Goal: Task Accomplishment & Management: Manage account settings

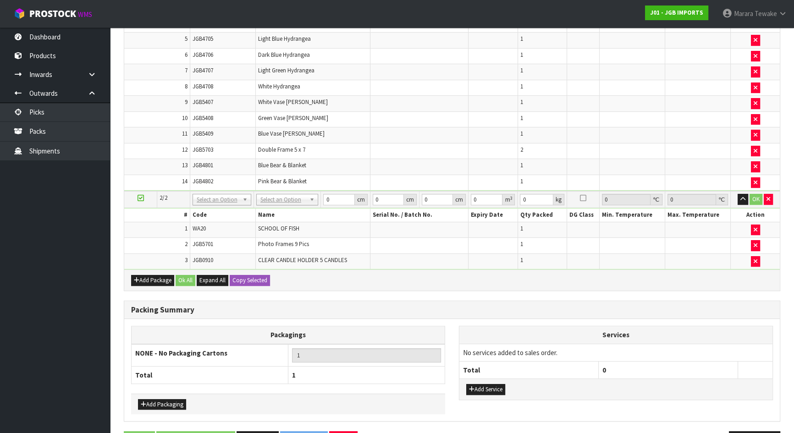
scroll to position [428, 0]
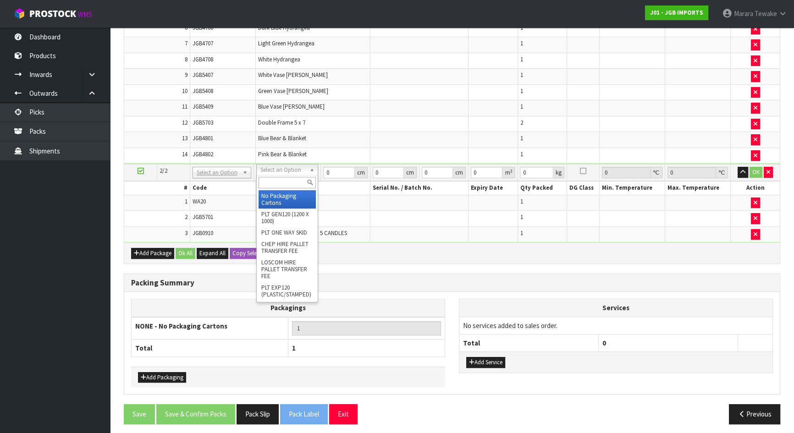
type input "2"
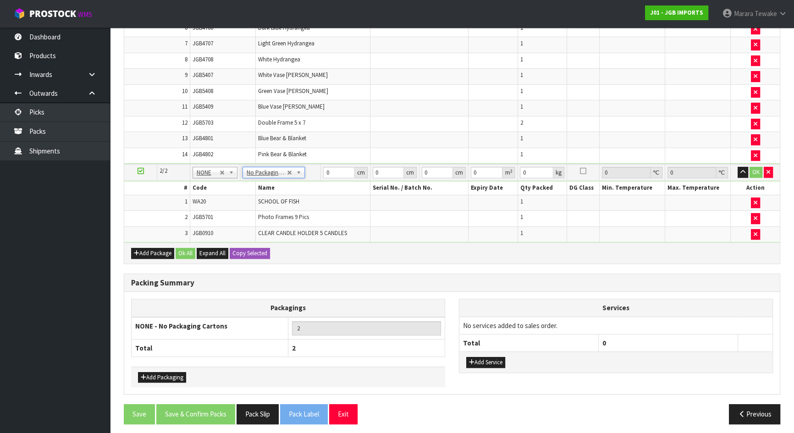
scroll to position [178, 0]
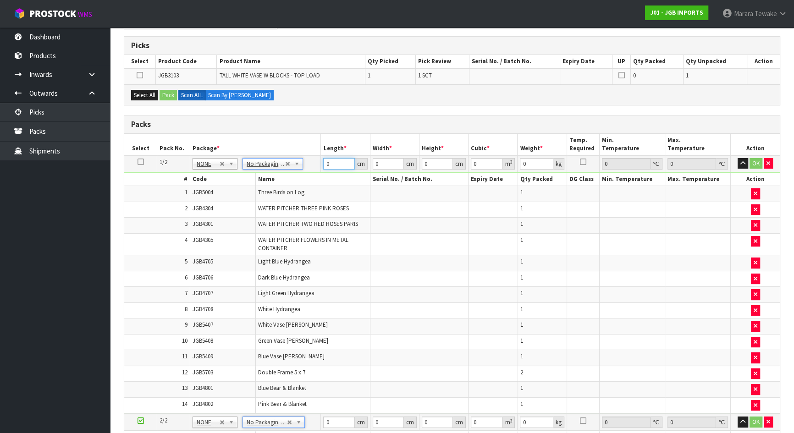
drag, startPoint x: 326, startPoint y: 158, endPoint x: 312, endPoint y: 153, distance: 14.1
click at [312, 153] on table "Select Pack No. Package * Length * Width * Height * Cubic * Weight * Temp. Requ…" at bounding box center [452, 313] width 656 height 359
type input "1"
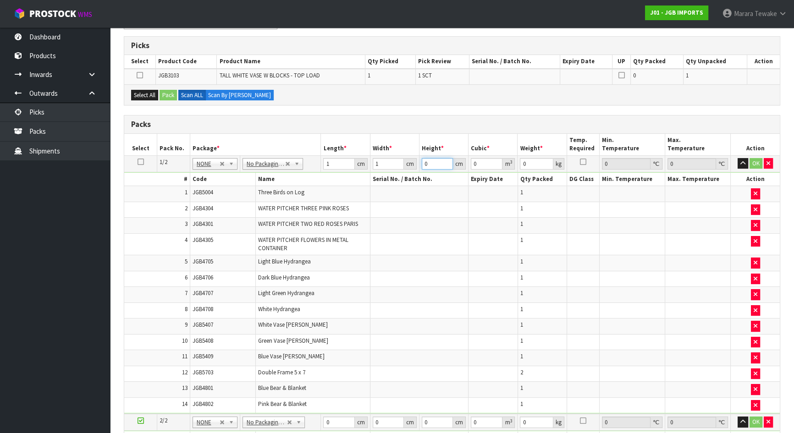
type input "0.000001"
type input "1"
click at [140, 162] on icon at bounding box center [141, 162] width 6 height 0
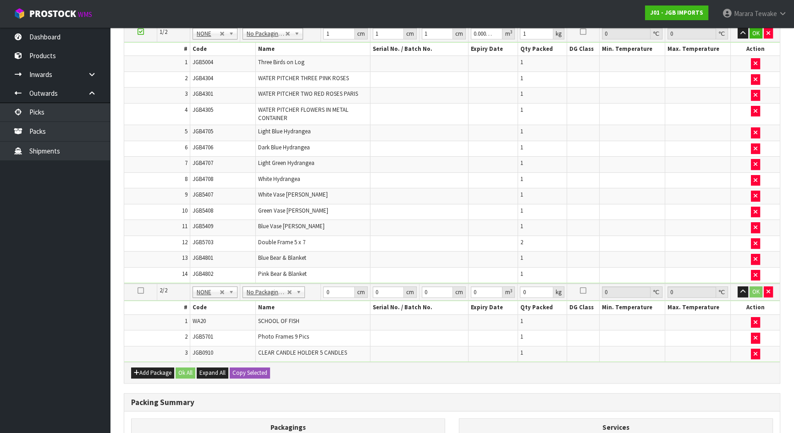
scroll to position [428, 0]
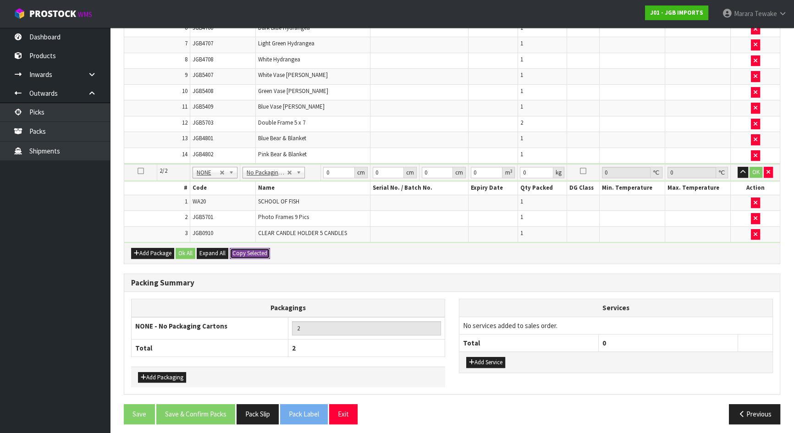
click at [238, 251] on button "Copy Selected" at bounding box center [250, 253] width 40 height 11
click at [238, 251] on span "Confirm" at bounding box center [243, 254] width 20 height 8
type input "1"
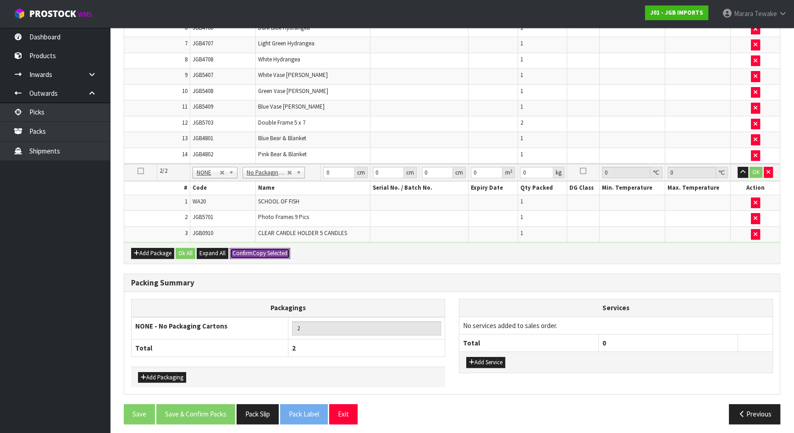
type input "0.000001"
type input "1"
click at [186, 252] on button "Ok All" at bounding box center [186, 253] width 20 height 11
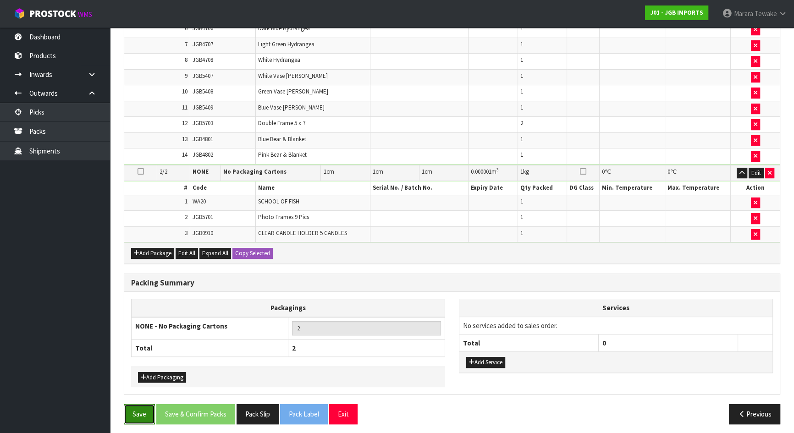
click at [138, 383] on button "Save" at bounding box center [139, 415] width 31 height 20
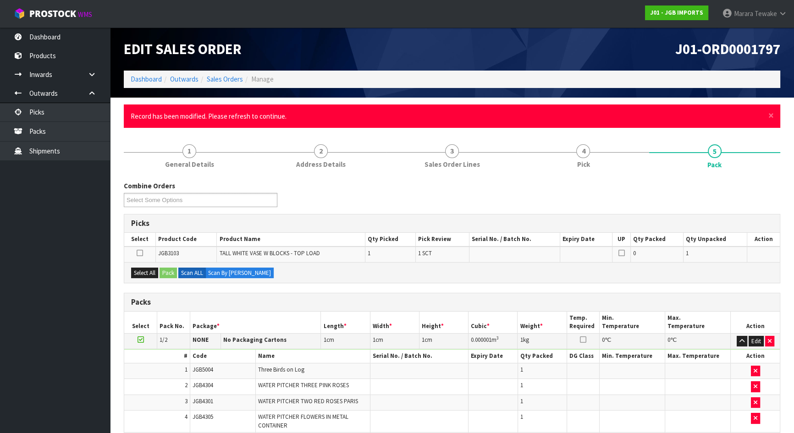
click at [57, 243] on ul "Dashboard Products Categories Serial Numbers Kitsets Packagings Inwards Purchas…" at bounding box center [55, 231] width 110 height 406
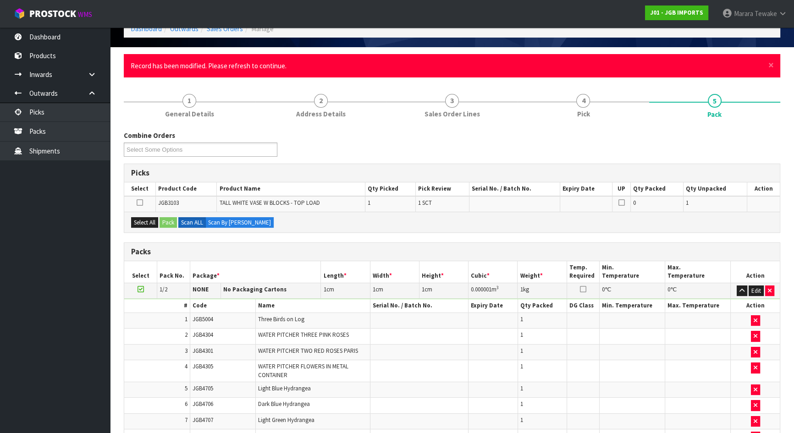
scroll to position [41, 0]
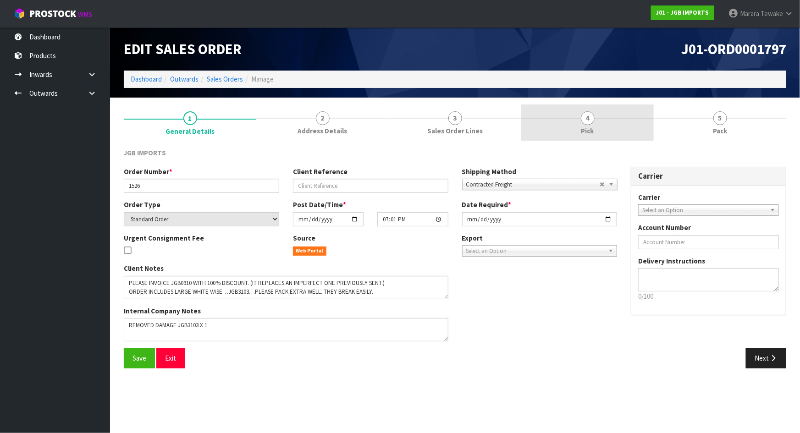
click at [591, 128] on span "Pick" at bounding box center [588, 131] width 13 height 10
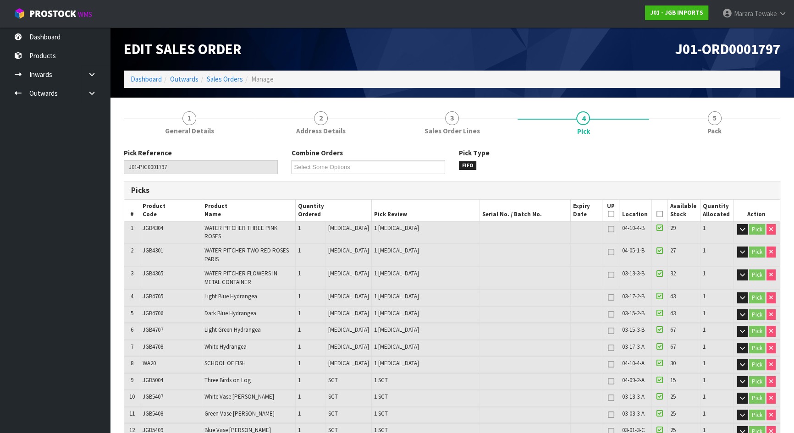
click at [657, 215] on icon at bounding box center [660, 214] width 6 height 0
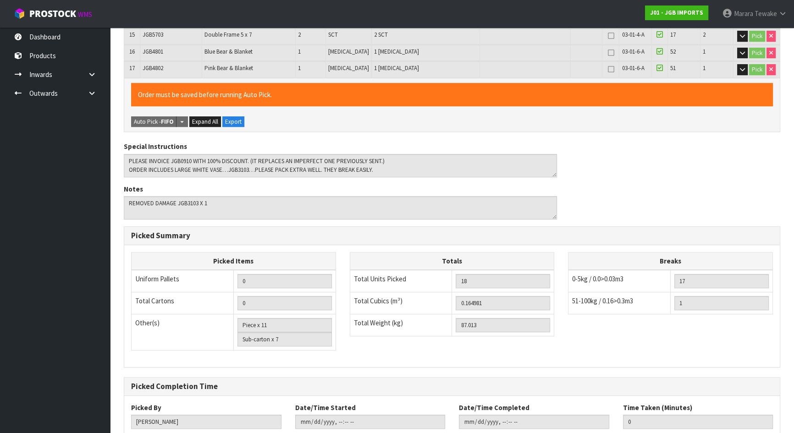
scroll to position [495, 0]
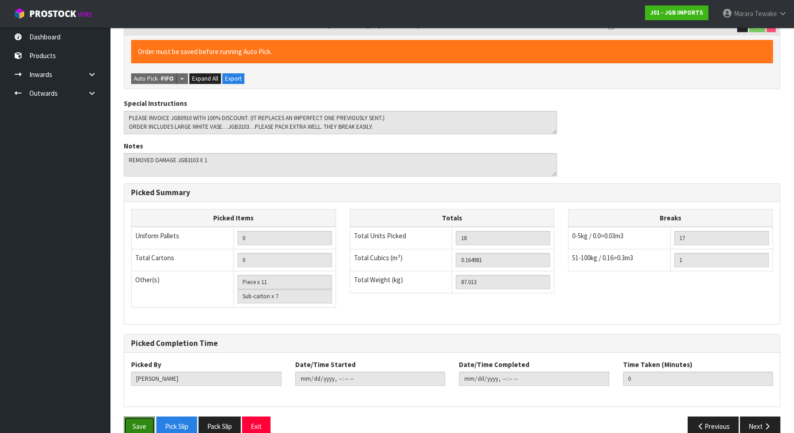
click at [136, 417] on button "Save" at bounding box center [139, 427] width 31 height 20
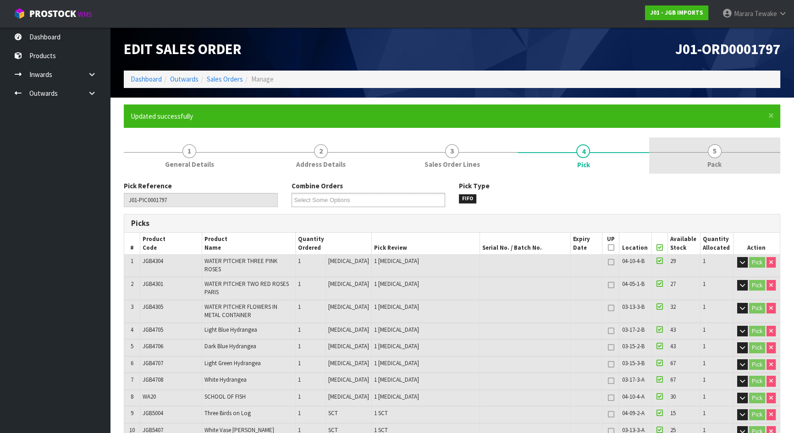
click at [725, 158] on link "5 Pack" at bounding box center [715, 156] width 131 height 36
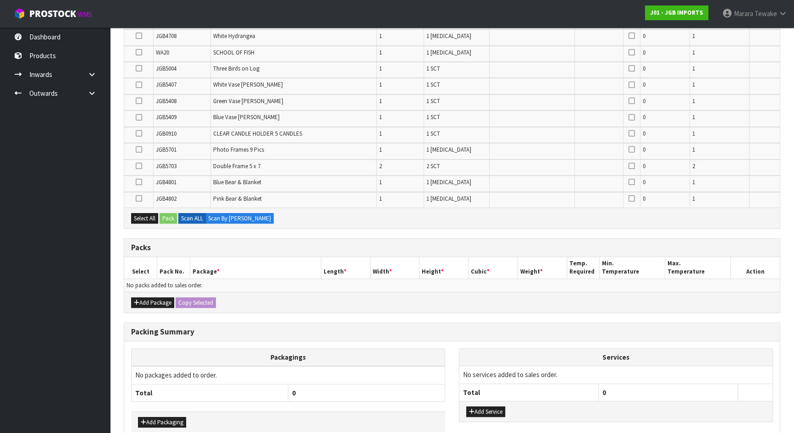
scroll to position [361, 0]
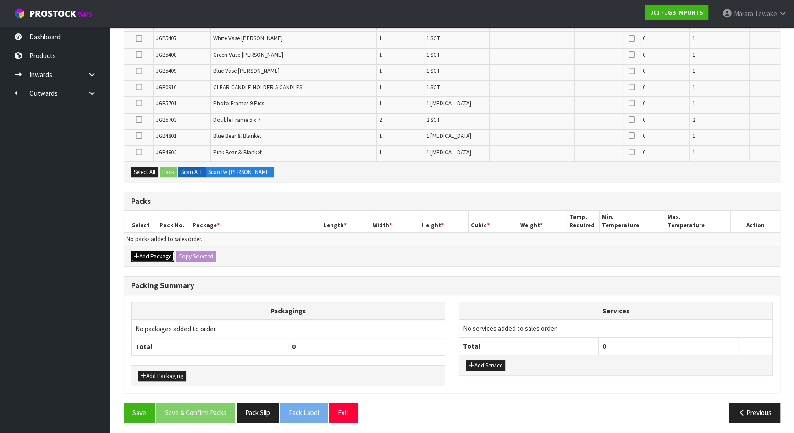
click at [168, 252] on button "Add Package" at bounding box center [152, 256] width 43 height 11
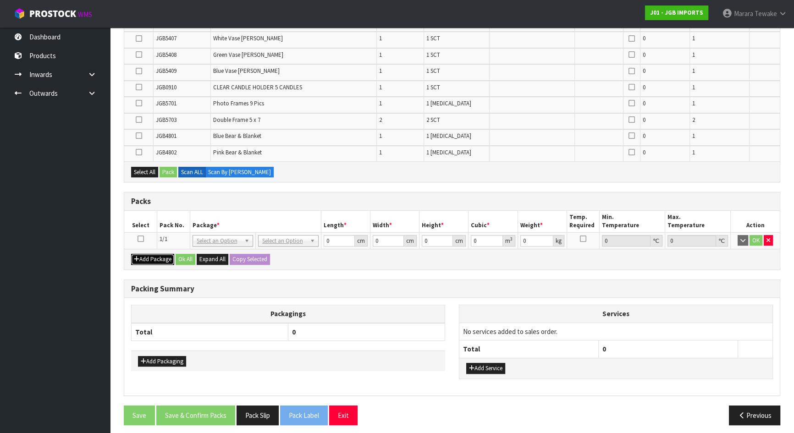
click at [164, 258] on button "Add Package" at bounding box center [152, 259] width 43 height 11
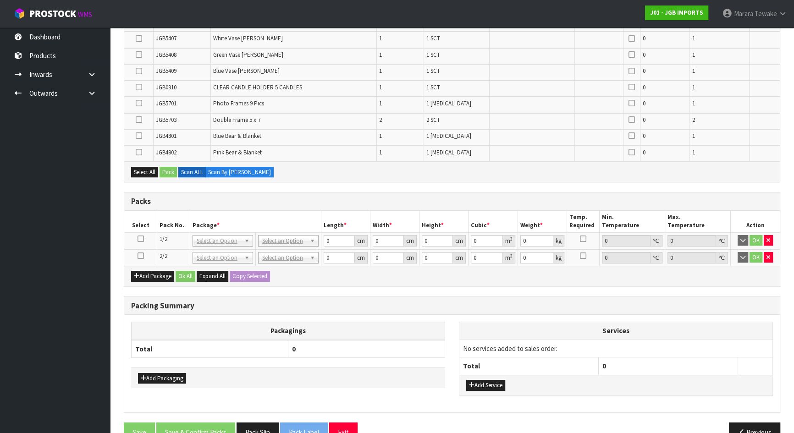
click at [139, 239] on icon at bounding box center [141, 239] width 6 height 0
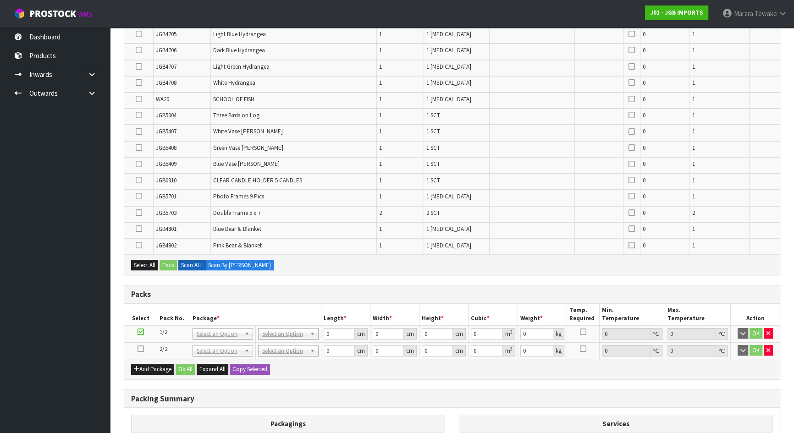
scroll to position [111, 0]
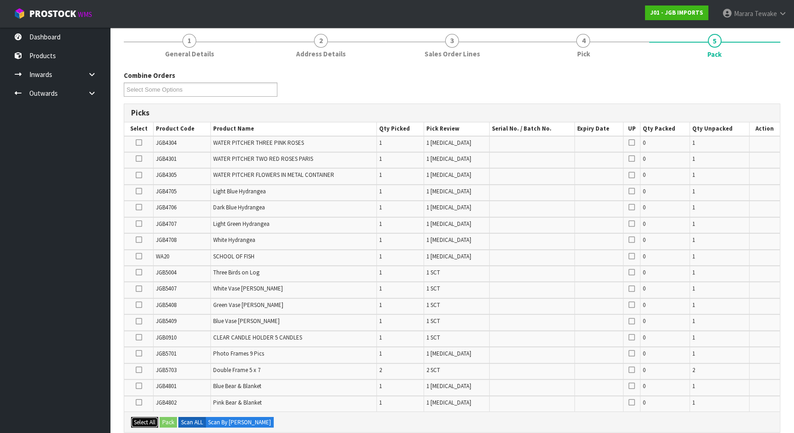
click at [144, 418] on button "Select All" at bounding box center [144, 422] width 27 height 11
click at [141, 256] on icon at bounding box center [139, 256] width 6 height 0
click at [0, 0] on input "checkbox" at bounding box center [0, 0] width 0 height 0
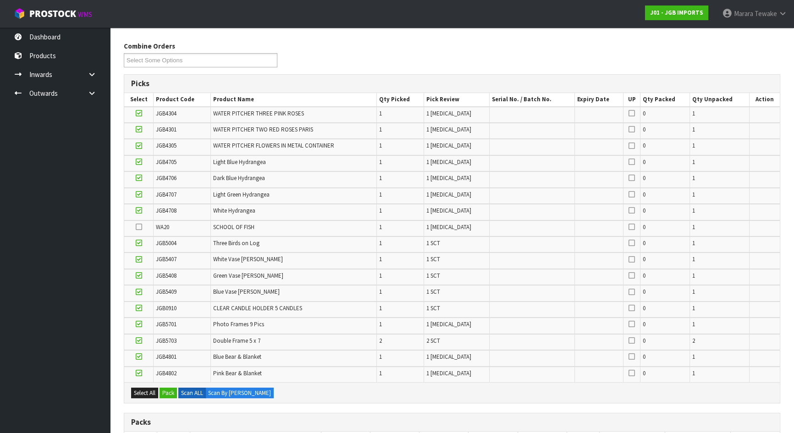
scroll to position [152, 0]
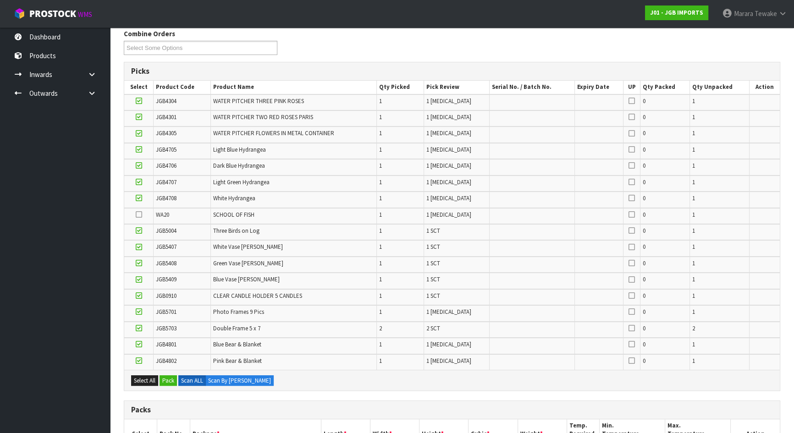
click at [140, 296] on icon at bounding box center [139, 296] width 6 height 0
click at [0, 0] on input "checkbox" at bounding box center [0, 0] width 0 height 0
click at [135, 311] on td at bounding box center [138, 313] width 29 height 16
click at [138, 312] on icon at bounding box center [139, 312] width 6 height 0
click at [0, 0] on input "checkbox" at bounding box center [0, 0] width 0 height 0
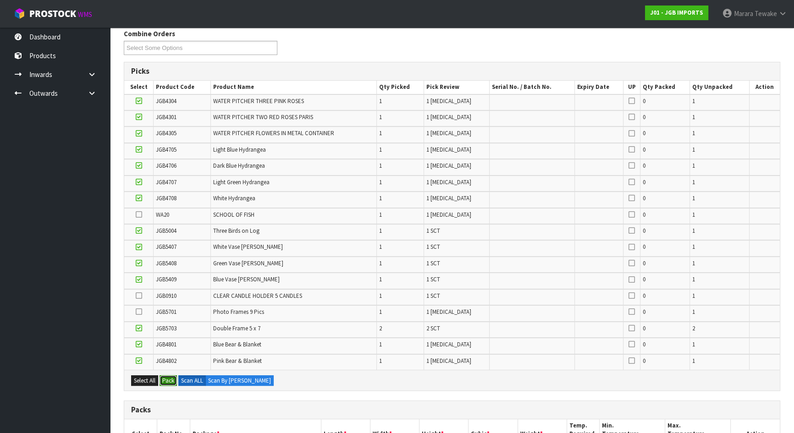
click at [176, 378] on button "Pack" at bounding box center [168, 381] width 17 height 11
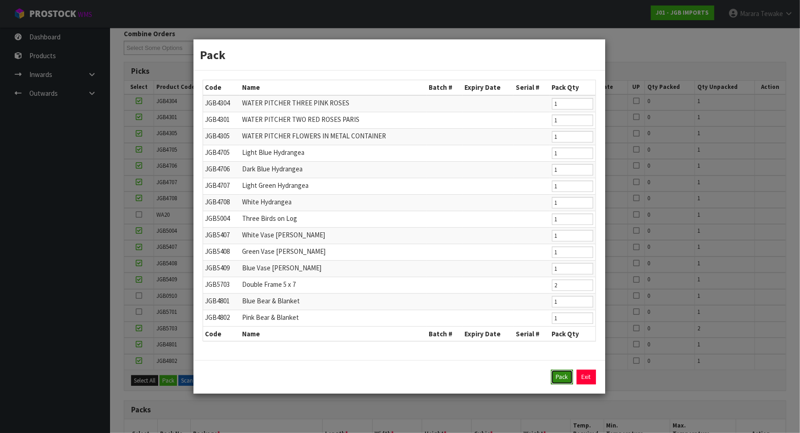
click at [563, 374] on button "Pack" at bounding box center [562, 377] width 22 height 15
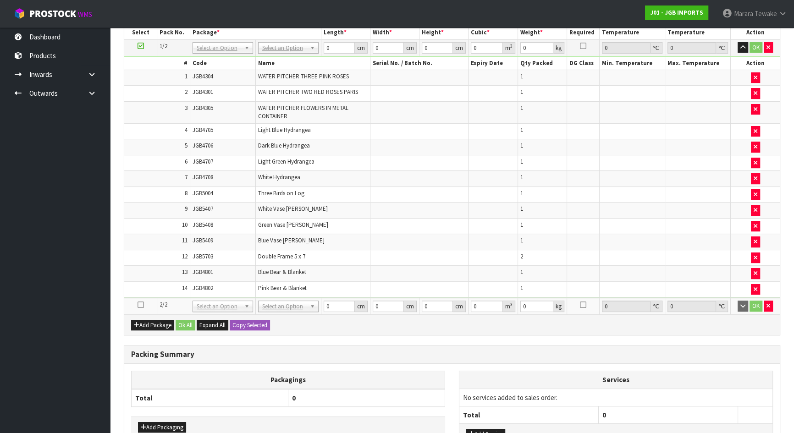
scroll to position [394, 0]
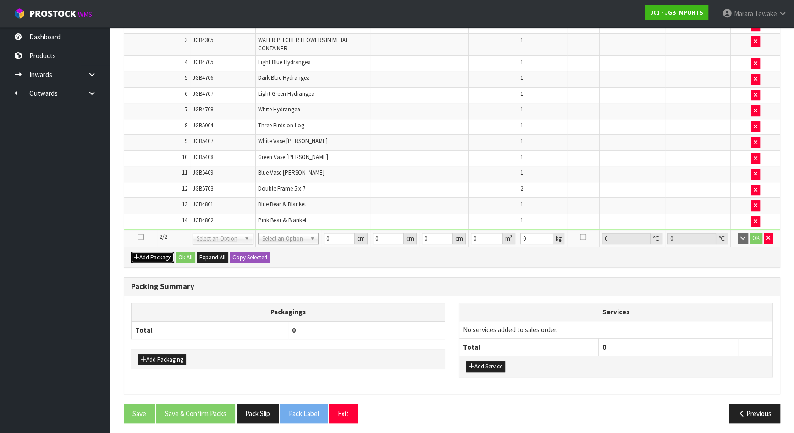
click at [162, 255] on button "Add Package" at bounding box center [152, 257] width 43 height 11
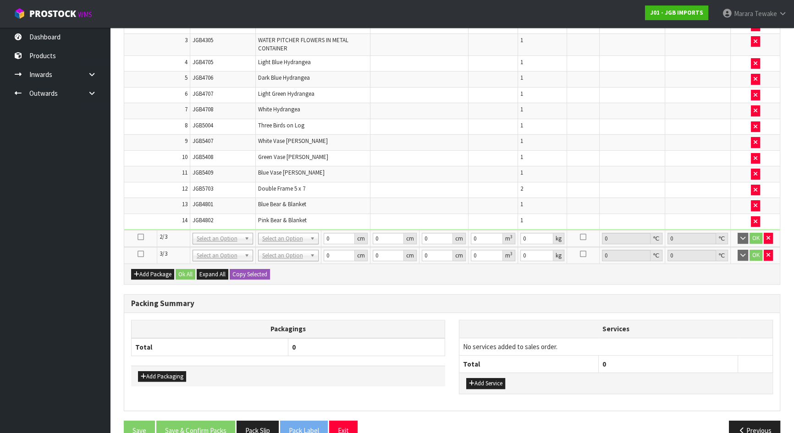
click at [142, 254] on icon at bounding box center [141, 254] width 6 height 0
click at [770, 252] on icon "button" at bounding box center [769, 255] width 4 height 6
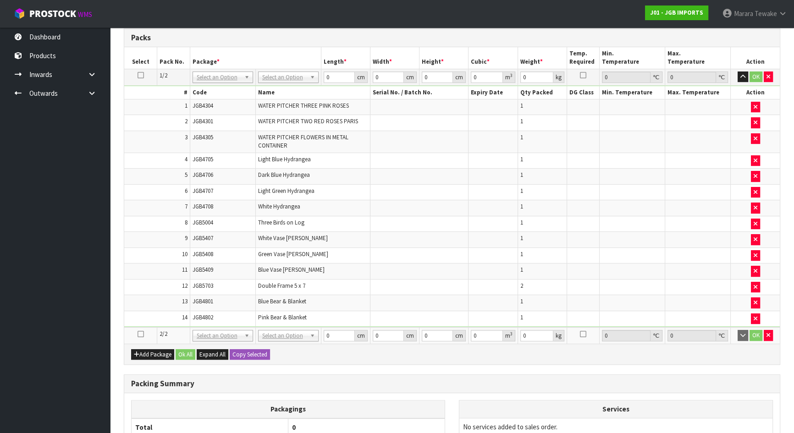
scroll to position [311, 0]
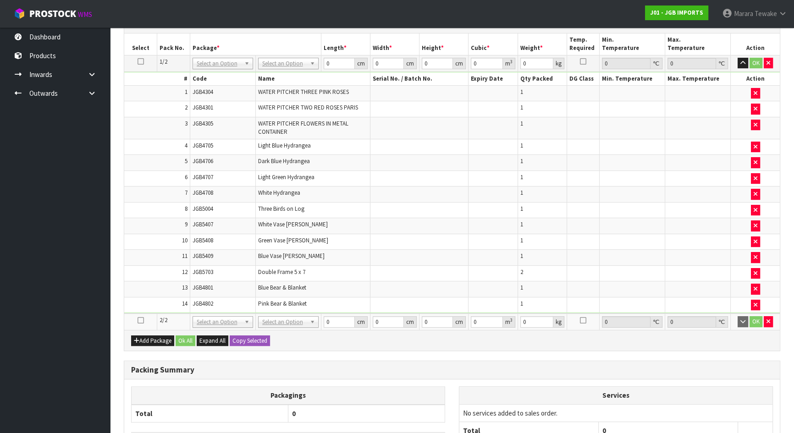
click at [142, 61] on icon at bounding box center [141, 61] width 6 height 0
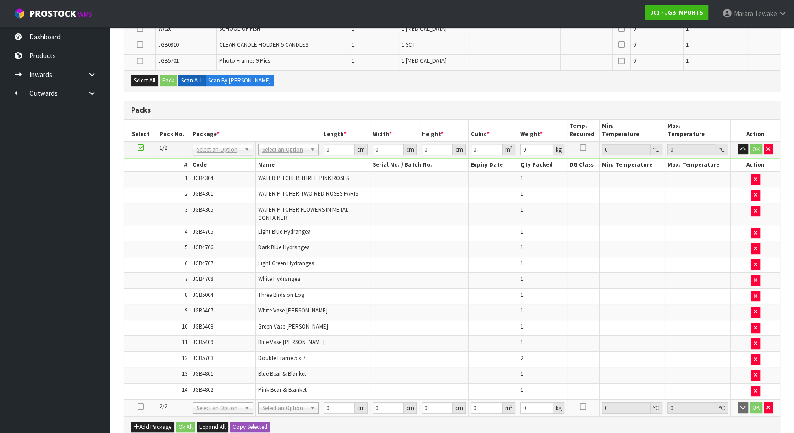
scroll to position [102, 0]
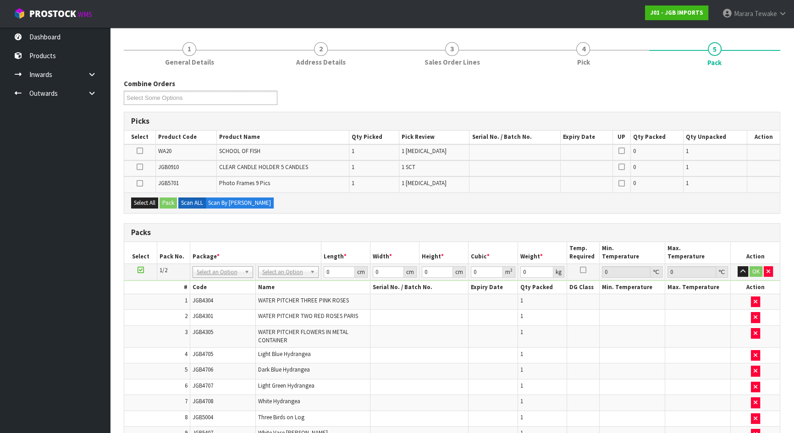
click at [136, 165] on td at bounding box center [139, 169] width 31 height 16
click at [142, 167] on icon at bounding box center [140, 167] width 6 height 0
click at [0, 0] on input "checkbox" at bounding box center [0, 0] width 0 height 0
click at [162, 200] on button "Pack" at bounding box center [168, 203] width 17 height 11
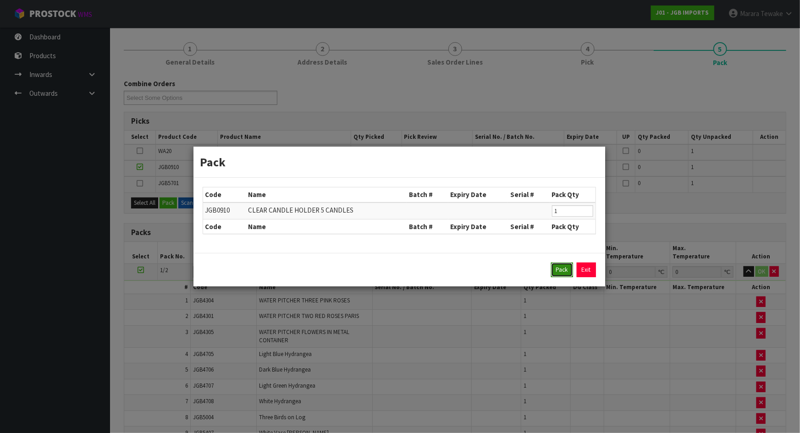
click at [559, 268] on button "Pack" at bounding box center [562, 270] width 22 height 15
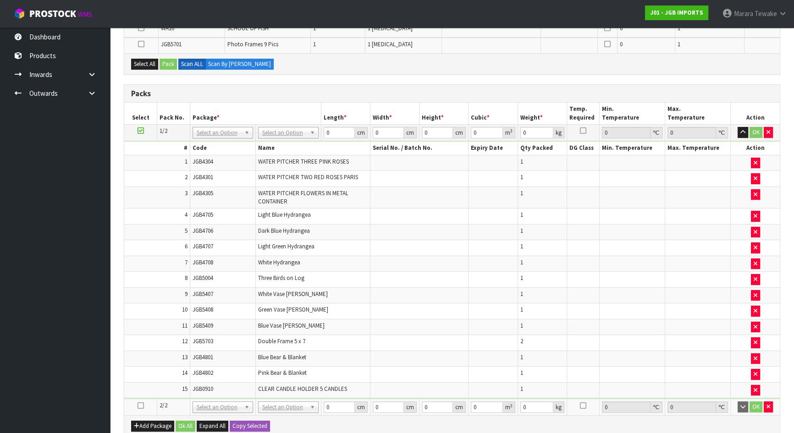
scroll to position [394, 0]
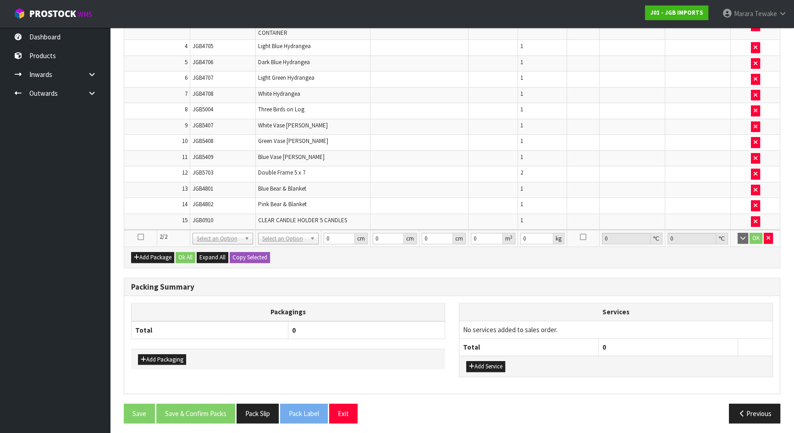
click at [142, 237] on icon at bounding box center [141, 237] width 6 height 0
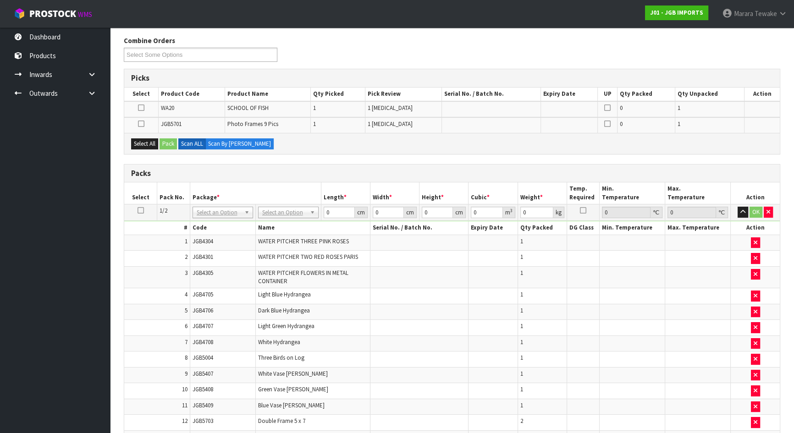
scroll to position [102, 0]
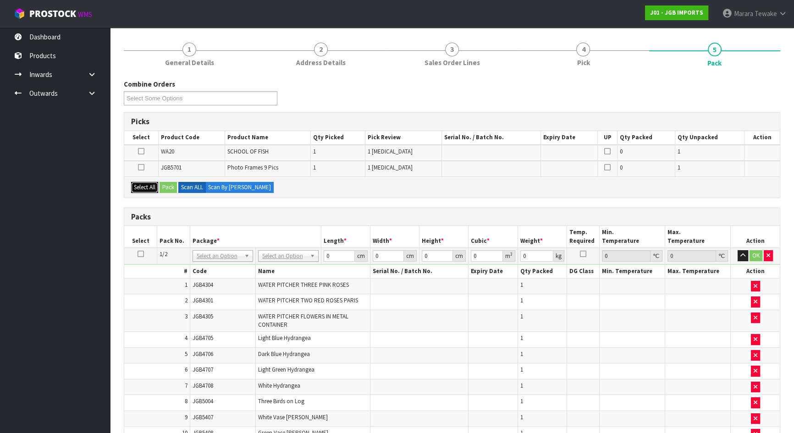
drag, startPoint x: 141, startPoint y: 187, endPoint x: 152, endPoint y: 186, distance: 11.0
click at [142, 186] on button "Select All" at bounding box center [144, 187] width 27 height 11
click at [163, 185] on button "Pack" at bounding box center [168, 187] width 17 height 11
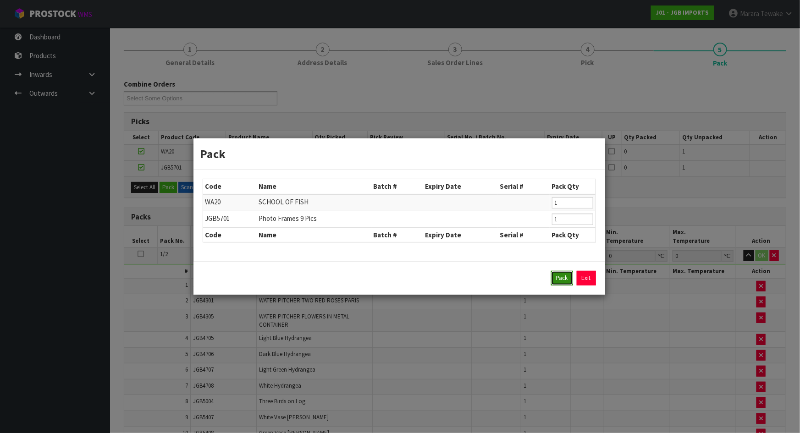
click at [556, 280] on button "Pack" at bounding box center [562, 278] width 22 height 15
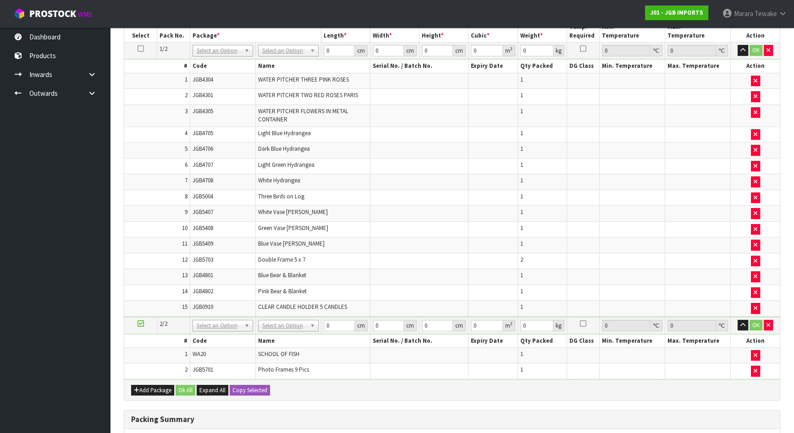
scroll to position [144, 0]
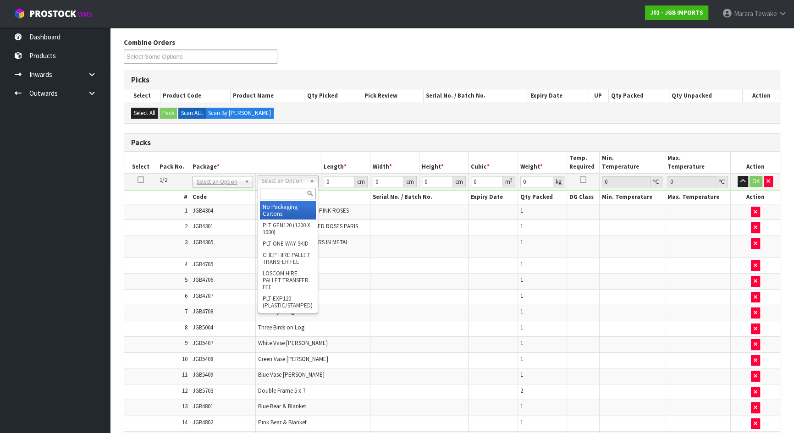
click at [287, 192] on input "text" at bounding box center [288, 193] width 56 height 11
type input "CTN9"
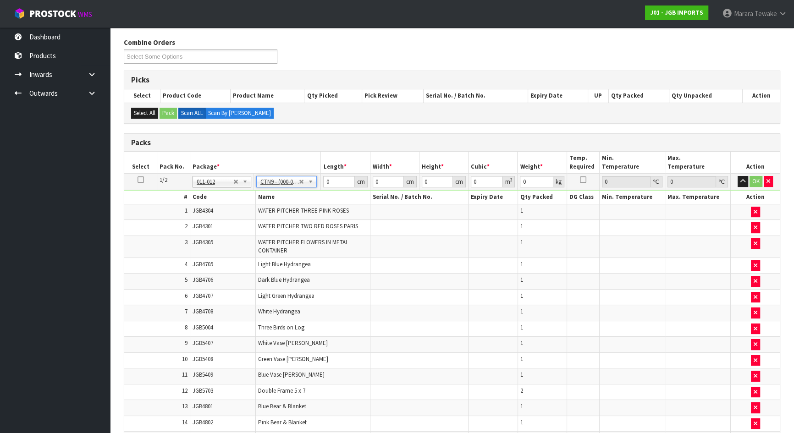
type input "51"
type input "38"
type input "58.5"
type input "0.113373"
type input "83.33"
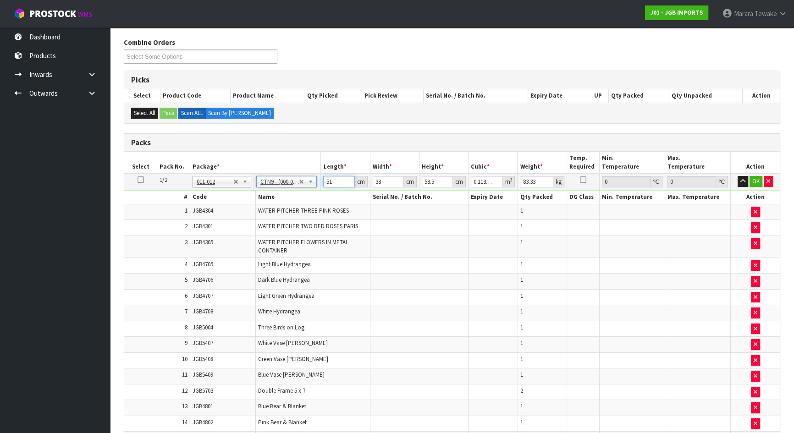
drag, startPoint x: 334, startPoint y: 179, endPoint x: 359, endPoint y: 147, distance: 39.9
click at [322, 167] on table "Select Pack No. Package * Length * Width * Height * Cubic * Weight * Temp. Requ…" at bounding box center [452, 331] width 656 height 359
type input "5"
type input "0.011115"
type input "52"
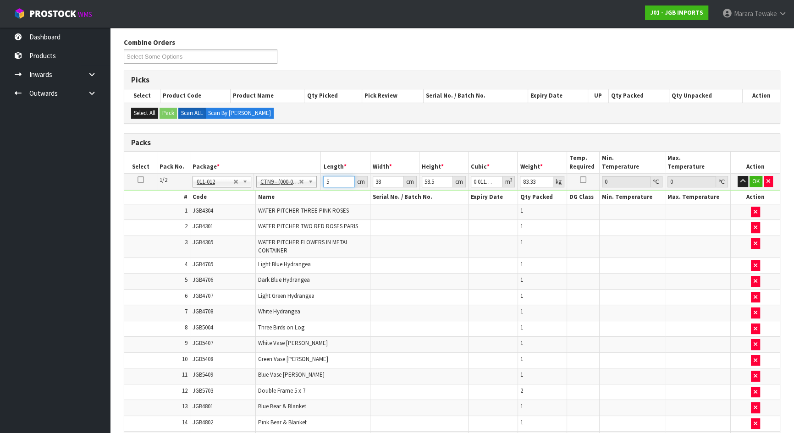
type input "0.115596"
type input "52"
type input "4"
type input "0.012168"
type input "40"
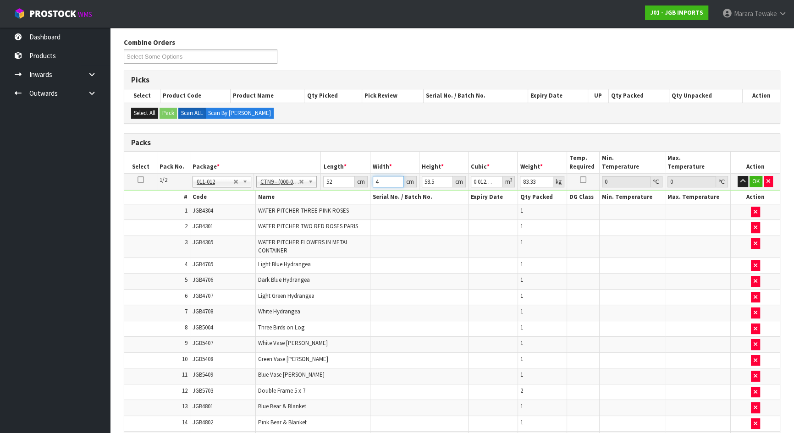
type input "0.12168"
type input "40"
type input "5"
type input "0.0104"
type input "57"
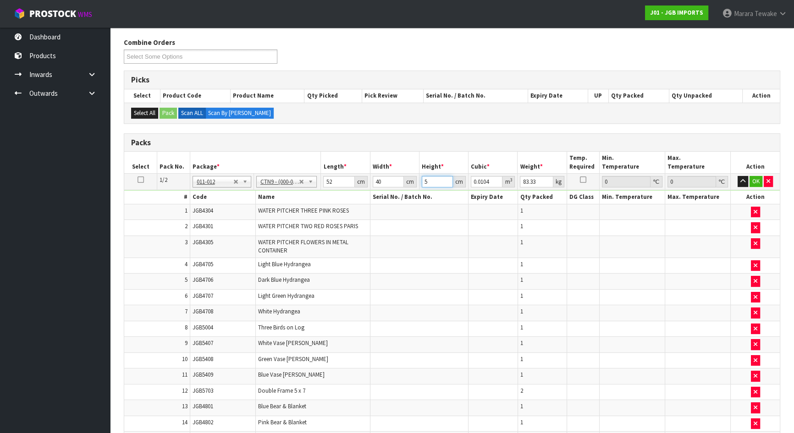
type input "0.11856"
type input "57"
type input "1"
type input "5"
type input "0.0114"
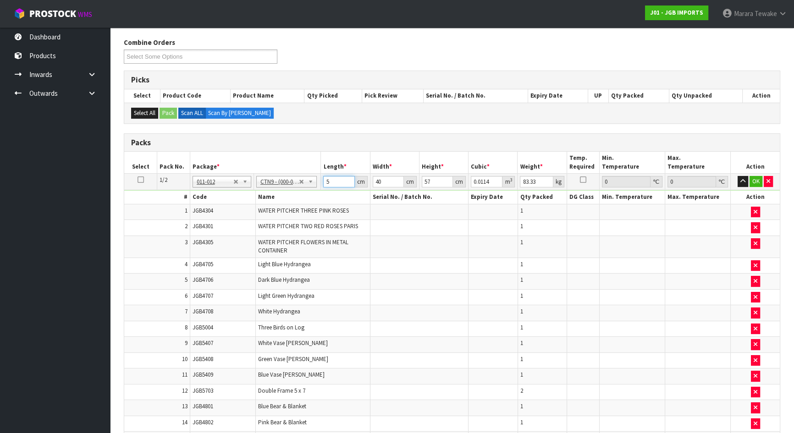
type input "52"
type input "0.11856"
type input "4"
type input "0.011856"
type input "40"
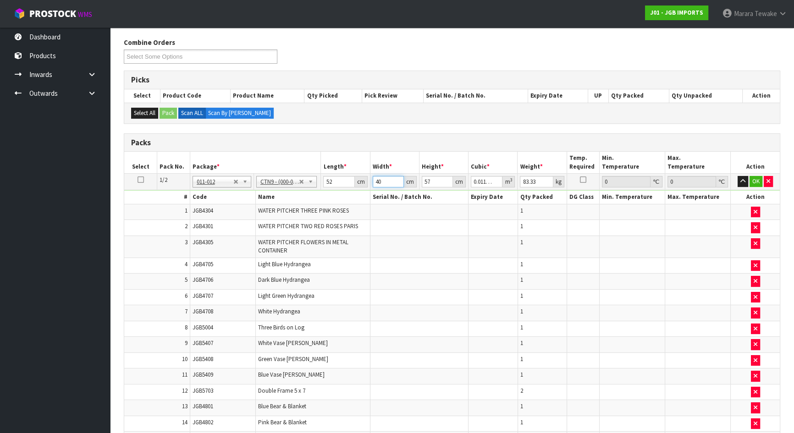
type input "0.11856"
type input "5"
type input "0.0104"
type input "57"
type input "0.11856"
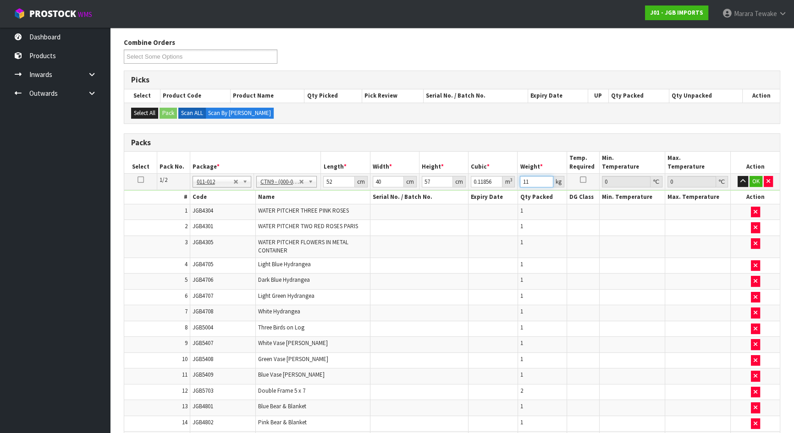
type input "11"
click at [738, 176] on button "button" at bounding box center [743, 181] width 11 height 11
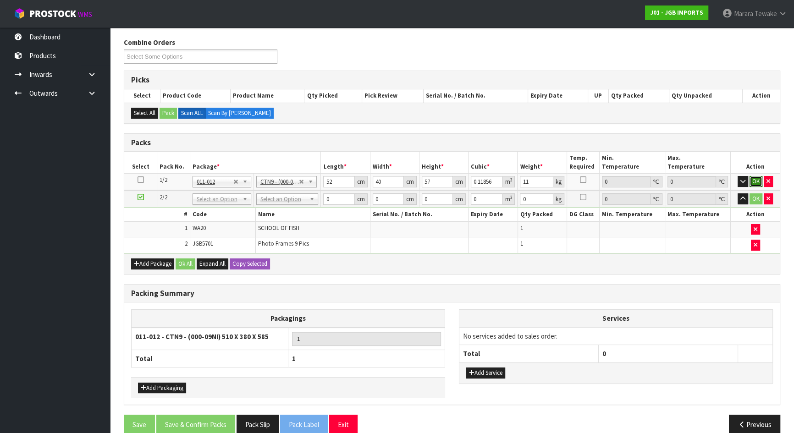
click button "OK" at bounding box center [756, 181] width 13 height 11
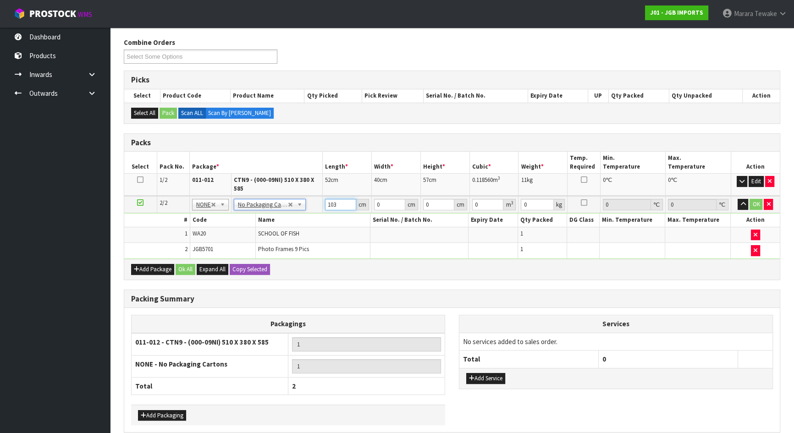
type input "103"
type input "48"
type input "9"
type input "0.044496"
type input "9"
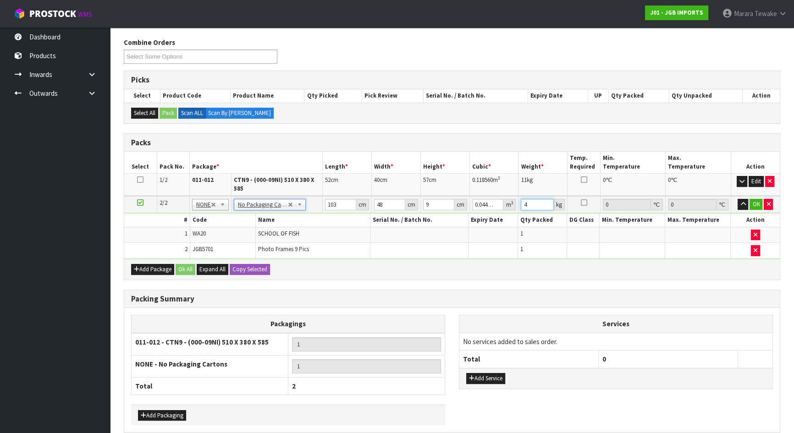
type input "4"
click at [738, 199] on button "button" at bounding box center [743, 204] width 11 height 11
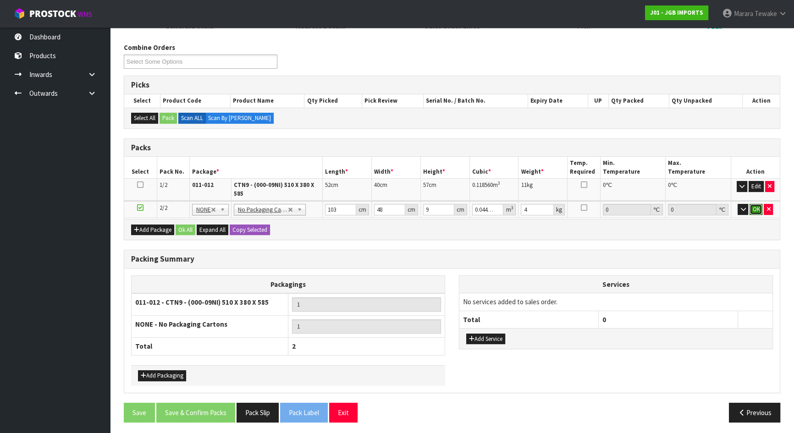
click button "OK" at bounding box center [756, 209] width 13 height 11
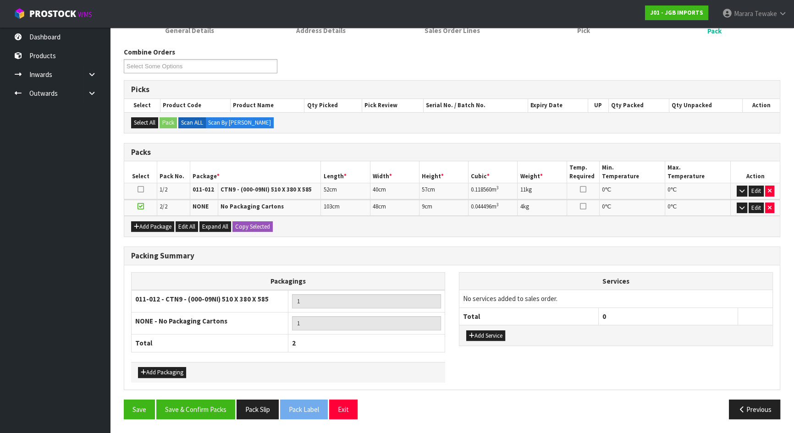
scroll to position [132, 0]
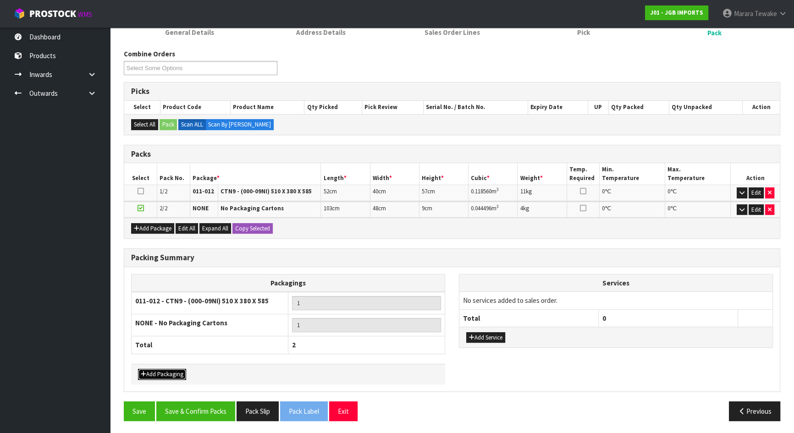
click at [161, 377] on button "Add Packaging" at bounding box center [162, 374] width 48 height 11
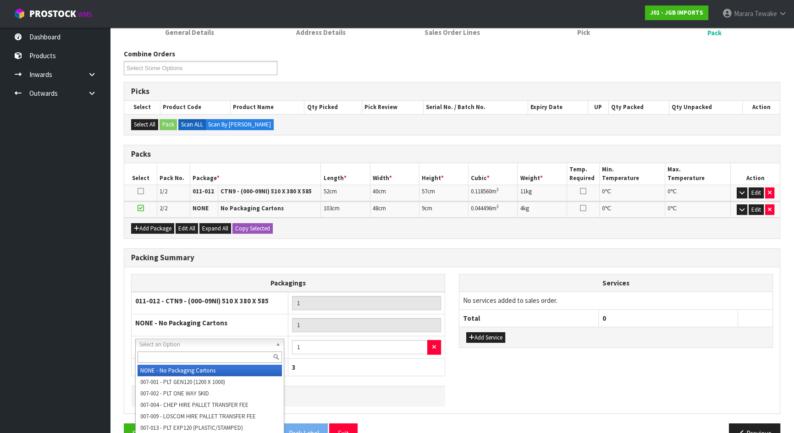
click at [172, 353] on input "text" at bounding box center [210, 357] width 144 height 11
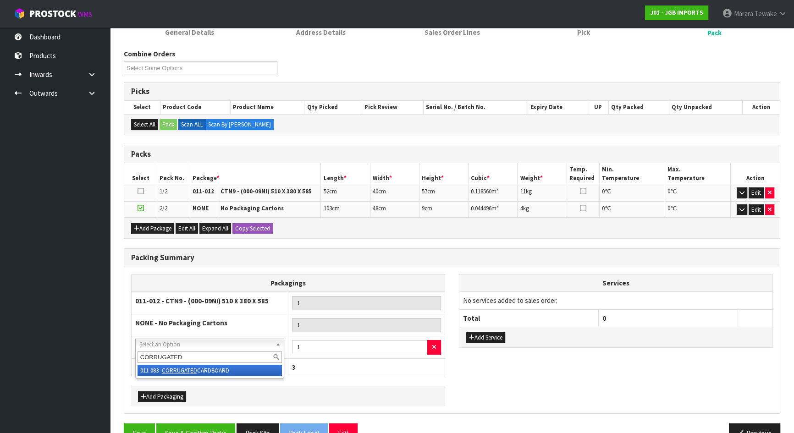
type input "CORRUGATED"
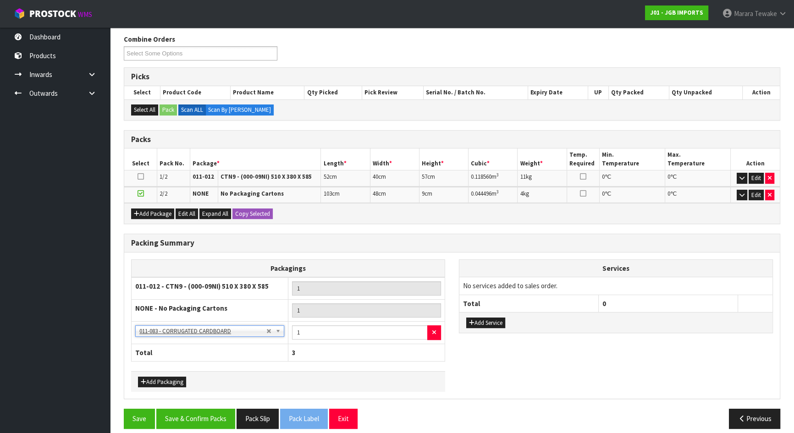
scroll to position [154, 0]
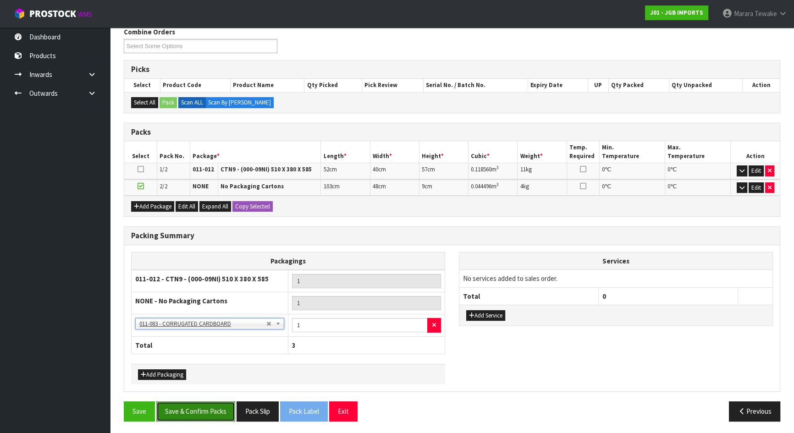
click at [206, 413] on button "Save & Confirm Packs" at bounding box center [195, 412] width 79 height 20
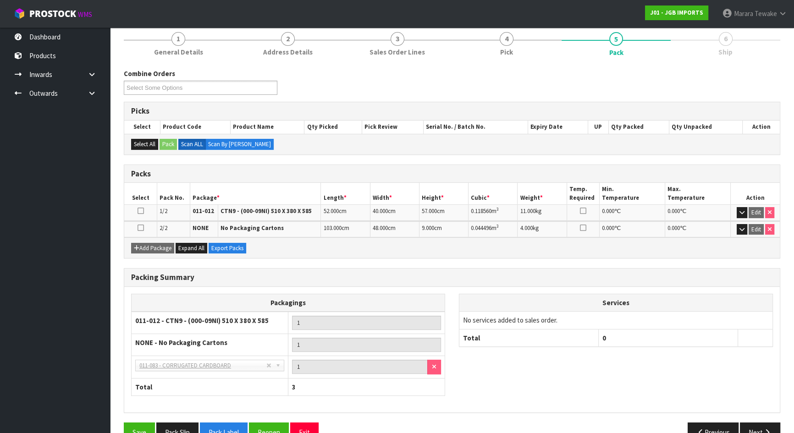
scroll to position [133, 0]
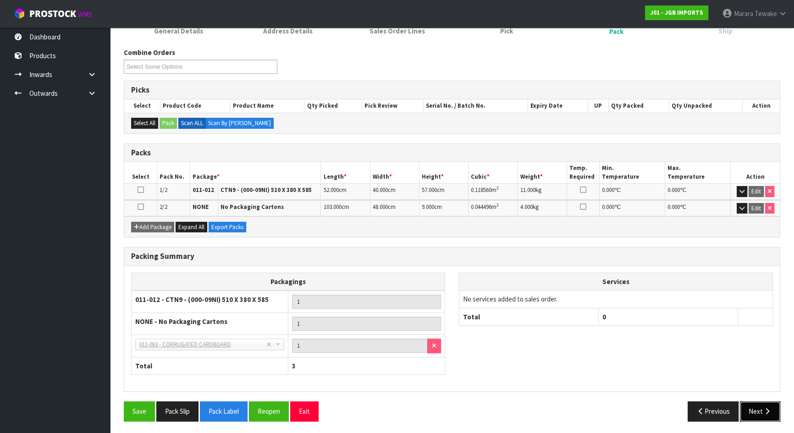
click at [763, 414] on button "Next" at bounding box center [760, 412] width 40 height 20
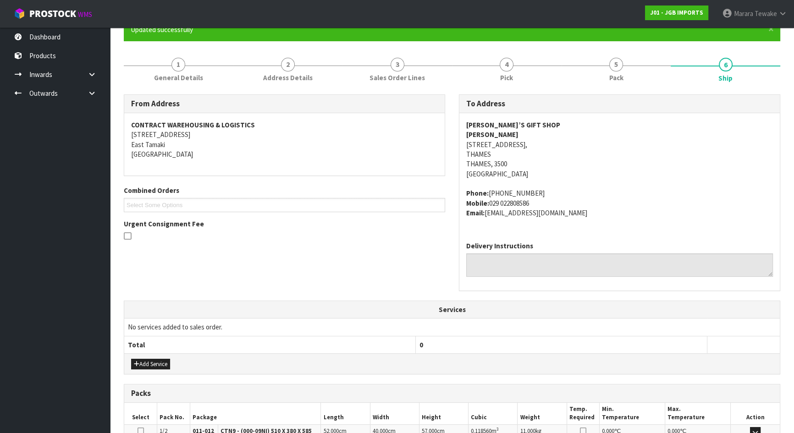
scroll to position [229, 0]
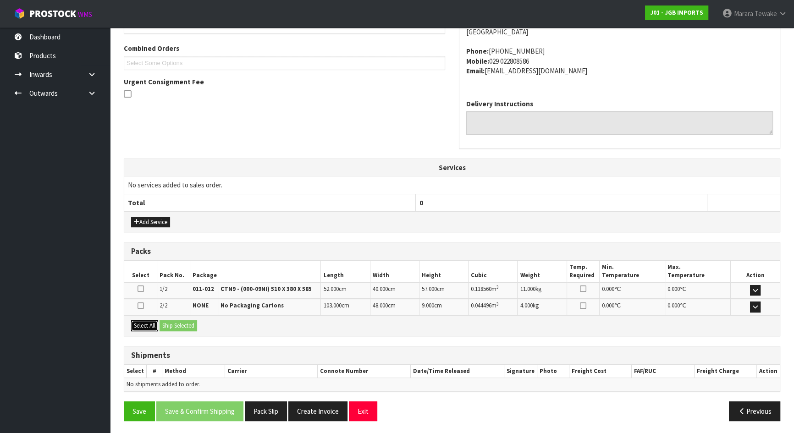
drag, startPoint x: 140, startPoint y: 321, endPoint x: 175, endPoint y: 326, distance: 35.2
click at [141, 321] on button "Select All" at bounding box center [144, 326] width 27 height 11
click at [181, 327] on button "Ship Selected" at bounding box center [179, 326] width 38 height 11
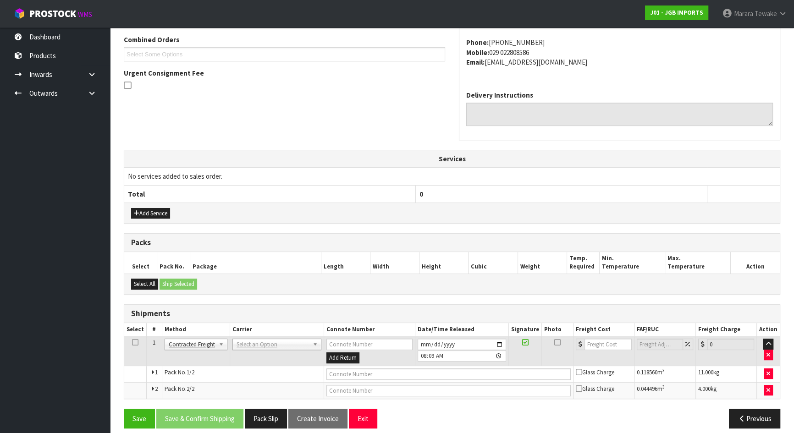
scroll to position [245, 0]
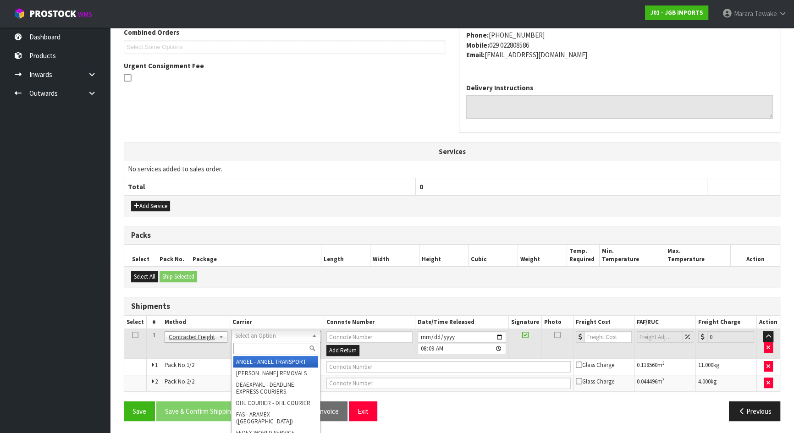
click at [249, 341] on div at bounding box center [276, 348] width 89 height 15
click at [249, 346] on input "text" at bounding box center [275, 348] width 85 height 11
type input "NZP"
drag, startPoint x: 269, startPoint y: 361, endPoint x: 239, endPoint y: 390, distance: 42.2
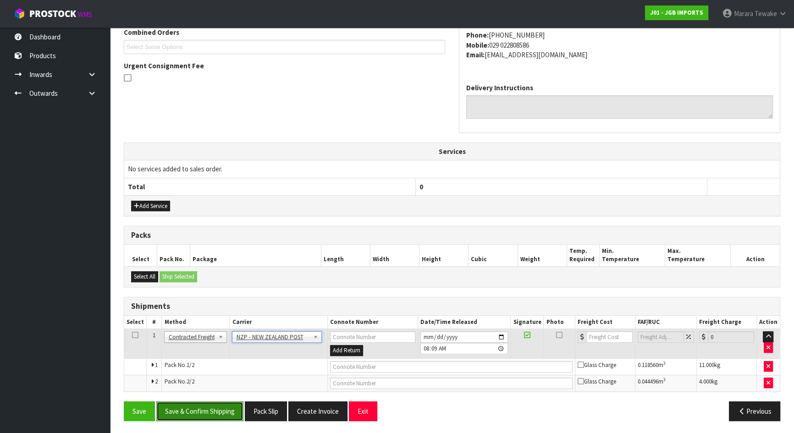
click at [214, 407] on button "Save & Confirm Shipping" at bounding box center [199, 412] width 87 height 20
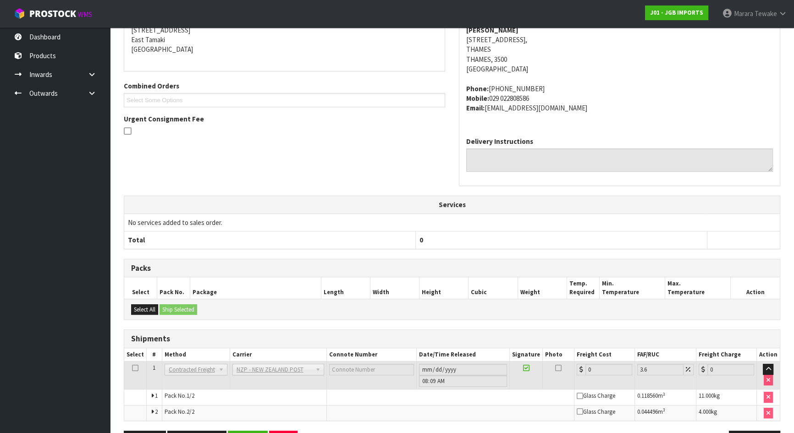
scroll to position [231, 0]
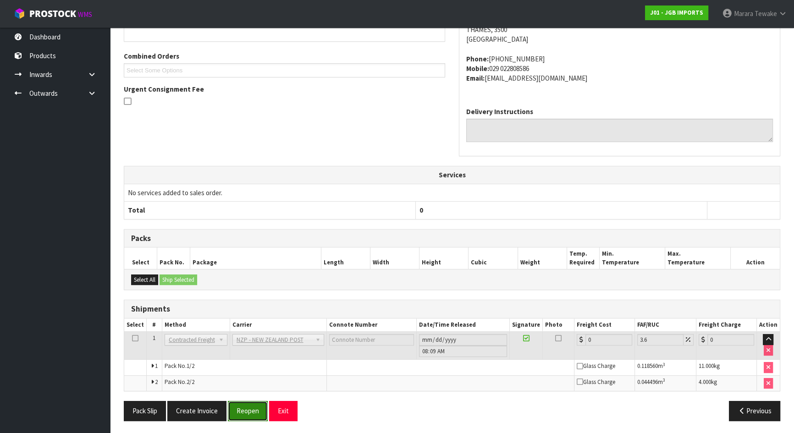
click at [251, 406] on button "Reopen" at bounding box center [248, 411] width 40 height 20
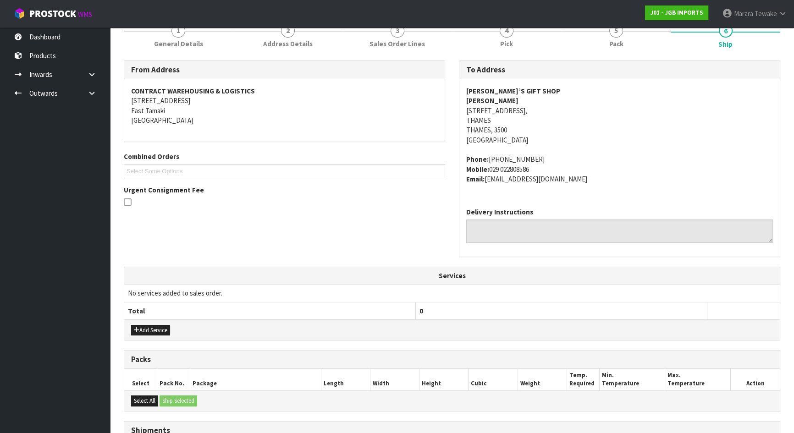
scroll to position [245, 0]
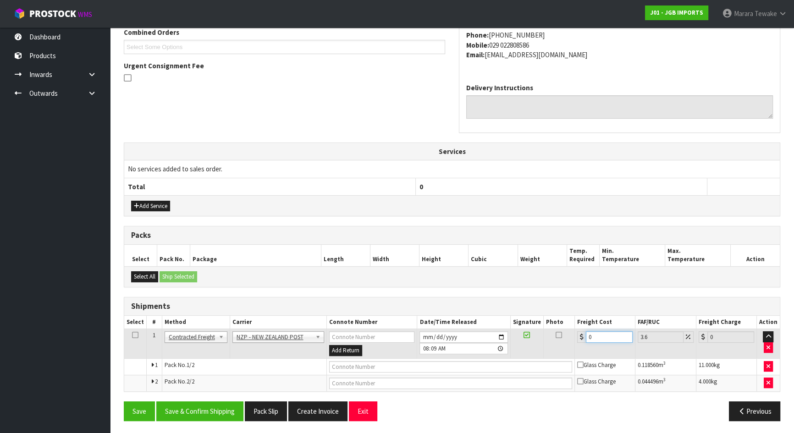
drag, startPoint x: 605, startPoint y: 337, endPoint x: 563, endPoint y: 330, distance: 42.8
click at [564, 330] on tr "1 Client Local Pickup Customer Local Pickup Company Freight Contracted Freight …" at bounding box center [452, 344] width 656 height 30
type input "1"
type input "1.04"
type input "18"
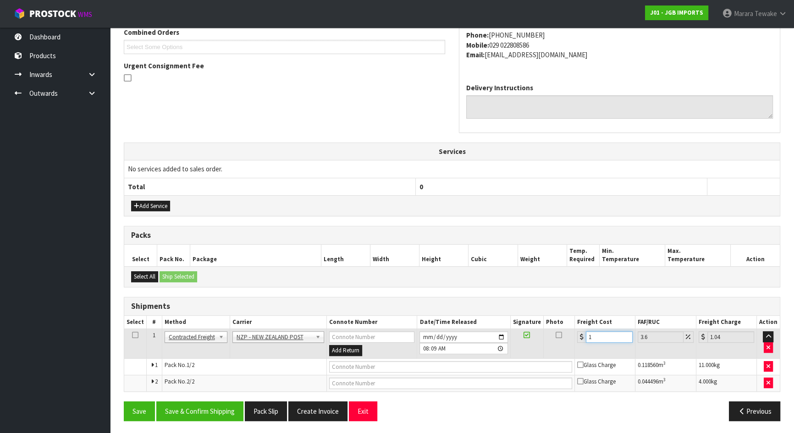
type input "18.65"
type input "18.2"
type input "18.86"
type input "18.26"
type input "18.92"
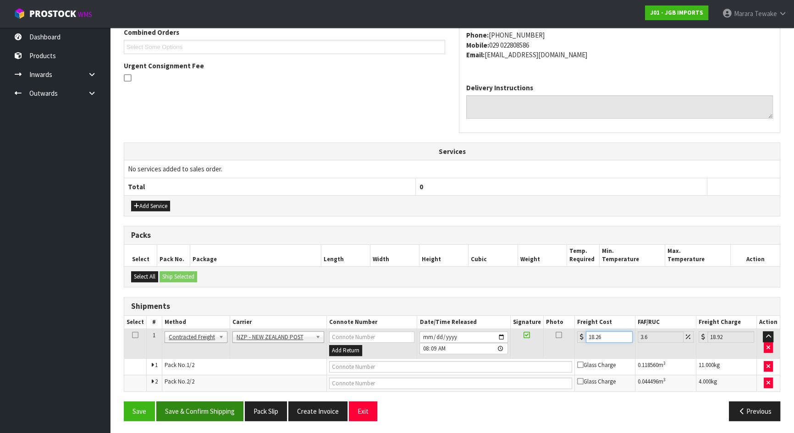
type input "18.26"
click at [202, 416] on button "Save & Confirm Shipping" at bounding box center [199, 412] width 87 height 20
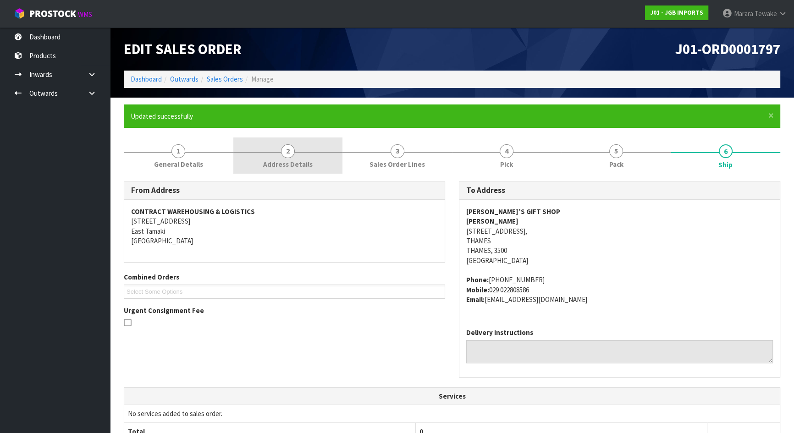
scroll to position [0, 0]
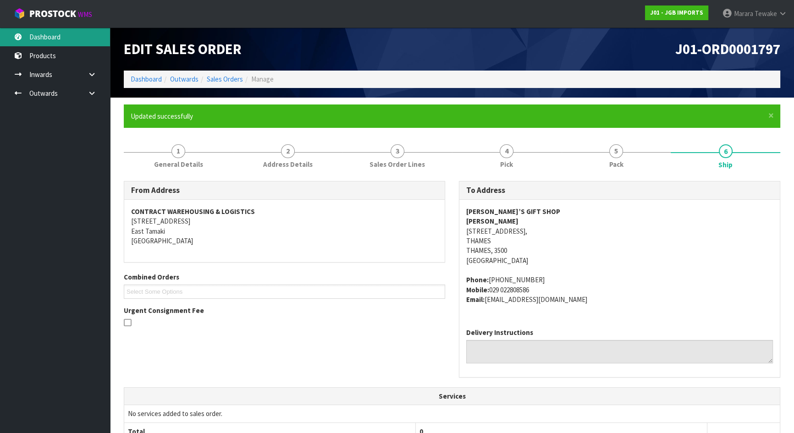
click at [65, 39] on link "Dashboard" at bounding box center [55, 37] width 110 height 19
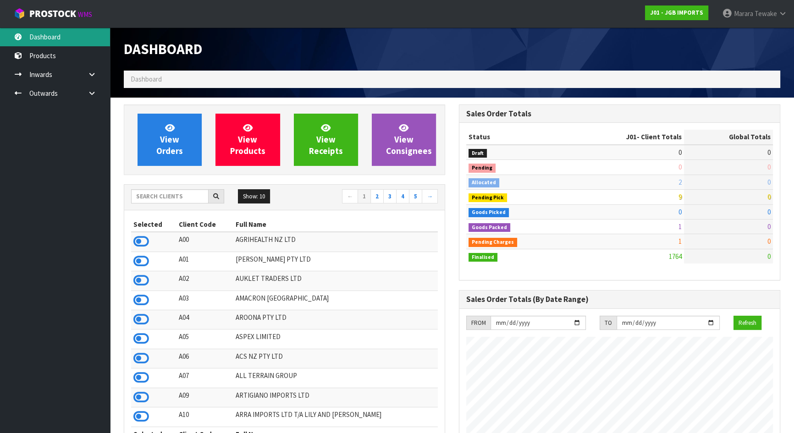
scroll to position [694, 335]
click at [67, 39] on link "Dashboard" at bounding box center [55, 37] width 110 height 19
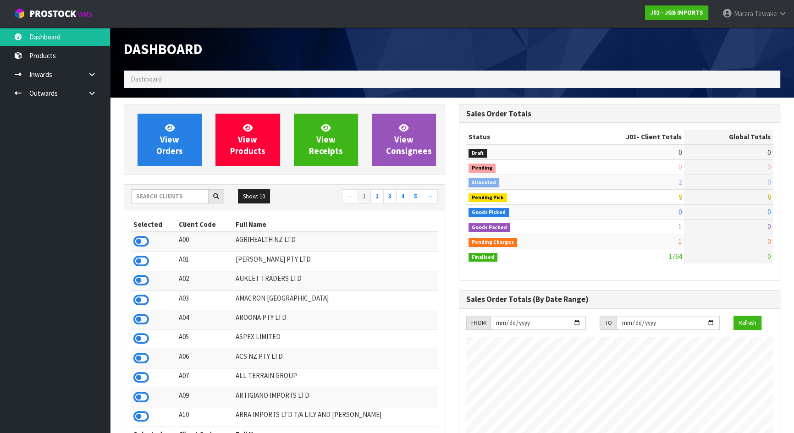
scroll to position [694, 335]
click at [161, 197] on input "text" at bounding box center [170, 196] width 78 height 14
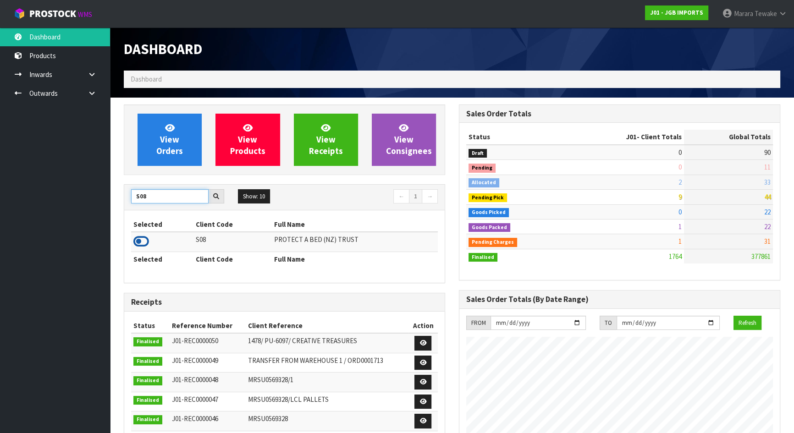
type input "S08"
click at [141, 242] on icon at bounding box center [141, 242] width 16 height 14
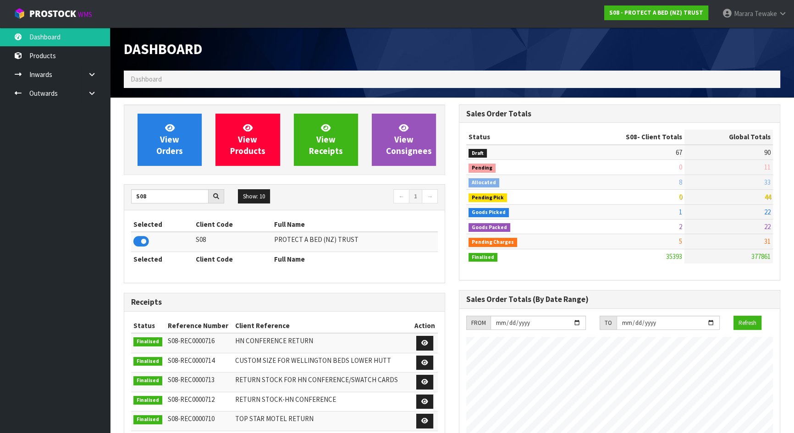
scroll to position [713, 335]
drag, startPoint x: 156, startPoint y: 199, endPoint x: 116, endPoint y: 189, distance: 41.7
click at [117, 189] on div "View Orders View Products View Receipts View Consignees S08 Show: 10 5 10 25 50…" at bounding box center [284, 371] width 335 height 533
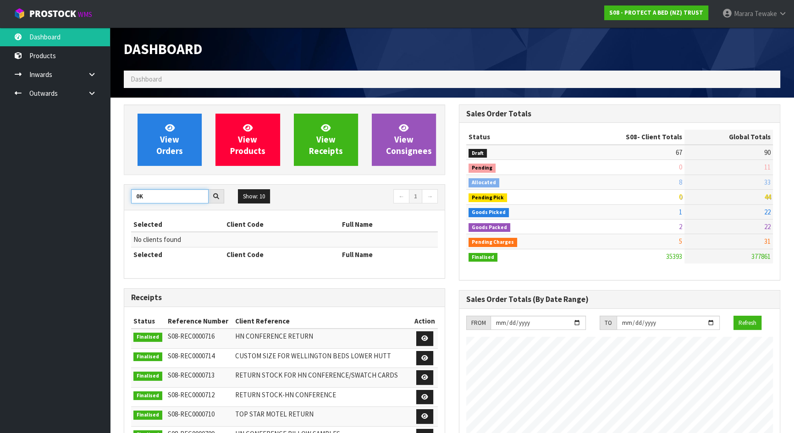
type input "0"
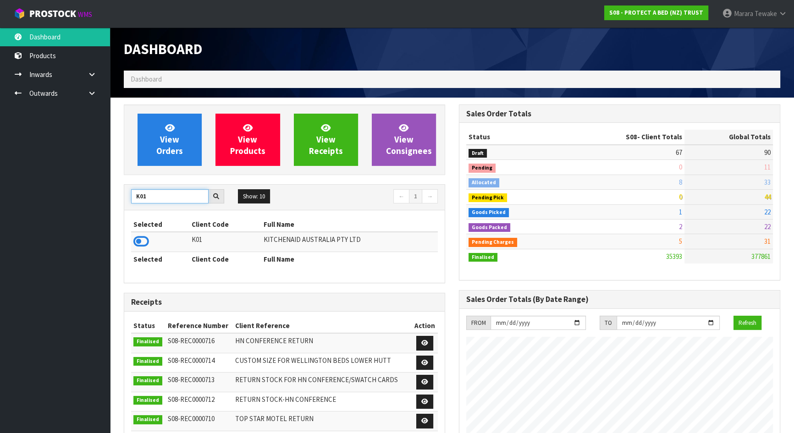
type input "K01"
click at [143, 233] on td at bounding box center [160, 242] width 58 height 20
click at [144, 241] on icon at bounding box center [141, 242] width 16 height 14
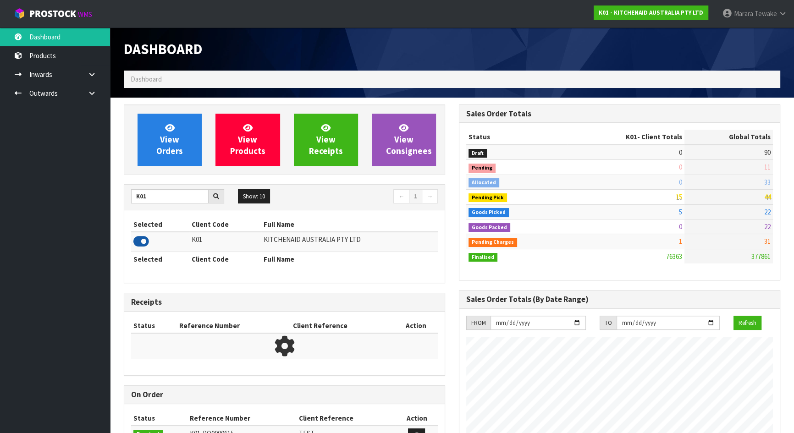
scroll to position [694, 335]
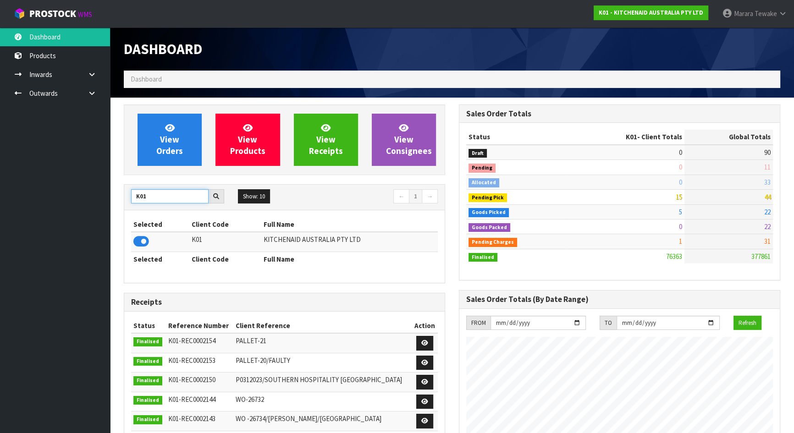
drag, startPoint x: 141, startPoint y: 195, endPoint x: 132, endPoint y: 192, distance: 9.1
click at [135, 195] on input "K01" at bounding box center [170, 196] width 78 height 14
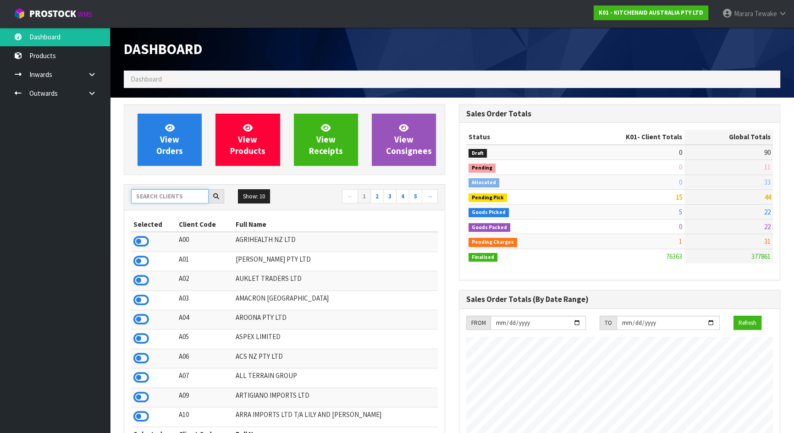
click at [162, 201] on input "text" at bounding box center [170, 196] width 78 height 14
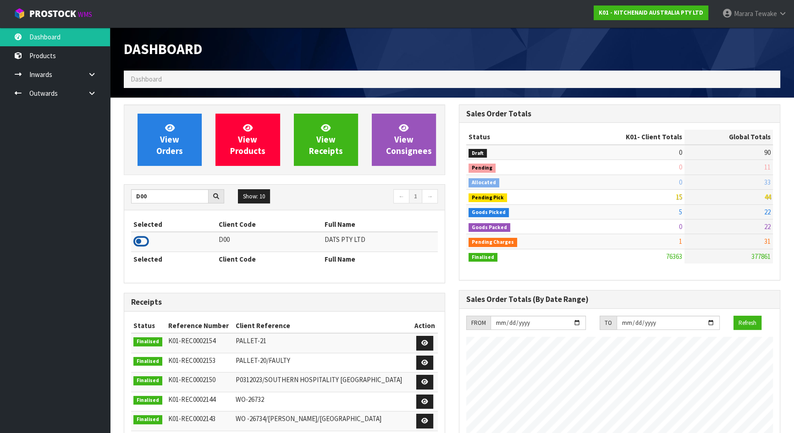
click at [140, 244] on icon at bounding box center [141, 242] width 16 height 14
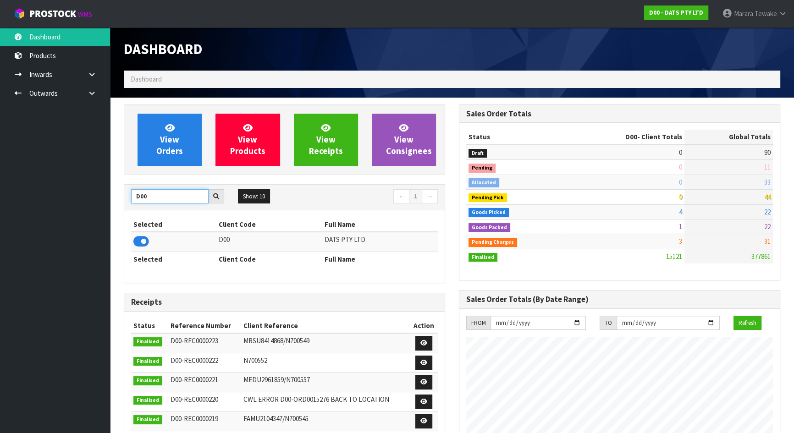
drag, startPoint x: 154, startPoint y: 195, endPoint x: 52, endPoint y: 192, distance: 101.4
click at [124, 192] on div "D00" at bounding box center [177, 196] width 107 height 15
type input "VALEN"
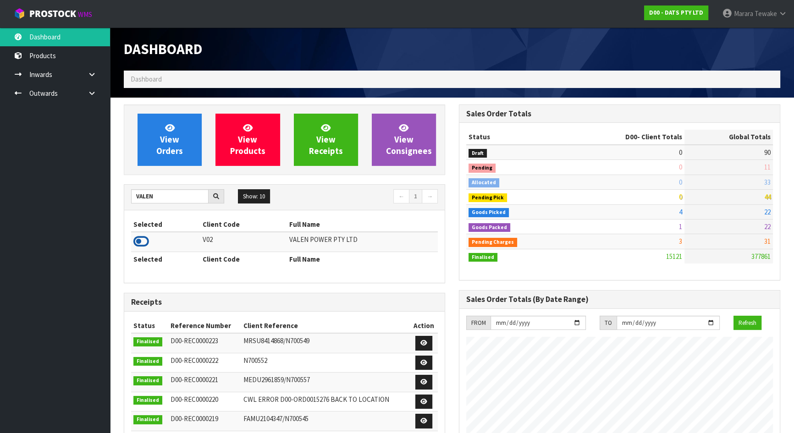
click at [133, 245] on icon at bounding box center [141, 242] width 16 height 14
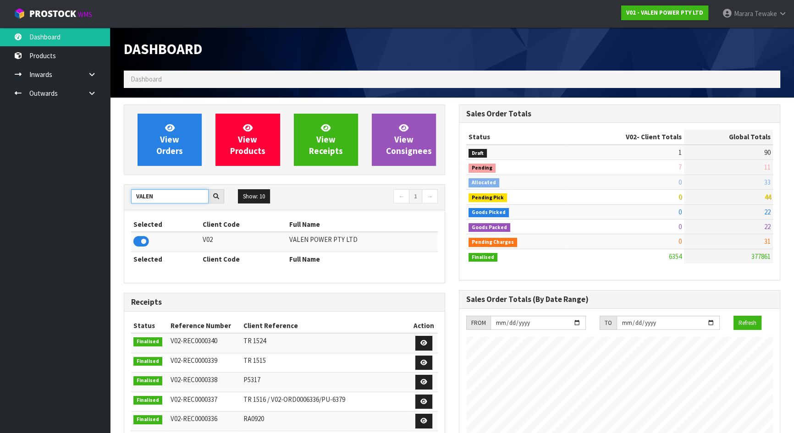
drag, startPoint x: 158, startPoint y: 198, endPoint x: 115, endPoint y: 197, distance: 43.6
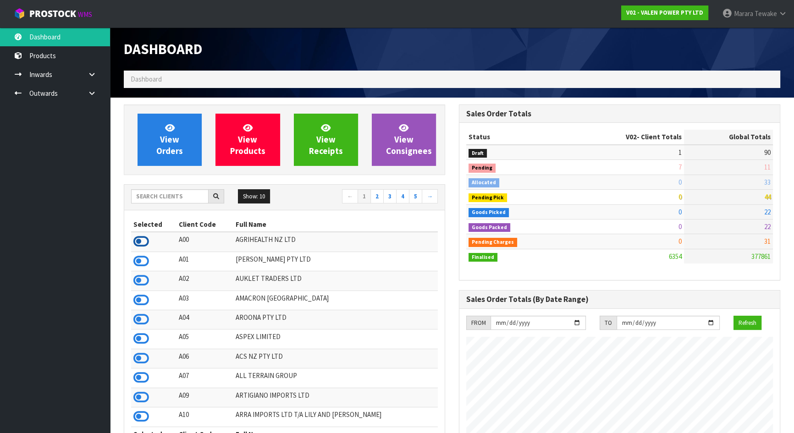
click at [149, 239] on icon at bounding box center [141, 242] width 16 height 14
click at [250, 195] on button "Show: 10" at bounding box center [254, 196] width 32 height 15
click at [255, 251] on link "50" at bounding box center [275, 251] width 72 height 12
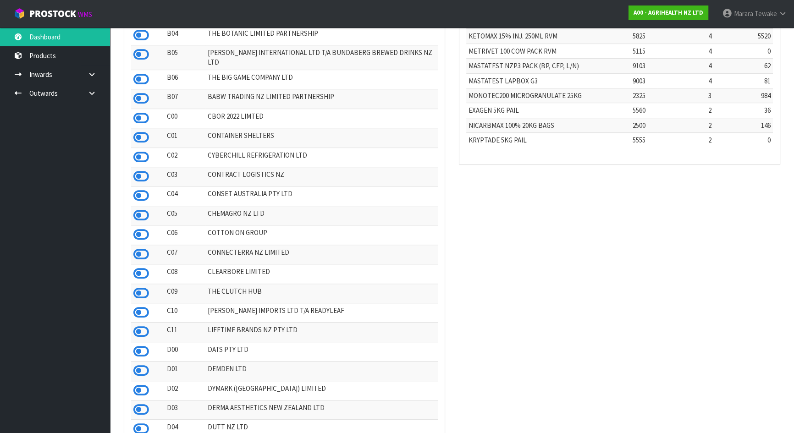
scroll to position [667, 0]
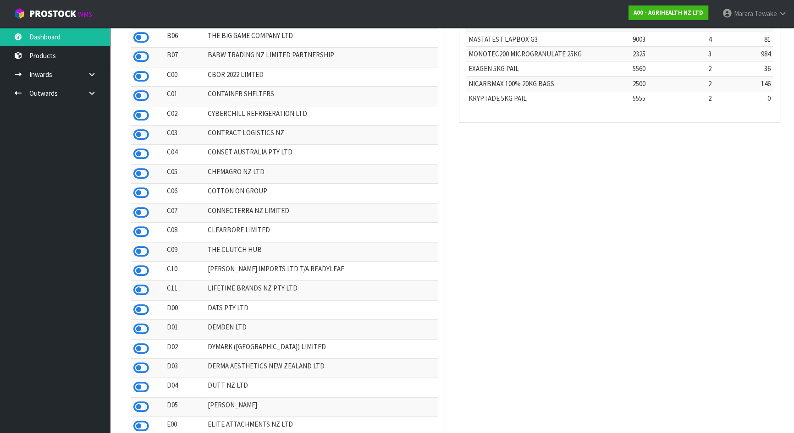
drag, startPoint x: 138, startPoint y: 326, endPoint x: 191, endPoint y: 338, distance: 54.5
click at [138, 326] on icon at bounding box center [141, 329] width 16 height 14
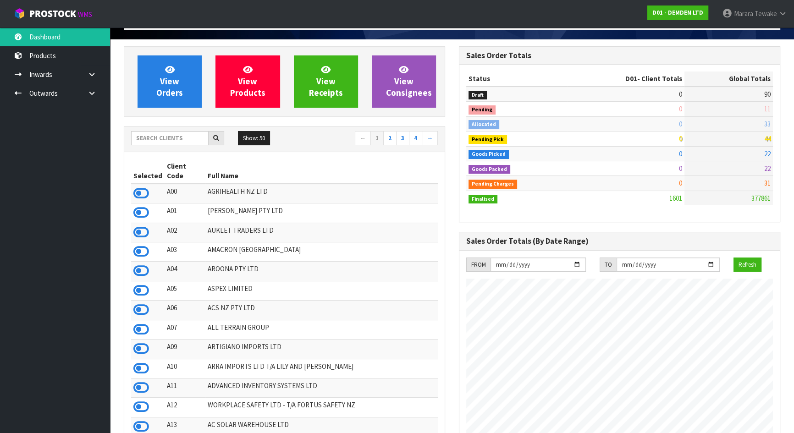
scroll to position [0, 0]
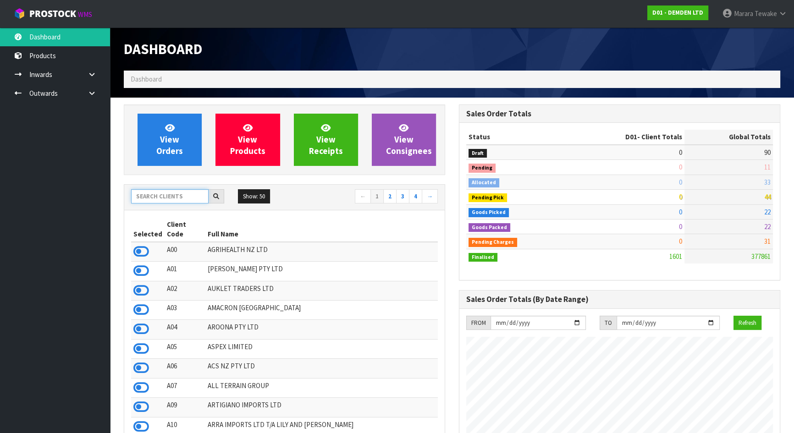
click at [178, 200] on input "text" at bounding box center [170, 196] width 78 height 14
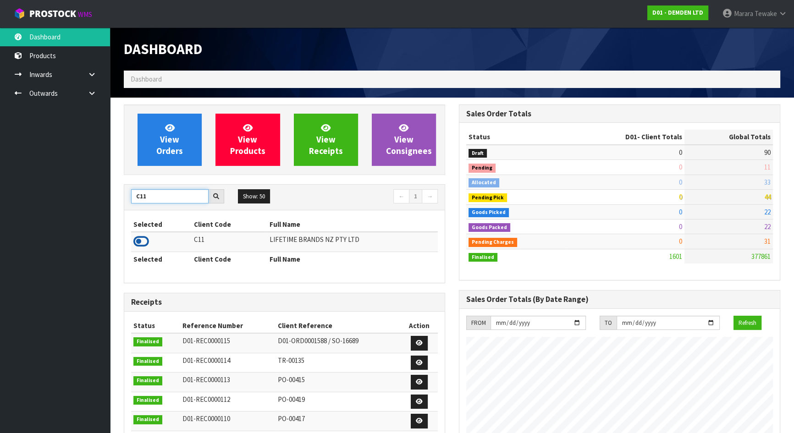
type input "C11"
click at [142, 241] on icon at bounding box center [141, 242] width 16 height 14
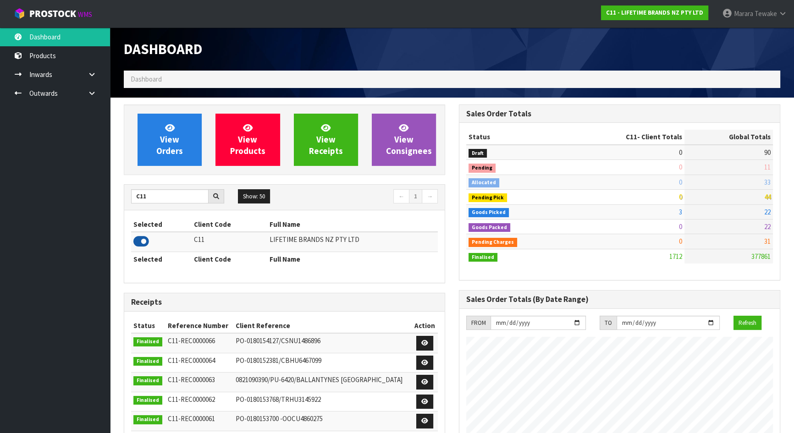
scroll to position [694, 335]
drag, startPoint x: 161, startPoint y: 200, endPoint x: 124, endPoint y: 186, distance: 39.2
click at [124, 187] on div "C11 Show: 50 5 10 25 50 ← 1 →" at bounding box center [284, 198] width 321 height 26
type input "S08"
click at [143, 243] on icon at bounding box center [141, 242] width 16 height 14
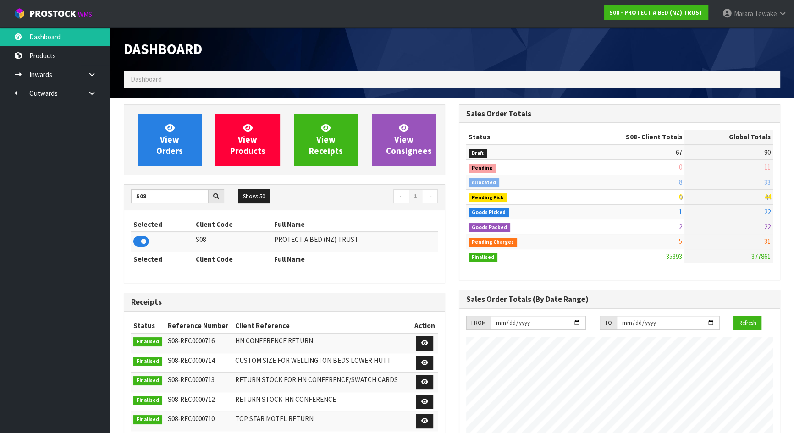
scroll to position [713, 335]
drag, startPoint x: 151, startPoint y: 198, endPoint x: 125, endPoint y: 188, distance: 27.9
click at [126, 189] on div "S08" at bounding box center [177, 196] width 107 height 15
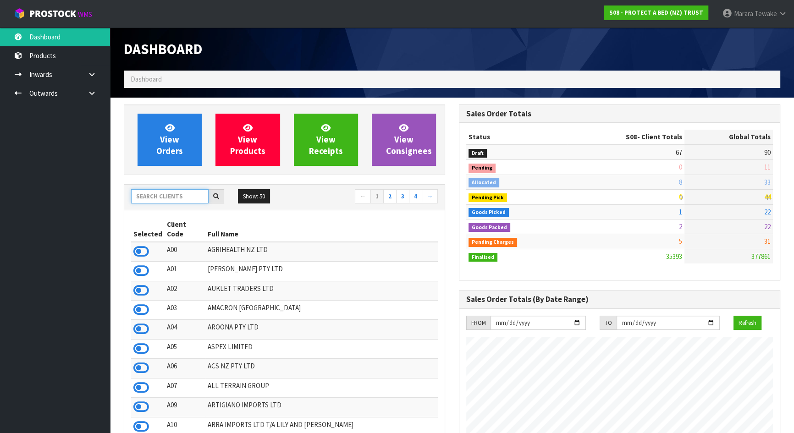
type input "D"
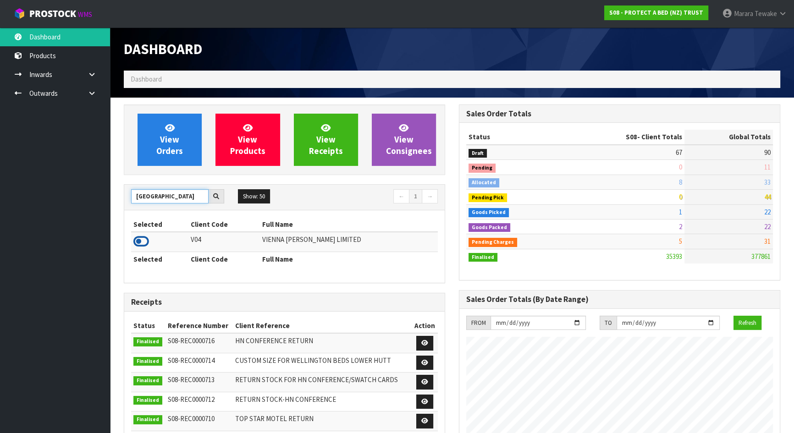
type input "VIENNA"
click at [142, 242] on icon at bounding box center [141, 242] width 16 height 14
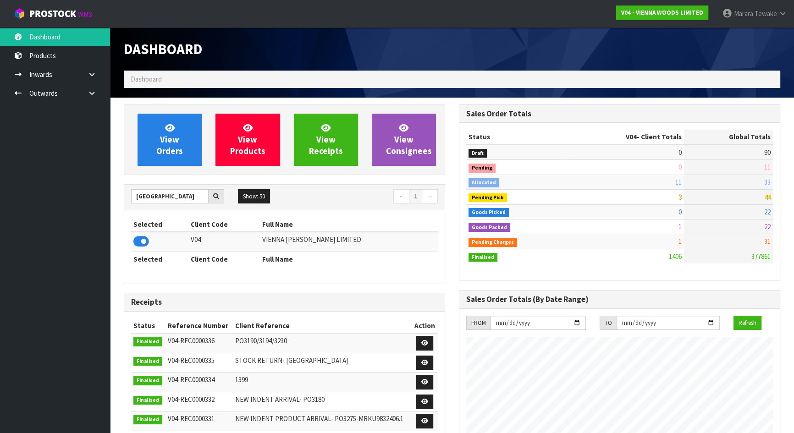
scroll to position [659, 335]
drag, startPoint x: 161, startPoint y: 197, endPoint x: 131, endPoint y: 188, distance: 30.9
click at [133, 188] on div "VIENNA Show: 50 5 10 25 50 ← 1 →" at bounding box center [284, 198] width 321 height 26
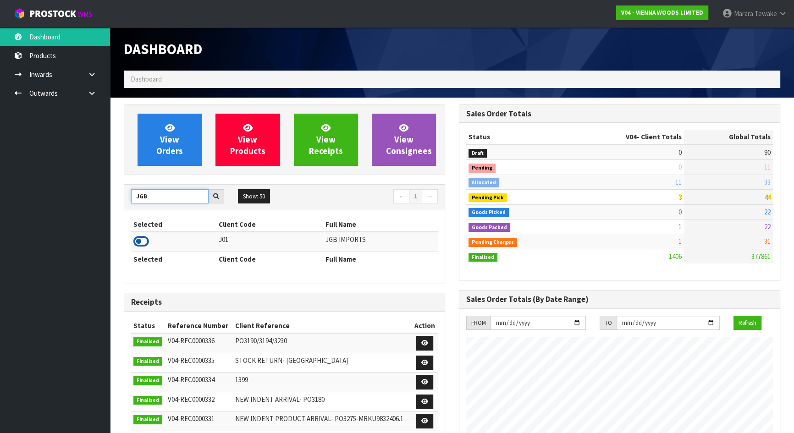
type input "JGB"
click at [146, 243] on icon at bounding box center [141, 242] width 16 height 14
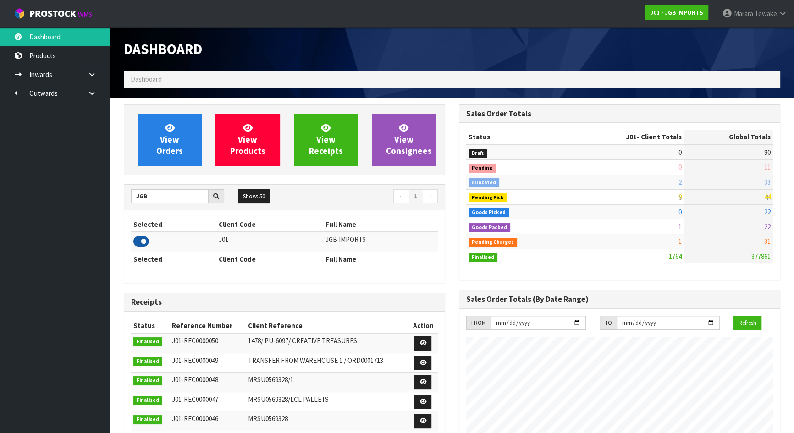
scroll to position [694, 335]
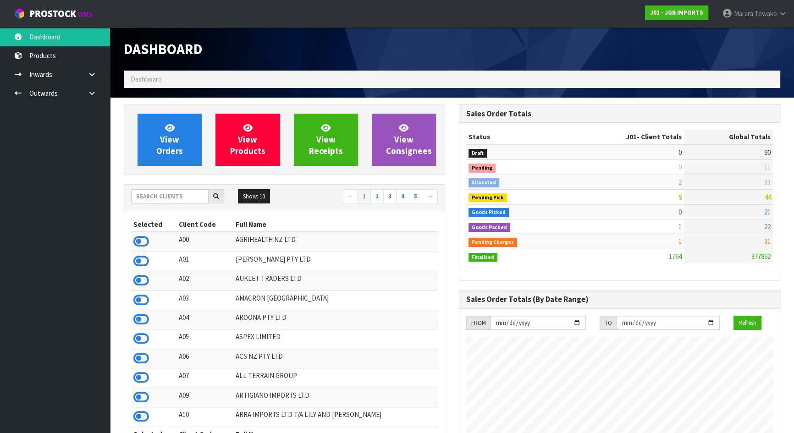
scroll to position [458005, 458363]
click at [164, 199] on input "text" at bounding box center [170, 196] width 78 height 14
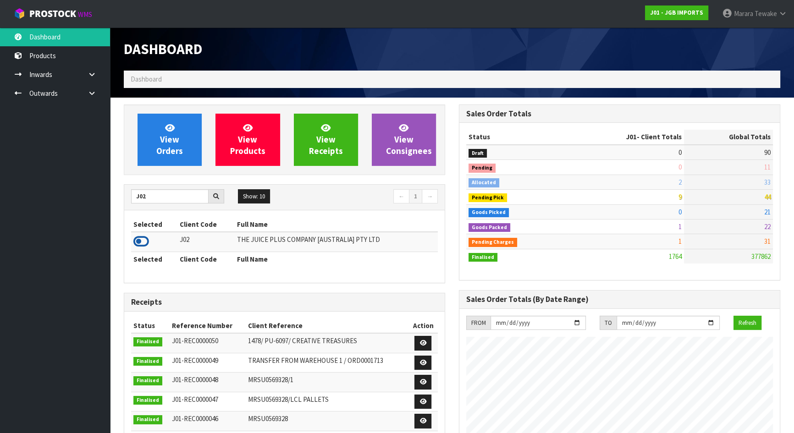
click at [138, 244] on icon at bounding box center [141, 242] width 16 height 14
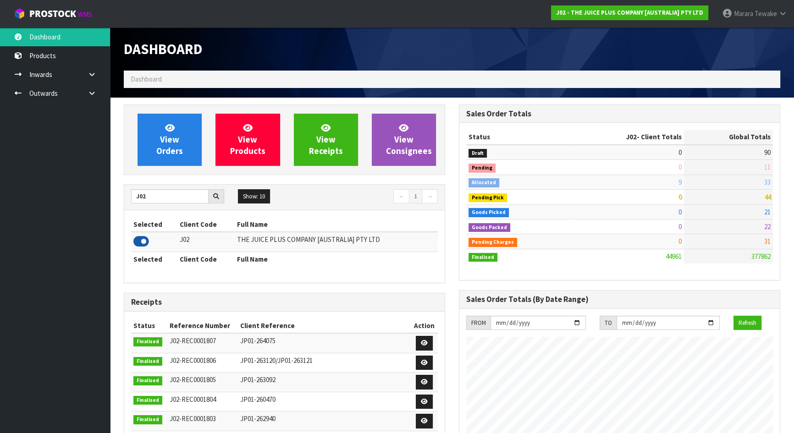
scroll to position [694, 335]
drag, startPoint x: 159, startPoint y: 201, endPoint x: 136, endPoint y: 194, distance: 24.7
click at [136, 194] on input "J02" at bounding box center [170, 196] width 78 height 14
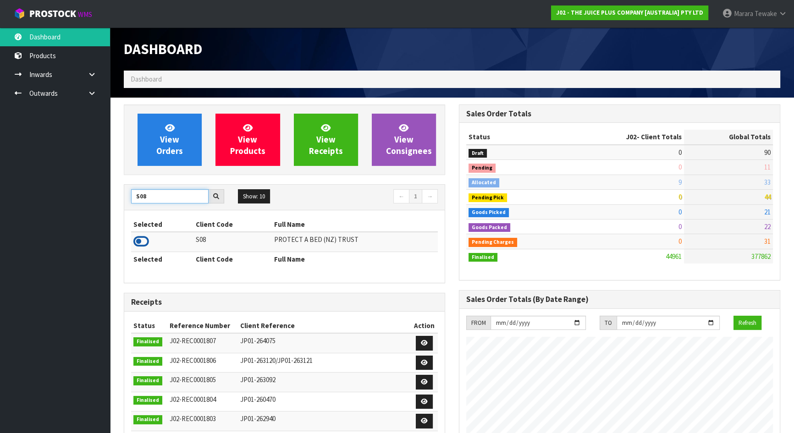
type input "S08"
click at [144, 243] on icon at bounding box center [141, 242] width 16 height 14
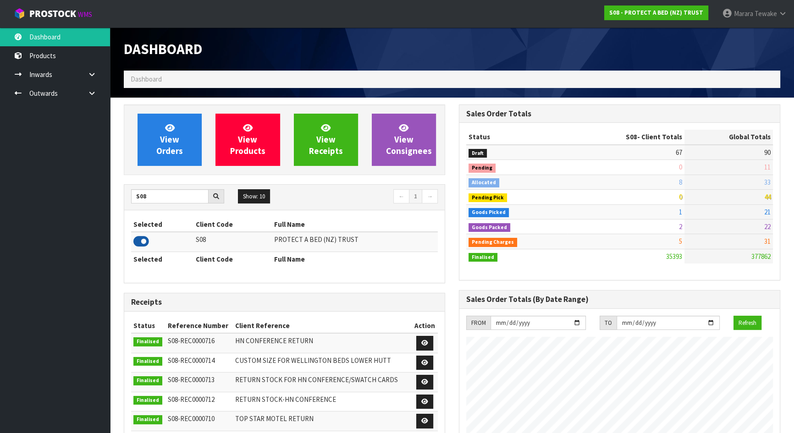
scroll to position [713, 335]
drag, startPoint x: 155, startPoint y: 200, endPoint x: 133, endPoint y: 194, distance: 22.6
click at [133, 194] on input "S08" at bounding box center [170, 196] width 78 height 14
click at [141, 242] on icon at bounding box center [141, 242] width 16 height 14
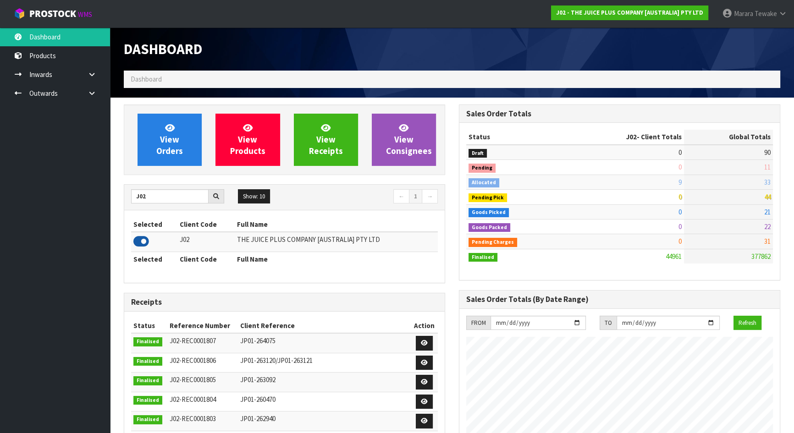
scroll to position [694, 335]
drag, startPoint x: 149, startPoint y: 198, endPoint x: 113, endPoint y: 193, distance: 35.7
click at [147, 243] on icon at bounding box center [141, 242] width 16 height 14
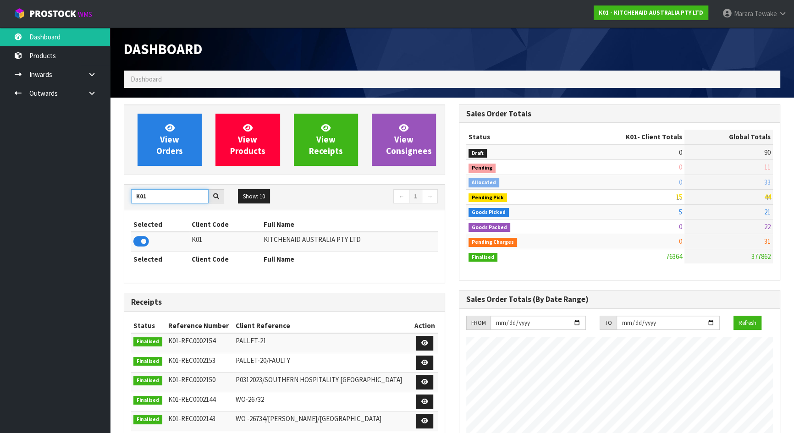
drag, startPoint x: 147, startPoint y: 195, endPoint x: 137, endPoint y: 191, distance: 11.1
click at [137, 191] on input "K01" at bounding box center [170, 196] width 78 height 14
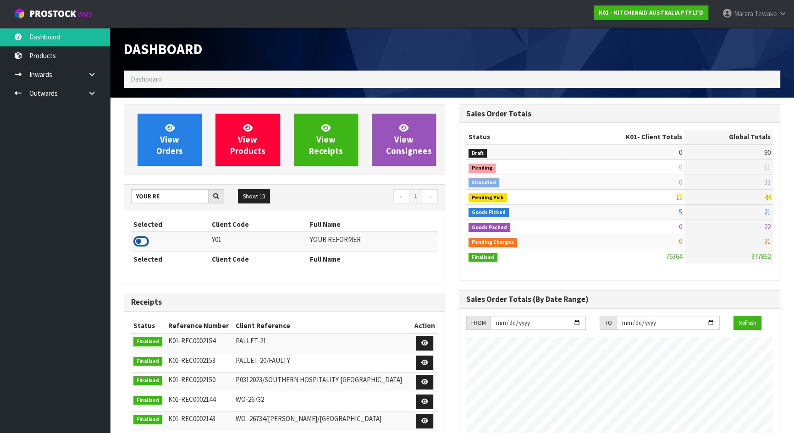
click at [143, 240] on icon at bounding box center [141, 242] width 16 height 14
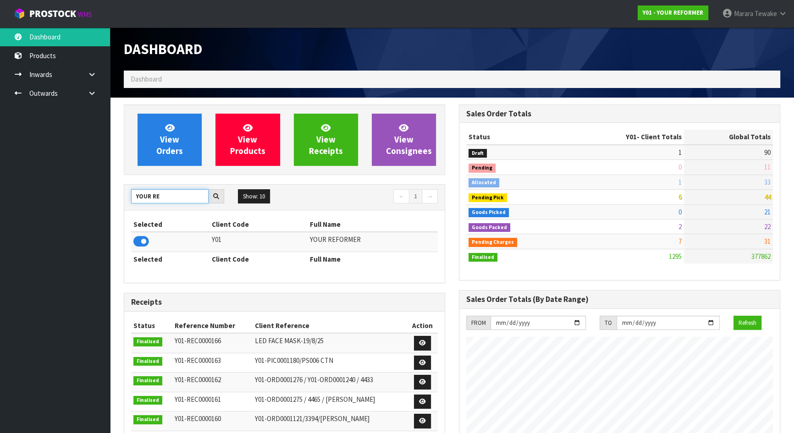
drag, startPoint x: 144, startPoint y: 189, endPoint x: 114, endPoint y: 177, distance: 32.7
type input "TUF"
click at [138, 243] on icon at bounding box center [141, 242] width 16 height 14
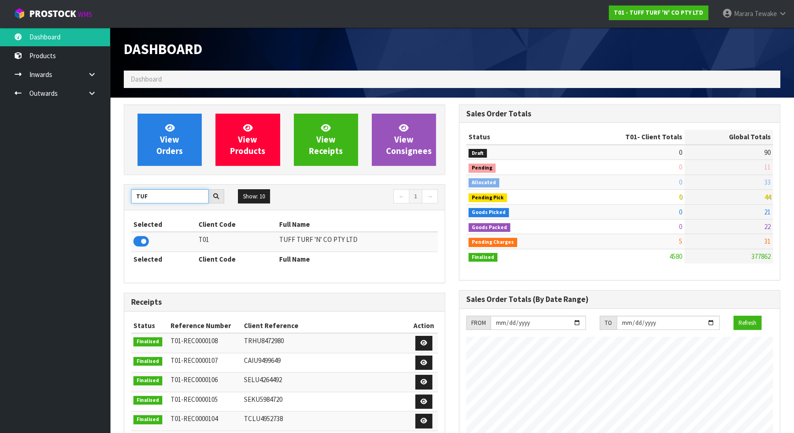
drag, startPoint x: 165, startPoint y: 195, endPoint x: 123, endPoint y: 190, distance: 41.5
click at [128, 192] on div "TUF" at bounding box center [177, 196] width 107 height 15
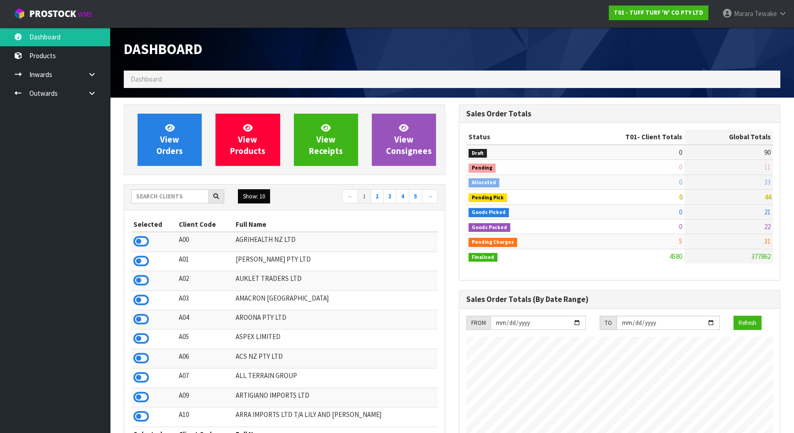
click at [255, 202] on button "Show: 10" at bounding box center [254, 196] width 32 height 15
click at [259, 254] on link "50" at bounding box center [275, 251] width 72 height 12
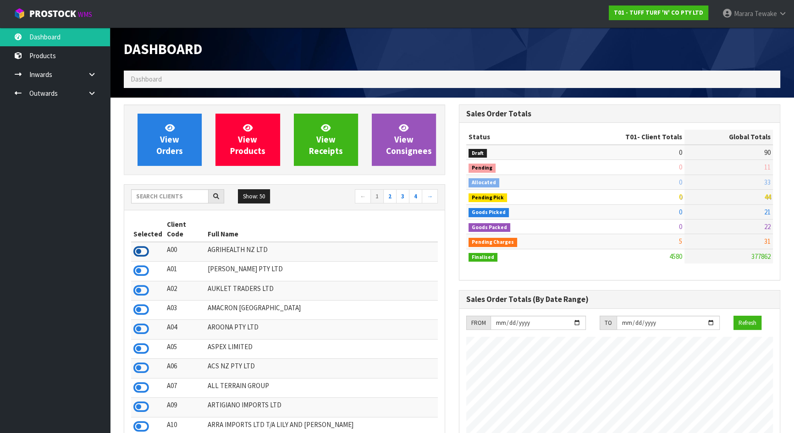
click at [148, 245] on icon at bounding box center [141, 252] width 16 height 14
drag, startPoint x: 128, startPoint y: 260, endPoint x: 133, endPoint y: 263, distance: 6.0
click at [137, 264] on icon at bounding box center [141, 271] width 16 height 14
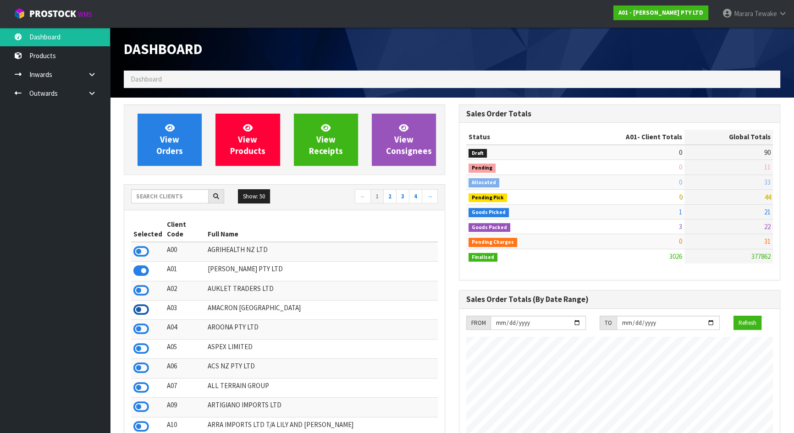
click at [136, 303] on icon at bounding box center [141, 310] width 16 height 14
click at [162, 200] on input "text" at bounding box center [170, 196] width 78 height 14
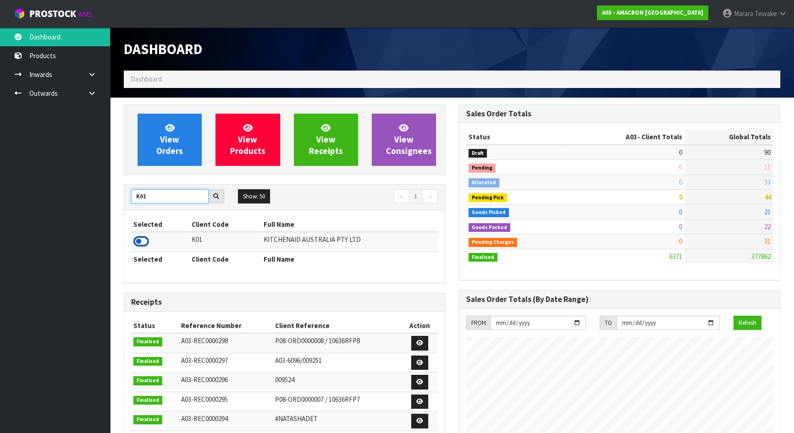
type input "K01"
click at [141, 239] on icon at bounding box center [141, 242] width 16 height 14
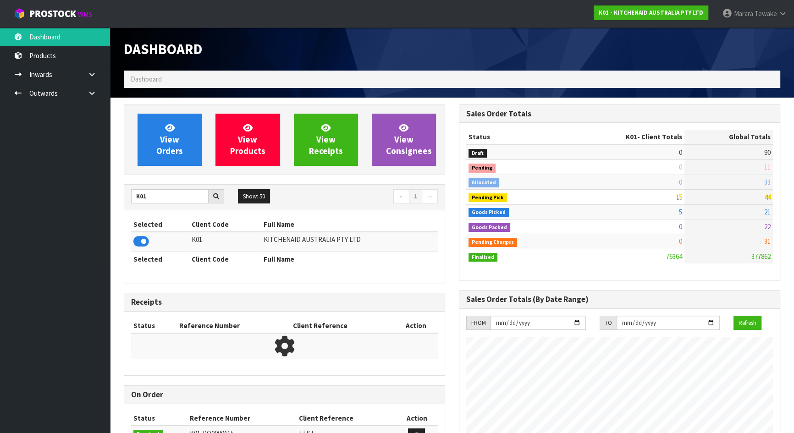
scroll to position [694, 335]
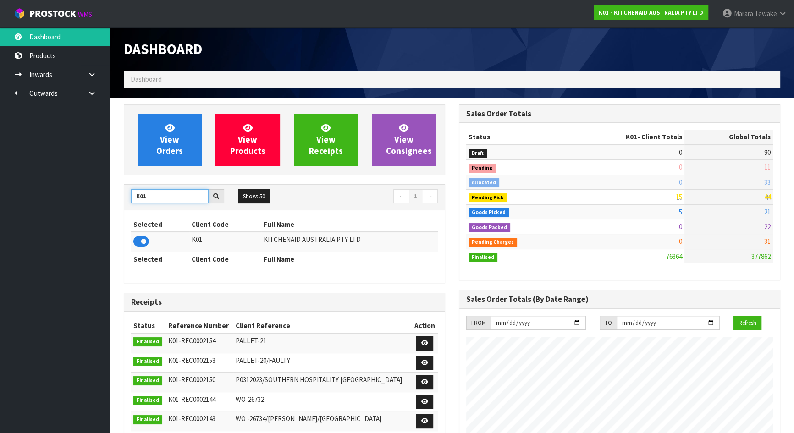
drag, startPoint x: 153, startPoint y: 194, endPoint x: 133, endPoint y: 194, distance: 19.7
click at [134, 194] on input "K01" at bounding box center [170, 196] width 78 height 14
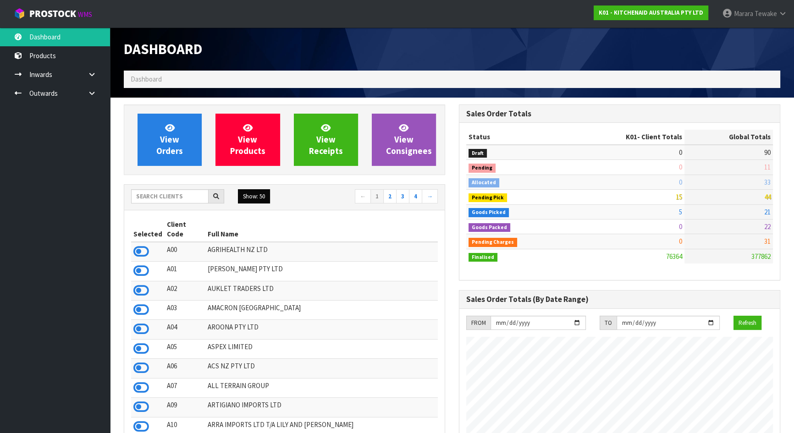
click at [257, 201] on button "Show: 50" at bounding box center [254, 196] width 32 height 15
click at [251, 249] on link "50" at bounding box center [275, 251] width 72 height 12
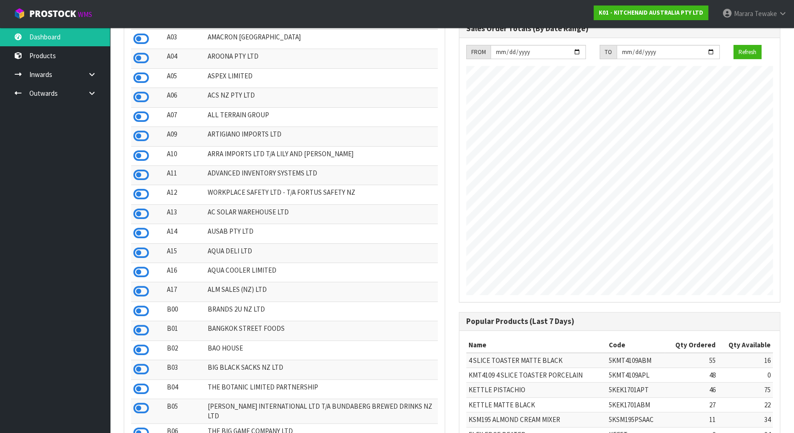
scroll to position [292, 0]
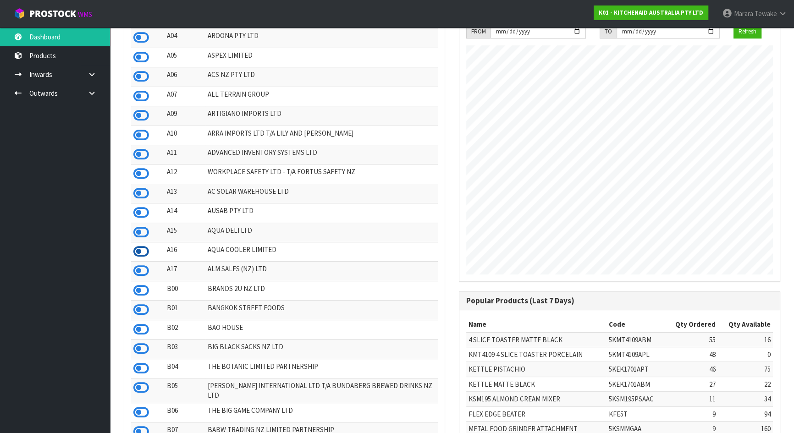
click at [141, 248] on icon at bounding box center [141, 252] width 16 height 14
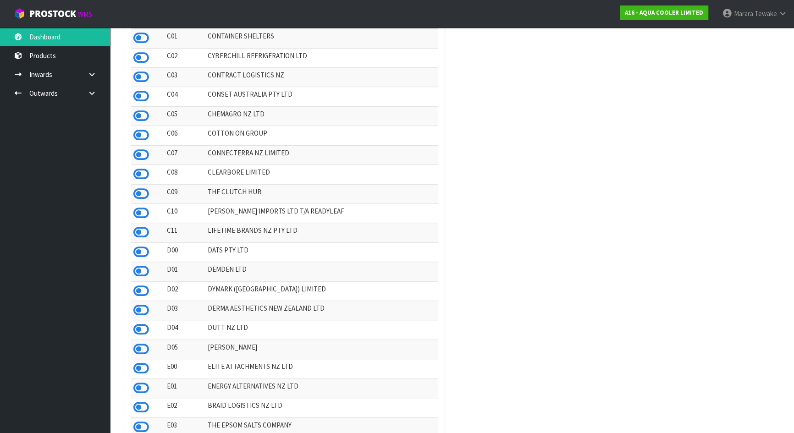
scroll to position [792, 0]
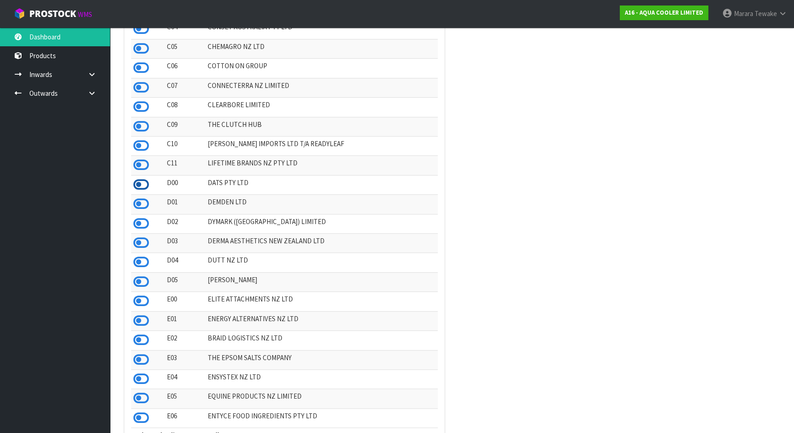
click at [139, 178] on icon at bounding box center [141, 185] width 16 height 14
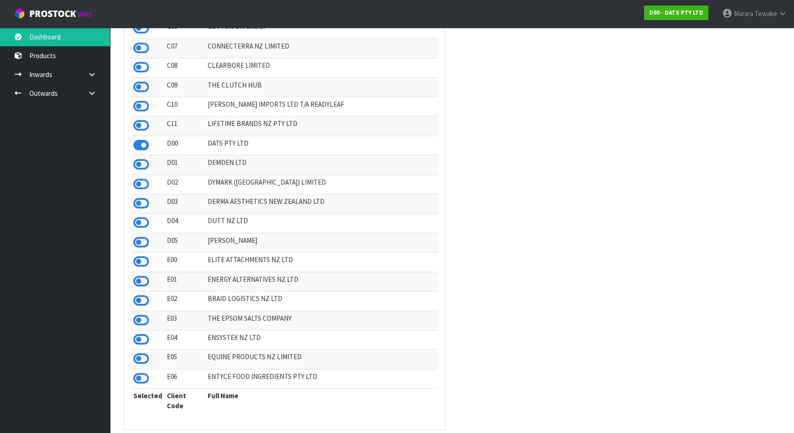
scroll to position [834, 0]
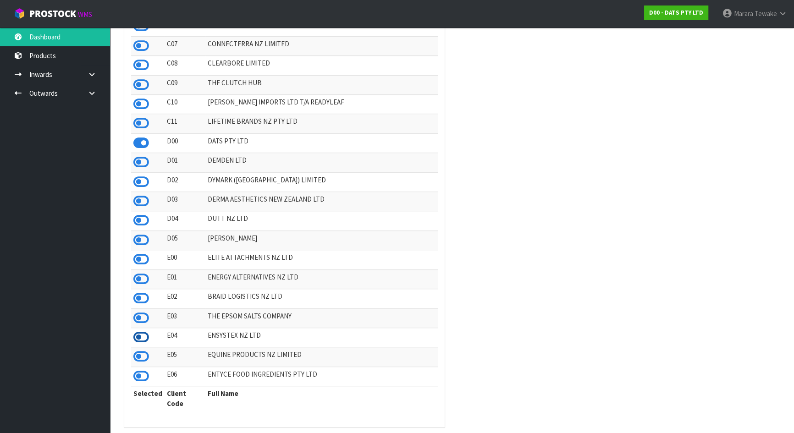
click at [136, 341] on icon at bounding box center [141, 338] width 16 height 14
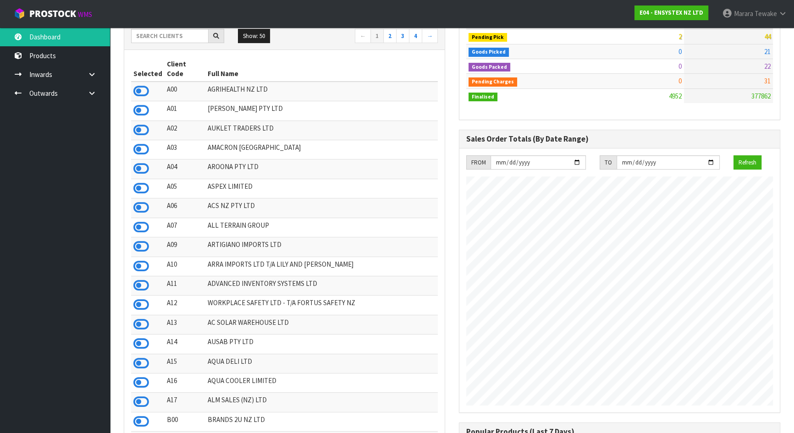
scroll to position [0, 0]
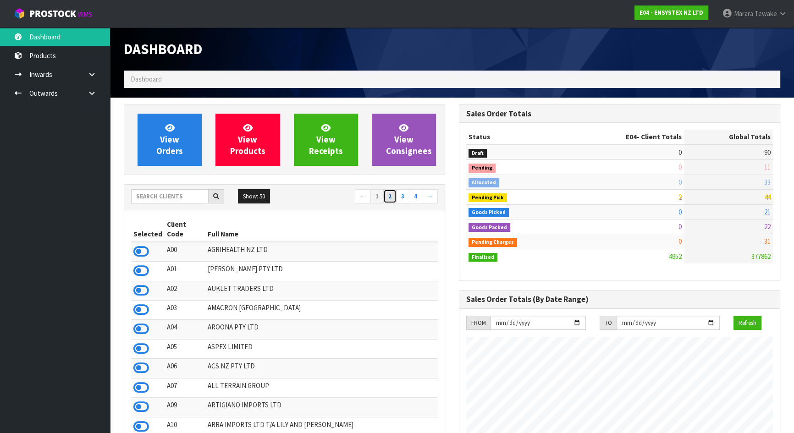
click at [389, 198] on link "2" at bounding box center [389, 196] width 13 height 15
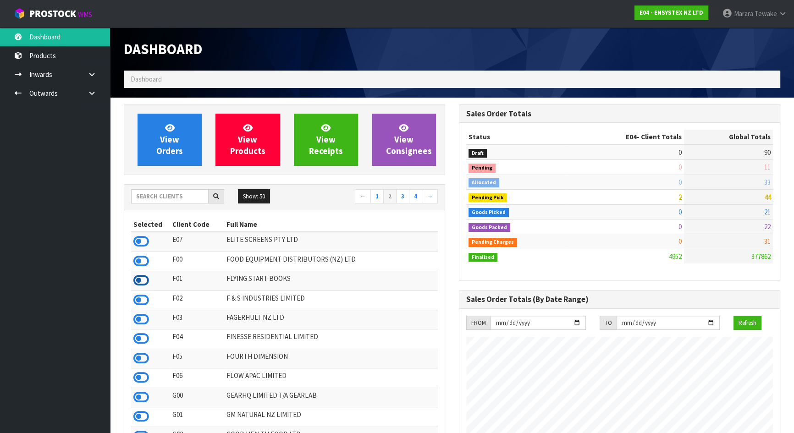
click at [145, 283] on icon at bounding box center [141, 281] width 16 height 14
click at [144, 243] on icon at bounding box center [141, 242] width 16 height 14
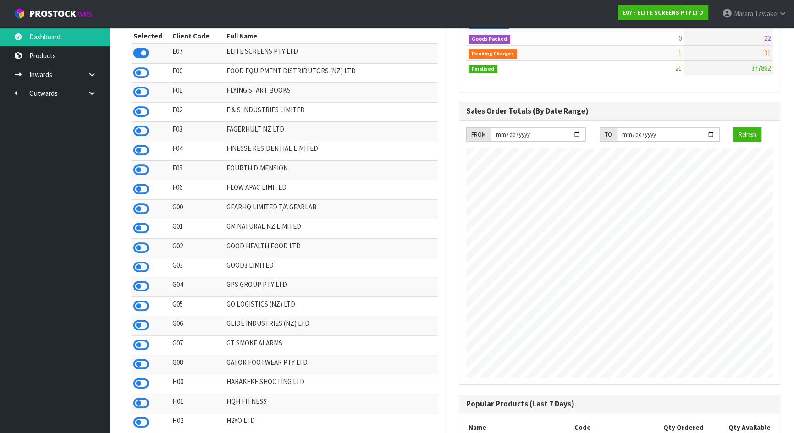
scroll to position [208, 0]
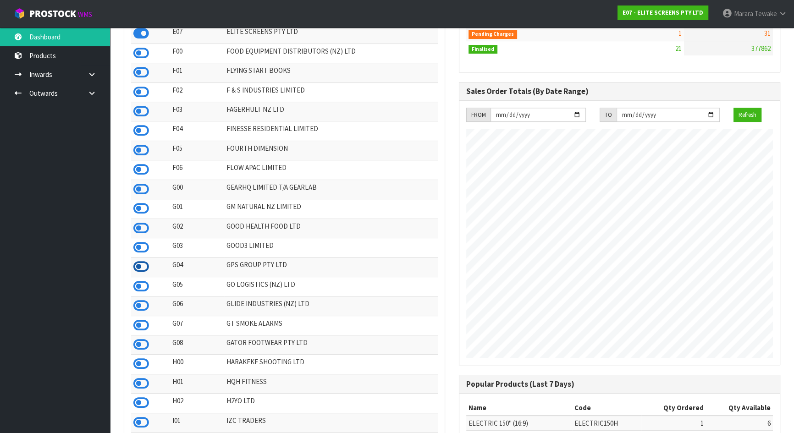
click at [141, 271] on icon at bounding box center [141, 267] width 16 height 14
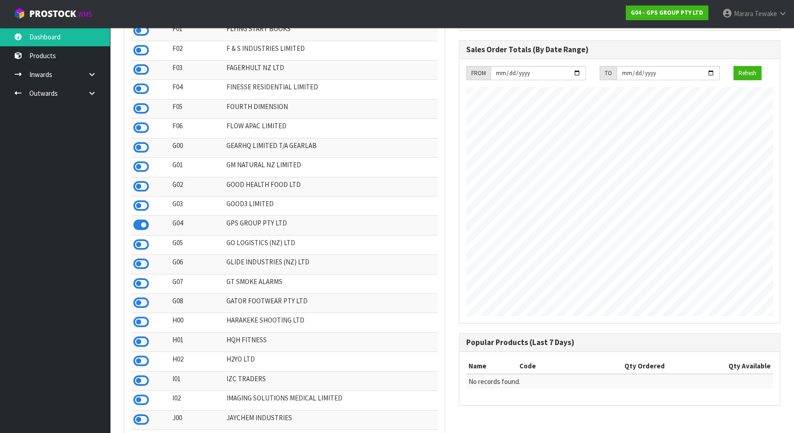
scroll to position [292, 0]
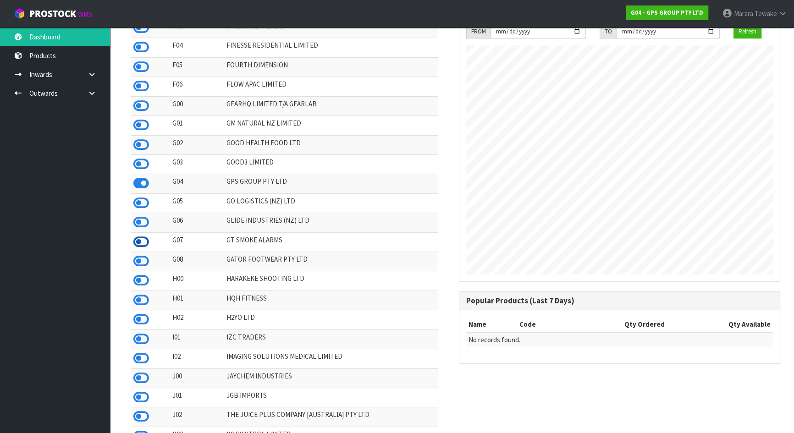
click at [148, 245] on icon at bounding box center [141, 242] width 16 height 14
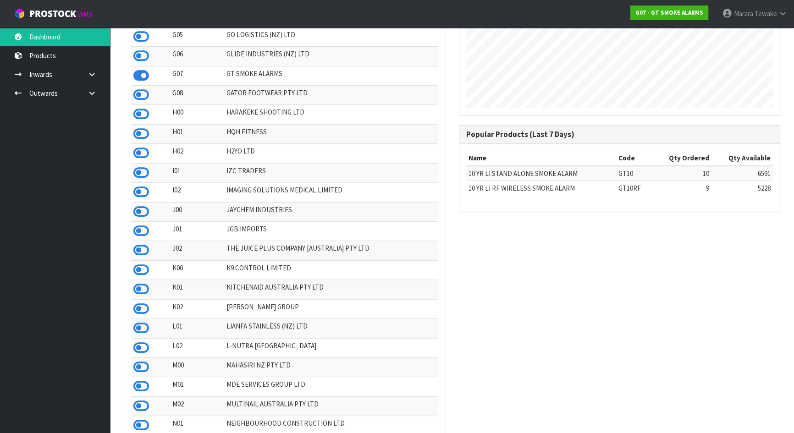
scroll to position [459, 0]
click at [141, 238] on icon at bounding box center [141, 231] width 16 height 14
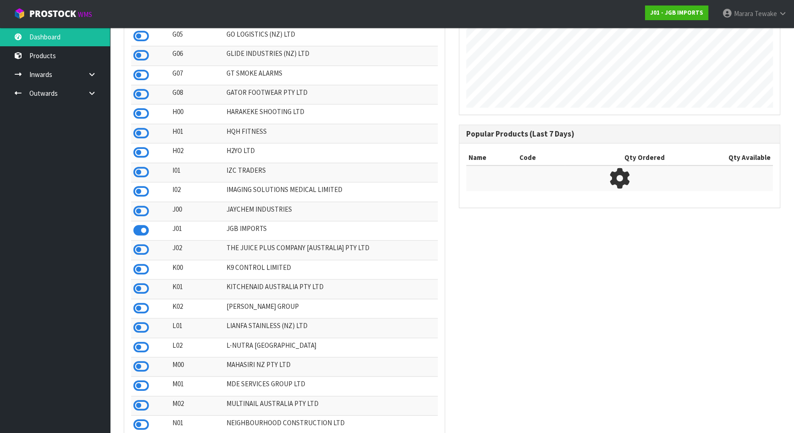
scroll to position [571, 335]
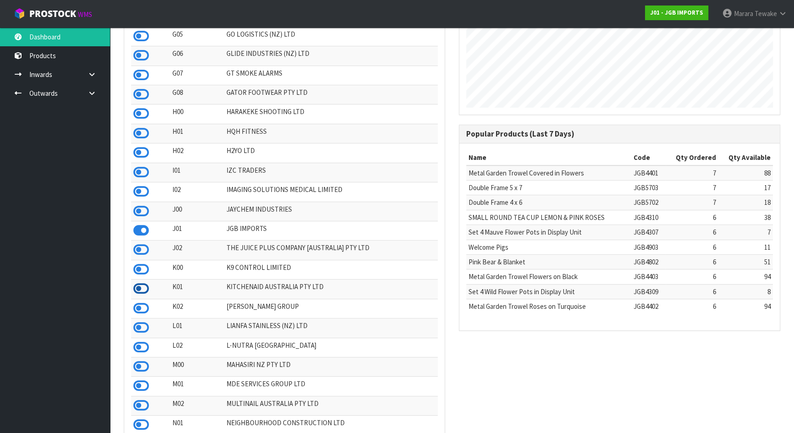
drag, startPoint x: 143, startPoint y: 298, endPoint x: 152, endPoint y: 298, distance: 9.6
click at [142, 296] on icon at bounding box center [141, 289] width 16 height 14
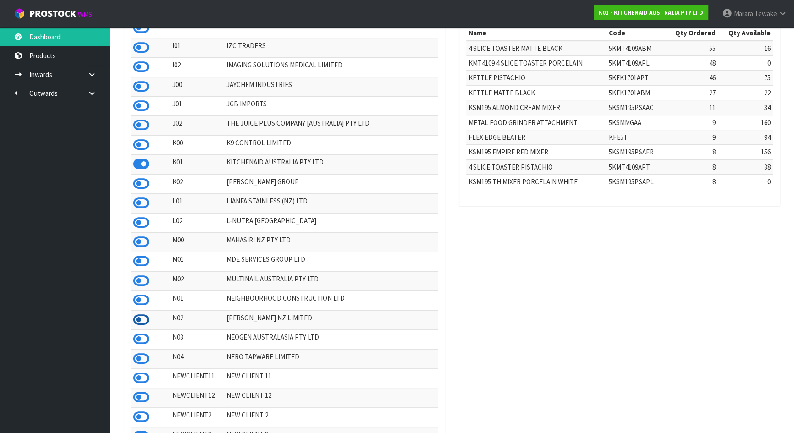
click at [141, 327] on icon at bounding box center [141, 320] width 16 height 14
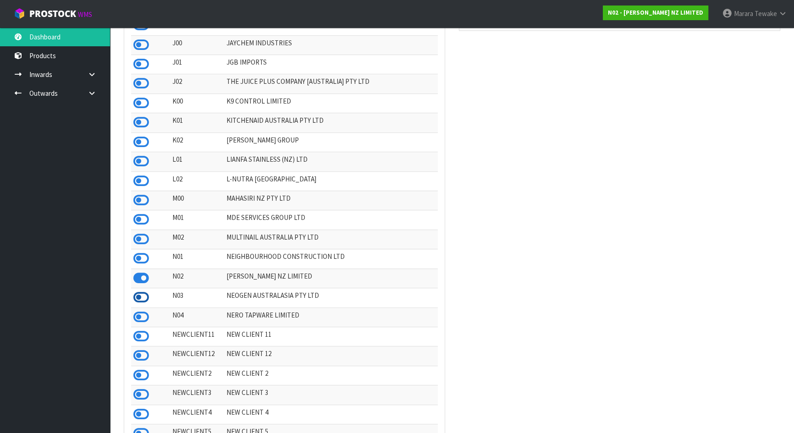
click at [143, 305] on icon at bounding box center [141, 298] width 16 height 14
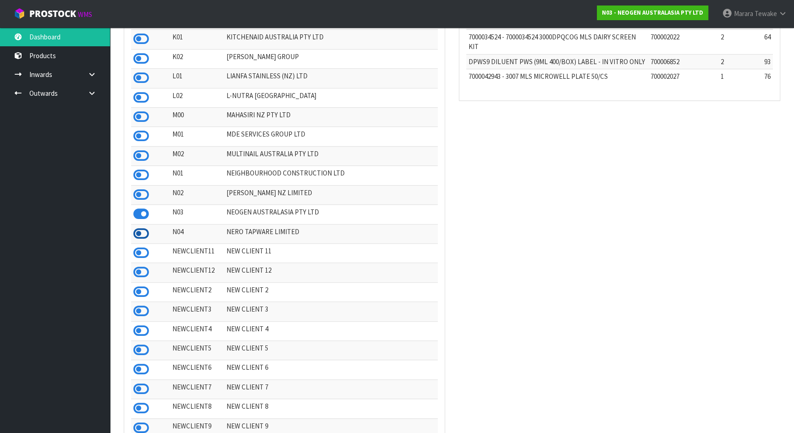
click at [139, 241] on icon at bounding box center [141, 234] width 16 height 14
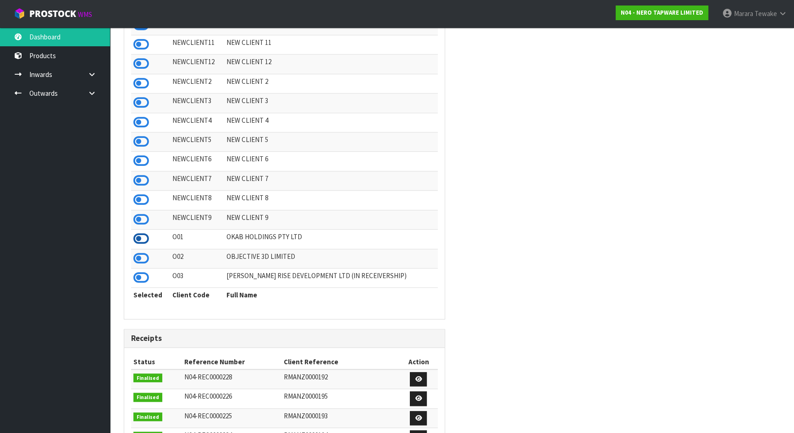
click at [141, 246] on icon at bounding box center [141, 239] width 16 height 14
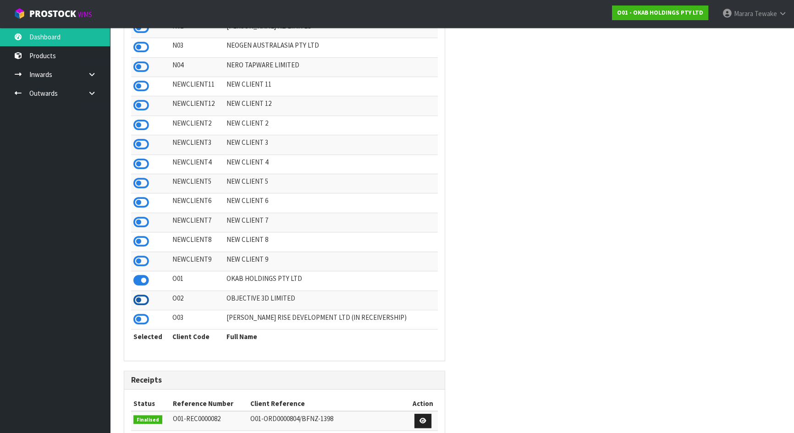
click at [142, 307] on icon at bounding box center [141, 301] width 16 height 14
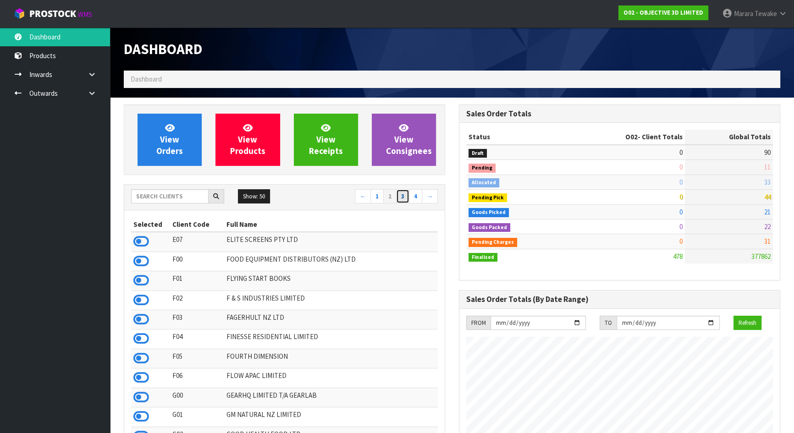
click at [405, 198] on link "3" at bounding box center [402, 196] width 13 height 15
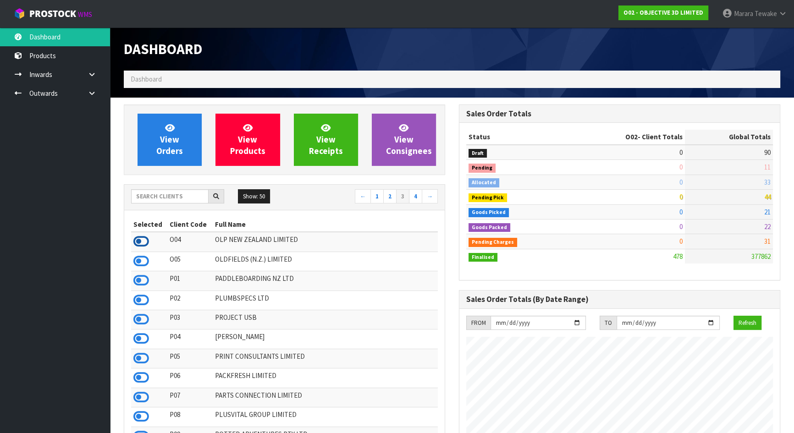
click at [141, 242] on icon at bounding box center [141, 242] width 16 height 14
click at [139, 340] on icon at bounding box center [141, 339] width 16 height 14
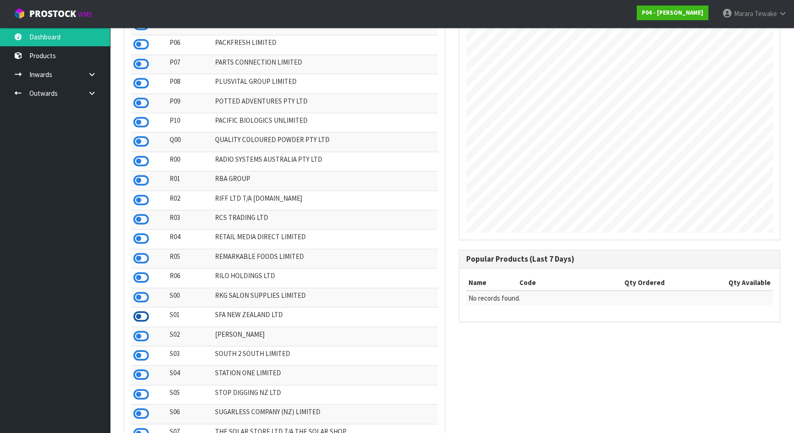
click at [138, 321] on icon at bounding box center [141, 317] width 16 height 14
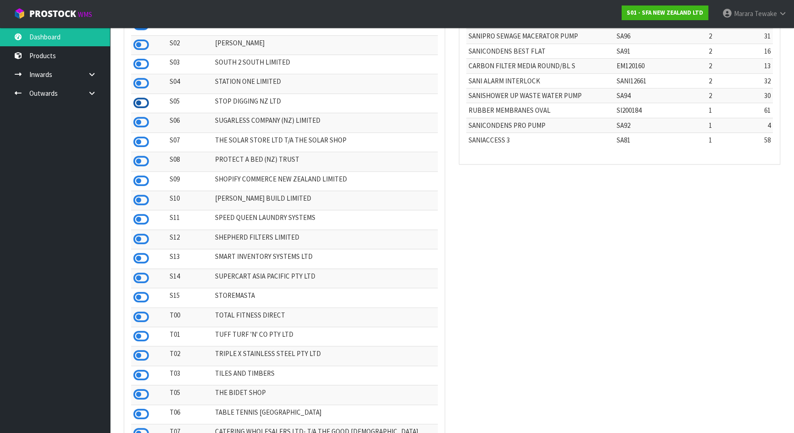
click at [143, 110] on icon at bounding box center [141, 103] width 16 height 14
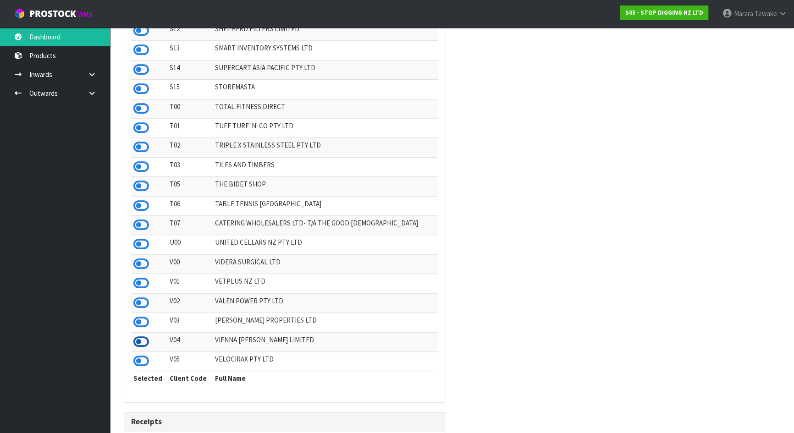
click at [144, 349] on icon at bounding box center [141, 342] width 16 height 14
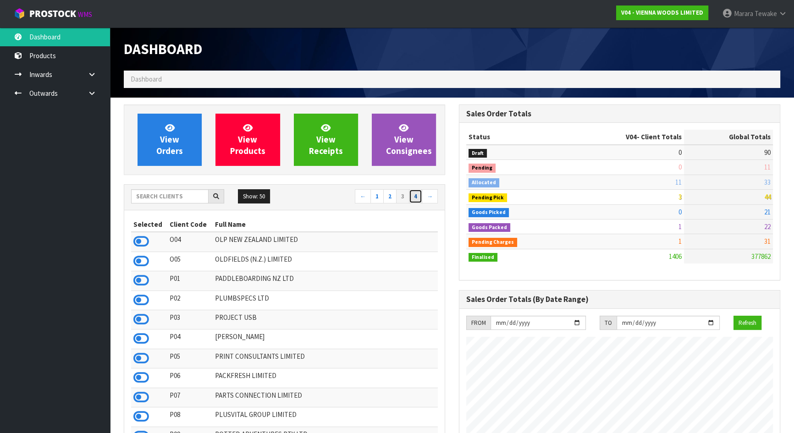
click at [413, 196] on link "4" at bounding box center [415, 196] width 13 height 15
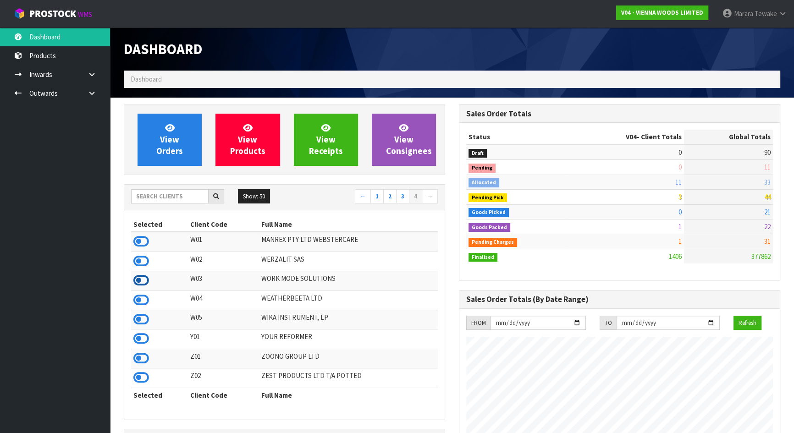
click at [142, 284] on icon at bounding box center [141, 281] width 16 height 14
click at [100, 96] on link at bounding box center [95, 93] width 29 height 19
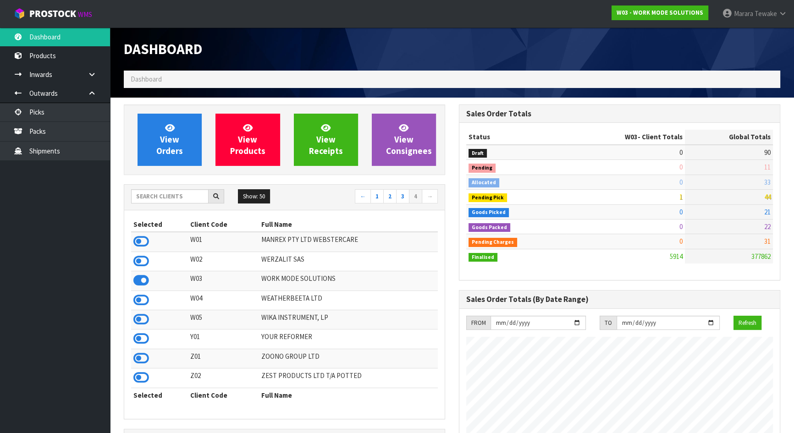
click at [84, 235] on ul "Dashboard Products Categories Serial Numbers Kitsets Packagings Inwards Purchas…" at bounding box center [55, 231] width 110 height 406
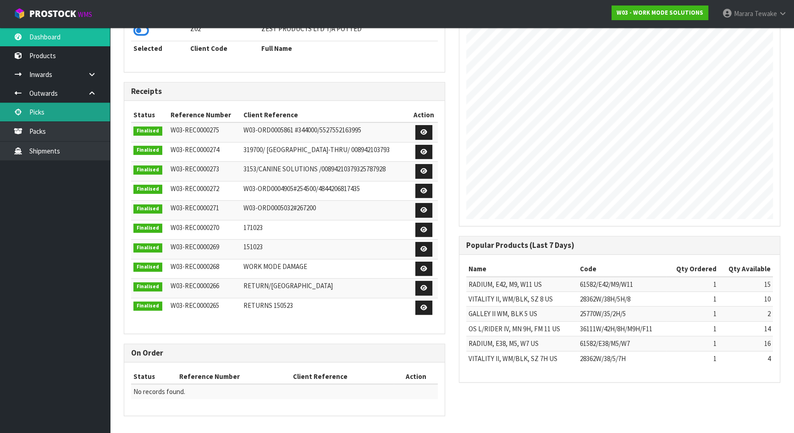
scroll to position [0, 0]
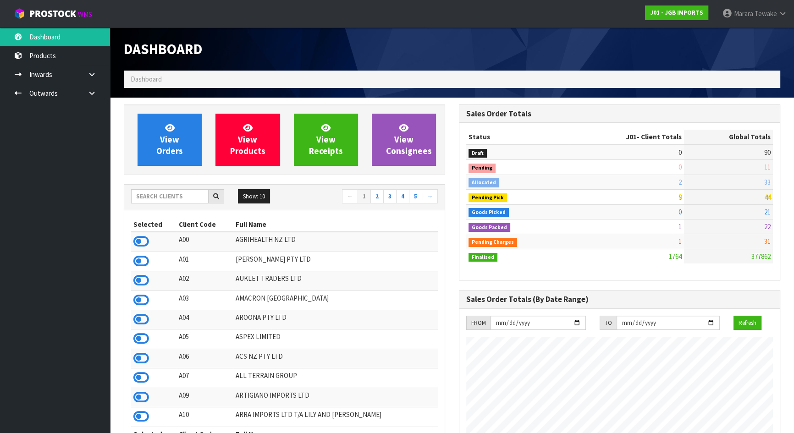
scroll to position [694, 335]
click at [161, 192] on input "text" at bounding box center [170, 196] width 78 height 14
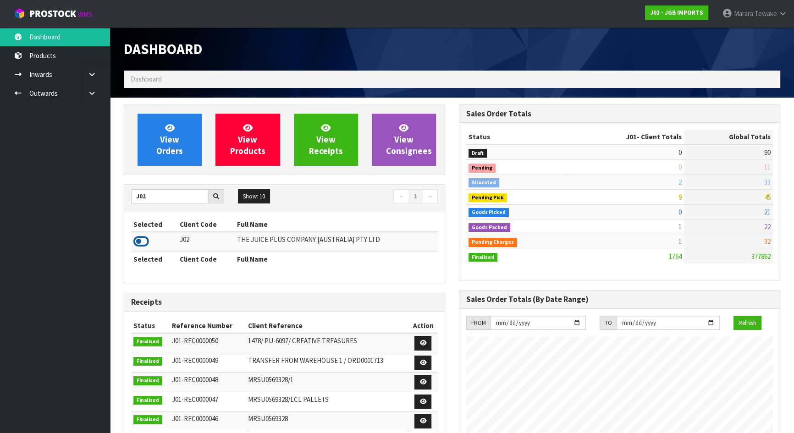
click at [140, 237] on icon at bounding box center [141, 242] width 16 height 14
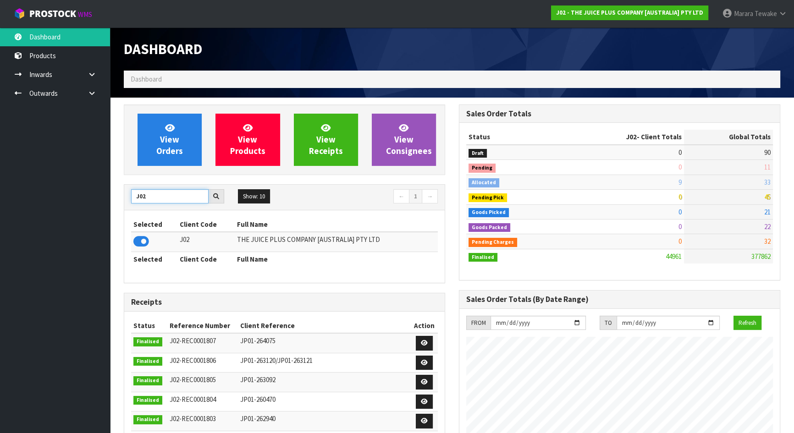
drag, startPoint x: 145, startPoint y: 195, endPoint x: 128, endPoint y: 188, distance: 18.3
click at [128, 189] on div "J02" at bounding box center [177, 196] width 107 height 15
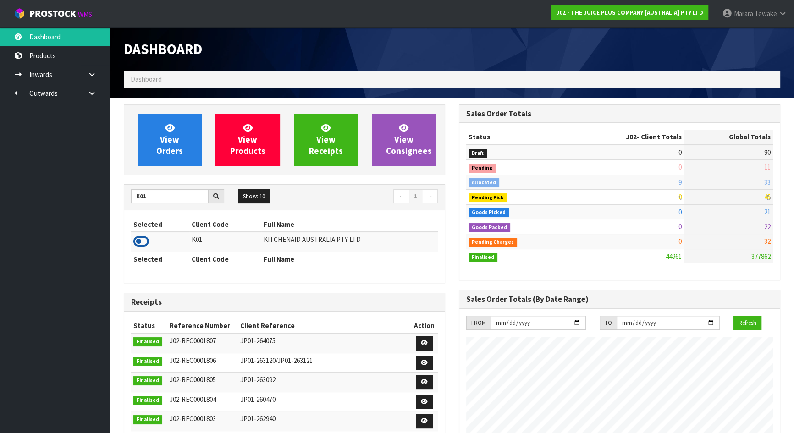
click at [133, 238] on icon at bounding box center [141, 242] width 16 height 14
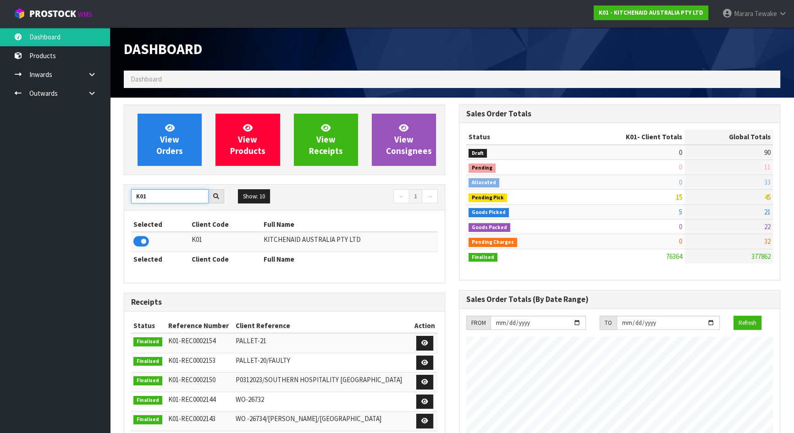
drag, startPoint x: 151, startPoint y: 194, endPoint x: 111, endPoint y: 178, distance: 44.0
type input "S08"
click at [139, 241] on icon at bounding box center [141, 242] width 16 height 14
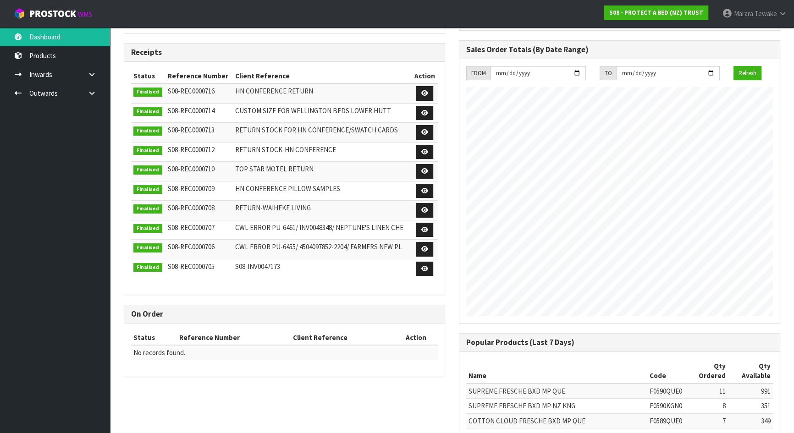
scroll to position [41, 0]
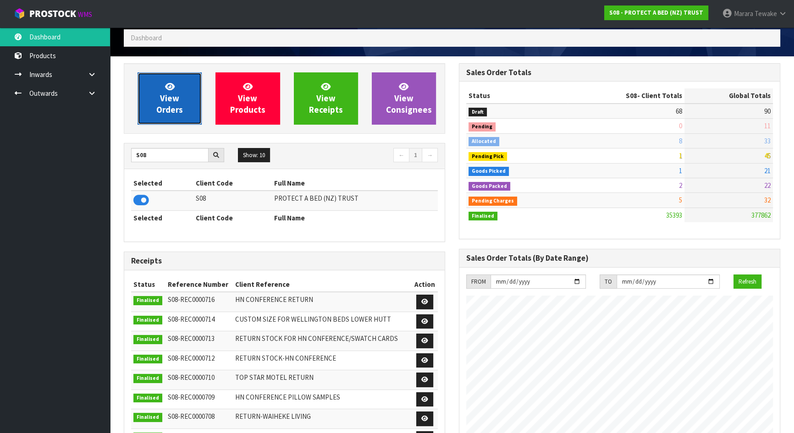
click at [152, 89] on link "View Orders" at bounding box center [170, 98] width 64 height 52
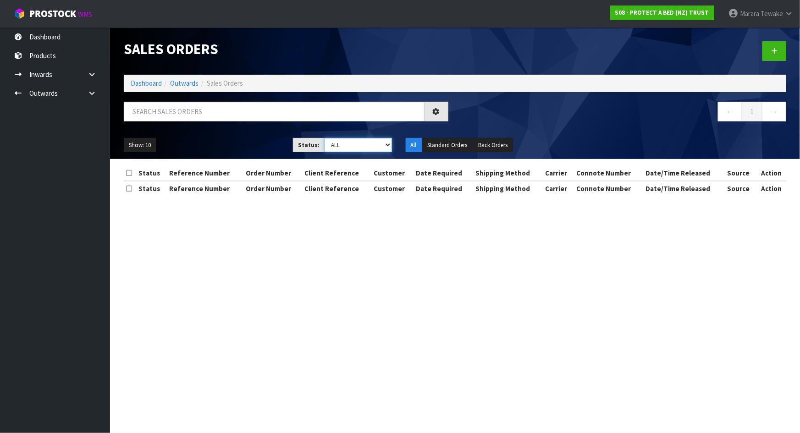
click at [389, 145] on select "Draft Pending Allocated Pending Pick Goods Picked Goods Packed Pending Charges …" at bounding box center [358, 145] width 68 height 14
click at [324, 138] on select "Draft Pending Allocated Pending Pick Goods Picked Goods Packed Pending Charges …" at bounding box center [358, 145] width 68 height 14
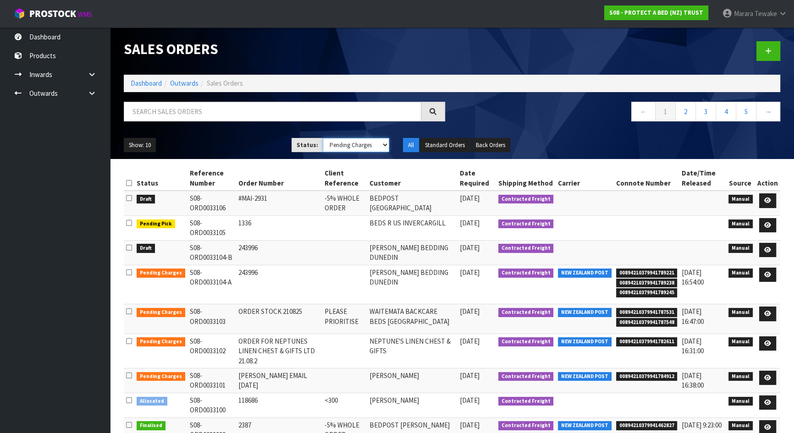
click at [389, 143] on select "Draft Pending Allocated Pending Pick Goods Picked Goods Packed Pending Charges …" at bounding box center [356, 145] width 67 height 14
click at [323, 138] on select "Draft Pending Allocated Pending Pick Goods Picked Goods Packed Pending Charges …" at bounding box center [356, 145] width 67 height 14
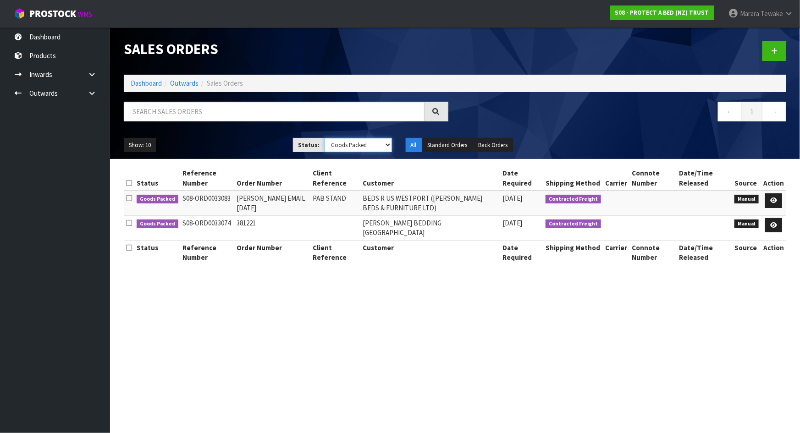
click at [385, 146] on select "Draft Pending Allocated Pending Pick Goods Picked Goods Packed Pending Charges …" at bounding box center [358, 145] width 68 height 14
click at [324, 138] on select "Draft Pending Allocated Pending Pick Goods Picked Goods Packed Pending Charges …" at bounding box center [358, 145] width 68 height 14
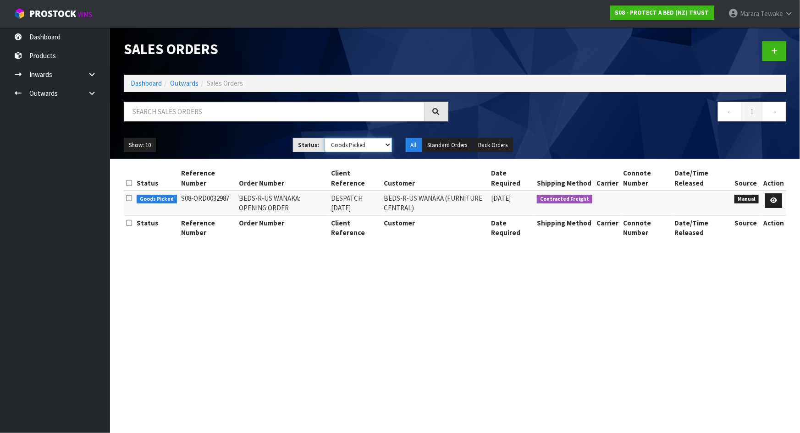
click at [385, 145] on select "Draft Pending Allocated Pending Pick Goods Picked Goods Packed Pending Charges …" at bounding box center [358, 145] width 68 height 14
select select "string:3"
click at [324, 138] on select "Draft Pending Allocated Pending Pick Goods Picked Goods Packed Pending Charges …" at bounding box center [358, 145] width 68 height 14
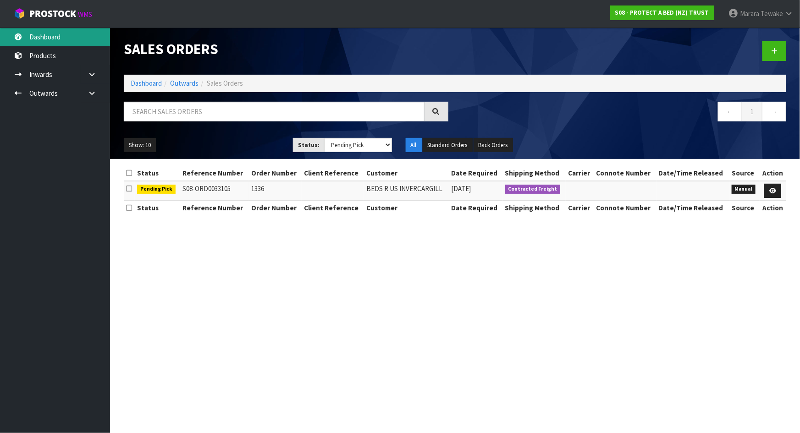
click at [42, 41] on link "Dashboard" at bounding box center [55, 37] width 110 height 19
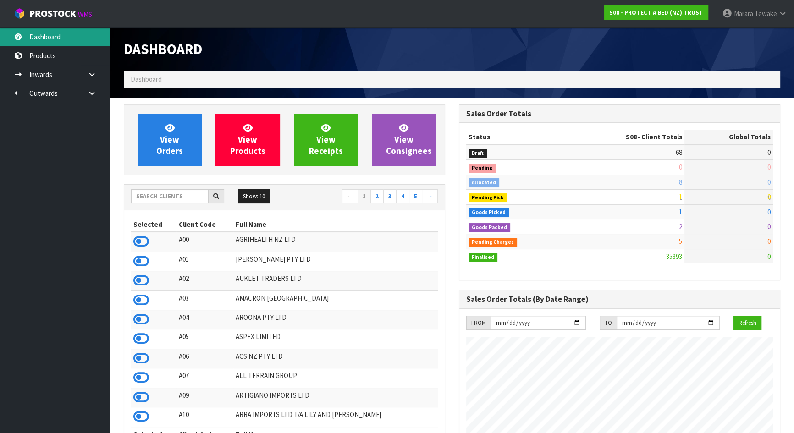
scroll to position [713, 335]
click at [170, 194] on input "text" at bounding box center [170, 196] width 78 height 14
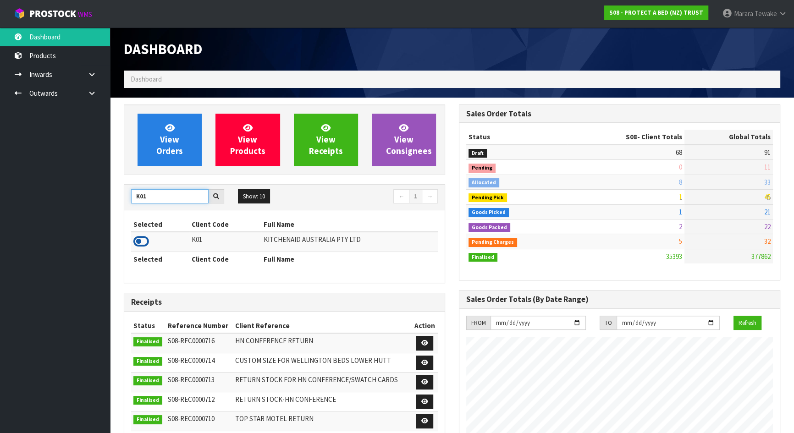
type input "K01"
click at [146, 241] on icon at bounding box center [141, 242] width 16 height 14
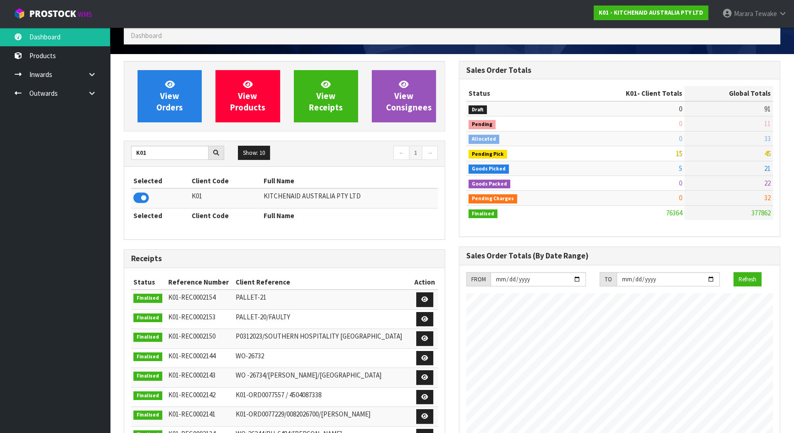
scroll to position [0, 0]
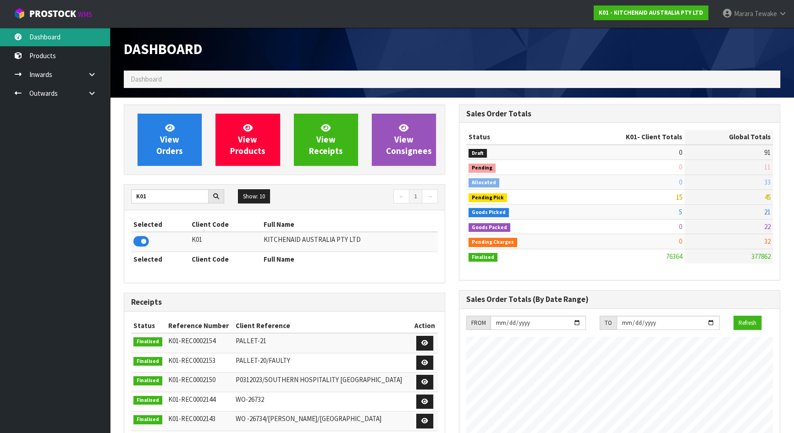
click at [52, 40] on link "Dashboard" at bounding box center [55, 37] width 110 height 19
click at [59, 37] on link "Dashboard" at bounding box center [55, 37] width 110 height 19
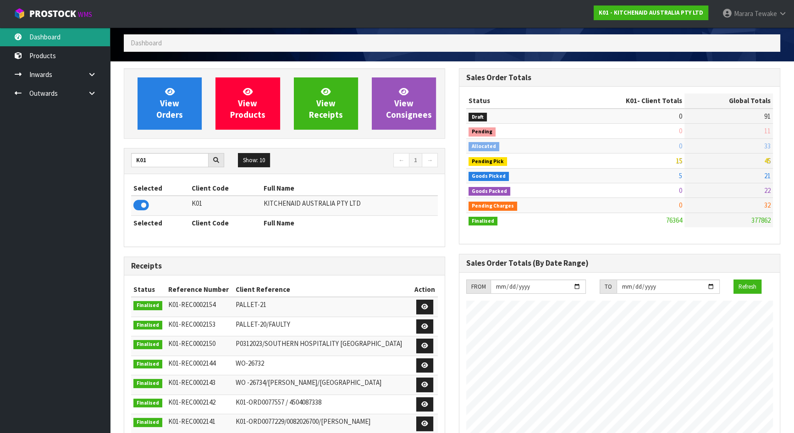
scroll to position [83, 0]
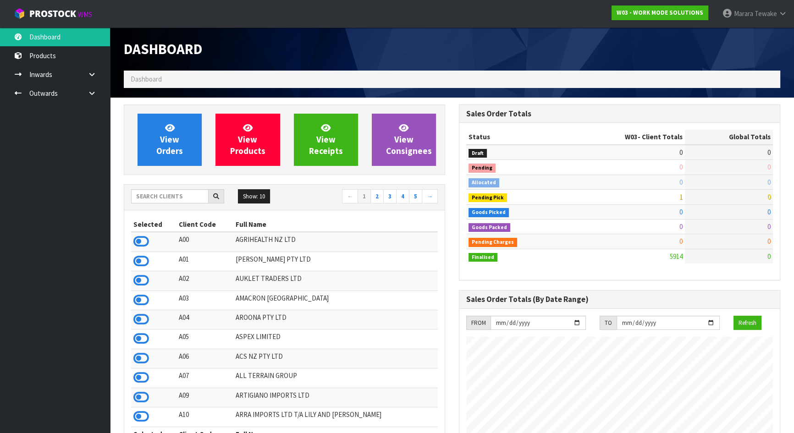
scroll to position [634, 335]
click at [151, 201] on input "text" at bounding box center [170, 196] width 78 height 14
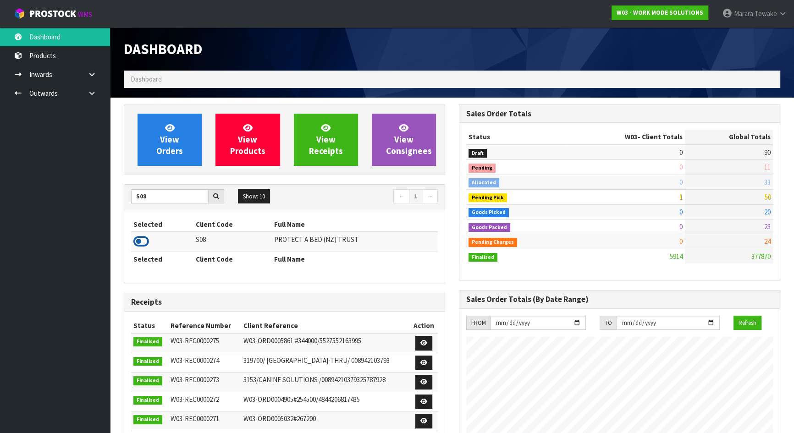
click at [142, 238] on icon at bounding box center [141, 242] width 16 height 14
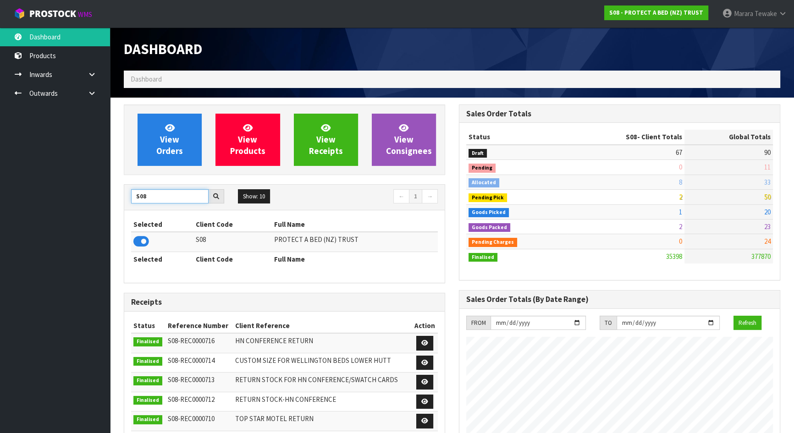
drag, startPoint x: 145, startPoint y: 195, endPoint x: 114, endPoint y: 168, distance: 41.0
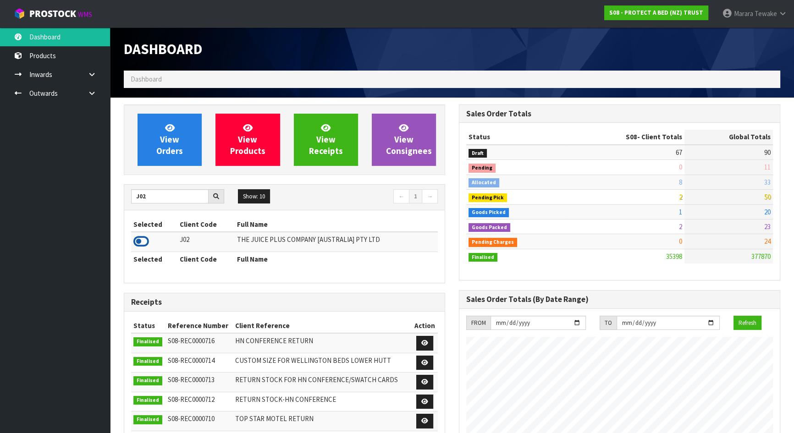
click at [142, 242] on icon at bounding box center [141, 242] width 16 height 14
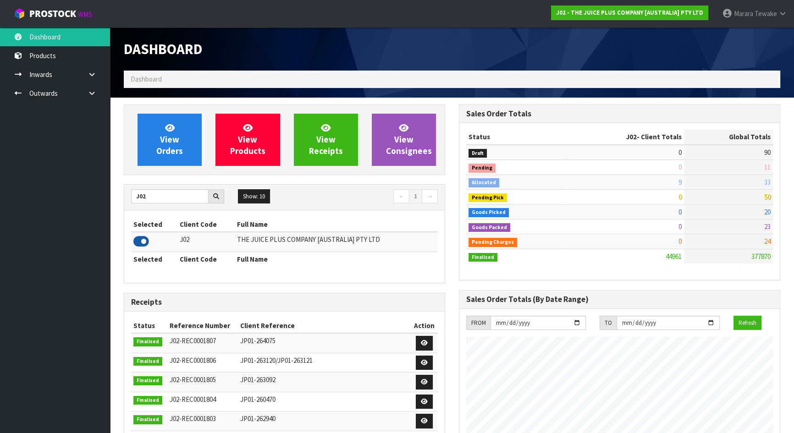
scroll to position [694, 335]
drag, startPoint x: 155, startPoint y: 198, endPoint x: 103, endPoint y: 185, distance: 53.5
click at [103, 185] on body "Toggle navigation ProStock WMS J02 - THE JUICE PLUS COMPANY [AUSTRALIA] PTY LTD…" at bounding box center [397, 216] width 794 height 433
click at [141, 242] on icon at bounding box center [141, 242] width 16 height 14
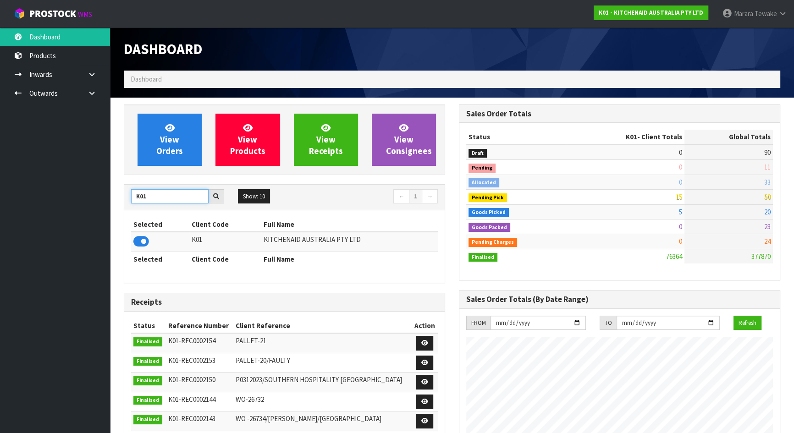
drag, startPoint x: 150, startPoint y: 195, endPoint x: 104, endPoint y: 170, distance: 53.0
click at [107, 183] on body "Toggle navigation ProStock WMS K01 - KITCHENAID AUSTRALIA PTY LTD Marara Tewake…" at bounding box center [397, 216] width 794 height 433
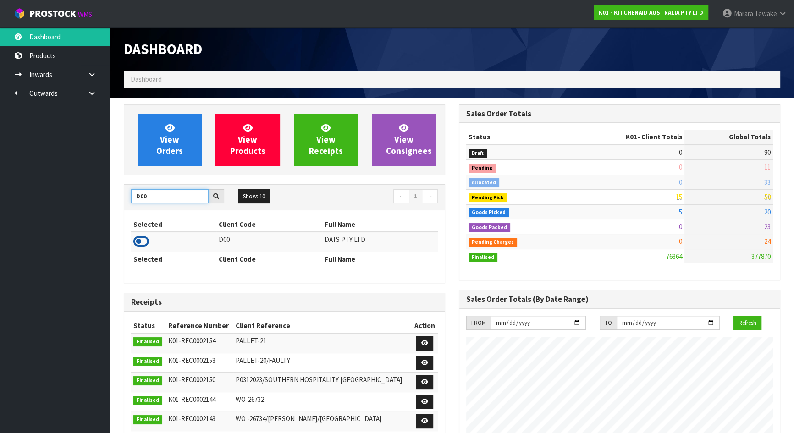
type input "D00"
click at [144, 242] on icon at bounding box center [141, 242] width 16 height 14
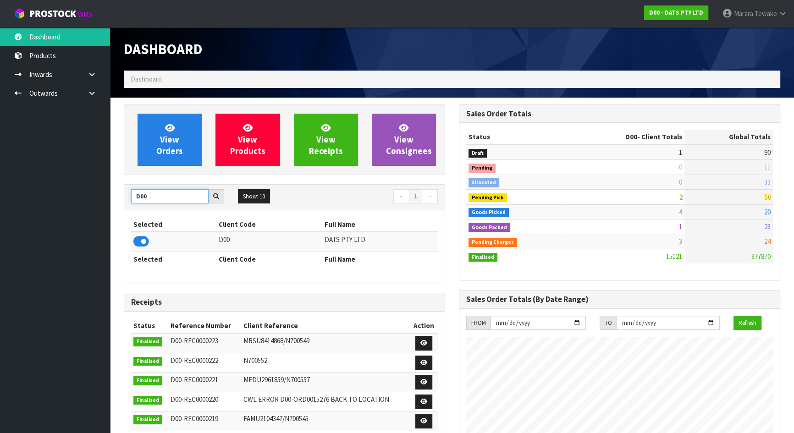
drag, startPoint x: 151, startPoint y: 193, endPoint x: 119, endPoint y: 188, distance: 32.5
click at [119, 188] on div "View Orders View Products View Receipts View Consignees D00 Show: 10 5 10 25 50…" at bounding box center [284, 371] width 335 height 533
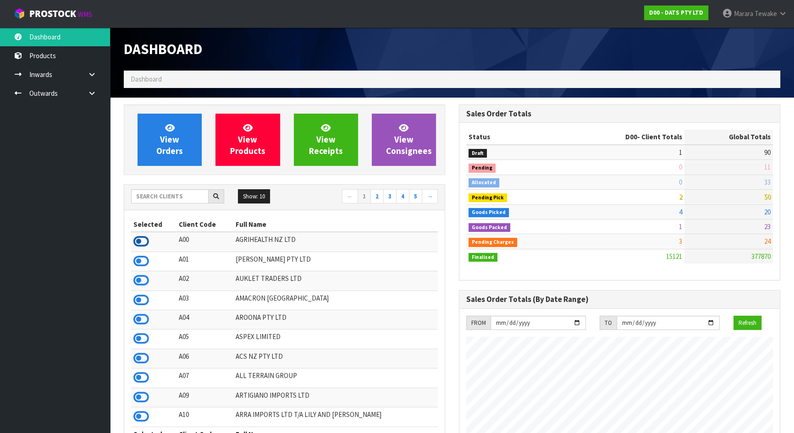
click at [142, 244] on icon at bounding box center [141, 242] width 16 height 14
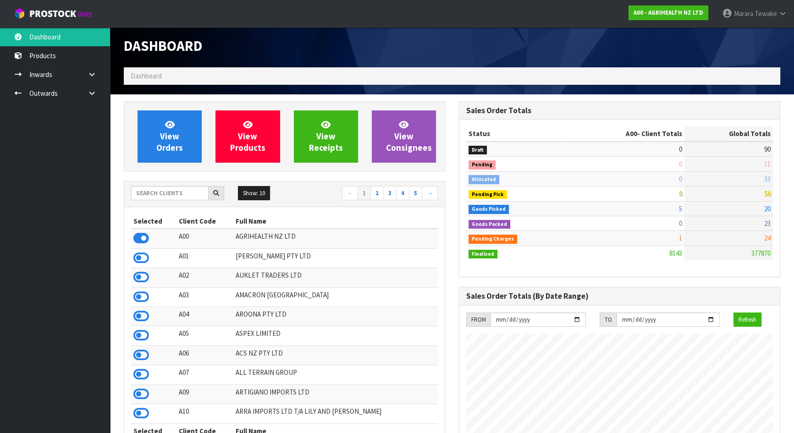
scroll to position [0, 0]
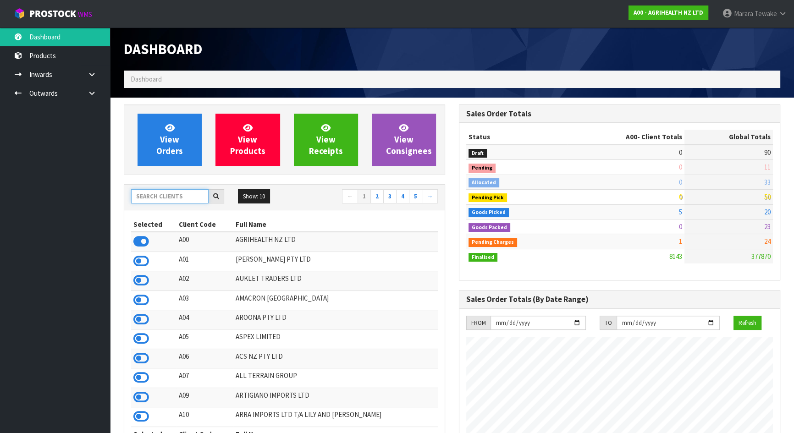
click at [180, 189] on input "text" at bounding box center [170, 196] width 78 height 14
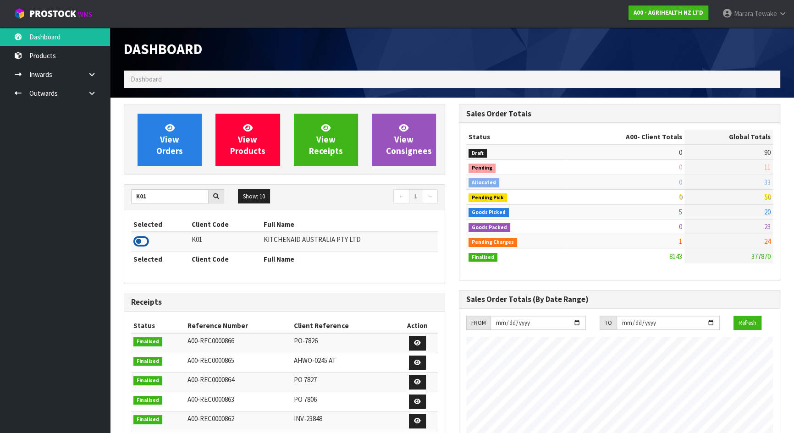
click at [137, 246] on icon at bounding box center [141, 242] width 16 height 14
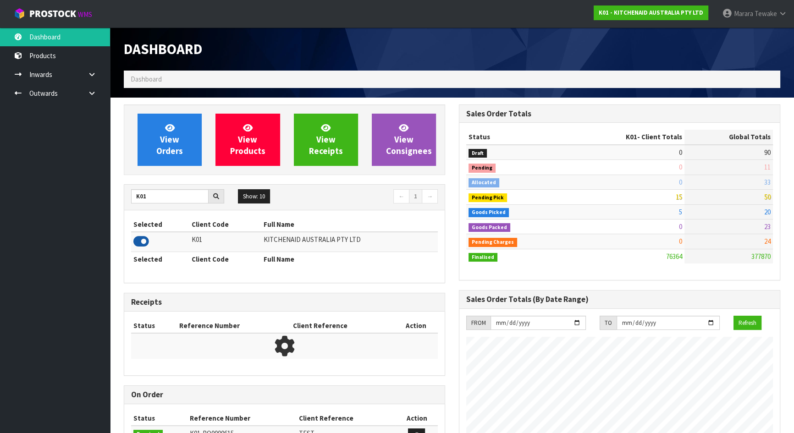
scroll to position [694, 335]
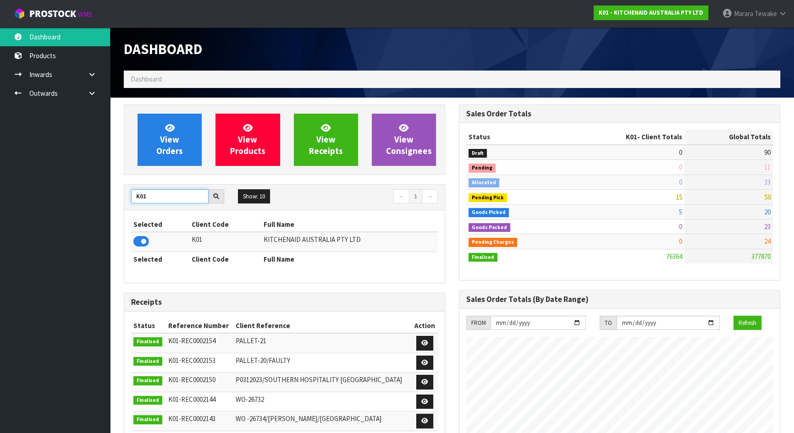
drag, startPoint x: 147, startPoint y: 200, endPoint x: 130, endPoint y: 194, distance: 18.1
click at [130, 196] on div "K01" at bounding box center [177, 196] width 107 height 15
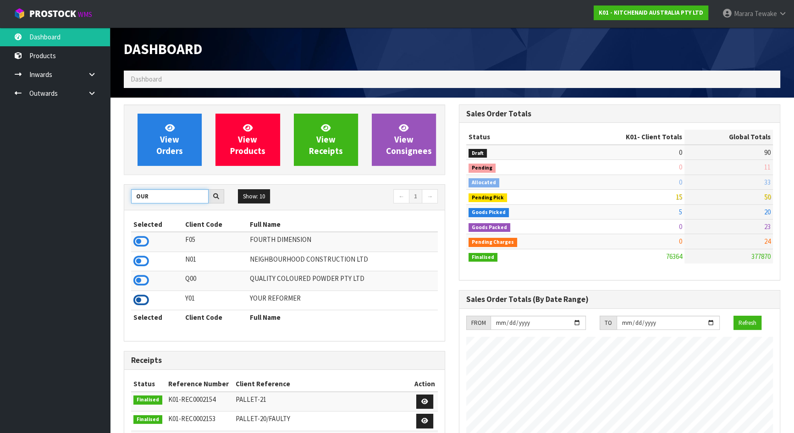
type input "OUR"
click at [137, 305] on icon at bounding box center [141, 301] width 16 height 14
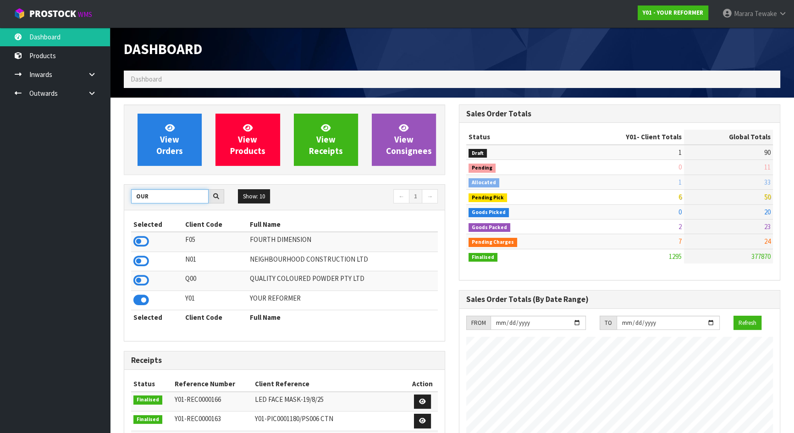
drag, startPoint x: 156, startPoint y: 200, endPoint x: 55, endPoint y: 146, distance: 114.7
click at [65, 169] on body "Toggle navigation ProStock WMS Y01 - YOUR REFORMER Marara Tewake Logout Dashboa…" at bounding box center [397, 216] width 794 height 433
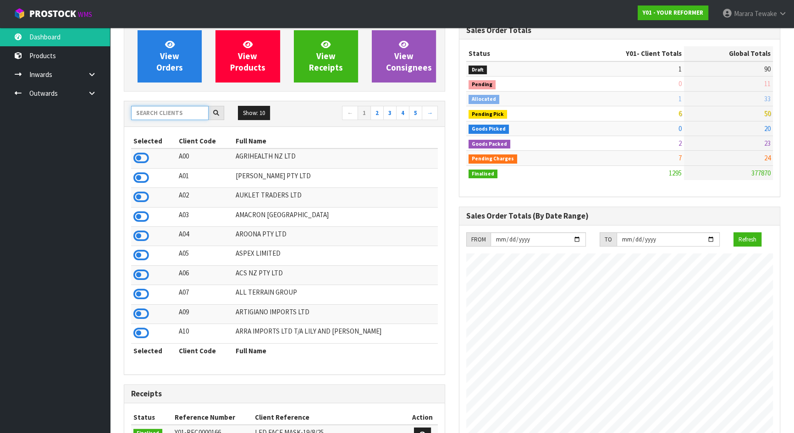
scroll to position [83, 0]
click at [142, 217] on icon at bounding box center [141, 218] width 16 height 14
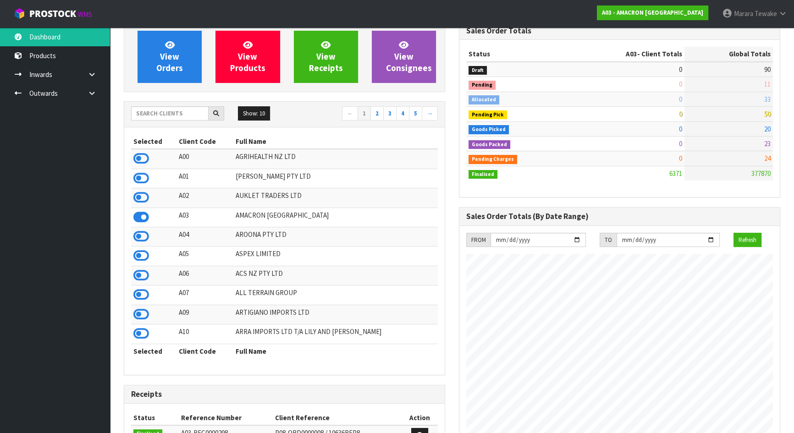
scroll to position [634, 335]
click at [253, 109] on button "Show: 10" at bounding box center [254, 113] width 32 height 15
click at [260, 168] on link "50" at bounding box center [275, 168] width 72 height 12
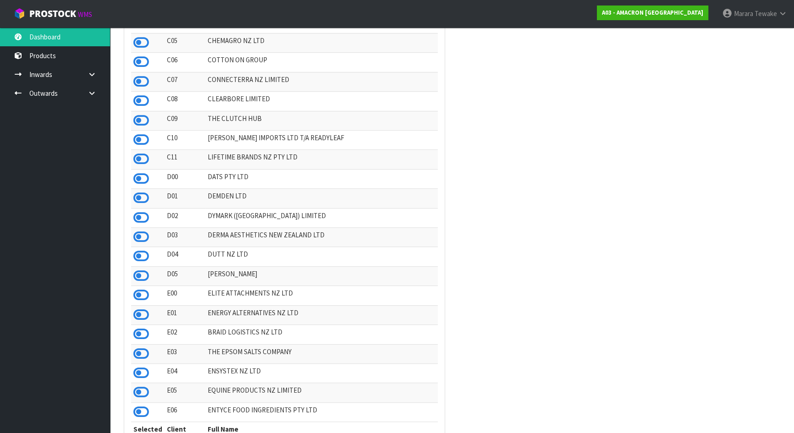
scroll to position [876, 0]
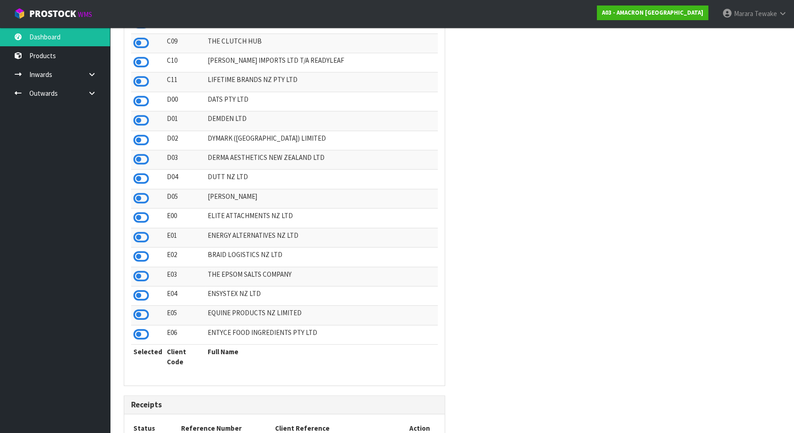
drag, startPoint x: 145, startPoint y: 297, endPoint x: 184, endPoint y: 300, distance: 39.1
click at [145, 297] on icon at bounding box center [141, 296] width 16 height 14
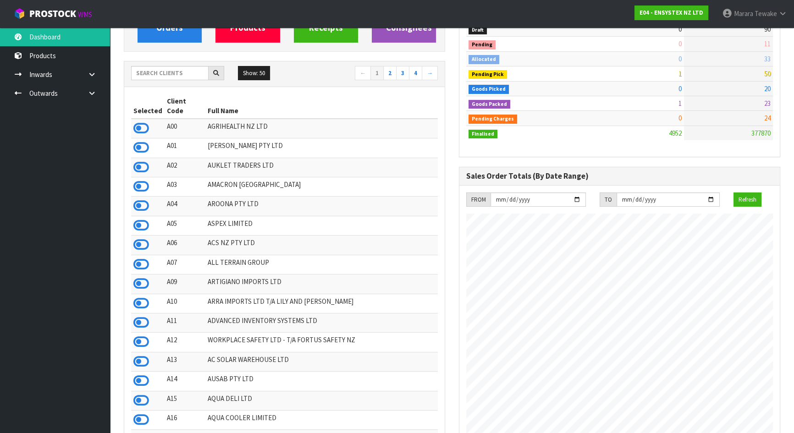
scroll to position [0, 0]
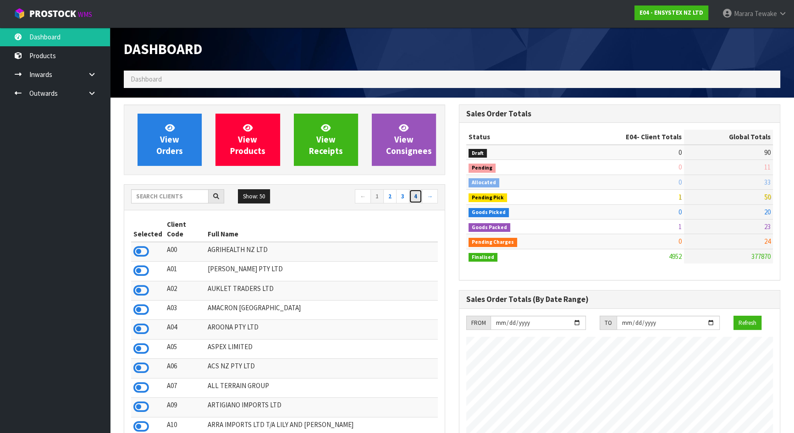
click at [414, 197] on link "4" at bounding box center [415, 196] width 13 height 15
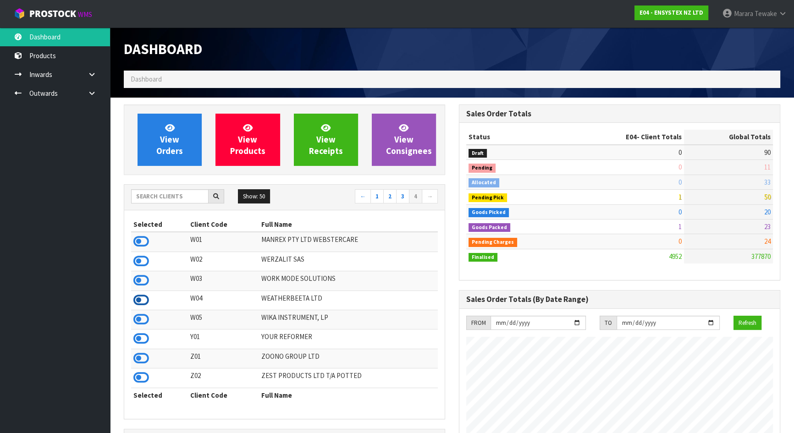
click at [140, 301] on icon at bounding box center [141, 301] width 16 height 14
click at [404, 197] on link "3" at bounding box center [402, 196] width 13 height 15
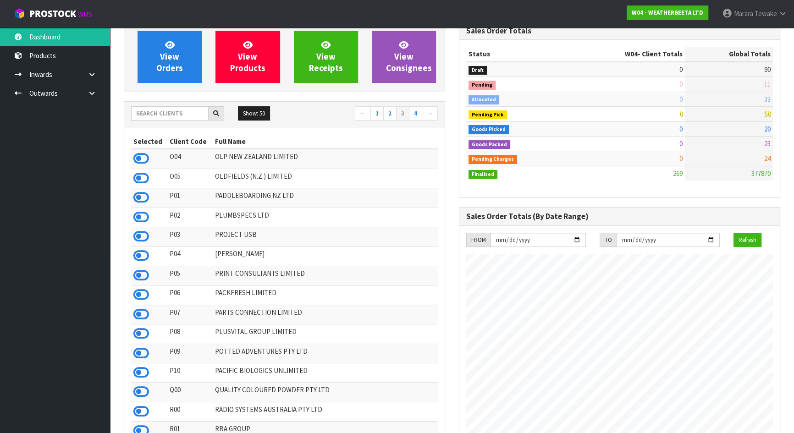
scroll to position [0, 0]
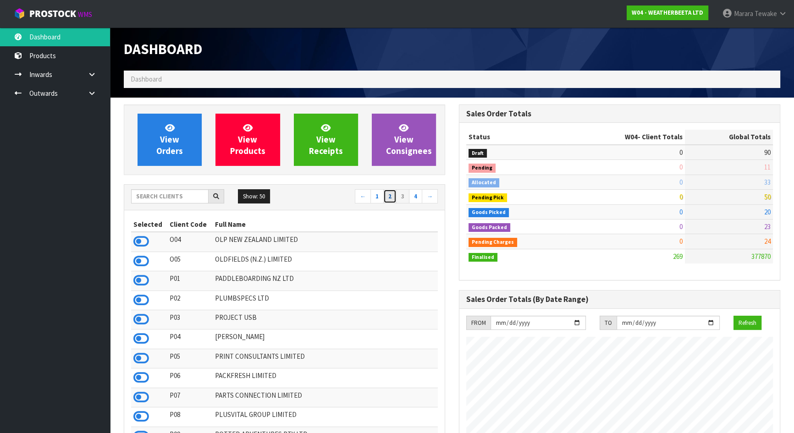
click at [390, 195] on link "2" at bounding box center [389, 196] width 13 height 15
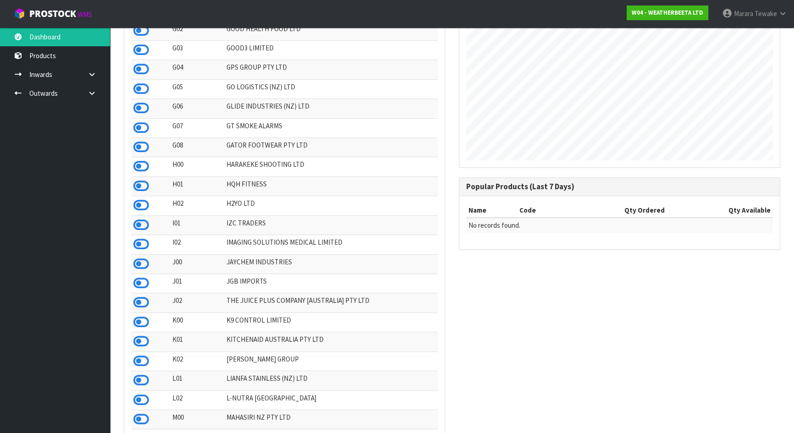
scroll to position [421, 0]
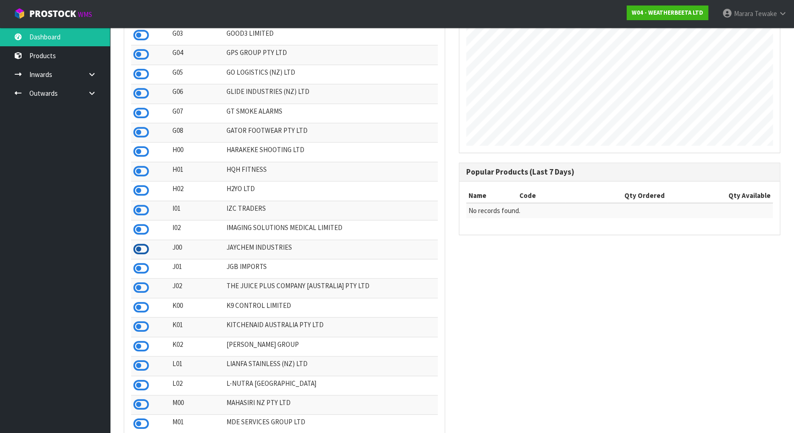
drag, startPoint x: 133, startPoint y: 254, endPoint x: 139, endPoint y: 256, distance: 6.8
click at [136, 255] on td at bounding box center [150, 249] width 39 height 19
click at [139, 256] on icon at bounding box center [141, 250] width 16 height 14
click at [142, 354] on icon at bounding box center [141, 347] width 16 height 14
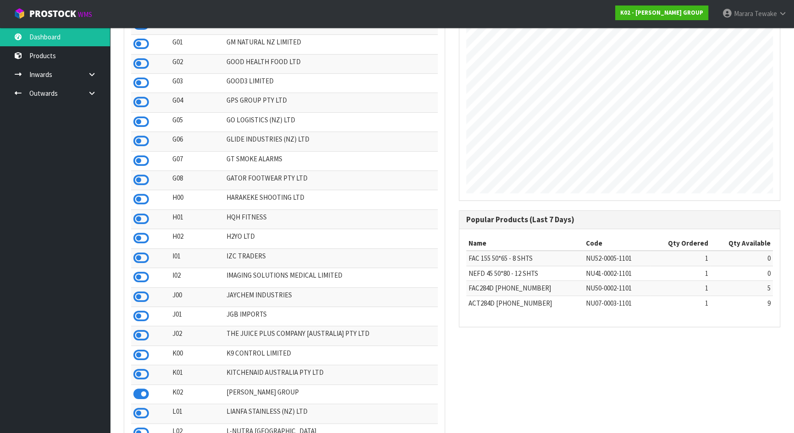
scroll to position [375, 0]
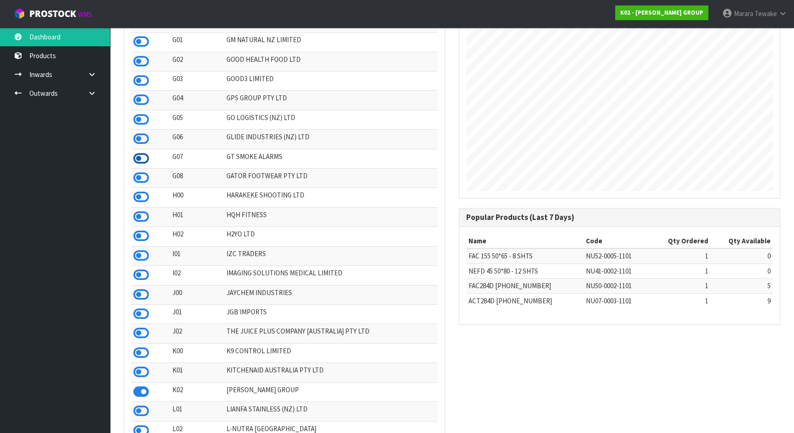
click at [143, 162] on icon at bounding box center [141, 159] width 16 height 14
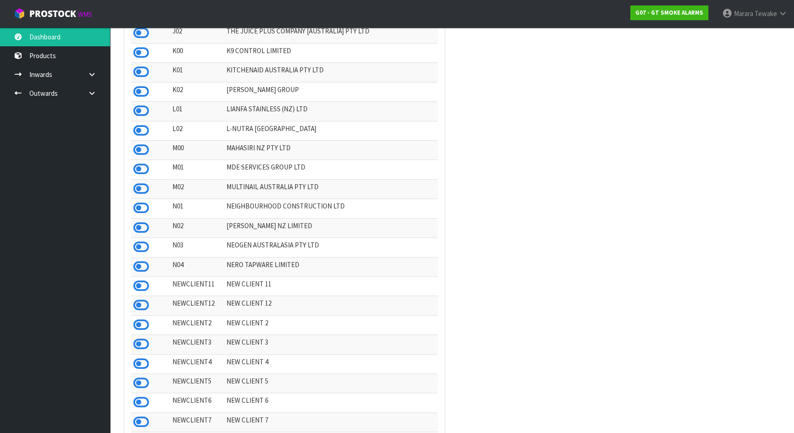
scroll to position [625, 0]
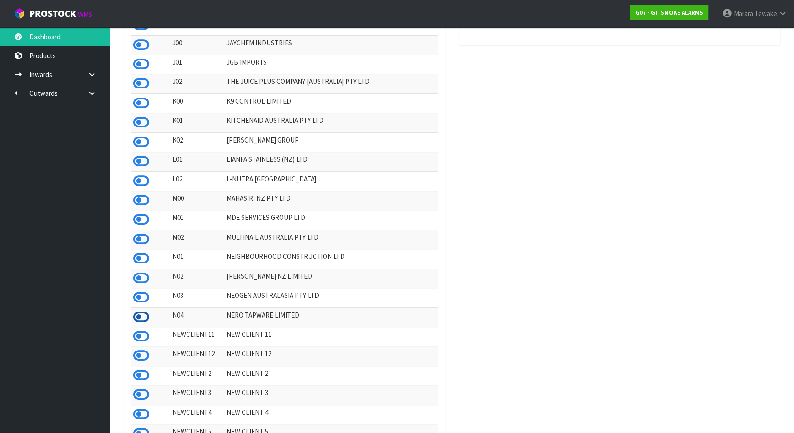
click at [144, 324] on icon at bounding box center [141, 318] width 16 height 14
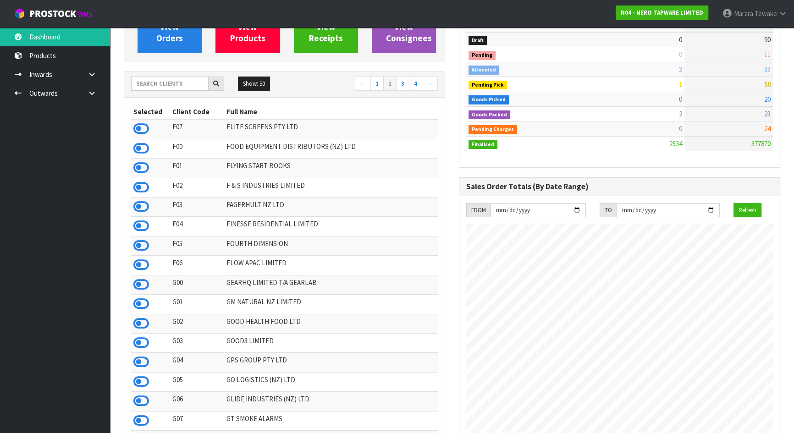
scroll to position [0, 0]
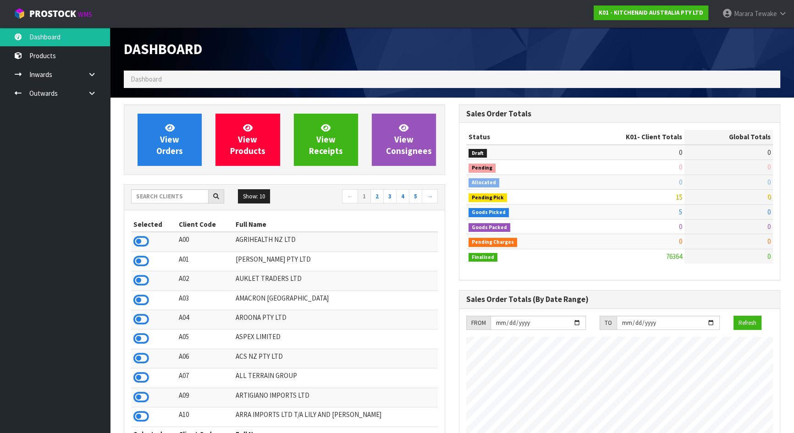
scroll to position [694, 335]
click at [171, 194] on input "text" at bounding box center [170, 196] width 78 height 14
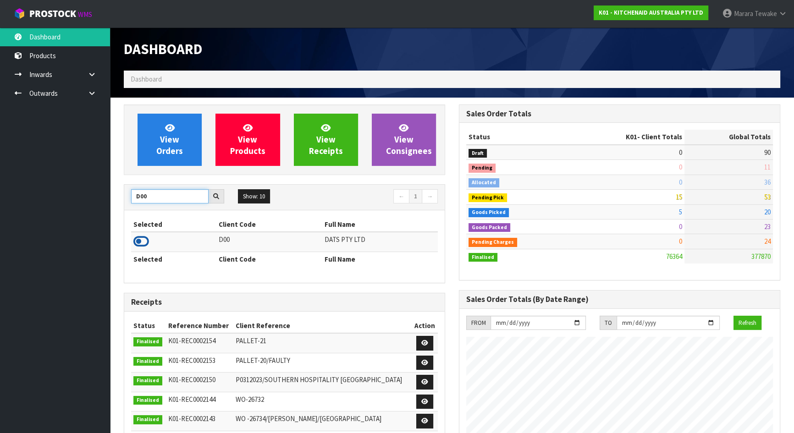
type input "D00"
click at [146, 241] on icon at bounding box center [141, 242] width 16 height 14
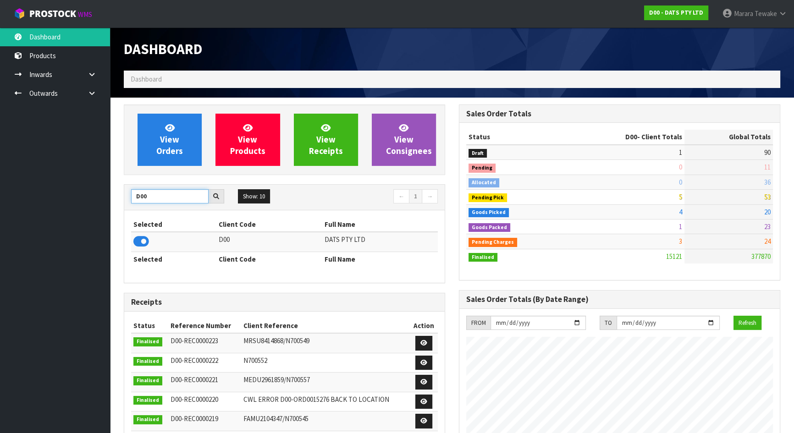
drag, startPoint x: 142, startPoint y: 191, endPoint x: 123, endPoint y: 186, distance: 19.0
click at [124, 186] on div "D00 Show: 10 5 10 25 50 ← 1 →" at bounding box center [284, 198] width 321 height 26
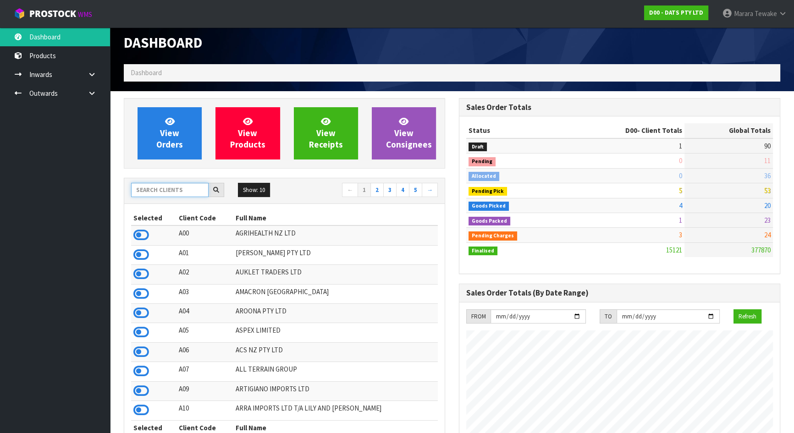
scroll to position [0, 0]
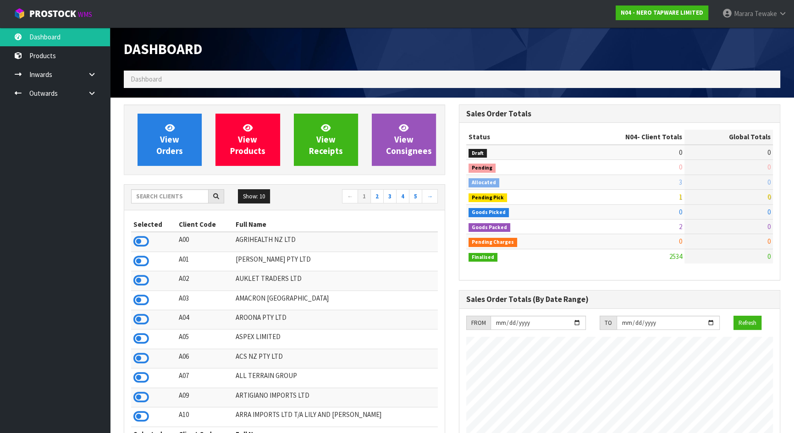
scroll to position [733, 335]
click at [165, 201] on input "text" at bounding box center [170, 196] width 78 height 14
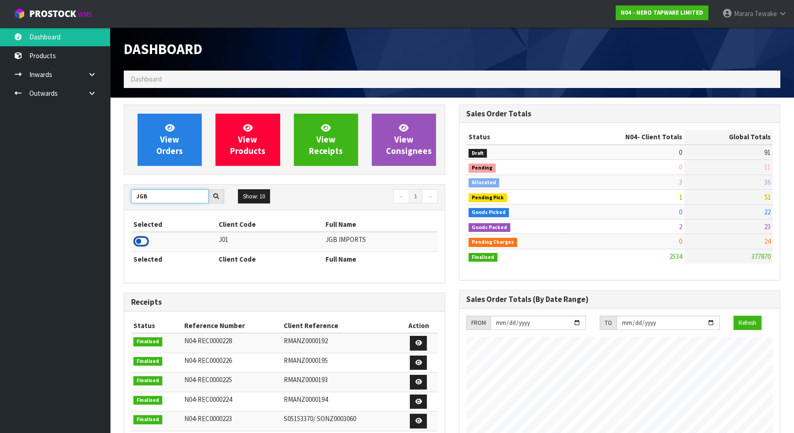
type input "JGB"
click at [139, 240] on icon at bounding box center [141, 242] width 16 height 14
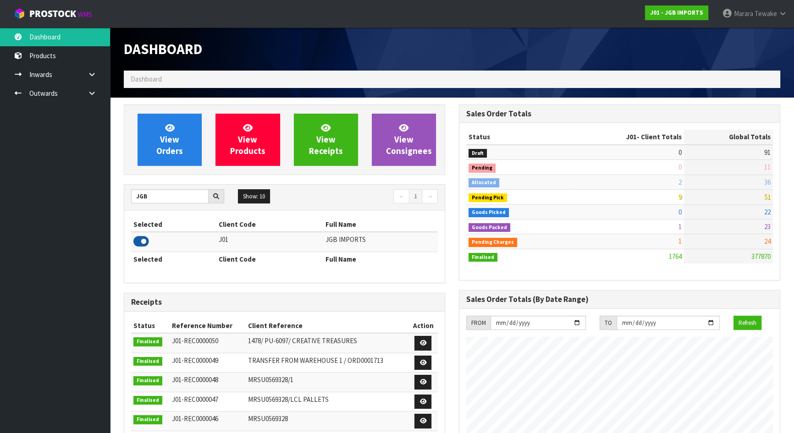
scroll to position [694, 335]
click at [161, 152] on span "View Orders" at bounding box center [169, 139] width 27 height 34
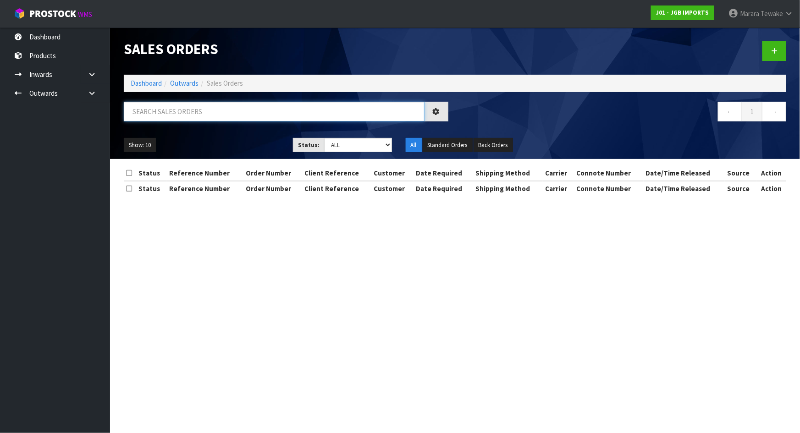
click at [172, 117] on input "text" at bounding box center [274, 112] width 301 height 20
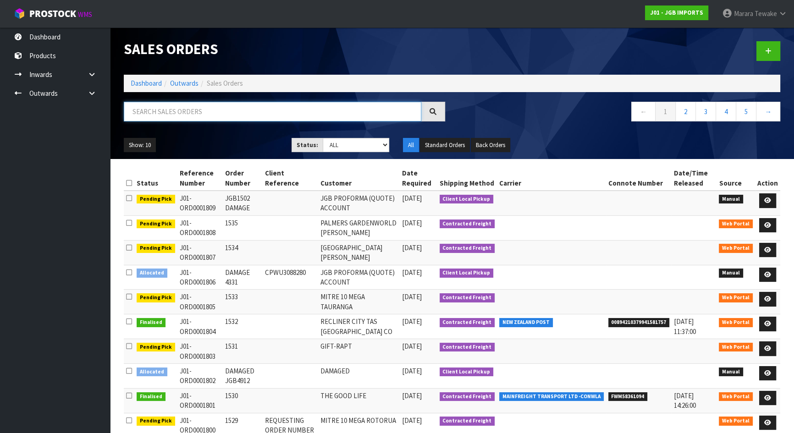
click at [174, 115] on input "text" at bounding box center [273, 112] width 298 height 20
click at [193, 111] on input "text" at bounding box center [273, 112] width 298 height 20
click at [204, 109] on input "text" at bounding box center [273, 112] width 298 height 20
type input "JOB-0408471"
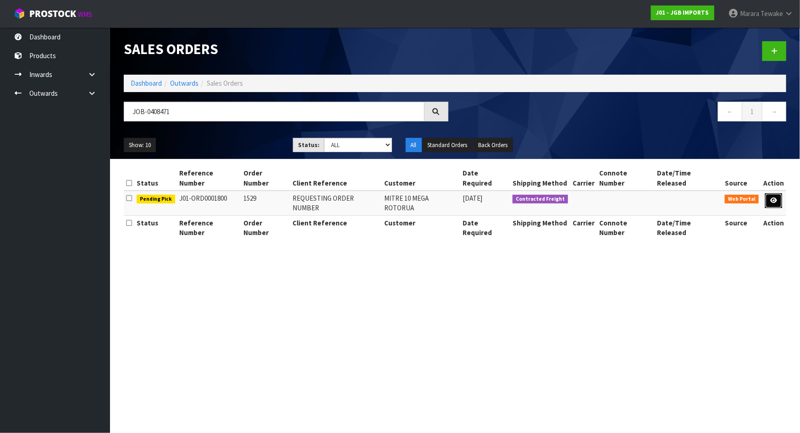
click at [777, 198] on icon at bounding box center [774, 201] width 7 height 6
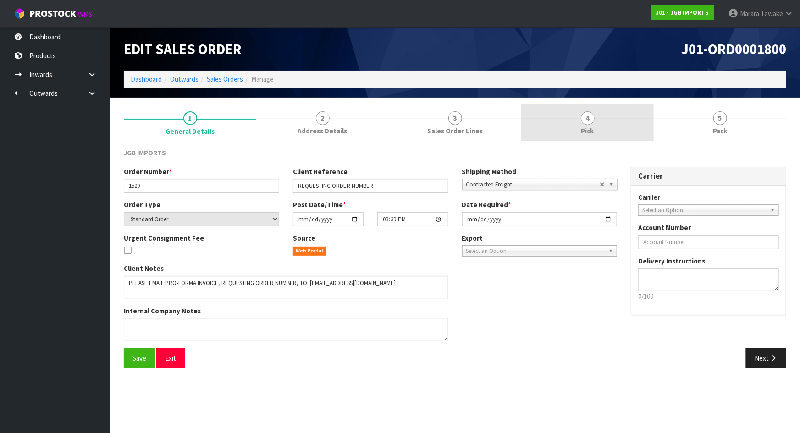
click at [574, 115] on link "4 Pick" at bounding box center [588, 123] width 133 height 36
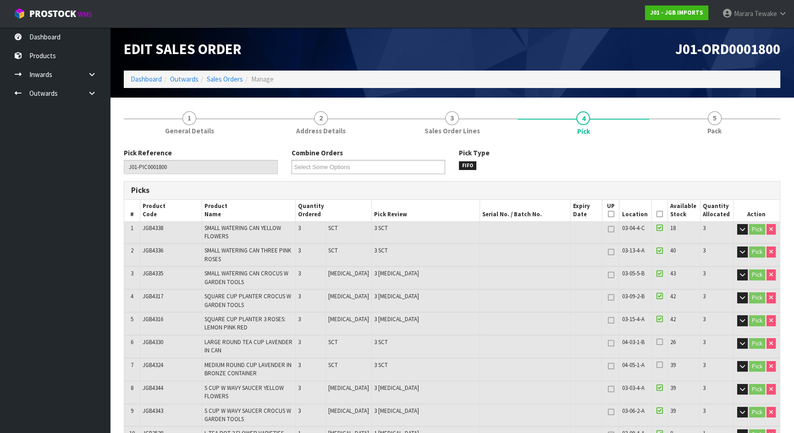
click at [657, 214] on icon at bounding box center [660, 214] width 6 height 0
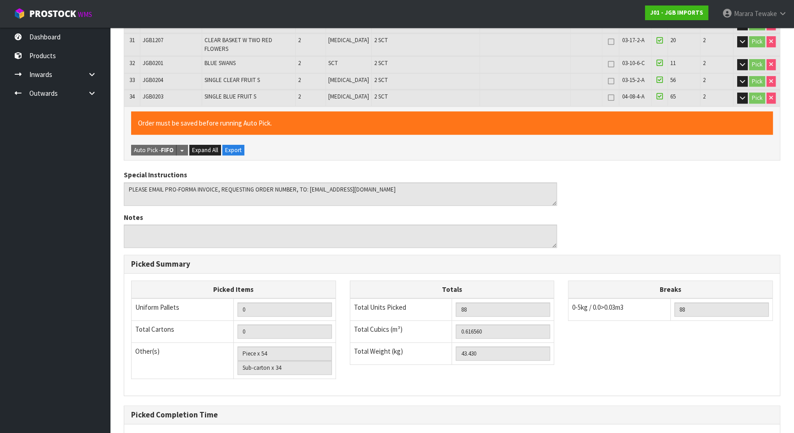
scroll to position [826, 0]
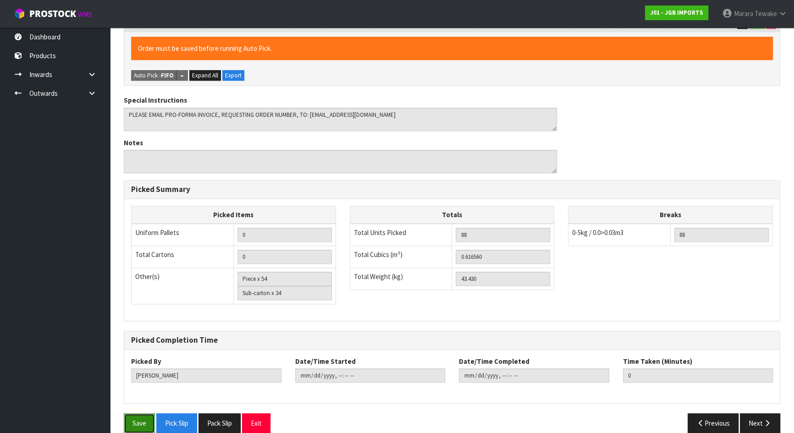
click at [141, 414] on button "Save" at bounding box center [139, 424] width 31 height 20
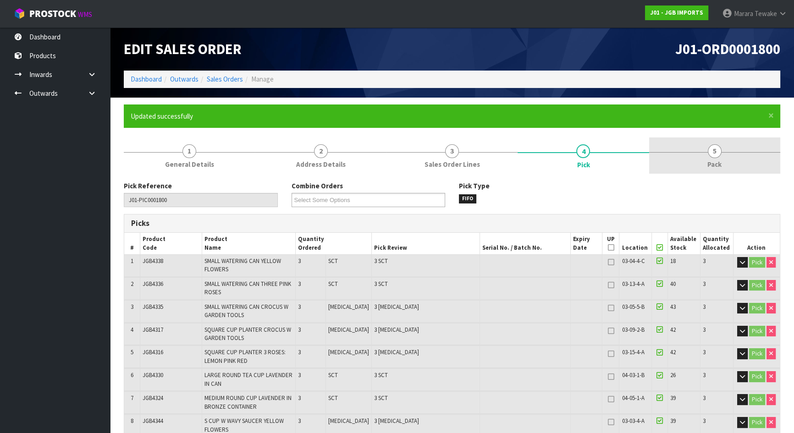
click at [721, 167] on span "Pack" at bounding box center [715, 165] width 14 height 10
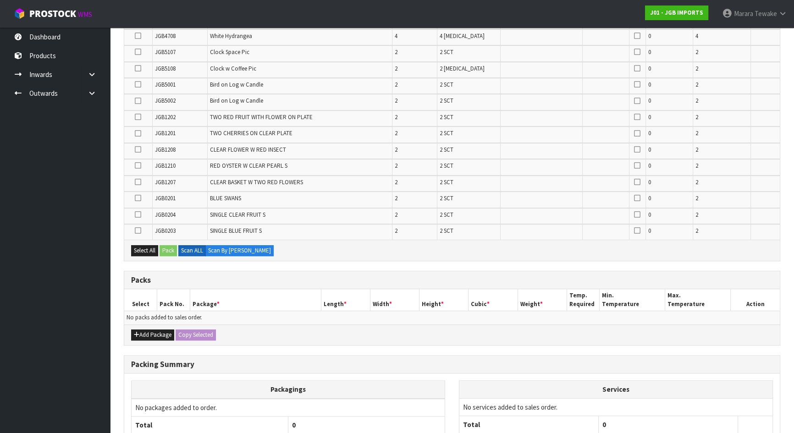
scroll to position [636, 0]
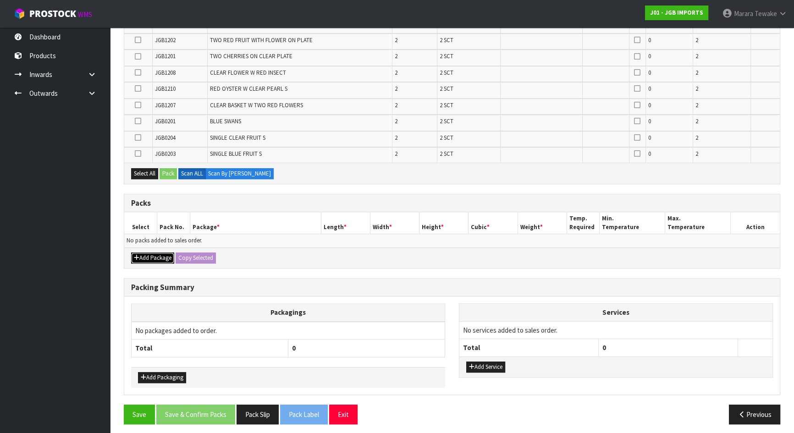
click at [147, 253] on button "Add Package" at bounding box center [152, 258] width 43 height 11
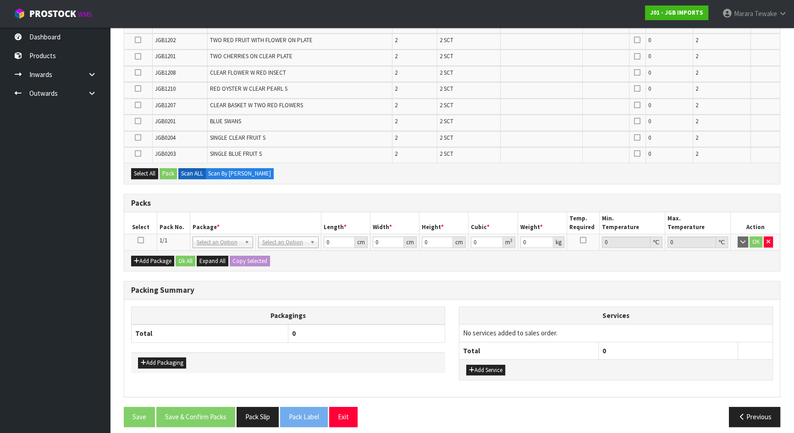
click at [141, 240] on icon at bounding box center [141, 240] width 6 height 0
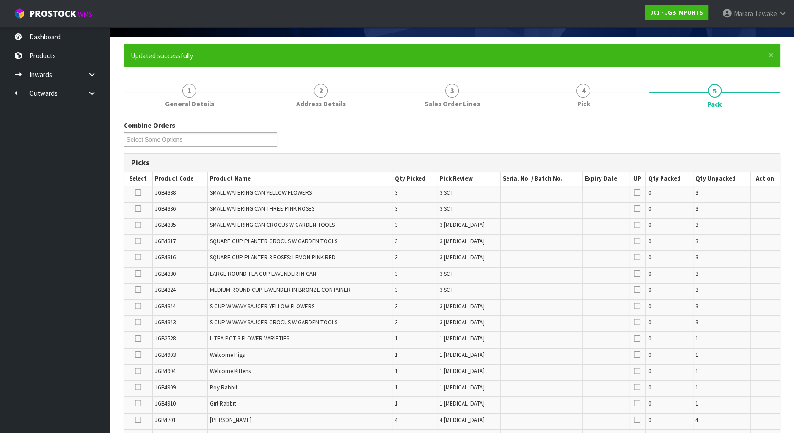
scroll to position [52, 0]
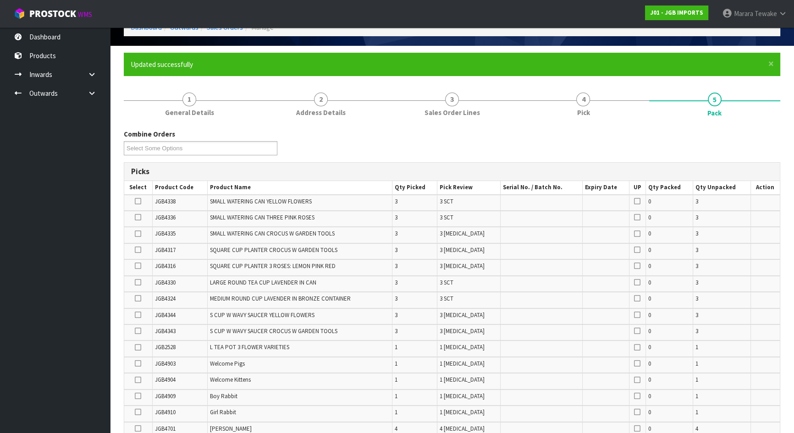
click at [142, 283] on td at bounding box center [138, 284] width 28 height 16
click at [138, 283] on icon at bounding box center [138, 283] width 6 height 0
click at [0, 0] on input "checkbox" at bounding box center [0, 0] width 0 height 0
click at [29, 171] on ul "Dashboard Products Categories Serial Numbers Kitsets Packagings Inwards Purchas…" at bounding box center [55, 231] width 110 height 406
click at [139, 299] on icon at bounding box center [138, 299] width 6 height 0
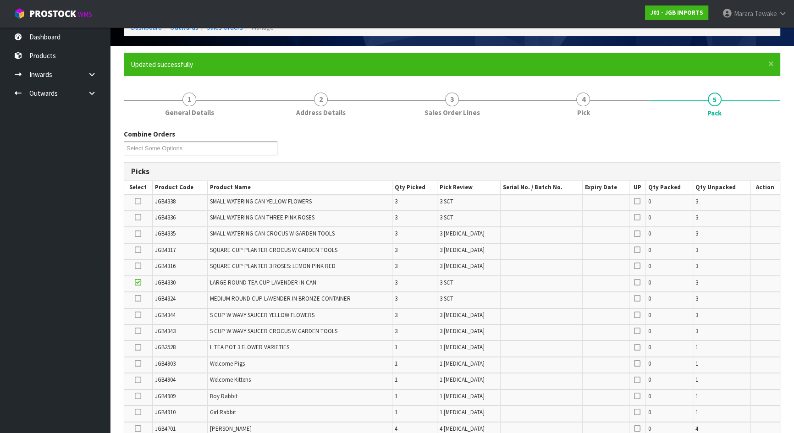
click at [0, 0] on input "checkbox" at bounding box center [0, 0] width 0 height 0
click at [354, 146] on div "Combine Orders J01-ORD0001795 J01-ORD0001796 J01-ORD0001798 J01-ORD0001799 J01-…" at bounding box center [452, 145] width 671 height 33
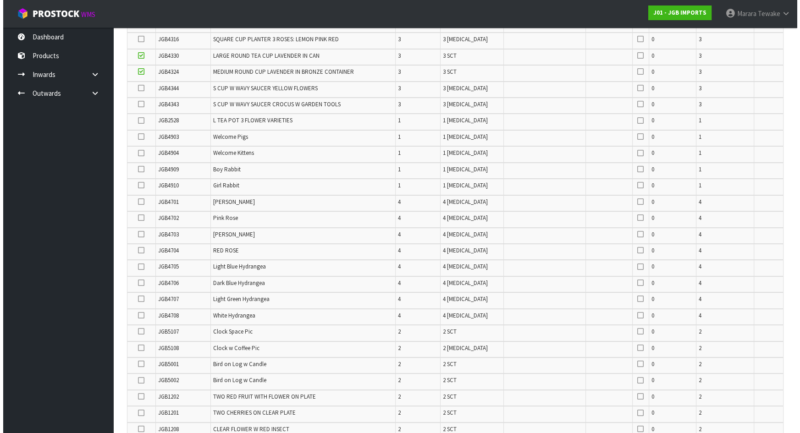
scroll to position [570, 0]
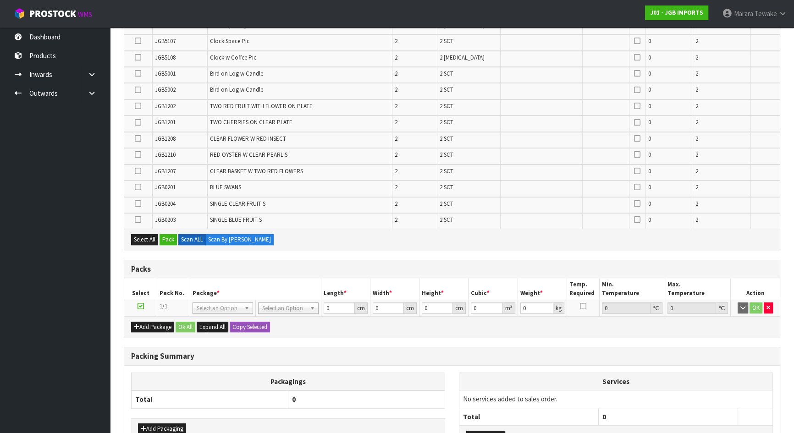
click at [139, 220] on icon at bounding box center [138, 220] width 6 height 0
click at [0, 0] on input "checkbox" at bounding box center [0, 0] width 0 height 0
click at [139, 204] on icon at bounding box center [138, 204] width 6 height 0
click at [0, 0] on input "checkbox" at bounding box center [0, 0] width 0 height 0
drag, startPoint x: 166, startPoint y: 236, endPoint x: 234, endPoint y: 249, distance: 70.0
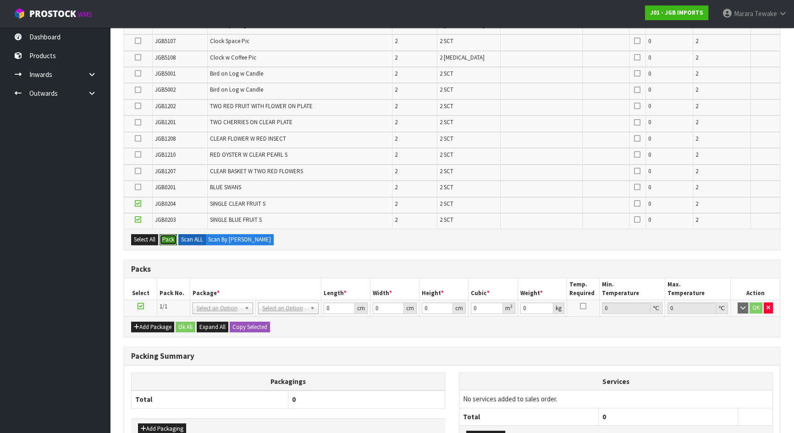
click at [167, 236] on button "Pack" at bounding box center [168, 239] width 17 height 11
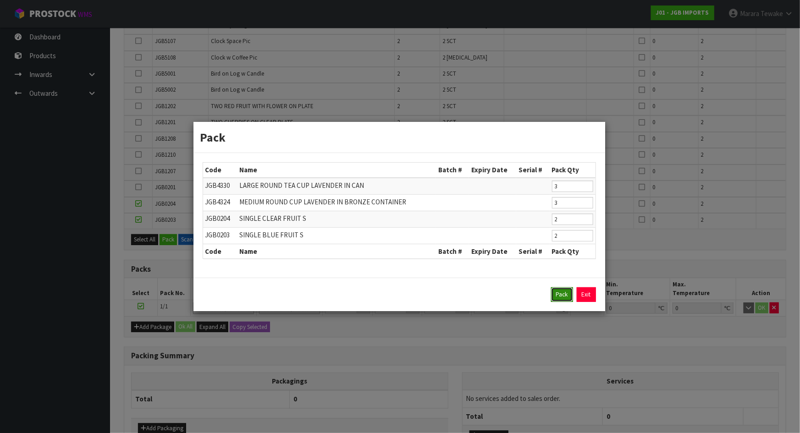
click at [565, 293] on button "Pack" at bounding box center [562, 295] width 22 height 15
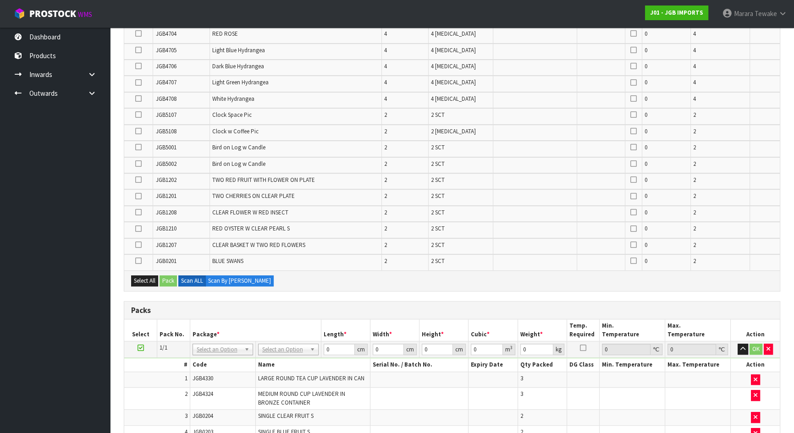
scroll to position [449, 0]
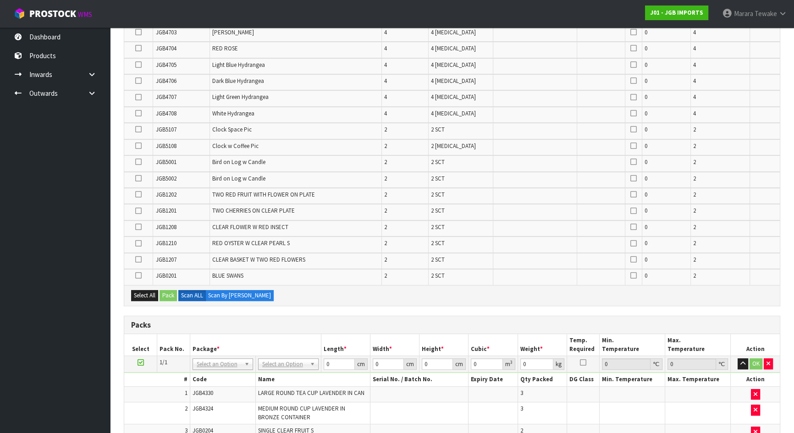
click at [139, 244] on icon at bounding box center [138, 244] width 6 height 0
click at [0, 0] on input "checkbox" at bounding box center [0, 0] width 0 height 0
click at [167, 293] on button "Pack" at bounding box center [168, 295] width 17 height 11
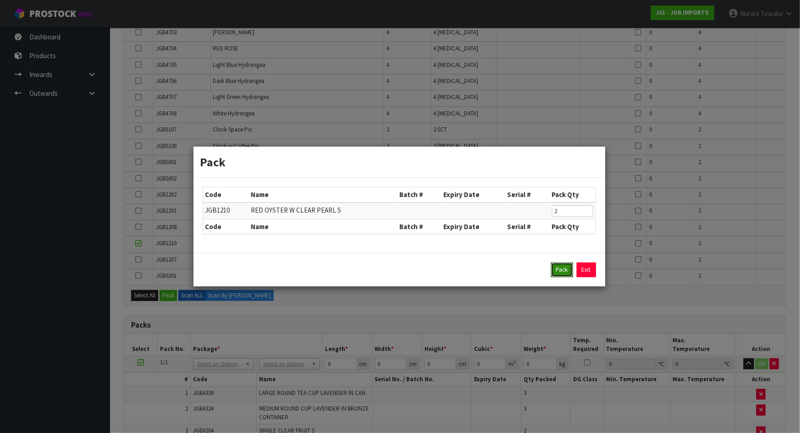
click at [566, 271] on button "Pack" at bounding box center [562, 270] width 22 height 15
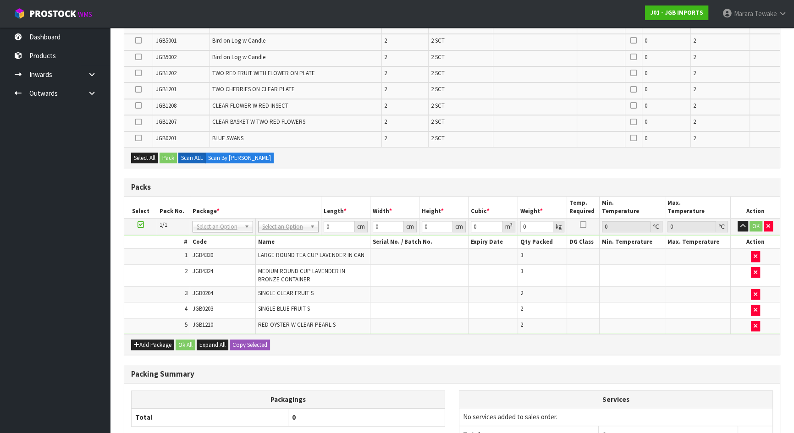
scroll to position [656, 0]
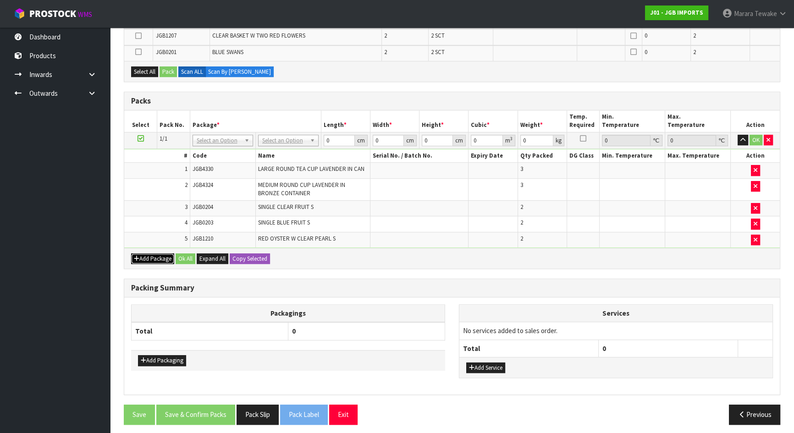
click at [158, 254] on button "Add Package" at bounding box center [152, 259] width 43 height 11
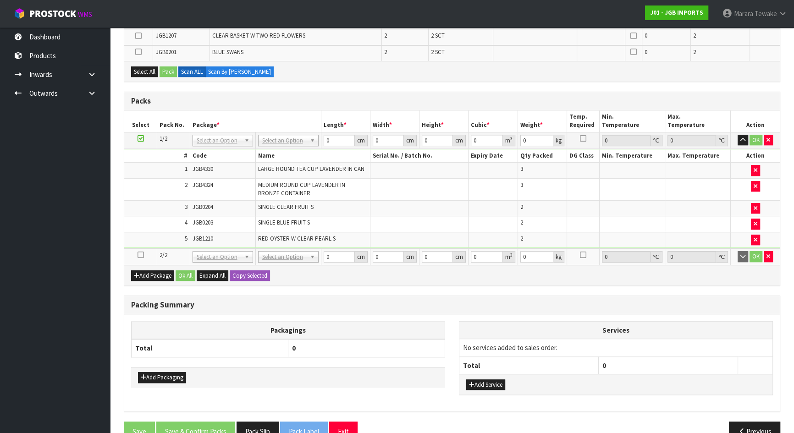
click at [142, 255] on icon at bounding box center [141, 255] width 6 height 0
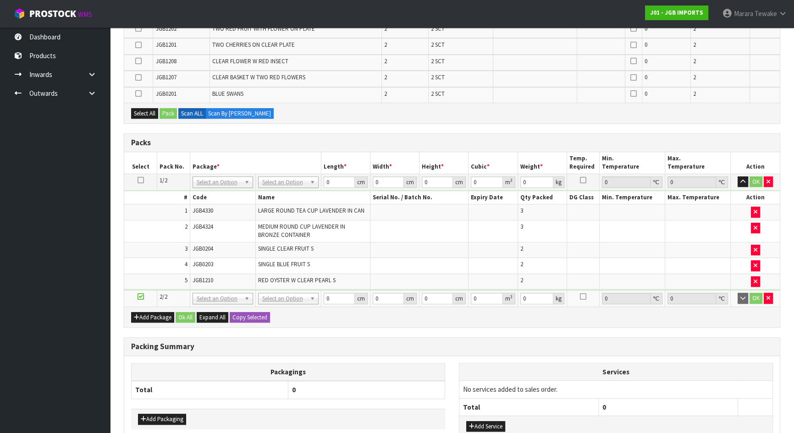
scroll to position [150, 0]
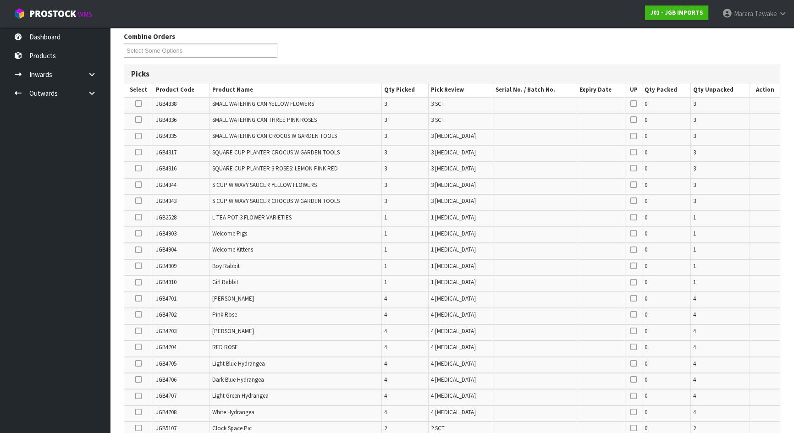
click at [138, 217] on icon at bounding box center [138, 217] width 6 height 0
click at [0, 0] on input "checkbox" at bounding box center [0, 0] width 0 height 0
click at [141, 233] on td at bounding box center [138, 235] width 29 height 16
click at [138, 233] on icon at bounding box center [138, 233] width 6 height 0
click at [0, 0] on input "checkbox" at bounding box center [0, 0] width 0 height 0
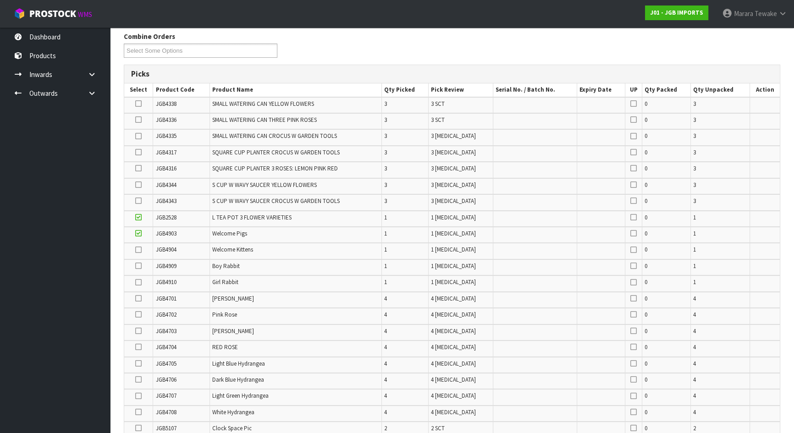
click at [140, 250] on icon at bounding box center [138, 250] width 6 height 0
click at [0, 0] on input "checkbox" at bounding box center [0, 0] width 0 height 0
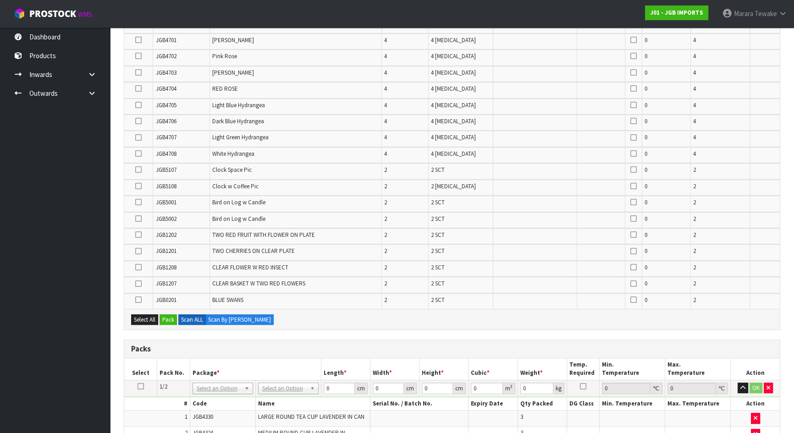
click at [141, 219] on icon at bounding box center [138, 219] width 6 height 0
click at [0, 0] on input "checkbox" at bounding box center [0, 0] width 0 height 0
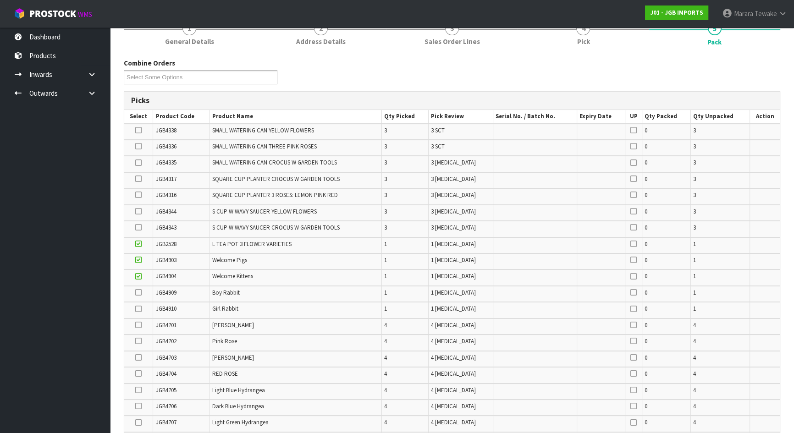
scroll to position [116, 0]
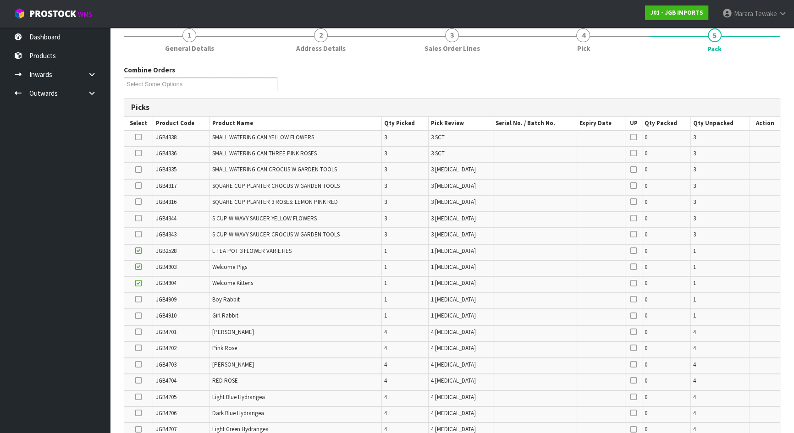
click at [138, 154] on icon at bounding box center [138, 153] width 6 height 0
click at [0, 0] on input "checkbox" at bounding box center [0, 0] width 0 height 0
click at [138, 137] on icon at bounding box center [138, 137] width 6 height 0
click at [0, 0] on input "checkbox" at bounding box center [0, 0] width 0 height 0
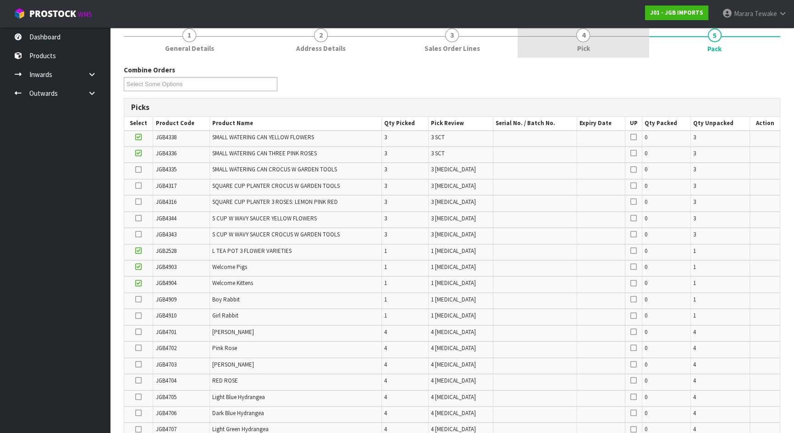
scroll to position [456, 0]
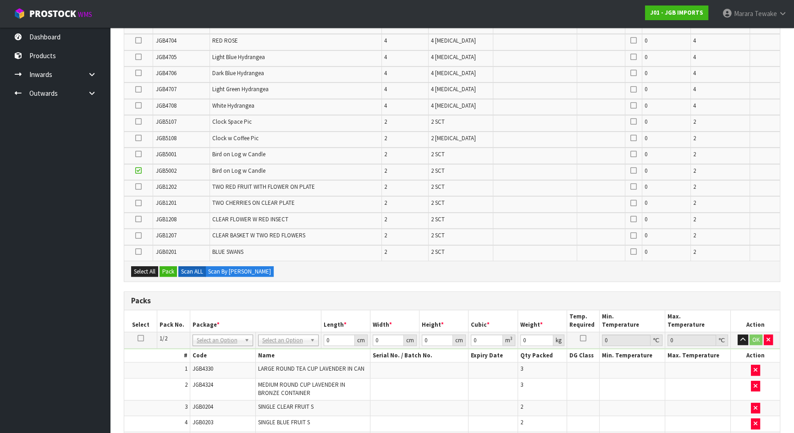
click at [138, 219] on icon at bounding box center [138, 219] width 6 height 0
click at [0, 0] on input "checkbox" at bounding box center [0, 0] width 0 height 0
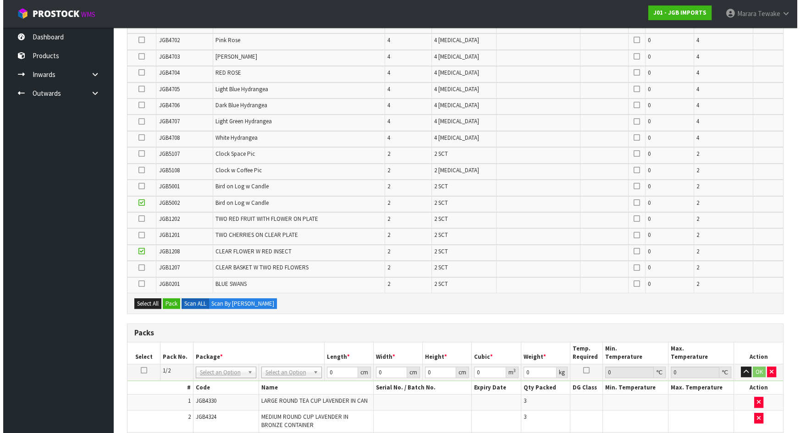
scroll to position [423, 0]
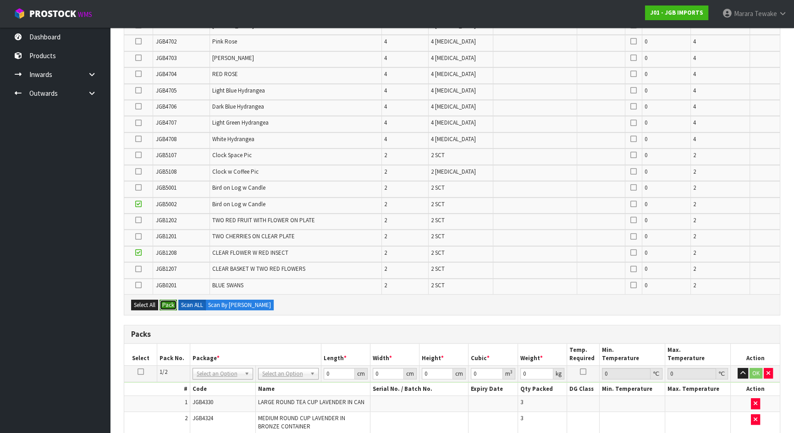
click at [172, 300] on button "Pack" at bounding box center [168, 305] width 17 height 11
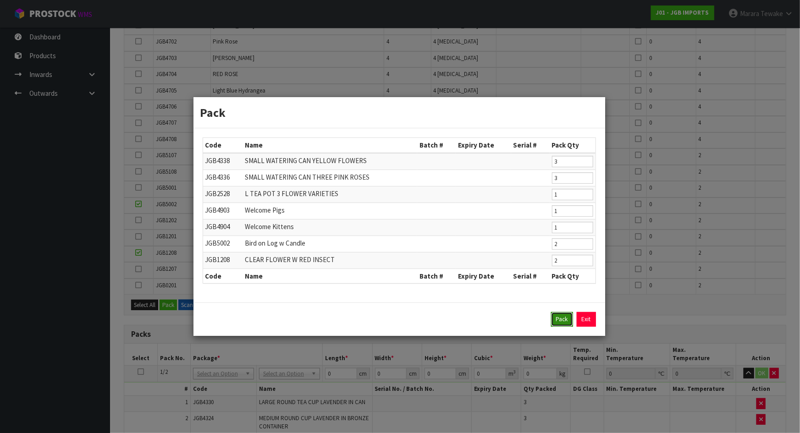
click at [564, 317] on button "Pack" at bounding box center [562, 319] width 22 height 15
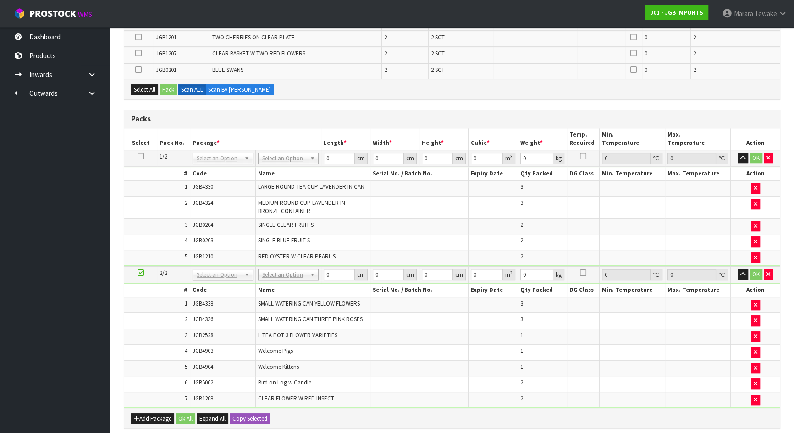
scroll to position [550, 0]
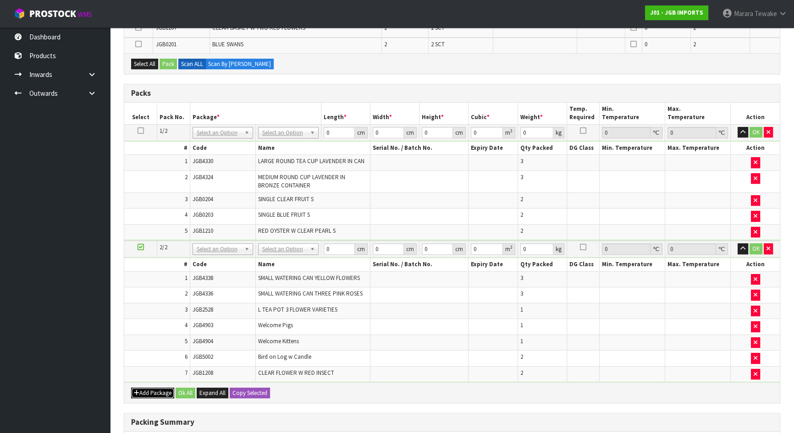
click at [155, 388] on button "Add Package" at bounding box center [152, 393] width 43 height 11
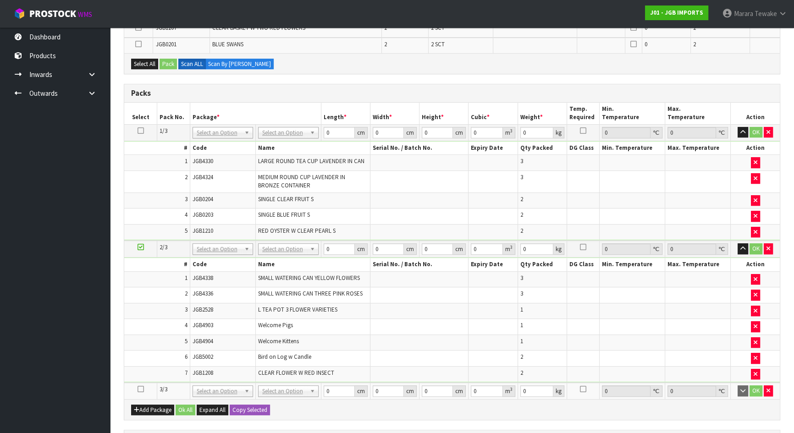
click at [141, 389] on icon at bounding box center [141, 389] width 6 height 0
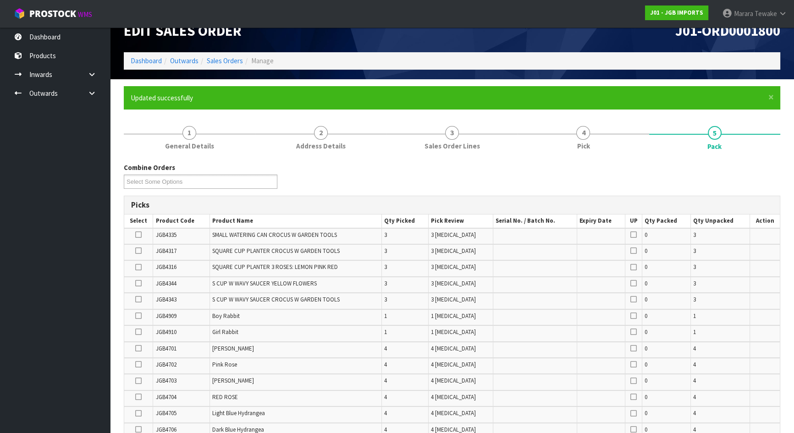
scroll to position [0, 0]
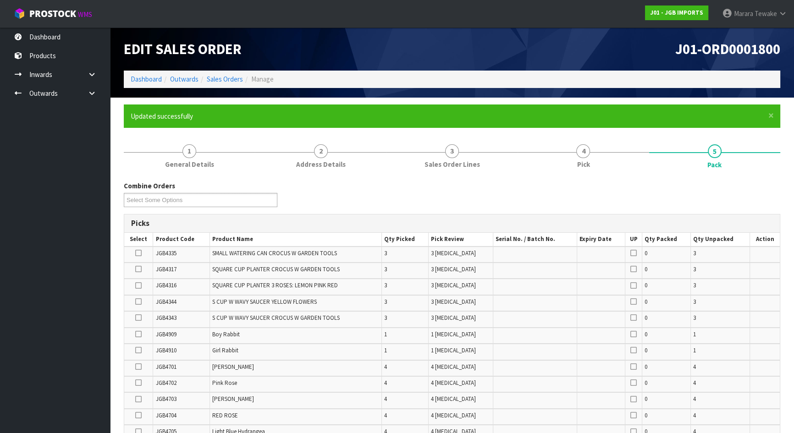
click at [142, 253] on icon at bounding box center [138, 253] width 6 height 0
click at [0, 0] on input "checkbox" at bounding box center [0, 0] width 0 height 0
click at [139, 302] on icon at bounding box center [138, 302] width 6 height 0
click at [0, 0] on input "checkbox" at bounding box center [0, 0] width 0 height 0
click at [132, 269] on td at bounding box center [138, 271] width 29 height 16
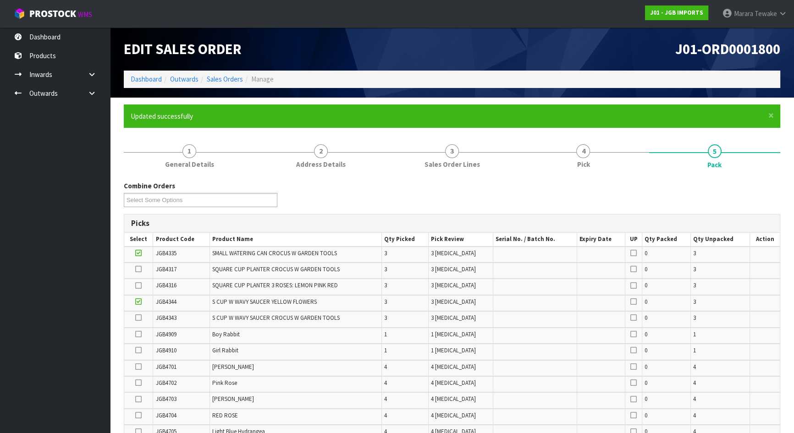
click at [135, 269] on td at bounding box center [138, 271] width 29 height 16
click at [138, 269] on icon at bounding box center [138, 269] width 6 height 0
click at [0, 0] on input "checkbox" at bounding box center [0, 0] width 0 height 0
click at [138, 286] on icon at bounding box center [138, 286] width 6 height 0
click at [0, 0] on input "checkbox" at bounding box center [0, 0] width 0 height 0
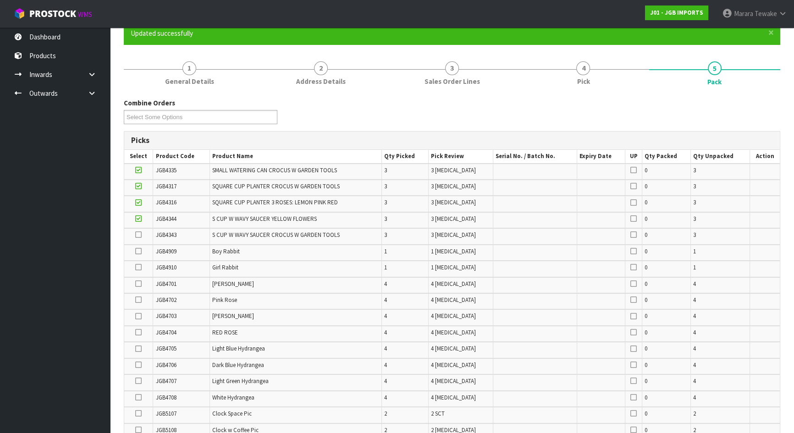
scroll to position [311, 0]
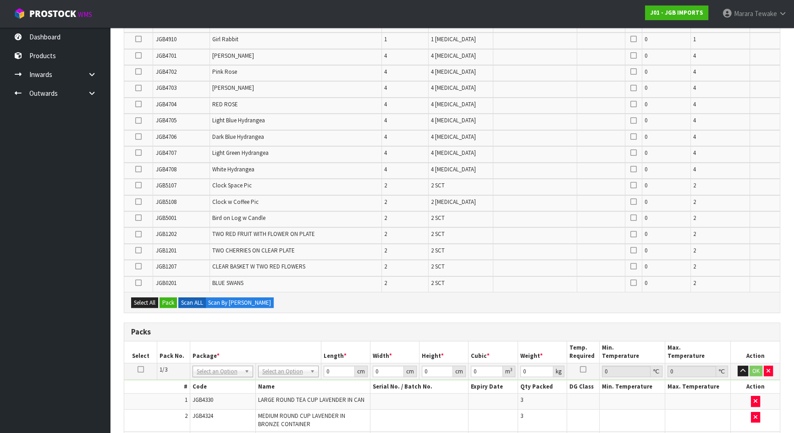
click at [138, 218] on icon at bounding box center [138, 218] width 6 height 0
click at [0, 0] on input "checkbox" at bounding box center [0, 0] width 0 height 0
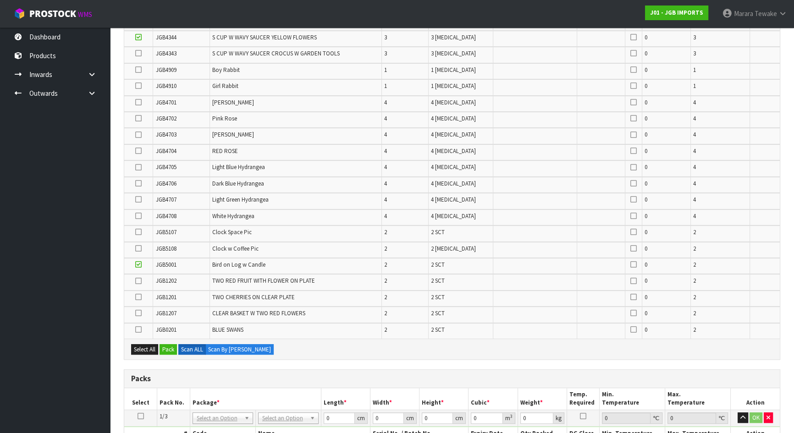
scroll to position [186, 0]
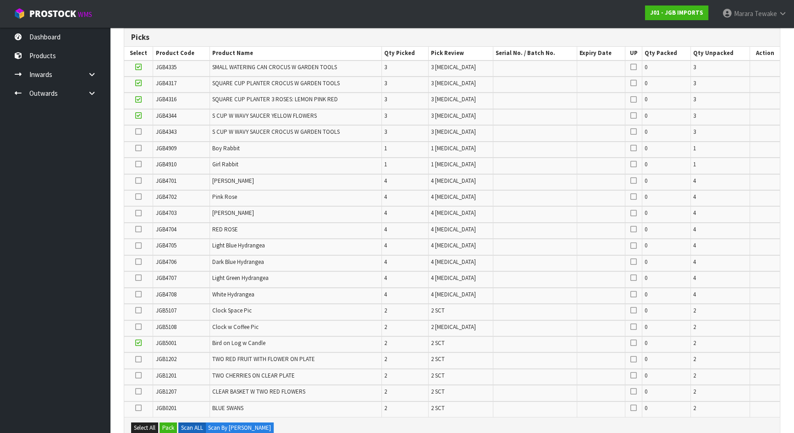
click at [137, 132] on icon at bounding box center [138, 132] width 6 height 0
click at [0, 0] on input "checkbox" at bounding box center [0, 0] width 0 height 0
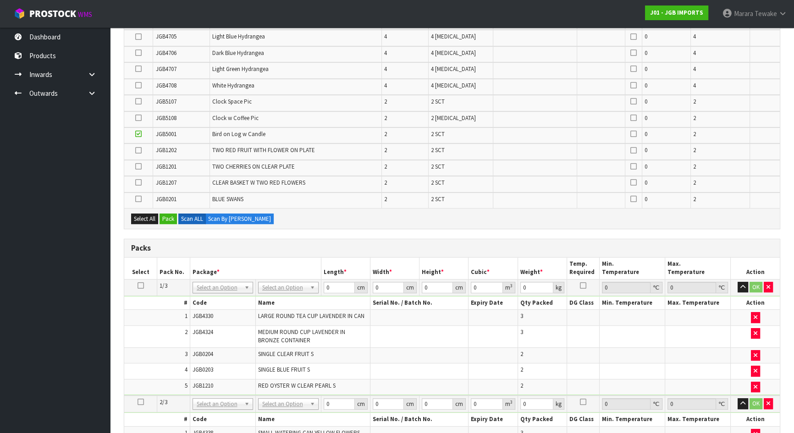
scroll to position [394, 0]
click at [141, 200] on icon at bounding box center [138, 200] width 6 height 0
click at [0, 0] on input "checkbox" at bounding box center [0, 0] width 0 height 0
click at [139, 167] on icon at bounding box center [138, 167] width 6 height 0
click at [0, 0] on input "checkbox" at bounding box center [0, 0] width 0 height 0
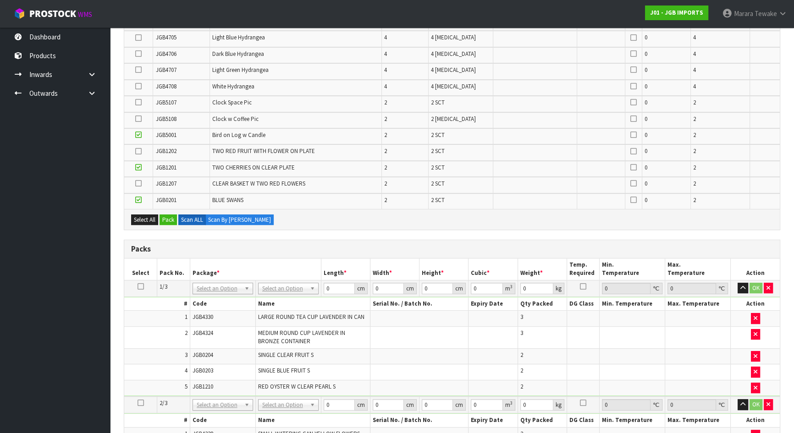
click at [138, 183] on icon at bounding box center [138, 183] width 6 height 0
click at [0, 0] on input "checkbox" at bounding box center [0, 0] width 0 height 0
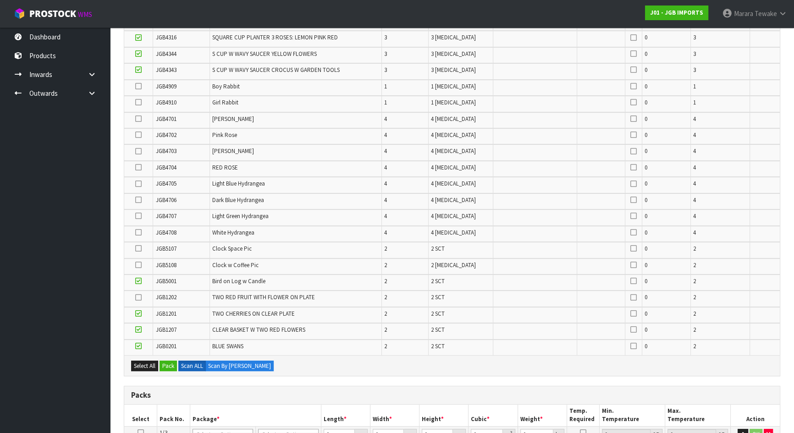
scroll to position [228, 0]
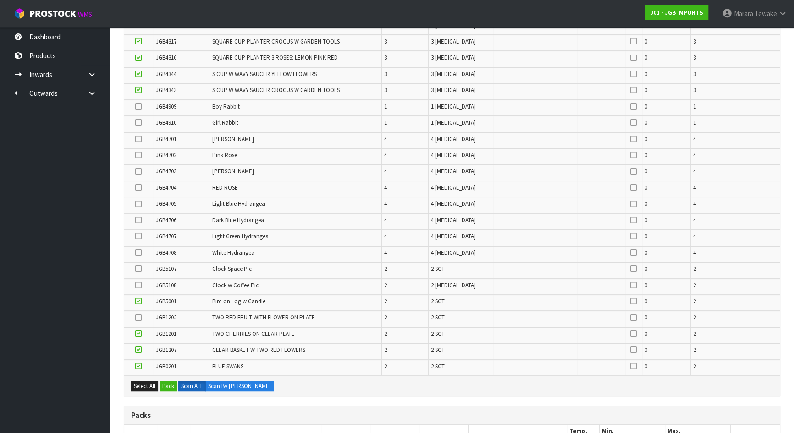
click at [139, 106] on icon at bounding box center [138, 106] width 6 height 0
click at [0, 0] on input "checkbox" at bounding box center [0, 0] width 0 height 0
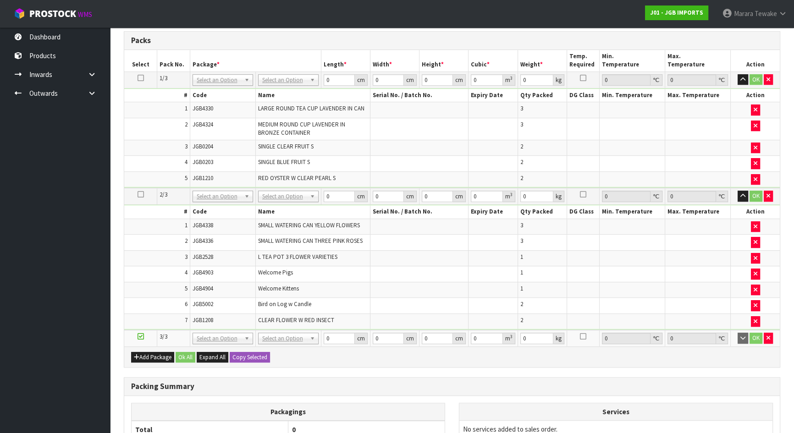
scroll to position [618, 0]
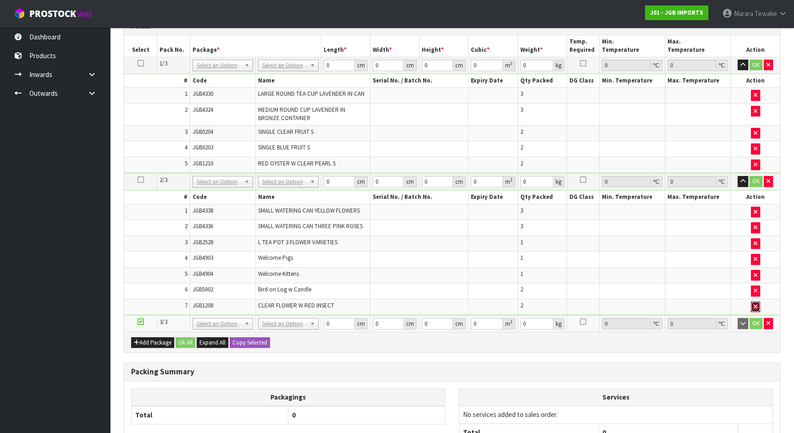
click at [757, 304] on icon "button" at bounding box center [756, 307] width 4 height 6
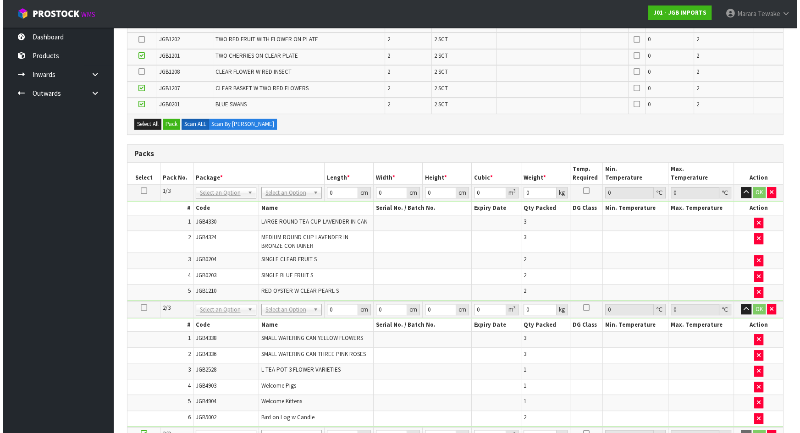
scroll to position [493, 0]
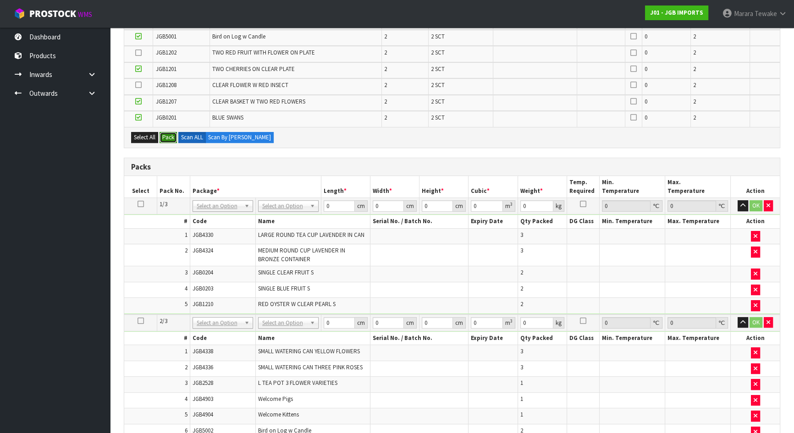
click at [168, 133] on button "Pack" at bounding box center [168, 137] width 17 height 11
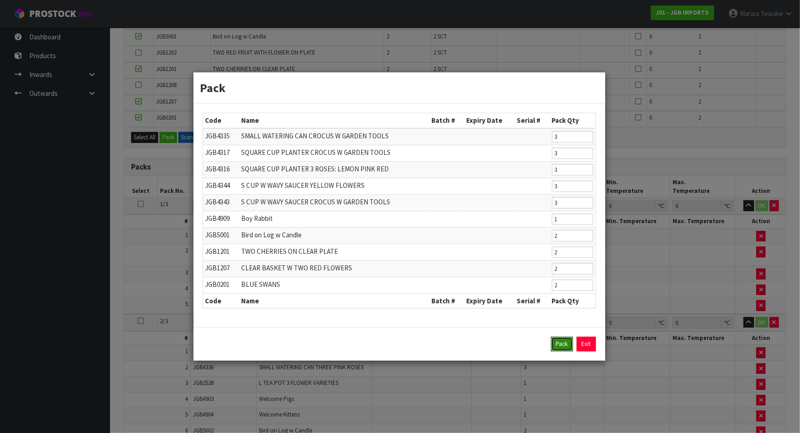
drag, startPoint x: 564, startPoint y: 340, endPoint x: 556, endPoint y: 343, distance: 8.6
click at [564, 341] on button "Pack" at bounding box center [562, 344] width 22 height 15
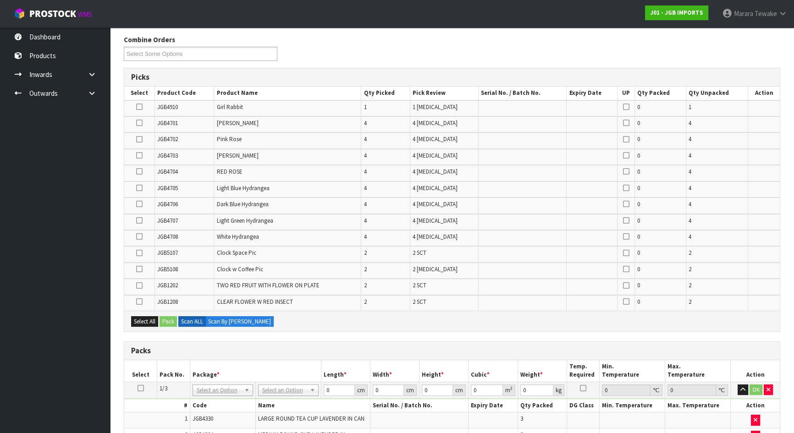
scroll to position [146, 0]
click at [139, 270] on icon at bounding box center [139, 270] width 6 height 0
click at [0, 0] on input "checkbox" at bounding box center [0, 0] width 0 height 0
click at [141, 254] on icon at bounding box center [139, 254] width 6 height 0
click at [0, 0] on input "checkbox" at bounding box center [0, 0] width 0 height 0
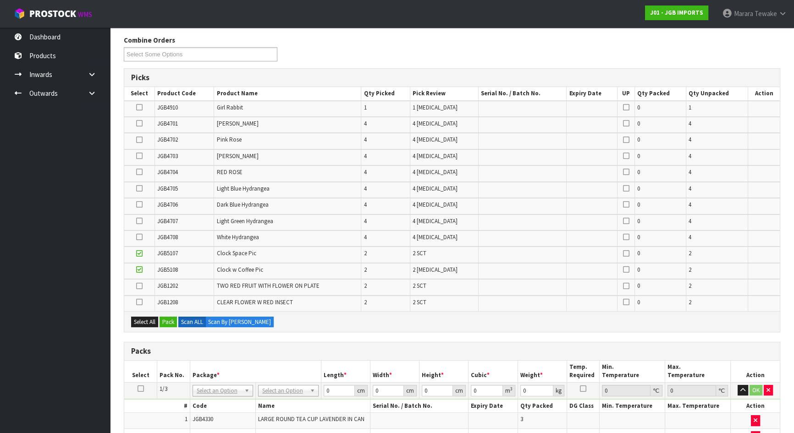
click at [139, 107] on icon at bounding box center [139, 107] width 6 height 0
click at [0, 0] on input "checkbox" at bounding box center [0, 0] width 0 height 0
click at [140, 303] on icon at bounding box center [139, 302] width 6 height 0
click at [0, 0] on input "checkbox" at bounding box center [0, 0] width 0 height 0
click at [139, 205] on icon at bounding box center [139, 205] width 6 height 0
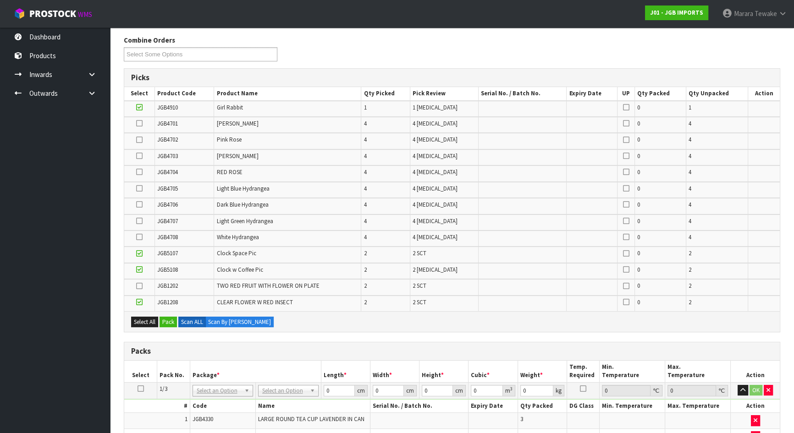
click at [0, 0] on input "checkbox" at bounding box center [0, 0] width 0 height 0
click at [138, 221] on icon at bounding box center [139, 221] width 6 height 0
click at [0, 0] on input "checkbox" at bounding box center [0, 0] width 0 height 0
click at [139, 189] on icon at bounding box center [139, 189] width 6 height 0
click at [0, 0] on input "checkbox" at bounding box center [0, 0] width 0 height 0
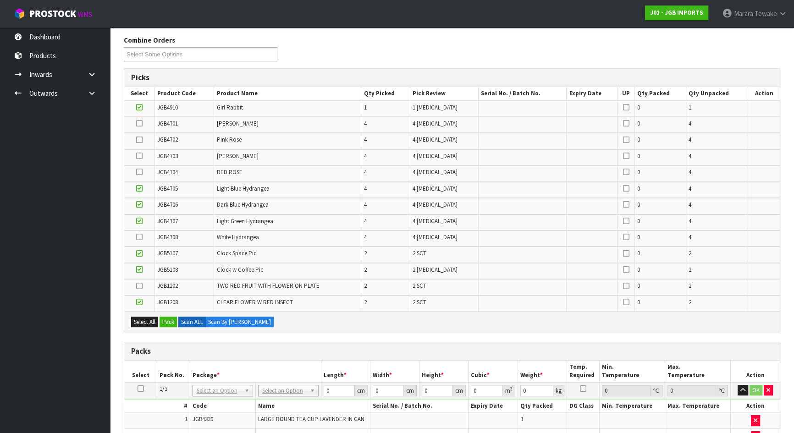
click at [139, 237] on icon at bounding box center [139, 237] width 6 height 0
click at [0, 0] on input "checkbox" at bounding box center [0, 0] width 0 height 0
click at [139, 156] on icon at bounding box center [139, 156] width 6 height 0
click at [0, 0] on input "checkbox" at bounding box center [0, 0] width 0 height 0
click at [139, 140] on icon at bounding box center [139, 140] width 6 height 0
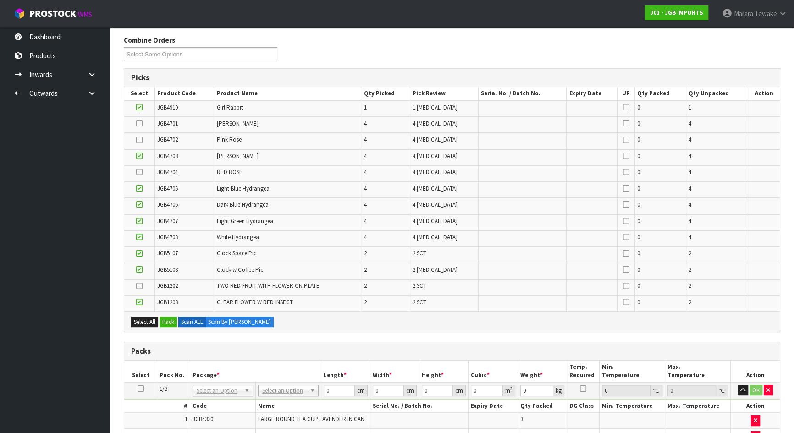
click at [0, 0] on input "checkbox" at bounding box center [0, 0] width 0 height 0
click at [142, 124] on icon at bounding box center [139, 123] width 6 height 0
click at [0, 0] on input "checkbox" at bounding box center [0, 0] width 0 height 0
click at [142, 172] on icon at bounding box center [139, 172] width 6 height 0
click at [0, 0] on input "checkbox" at bounding box center [0, 0] width 0 height 0
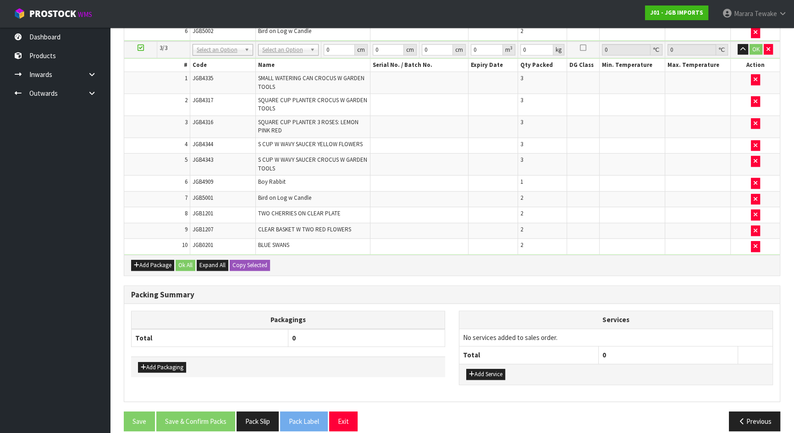
scroll to position [736, 0]
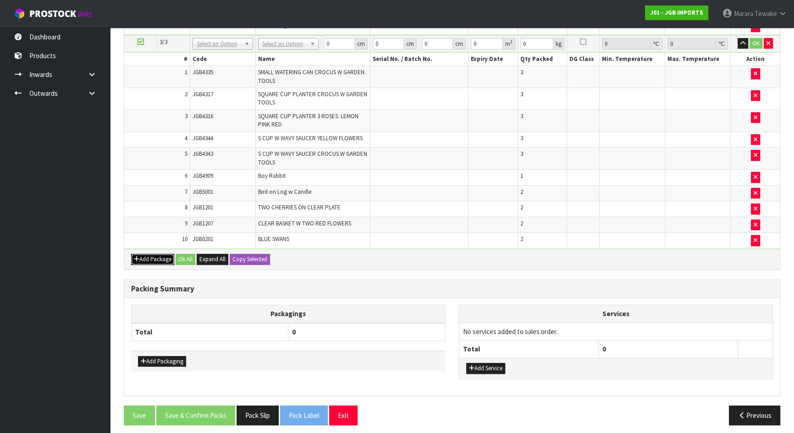
click at [156, 257] on button "Add Package" at bounding box center [152, 259] width 43 height 11
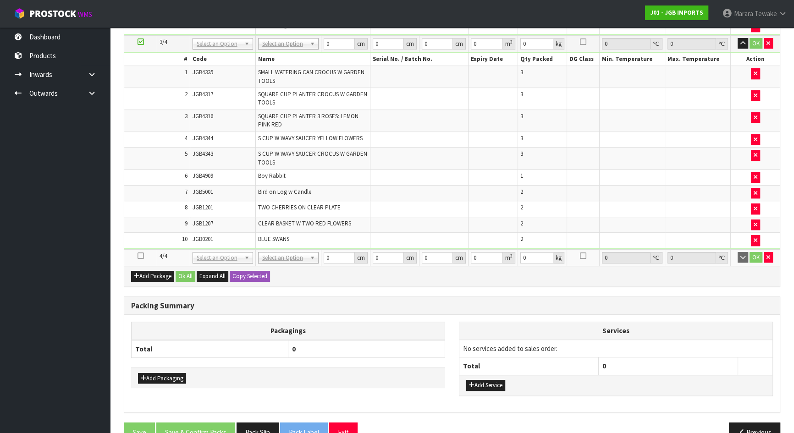
click at [139, 256] on icon at bounding box center [141, 256] width 6 height 0
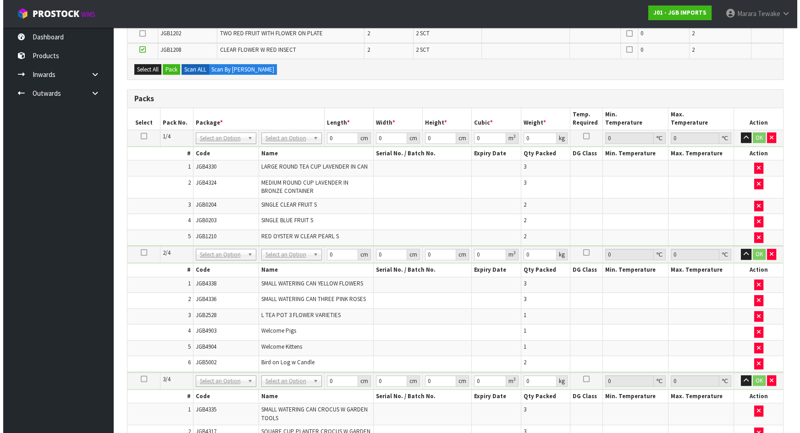
scroll to position [278, 0]
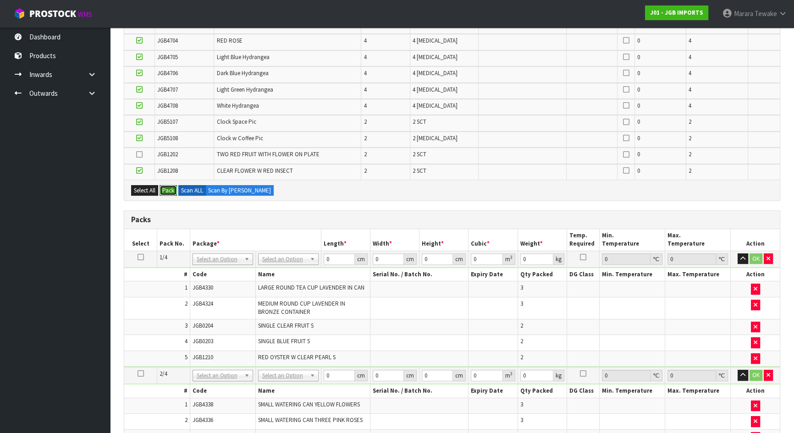
click at [170, 188] on button "Pack" at bounding box center [168, 190] width 17 height 11
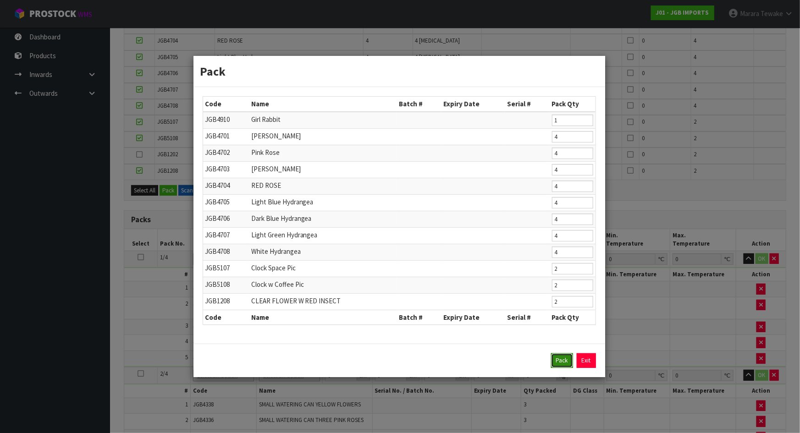
click at [566, 356] on button "Pack" at bounding box center [562, 361] width 22 height 15
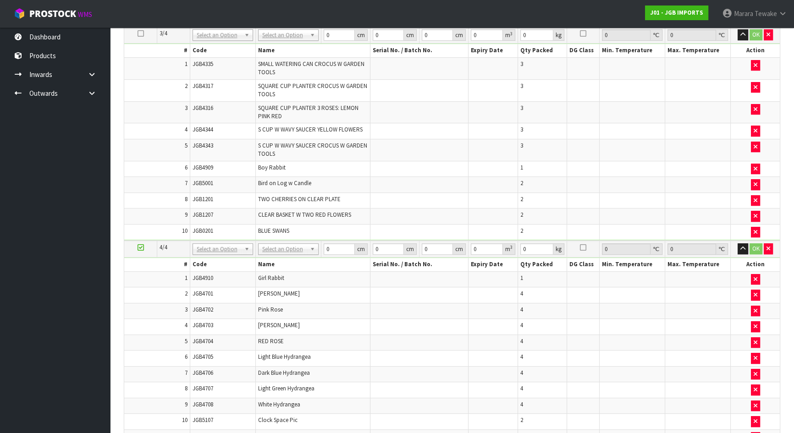
scroll to position [725, 0]
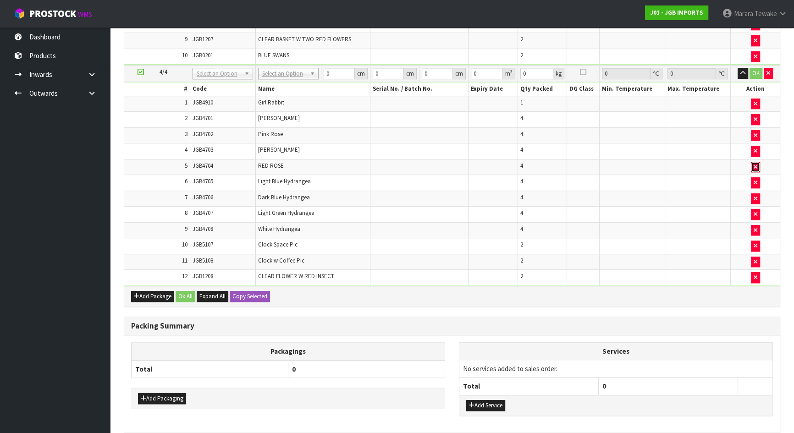
click at [755, 164] on icon "button" at bounding box center [756, 167] width 4 height 6
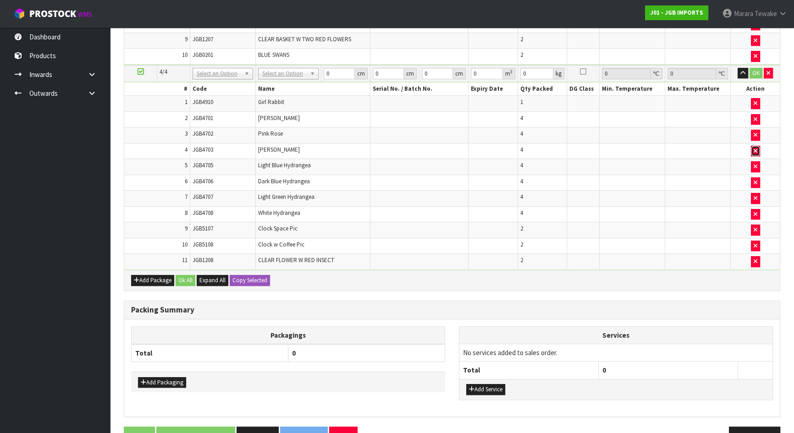
click at [755, 148] on icon "button" at bounding box center [756, 151] width 4 height 6
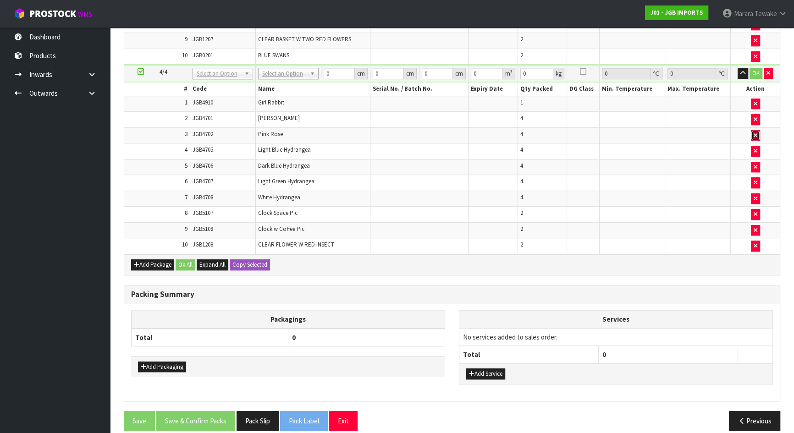
click at [755, 133] on icon "button" at bounding box center [756, 136] width 4 height 6
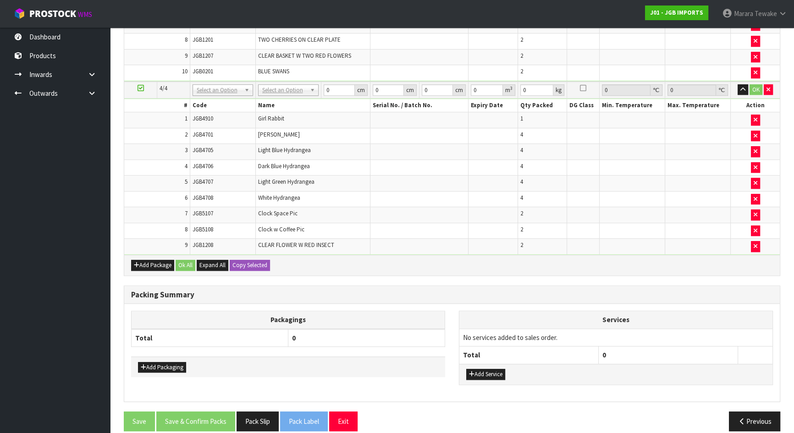
scroll to position [763, 0]
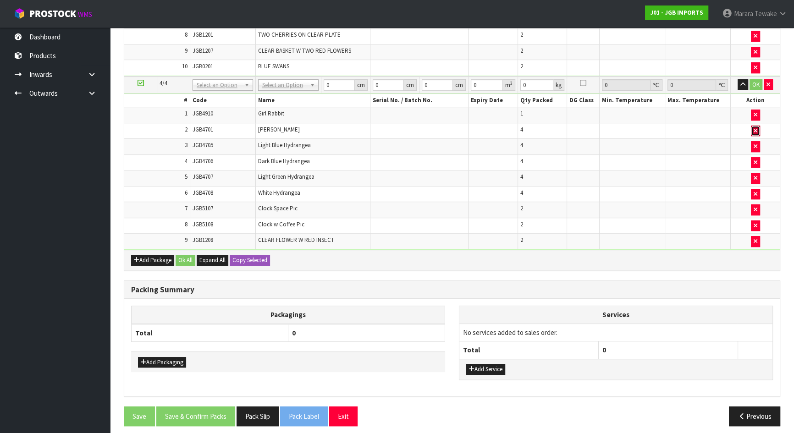
click at [755, 128] on icon "button" at bounding box center [756, 131] width 4 height 6
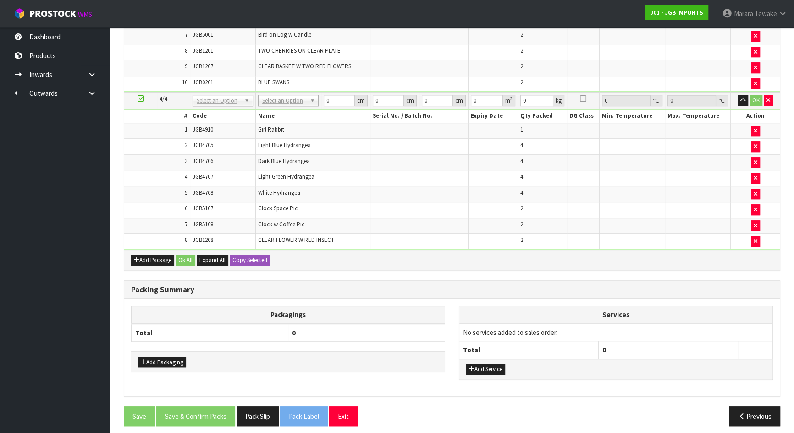
scroll to position [764, 0]
click at [150, 255] on button "Add Package" at bounding box center [152, 260] width 43 height 11
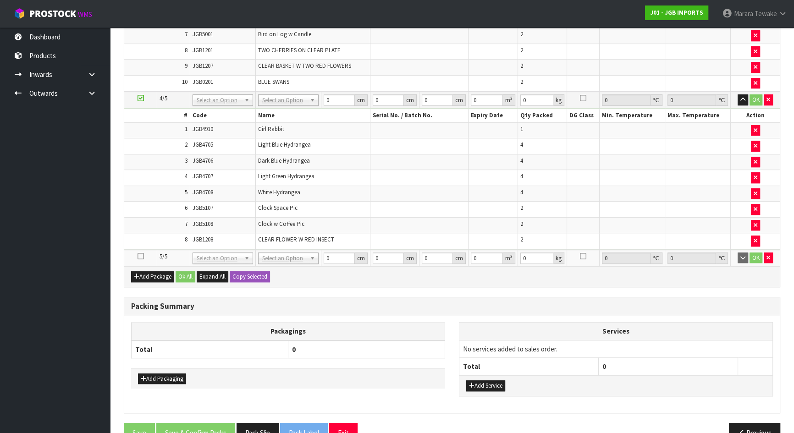
click at [141, 256] on icon at bounding box center [141, 256] width 6 height 0
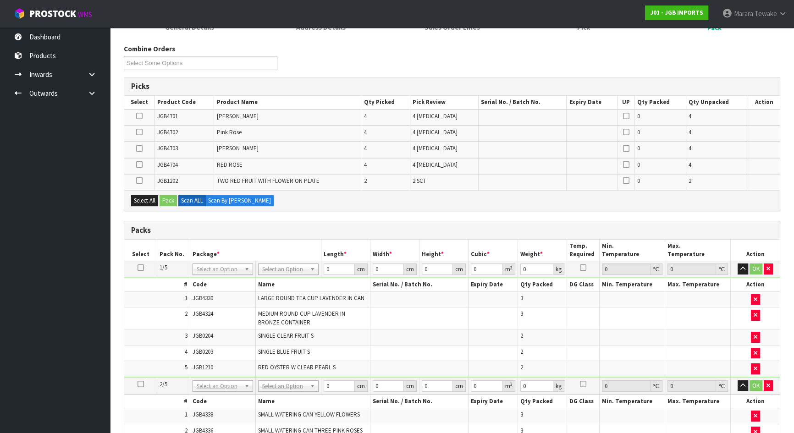
scroll to position [96, 0]
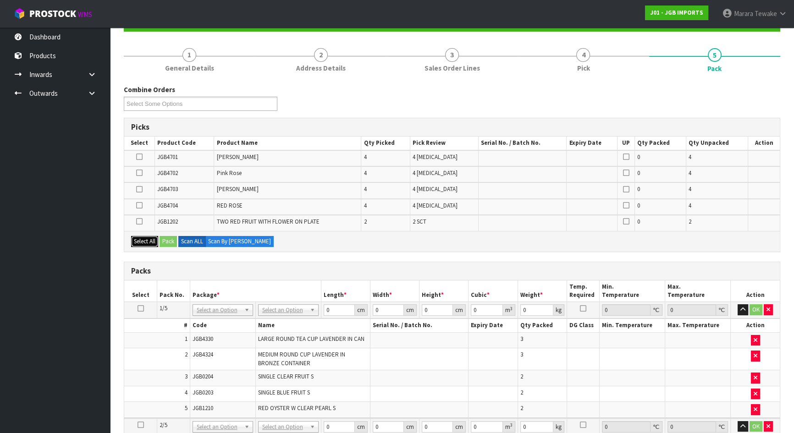
drag, startPoint x: 149, startPoint y: 240, endPoint x: 168, endPoint y: 241, distance: 19.3
click at [149, 240] on button "Select All" at bounding box center [144, 241] width 27 height 11
click at [171, 241] on button "Pack" at bounding box center [168, 241] width 17 height 11
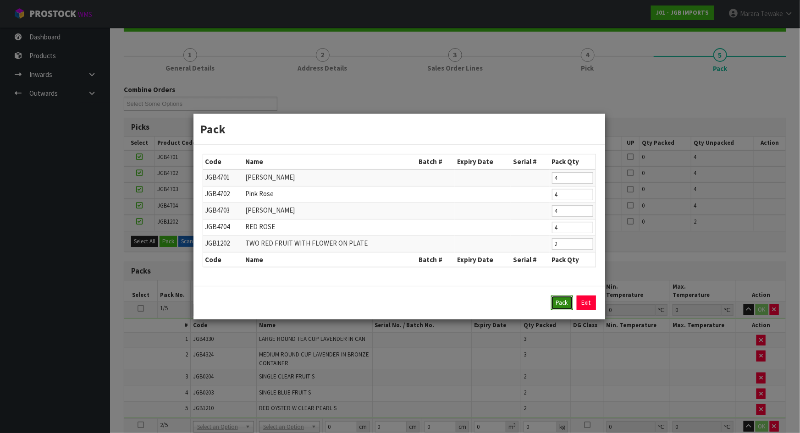
click at [564, 297] on button "Pack" at bounding box center [562, 303] width 22 height 15
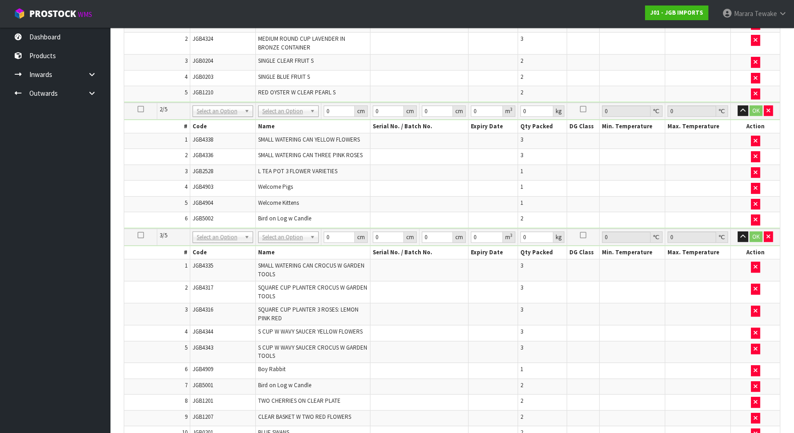
scroll to position [209, 0]
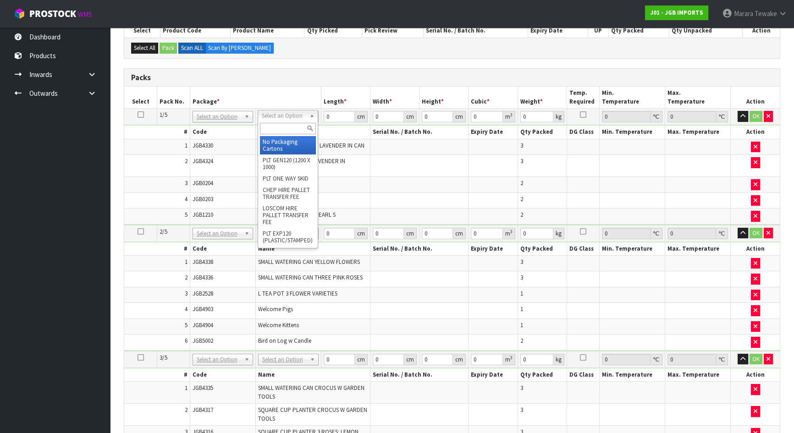
click at [289, 127] on input "text" at bounding box center [288, 128] width 56 height 11
type input "OC"
type input "11.07"
click at [142, 115] on icon at bounding box center [141, 115] width 6 height 0
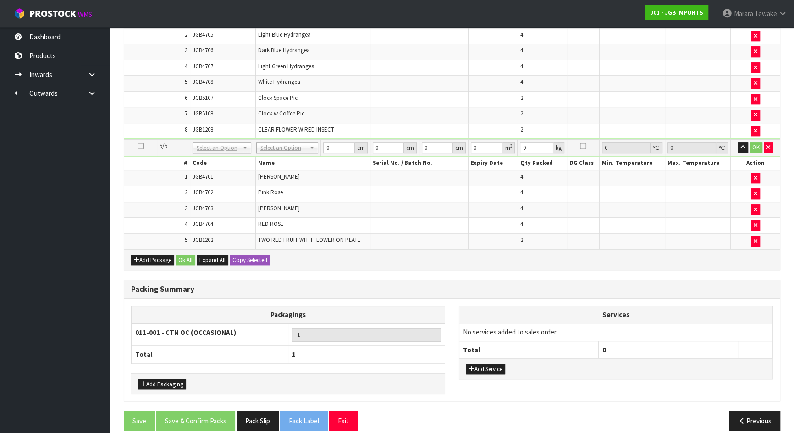
scroll to position [797, 0]
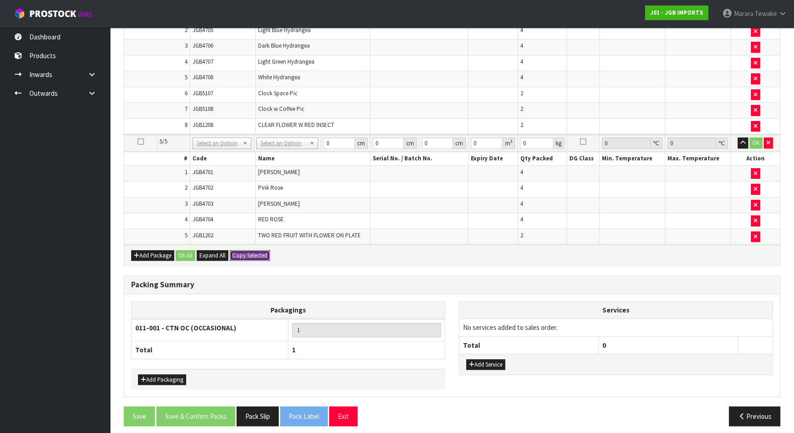
click at [245, 252] on button "Copy Selected" at bounding box center [250, 255] width 40 height 11
click at [245, 252] on span "Confirm" at bounding box center [243, 256] width 20 height 8
type input "11.07"
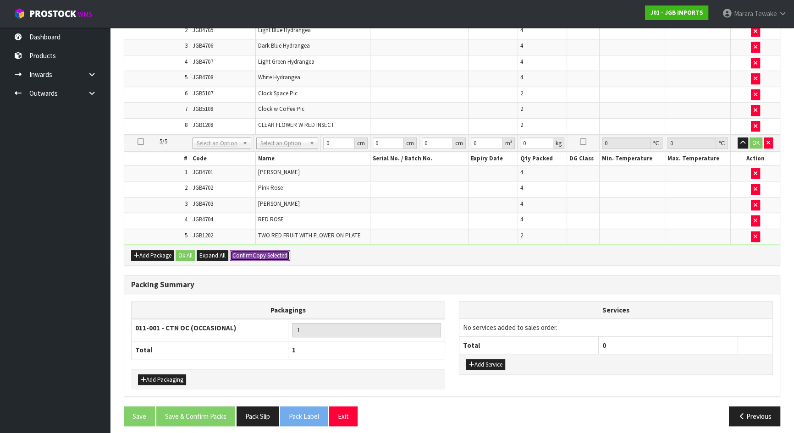
type input "11.07"
type input "5"
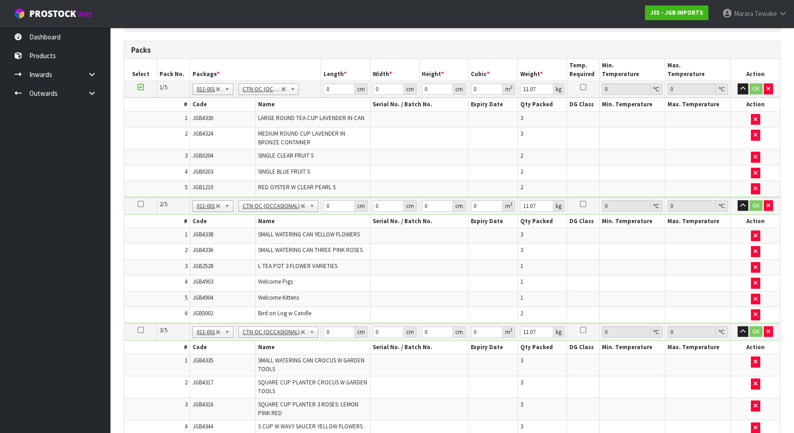
scroll to position [130, 0]
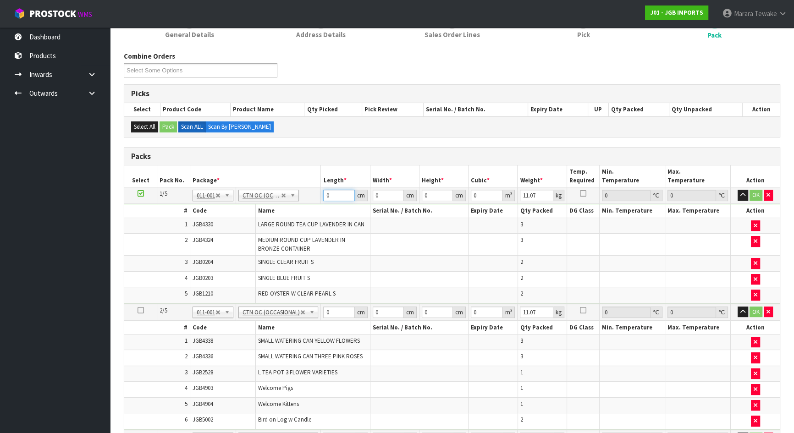
drag, startPoint x: 344, startPoint y: 197, endPoint x: 307, endPoint y: 194, distance: 36.3
click at [307, 194] on tr "1/5 NONE 007-001 007-002 007-004 007-009 007-013 007-014 007-015 007-017 007-01…" at bounding box center [452, 196] width 656 height 17
type input "54"
type input "49"
type input "2"
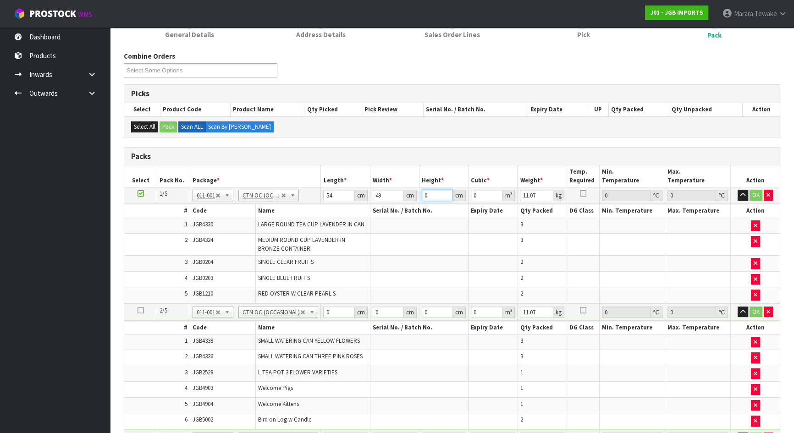
type input "0.005292"
type input "29"
type input "0.076734"
type input "29"
type input "12"
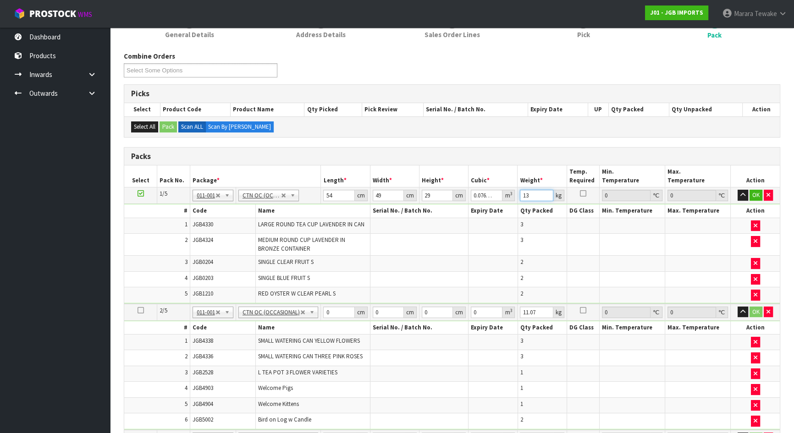
type input "13"
click at [738, 190] on button "button" at bounding box center [743, 195] width 11 height 11
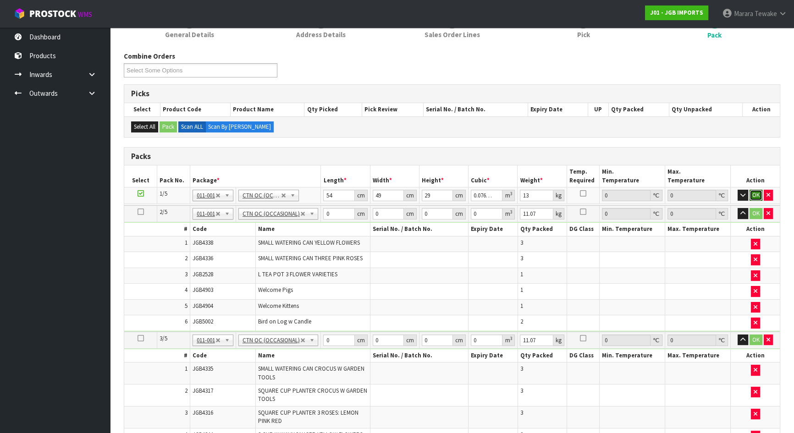
click button "OK" at bounding box center [756, 195] width 13 height 11
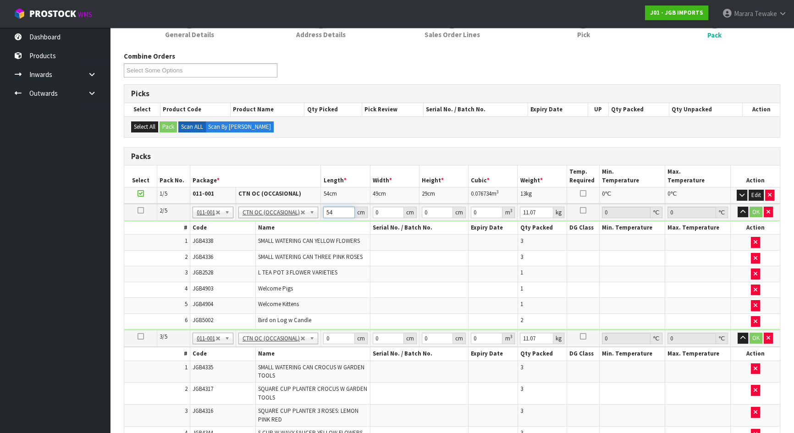
type input "54"
type input "49"
type input "4"
type input "0.010584"
type input "41"
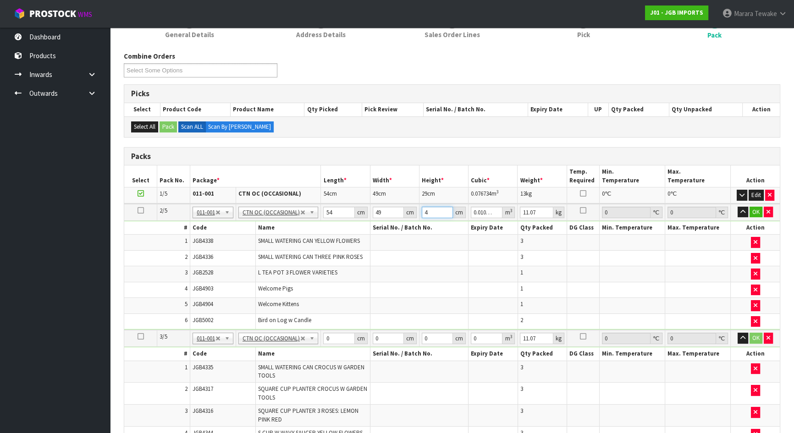
type input "0.108486"
type input "41"
type input "12"
click at [738, 207] on button "button" at bounding box center [743, 212] width 11 height 11
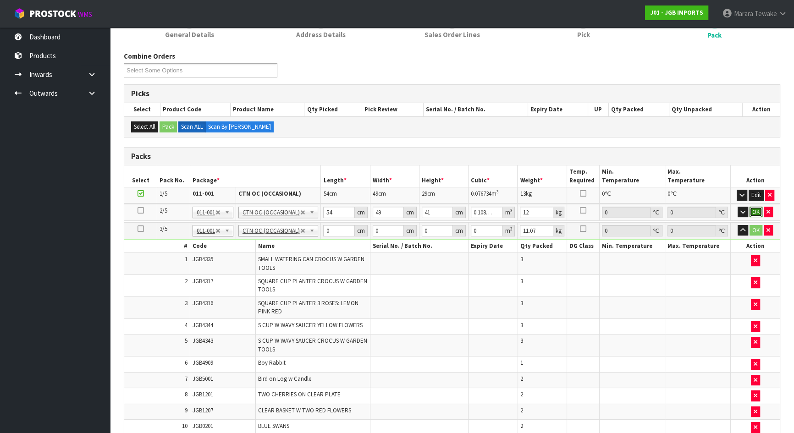
click button "OK" at bounding box center [756, 212] width 13 height 11
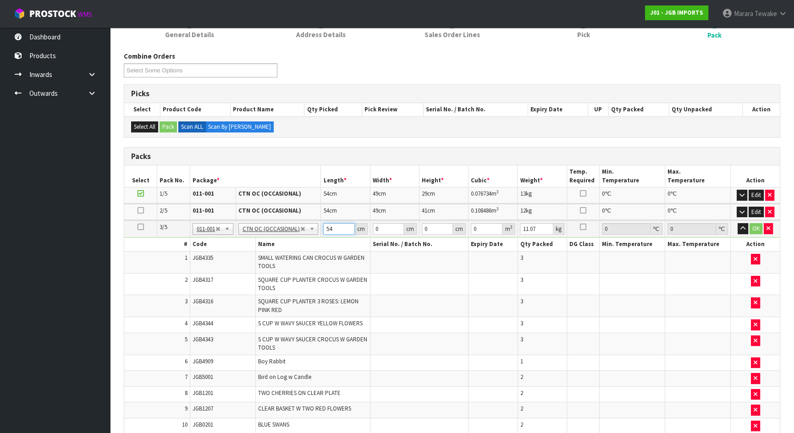
type input "54"
type input "49"
type input "4"
type input "0.010584"
type input "47"
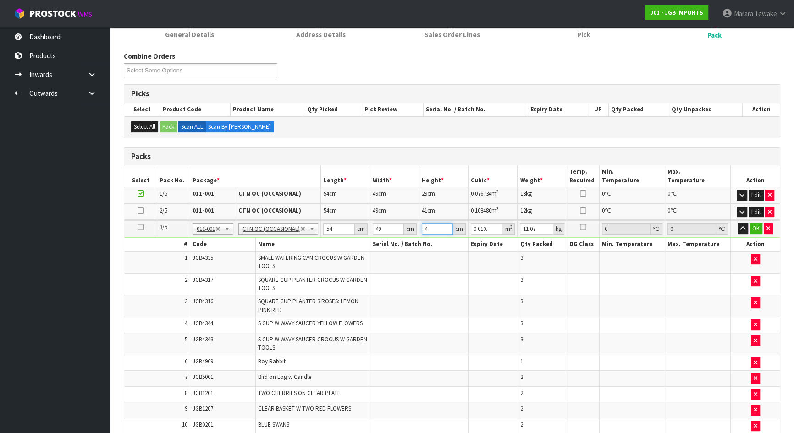
type input "0.124362"
type input "47"
type input "18"
click at [738, 223] on button "button" at bounding box center [743, 228] width 11 height 11
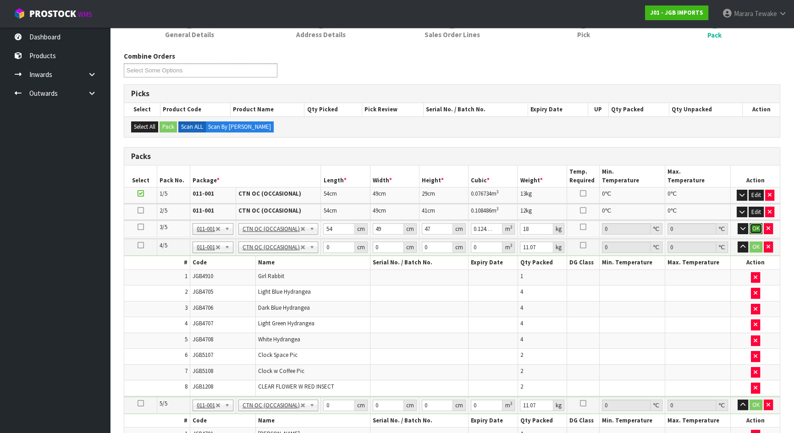
click button "OK" at bounding box center [756, 228] width 13 height 11
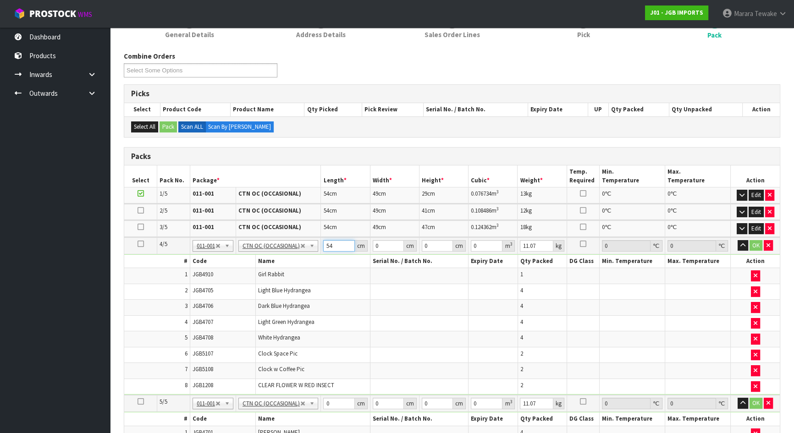
type input "54"
type input "49"
type input "4"
type input "0.010584"
type input "44"
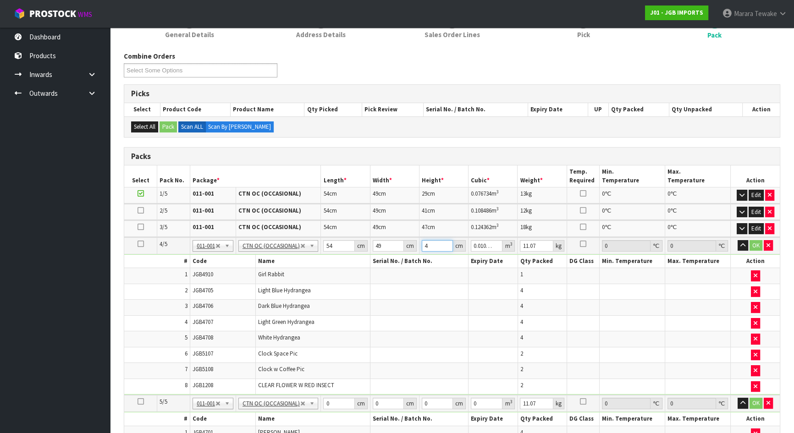
type input "0.116424"
type input "44"
type input "7"
click at [738, 240] on button "button" at bounding box center [743, 245] width 11 height 11
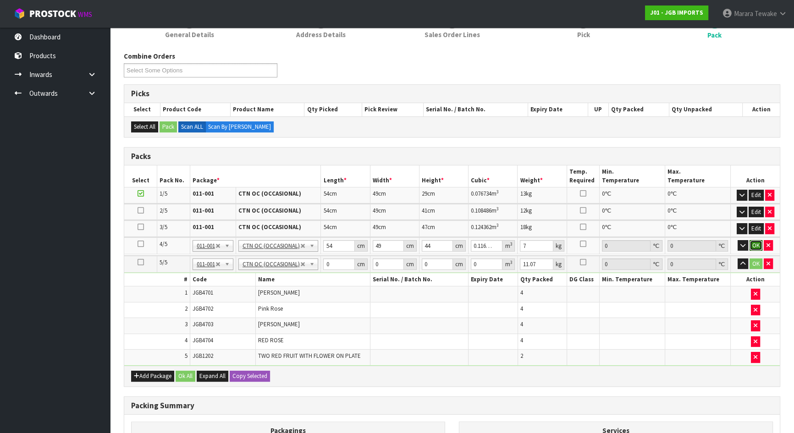
click button "OK" at bounding box center [756, 245] width 13 height 11
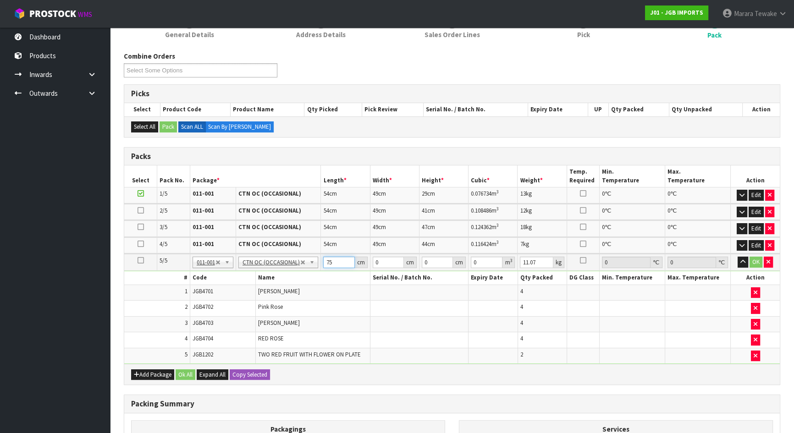
type input "75"
type input "31"
type input "1"
type input "0.002325"
type input "15"
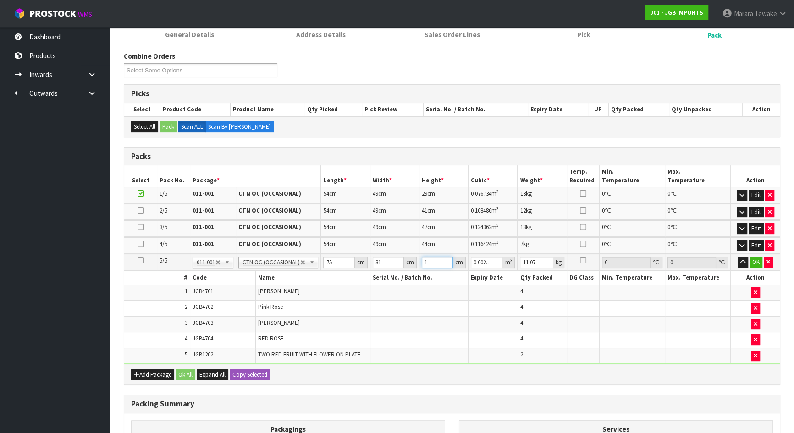
type input "0.034875"
type input "15"
type input "3"
click at [738, 257] on button "button" at bounding box center [743, 262] width 11 height 11
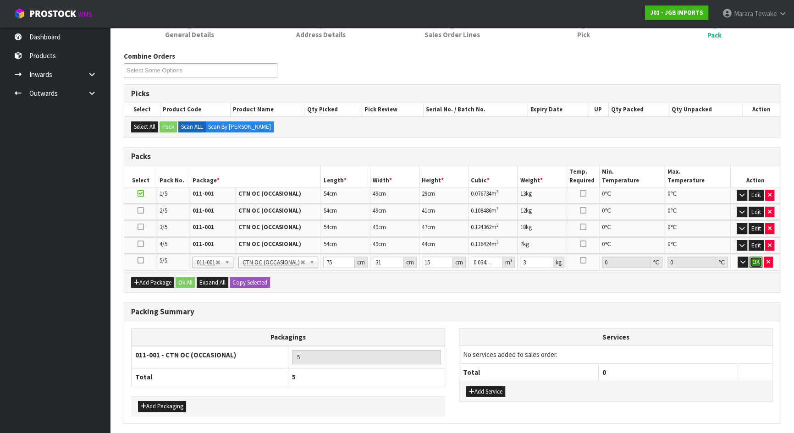
click button "OK" at bounding box center [756, 262] width 13 height 11
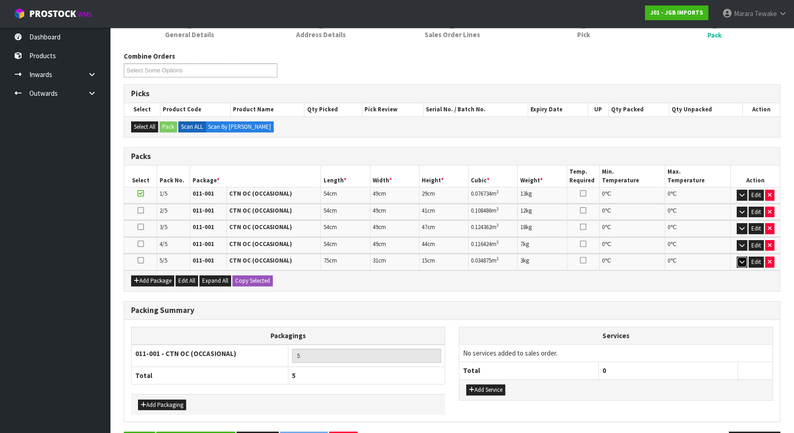
click at [744, 261] on icon "button" at bounding box center [742, 262] width 5 height 6
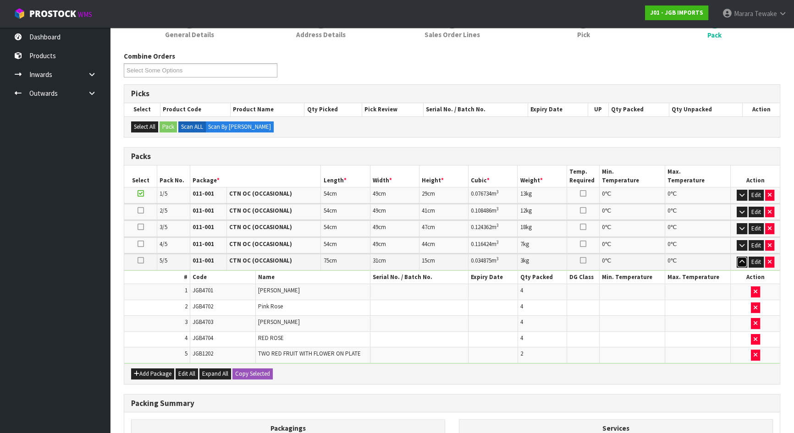
click at [744, 261] on icon "button" at bounding box center [742, 262] width 5 height 6
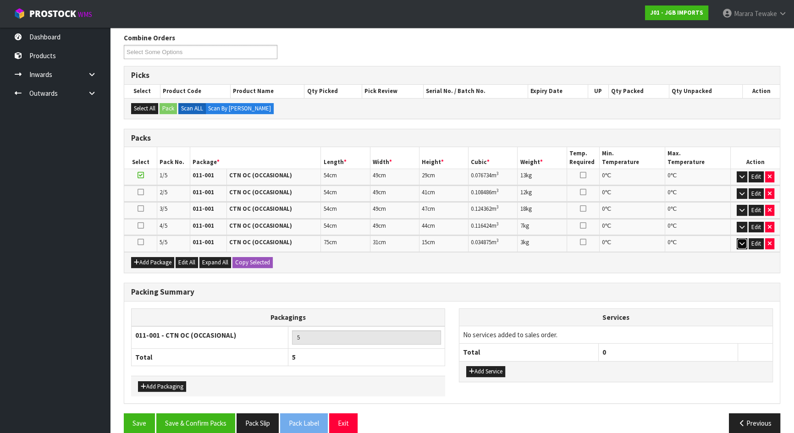
scroll to position [160, 0]
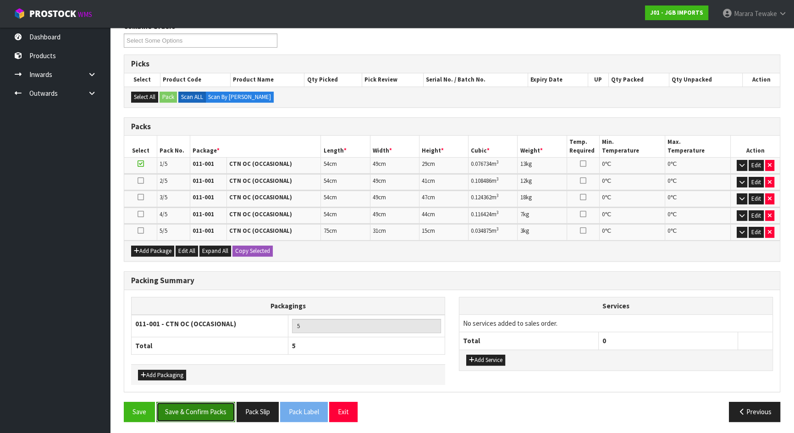
click at [203, 416] on button "Save & Confirm Packs" at bounding box center [195, 412] width 79 height 20
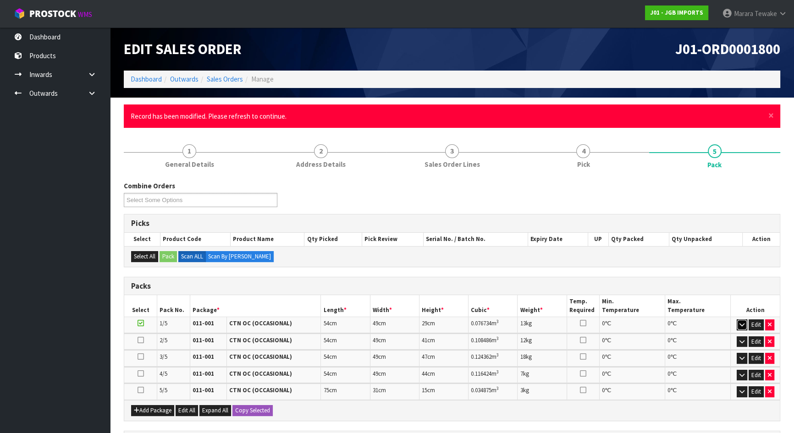
click at [743, 324] on icon "button" at bounding box center [742, 325] width 5 height 6
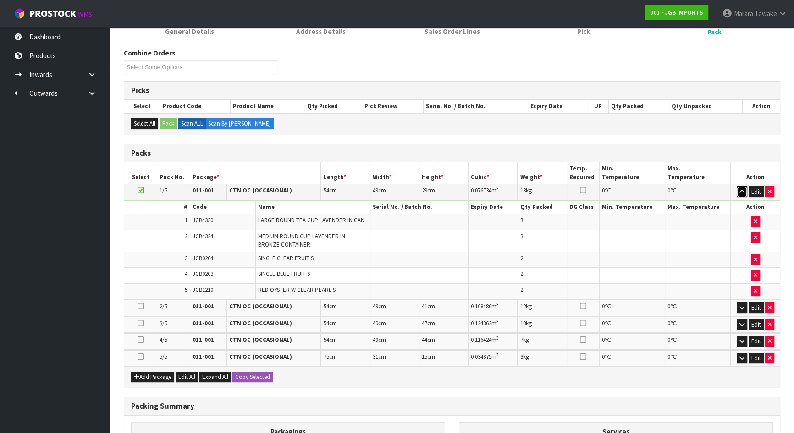
scroll to position [250, 0]
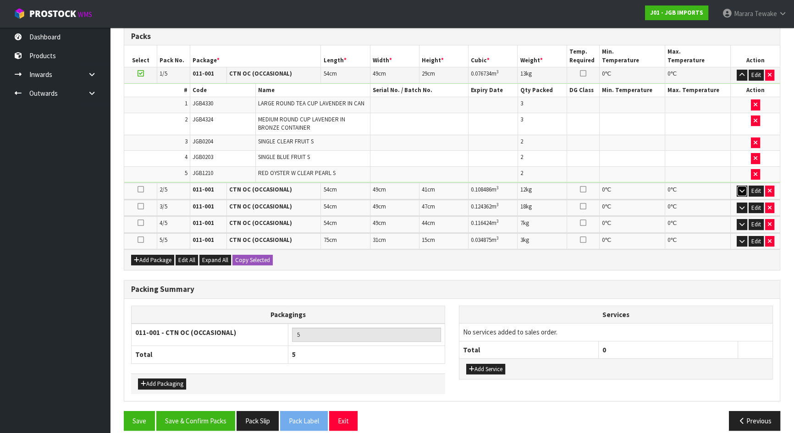
click at [743, 189] on icon "button" at bounding box center [742, 191] width 5 height 6
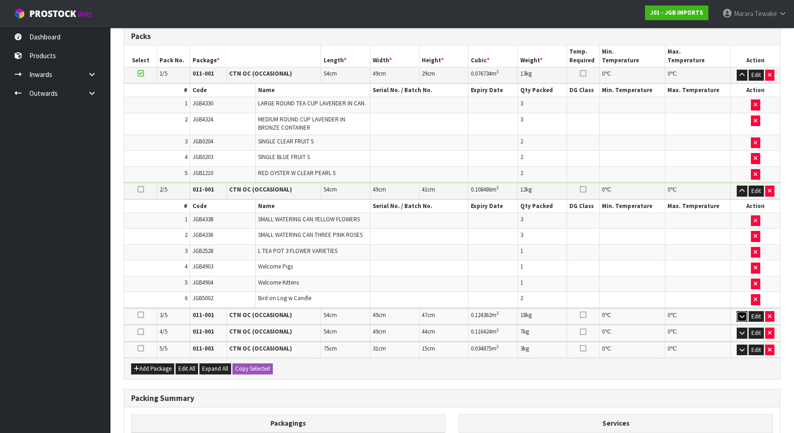
drag, startPoint x: 741, startPoint y: 312, endPoint x: 742, endPoint y: 326, distance: 13.3
click at [741, 314] on icon "button" at bounding box center [742, 317] width 5 height 6
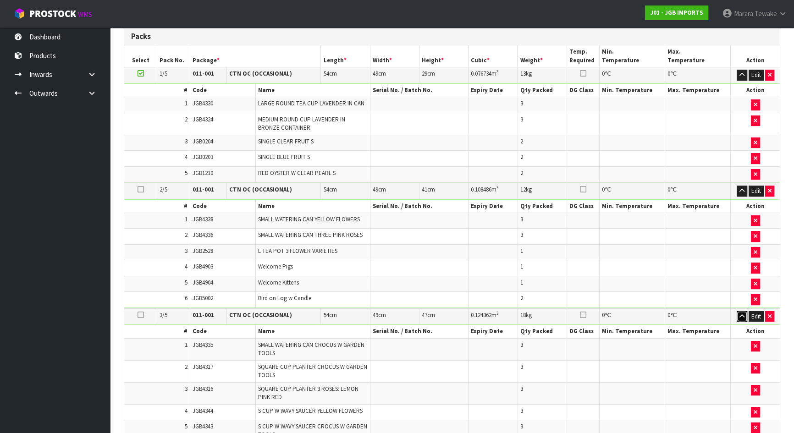
scroll to position [542, 0]
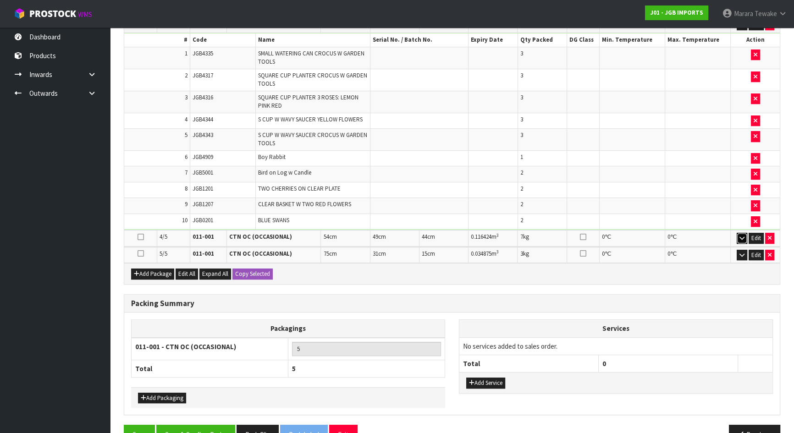
click at [744, 235] on icon "button" at bounding box center [742, 238] width 5 height 6
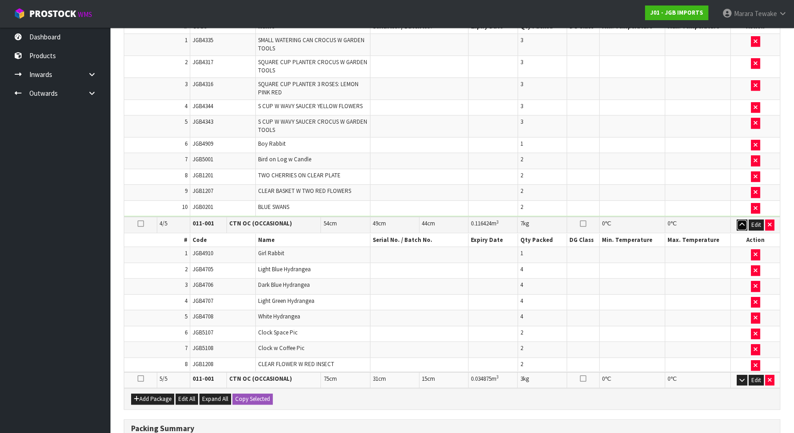
scroll to position [700, 0]
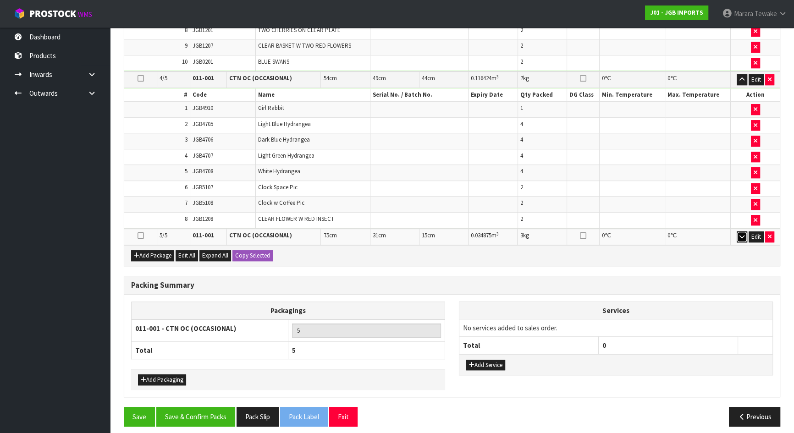
drag, startPoint x: 743, startPoint y: 230, endPoint x: 739, endPoint y: 233, distance: 4.9
click at [743, 234] on icon "button" at bounding box center [742, 237] width 5 height 6
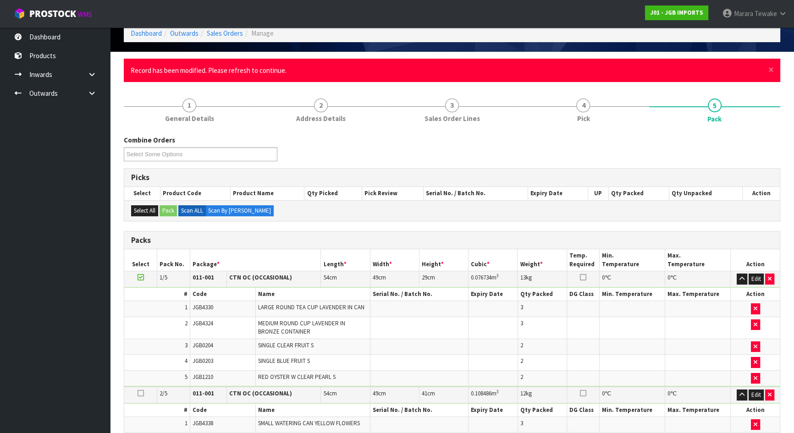
scroll to position [43, 0]
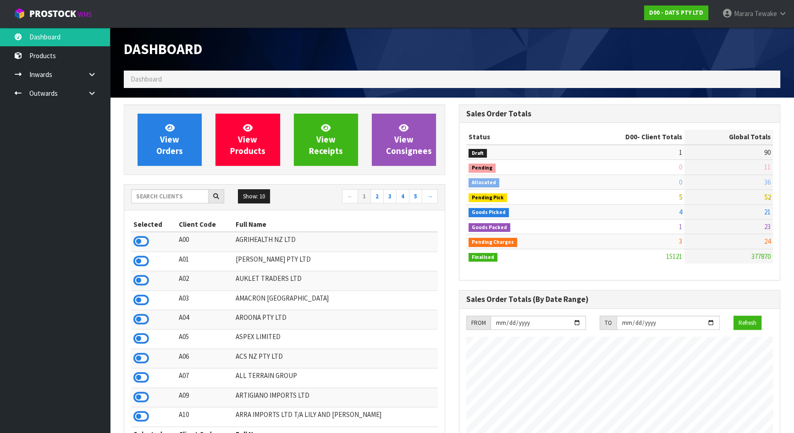
scroll to position [694, 335]
click at [179, 193] on input "text" at bounding box center [170, 196] width 78 height 14
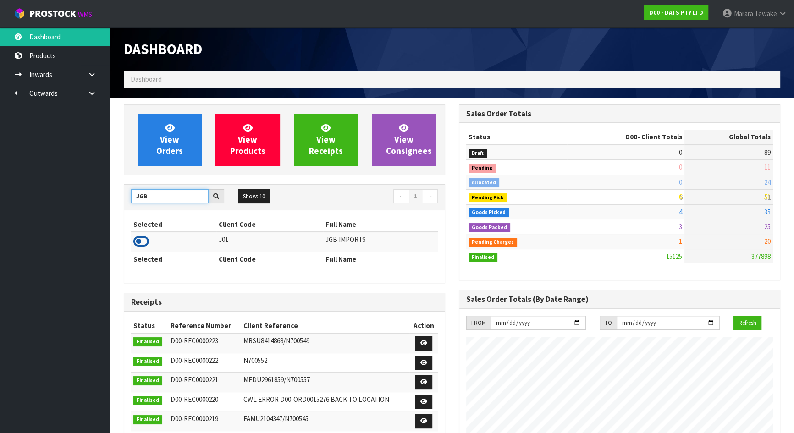
type input "JGB"
click at [143, 239] on icon at bounding box center [141, 242] width 16 height 14
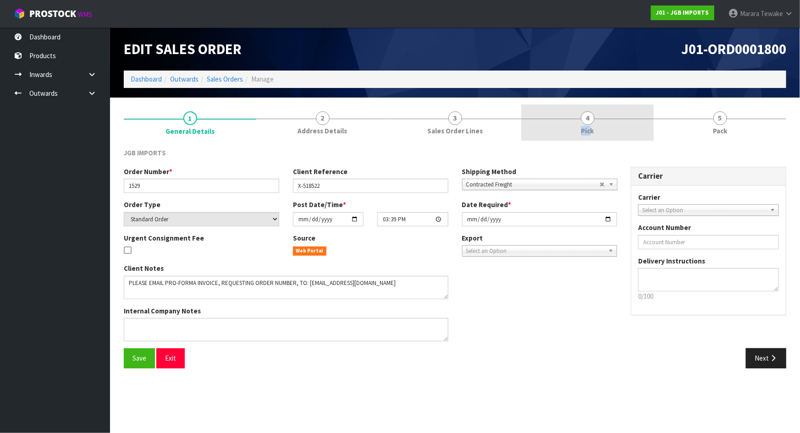
click at [592, 128] on link "4 Pick" at bounding box center [588, 123] width 133 height 36
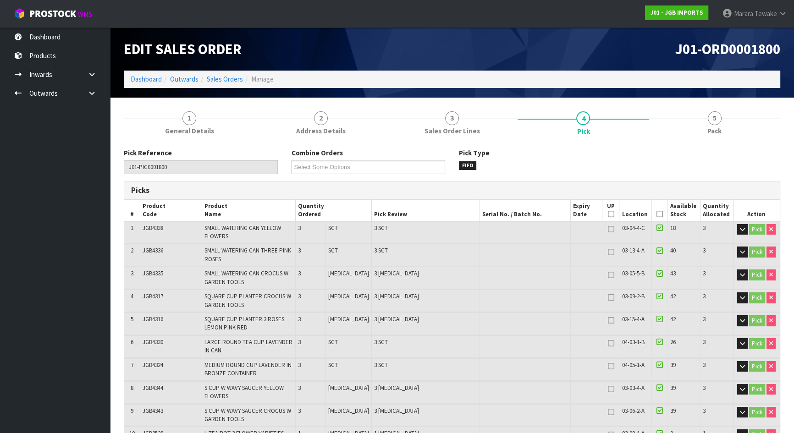
click at [657, 214] on icon at bounding box center [660, 214] width 6 height 0
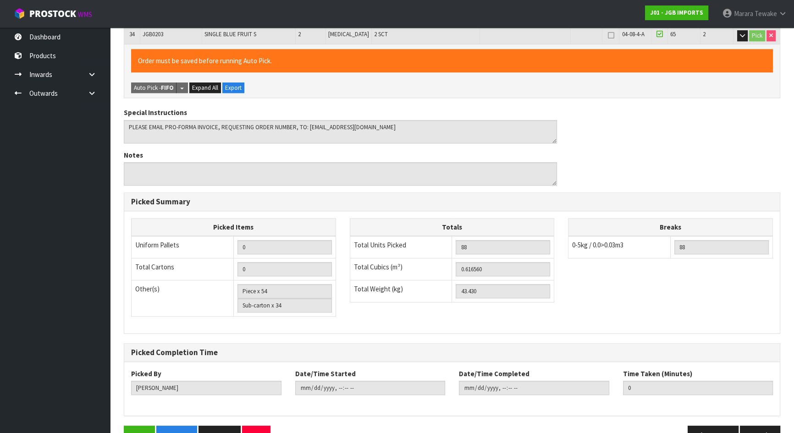
scroll to position [826, 0]
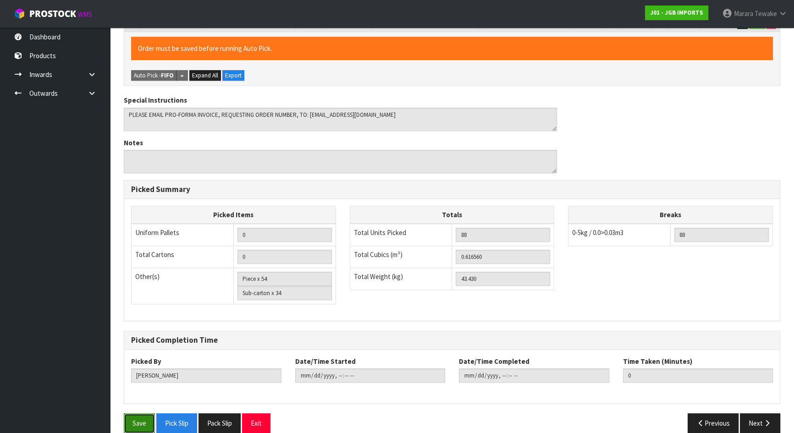
click at [140, 414] on button "Save" at bounding box center [139, 424] width 31 height 20
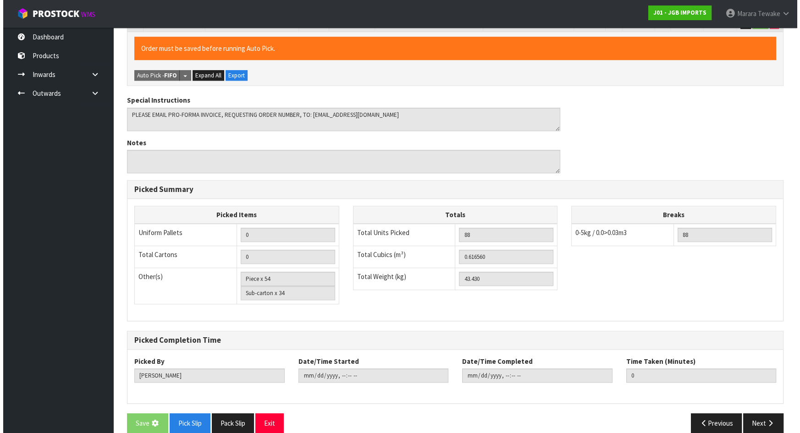
scroll to position [0, 0]
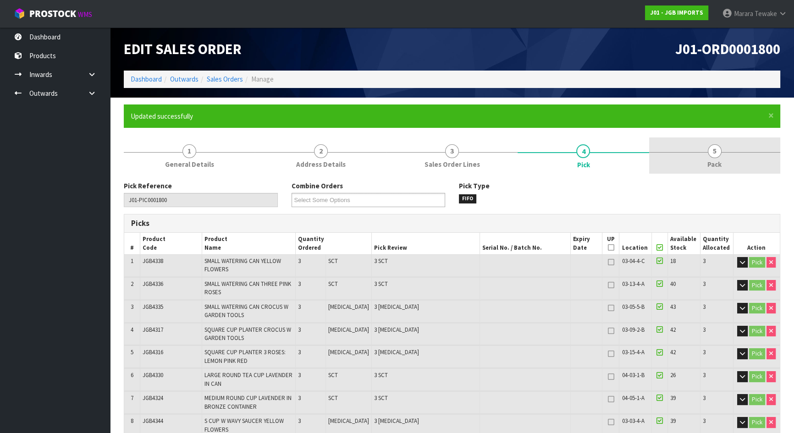
click at [721, 152] on span "5" at bounding box center [715, 151] width 14 height 14
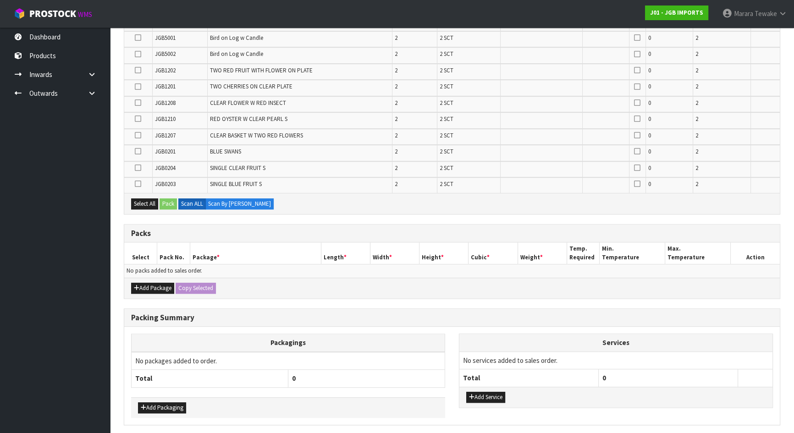
scroll to position [636, 0]
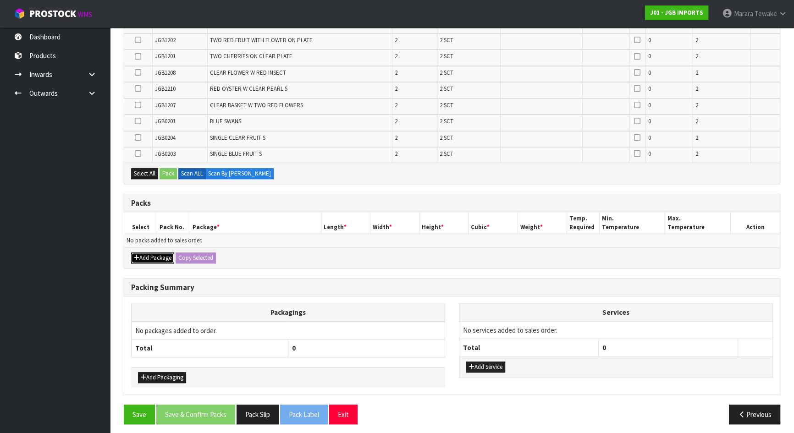
drag, startPoint x: 147, startPoint y: 250, endPoint x: 142, endPoint y: 251, distance: 5.1
click at [147, 253] on button "Add Package" at bounding box center [152, 258] width 43 height 11
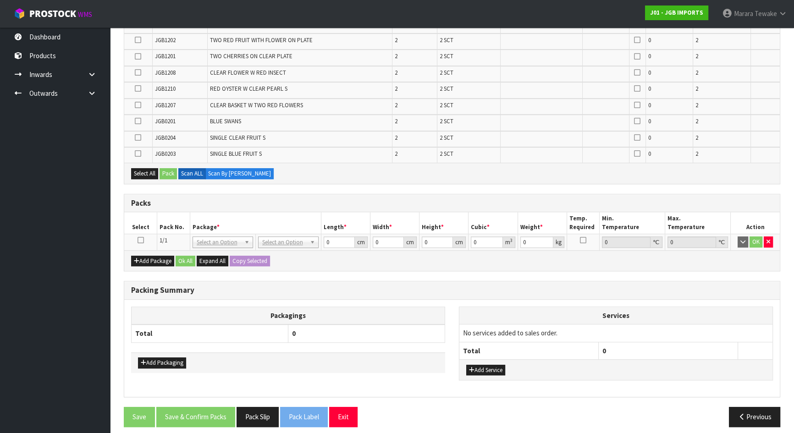
click at [139, 240] on icon at bounding box center [141, 240] width 6 height 0
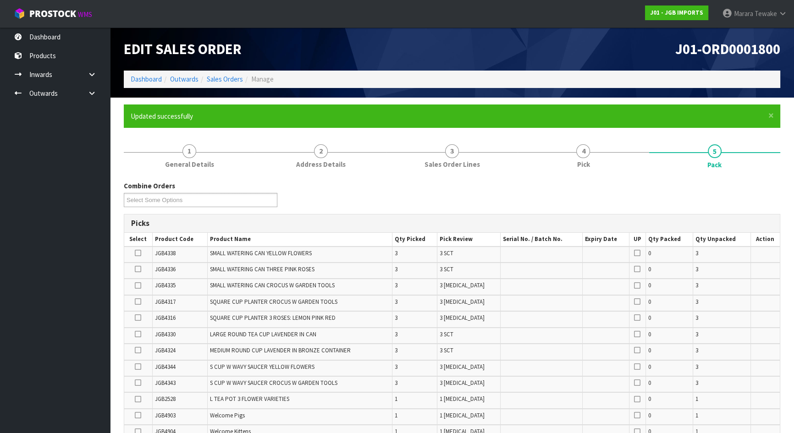
click at [137, 334] on icon at bounding box center [138, 334] width 6 height 0
click at [0, 0] on input "checkbox" at bounding box center [0, 0] width 0 height 0
click at [136, 350] on icon at bounding box center [138, 350] width 6 height 0
click at [0, 0] on input "checkbox" at bounding box center [0, 0] width 0 height 0
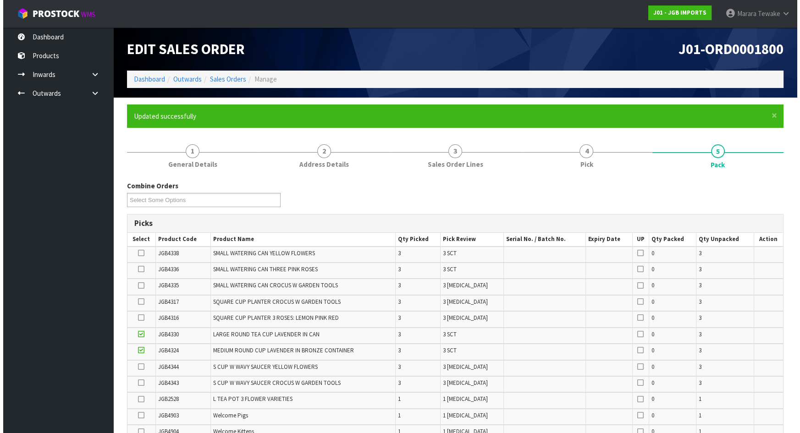
scroll to position [537, 0]
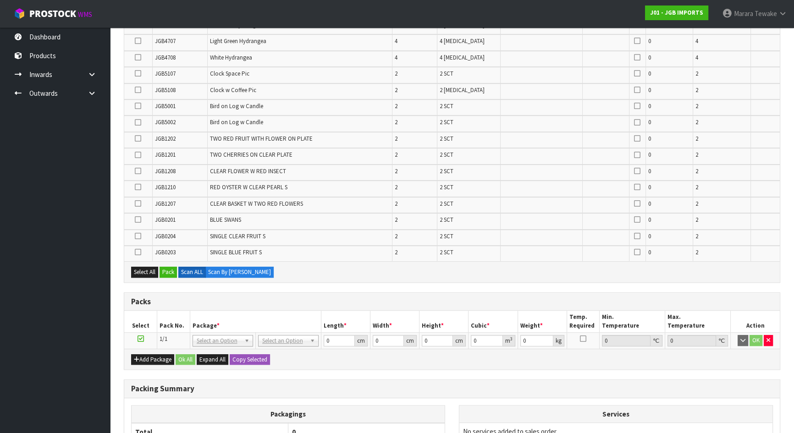
click at [136, 236] on icon at bounding box center [138, 236] width 6 height 0
click at [0, 0] on input "checkbox" at bounding box center [0, 0] width 0 height 0
click at [140, 252] on icon at bounding box center [138, 252] width 6 height 0
click at [0, 0] on input "checkbox" at bounding box center [0, 0] width 0 height 0
click at [138, 187] on icon at bounding box center [138, 187] width 6 height 0
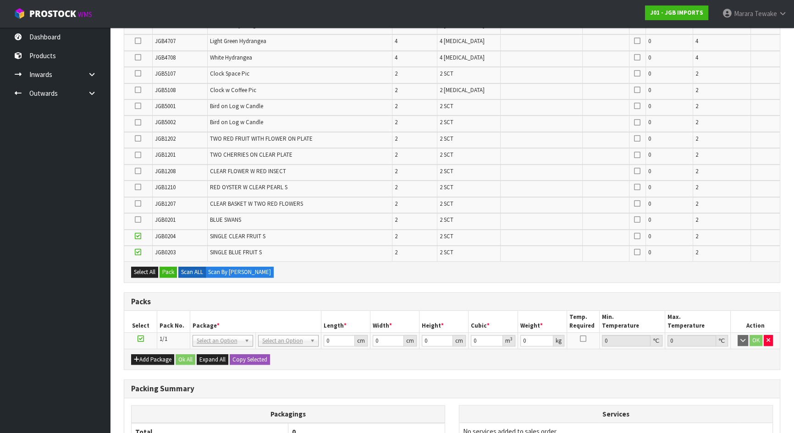
click at [0, 0] on input "checkbox" at bounding box center [0, 0] width 0 height 0
click at [170, 267] on button "Pack" at bounding box center [168, 272] width 17 height 11
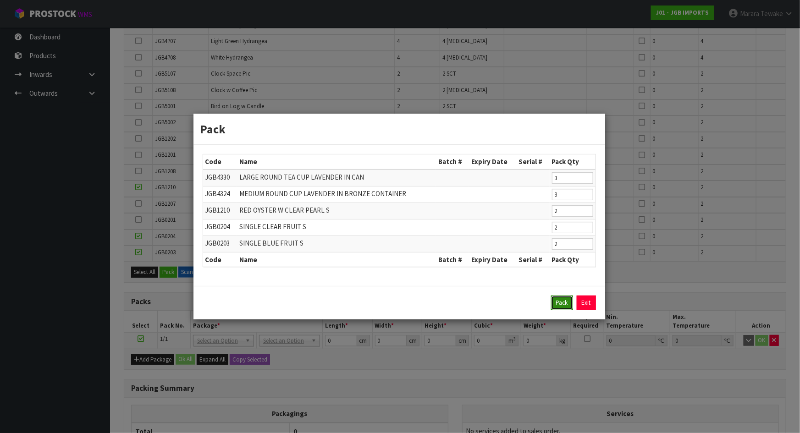
click at [560, 303] on button "Pack" at bounding box center [562, 303] width 22 height 15
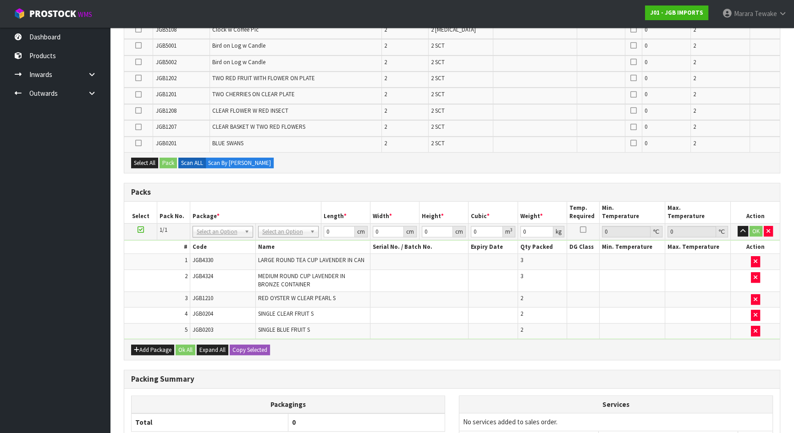
scroll to position [656, 0]
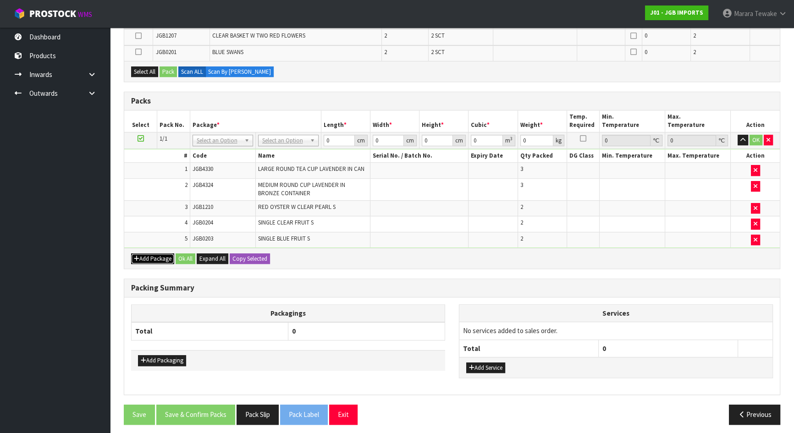
click at [155, 254] on button "Add Package" at bounding box center [152, 259] width 43 height 11
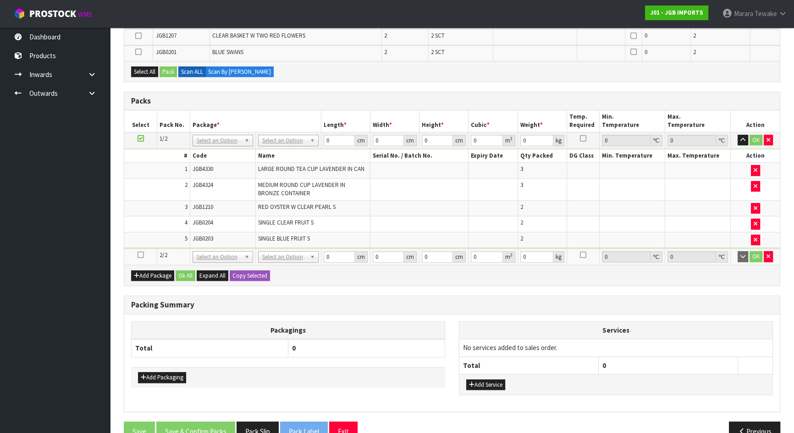
click at [140, 255] on icon at bounding box center [141, 255] width 6 height 0
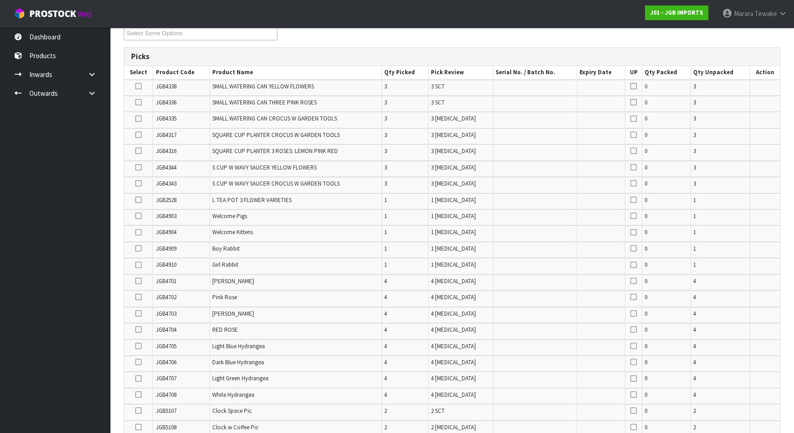
scroll to position [31, 0]
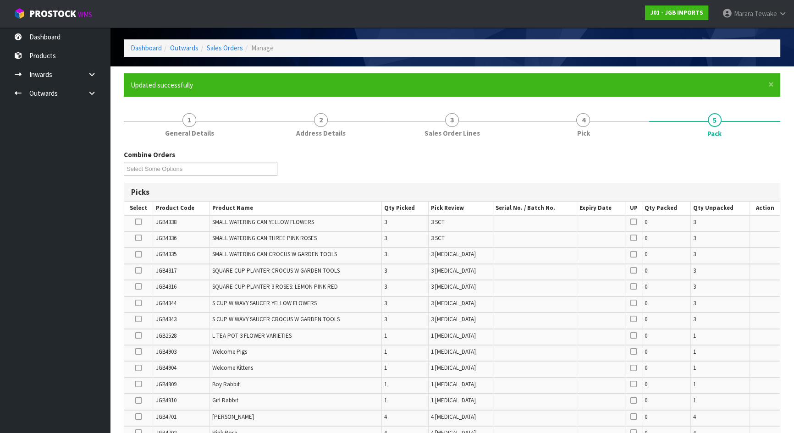
click at [139, 222] on icon at bounding box center [138, 222] width 6 height 0
click at [0, 0] on input "checkbox" at bounding box center [0, 0] width 0 height 0
click at [139, 238] on icon at bounding box center [138, 238] width 6 height 0
click at [0, 0] on input "checkbox" at bounding box center [0, 0] width 0 height 0
click at [140, 336] on icon at bounding box center [138, 336] width 6 height 0
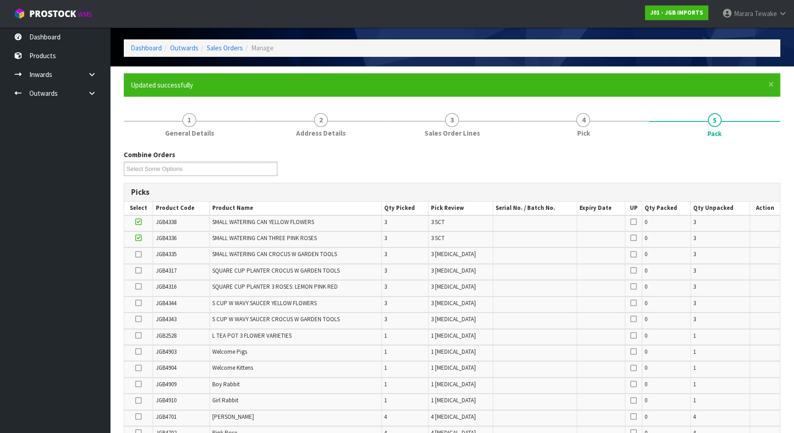
click at [0, 0] on input "checkbox" at bounding box center [0, 0] width 0 height 0
click at [138, 352] on icon at bounding box center [138, 352] width 6 height 0
click at [0, 0] on input "checkbox" at bounding box center [0, 0] width 0 height 0
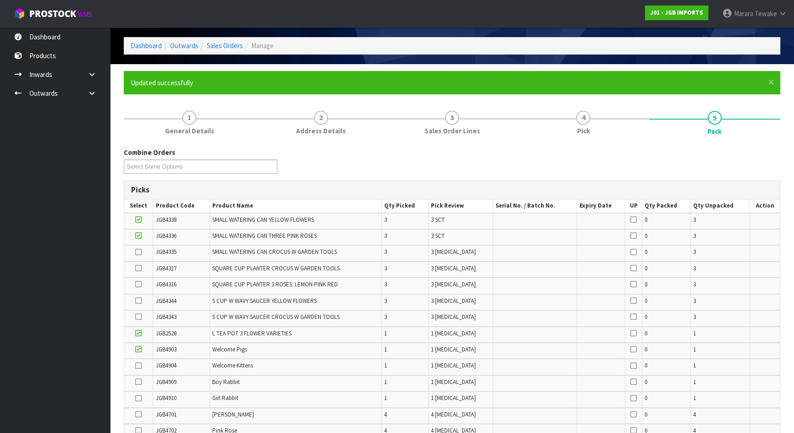
scroll to position [408, 0]
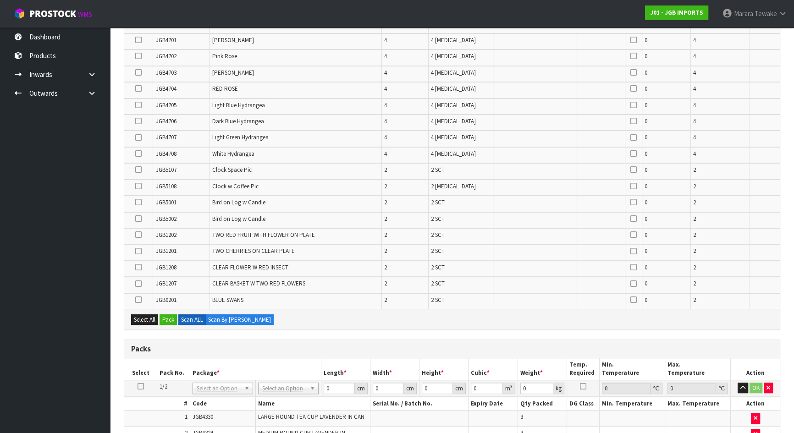
click at [138, 219] on icon at bounding box center [138, 219] width 6 height 0
click at [0, 0] on input "checkbox" at bounding box center [0, 0] width 0 height 0
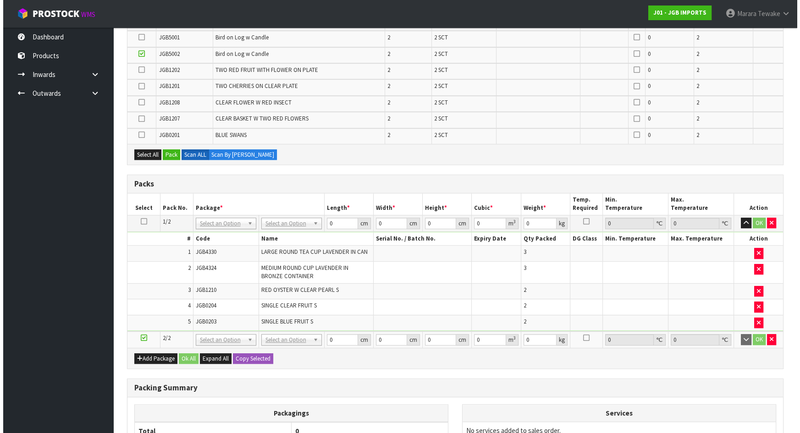
scroll to position [533, 0]
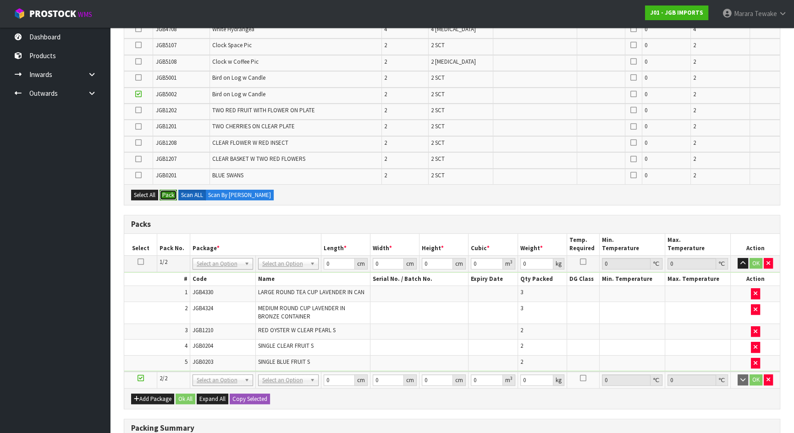
click at [169, 193] on button "Pack" at bounding box center [168, 195] width 17 height 11
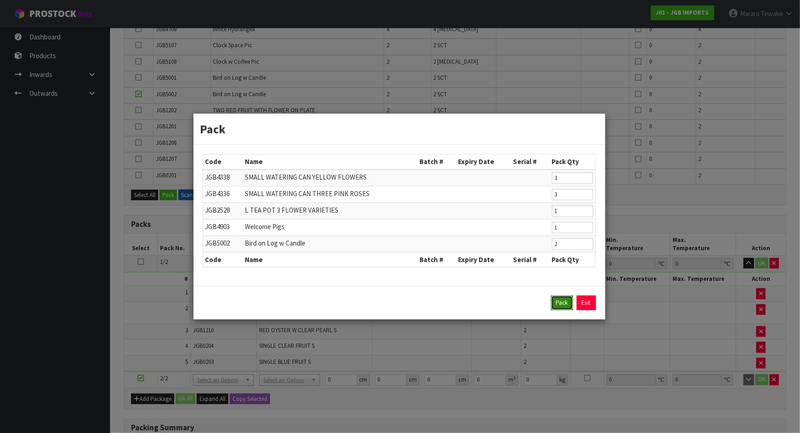
click at [555, 304] on button "Pack" at bounding box center [562, 303] width 22 height 15
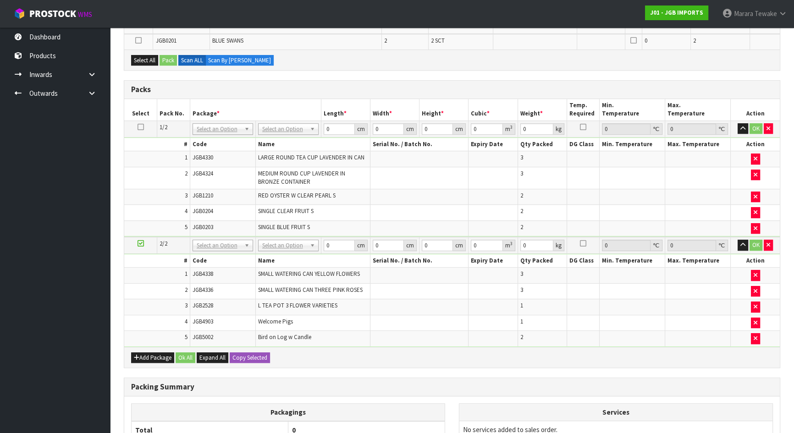
scroll to position [593, 0]
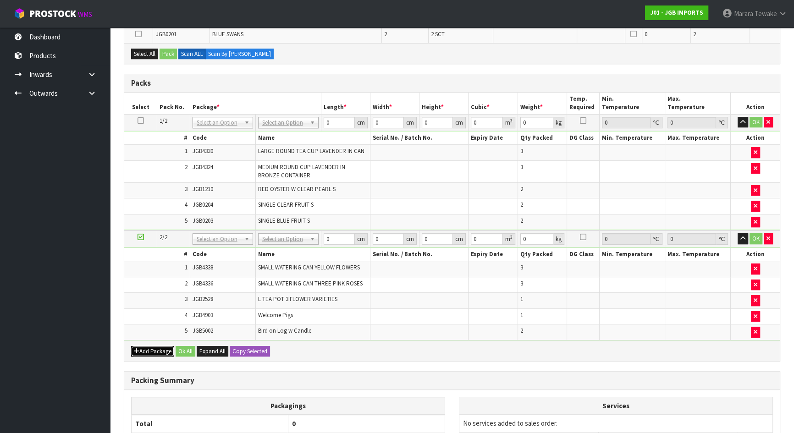
click at [150, 346] on button "Add Package" at bounding box center [152, 351] width 43 height 11
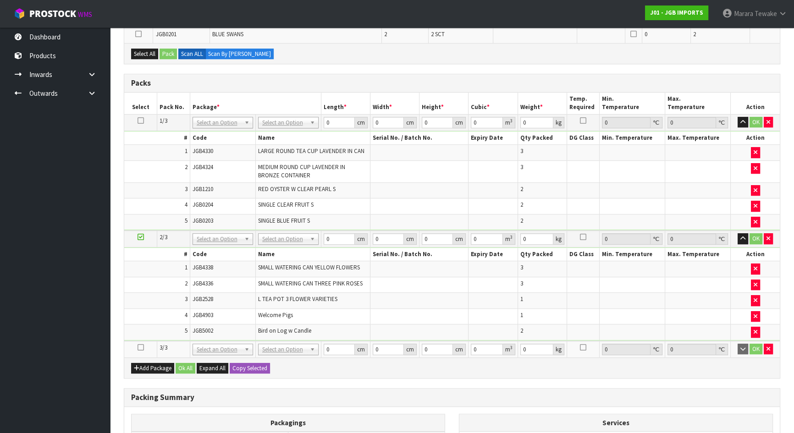
click at [142, 348] on icon at bounding box center [141, 348] width 6 height 0
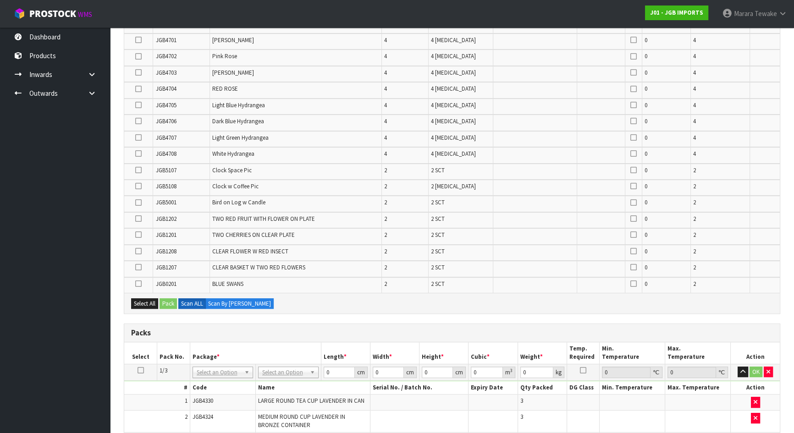
scroll to position [37, 0]
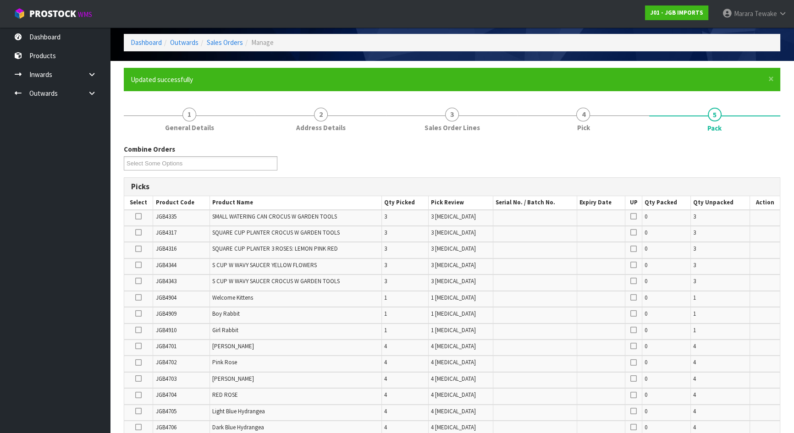
click at [139, 217] on icon at bounding box center [138, 217] width 6 height 0
click at [0, 0] on input "checkbox" at bounding box center [0, 0] width 0 height 0
click at [138, 233] on icon at bounding box center [138, 233] width 6 height 0
click at [0, 0] on input "checkbox" at bounding box center [0, 0] width 0 height 0
click at [142, 250] on td at bounding box center [138, 250] width 29 height 16
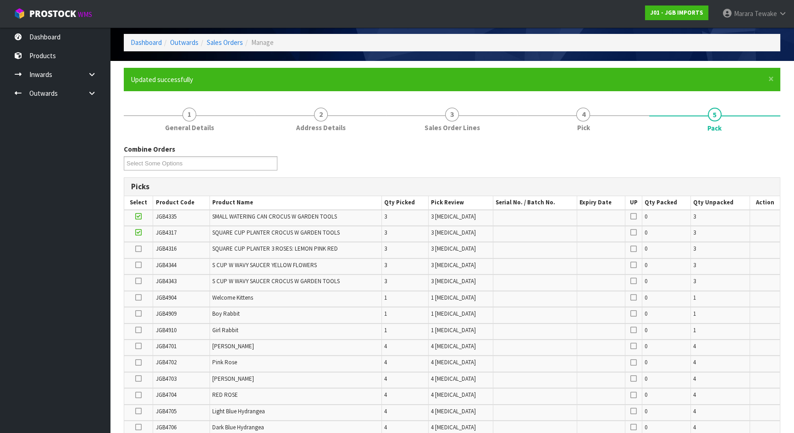
click at [140, 249] on icon at bounding box center [138, 249] width 6 height 0
click at [0, 0] on input "checkbox" at bounding box center [0, 0] width 0 height 0
click at [139, 265] on icon at bounding box center [138, 265] width 6 height 0
click at [0, 0] on input "checkbox" at bounding box center [0, 0] width 0 height 0
click at [139, 281] on icon at bounding box center [138, 281] width 6 height 0
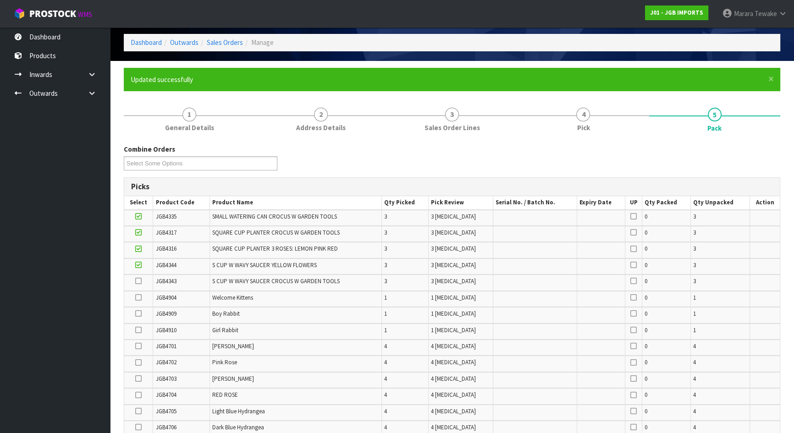
click at [0, 0] on input "checkbox" at bounding box center [0, 0] width 0 height 0
click at [141, 314] on icon at bounding box center [138, 314] width 6 height 0
click at [0, 0] on input "checkbox" at bounding box center [0, 0] width 0 height 0
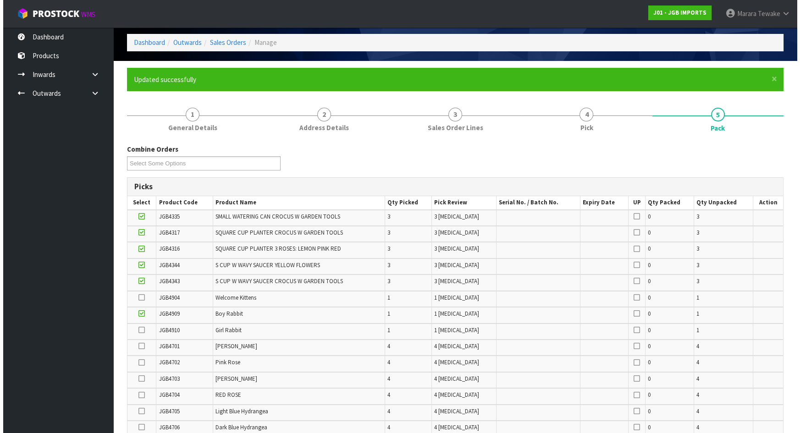
scroll to position [327, 0]
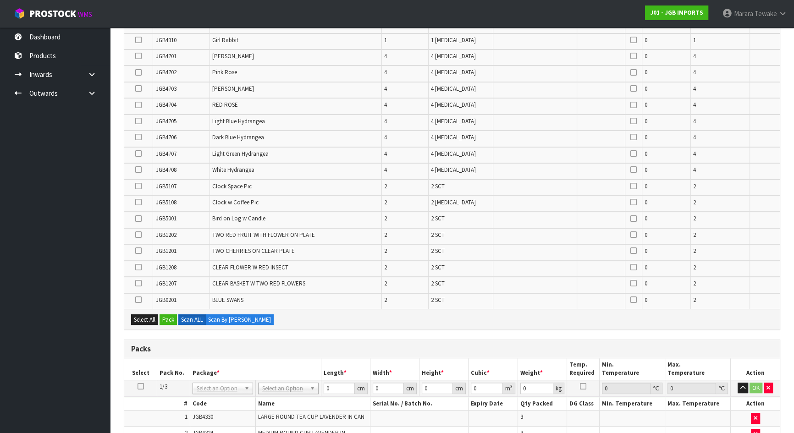
click at [137, 219] on icon at bounding box center [138, 219] width 6 height 0
click at [0, 0] on input "checkbox" at bounding box center [0, 0] width 0 height 0
click at [134, 249] on td at bounding box center [138, 252] width 29 height 16
click at [138, 251] on icon at bounding box center [138, 251] width 6 height 0
click at [0, 0] on input "checkbox" at bounding box center [0, 0] width 0 height 0
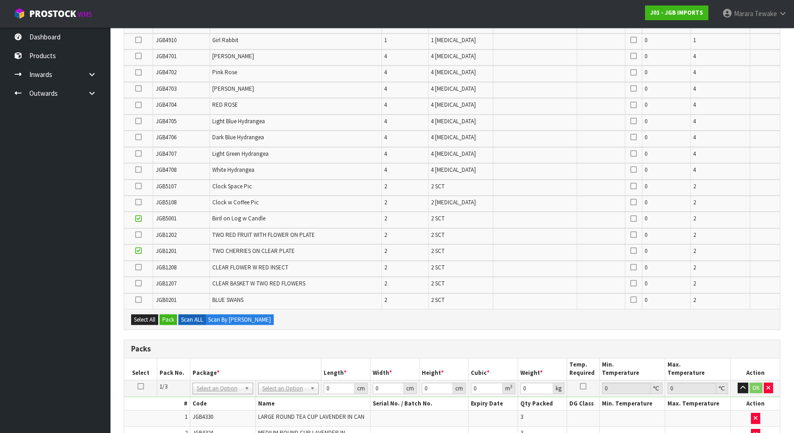
click at [139, 283] on icon at bounding box center [138, 283] width 6 height 0
click at [0, 0] on input "checkbox" at bounding box center [0, 0] width 0 height 0
click at [138, 300] on icon at bounding box center [138, 300] width 6 height 0
click at [0, 0] on input "checkbox" at bounding box center [0, 0] width 0 height 0
click at [170, 318] on button "Pack" at bounding box center [168, 320] width 17 height 11
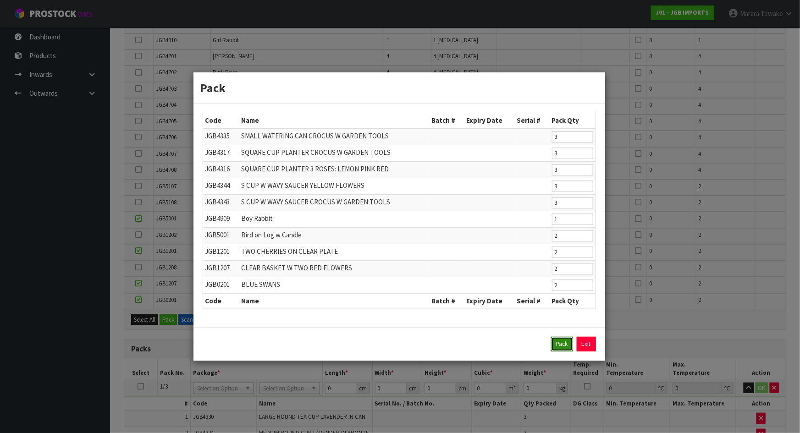
drag, startPoint x: 567, startPoint y: 344, endPoint x: 525, endPoint y: 339, distance: 42.6
click at [567, 344] on button "Pack" at bounding box center [562, 344] width 22 height 15
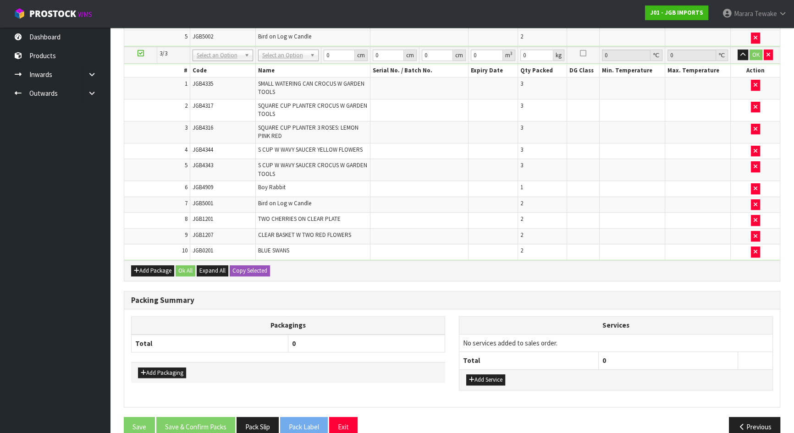
scroll to position [737, 0]
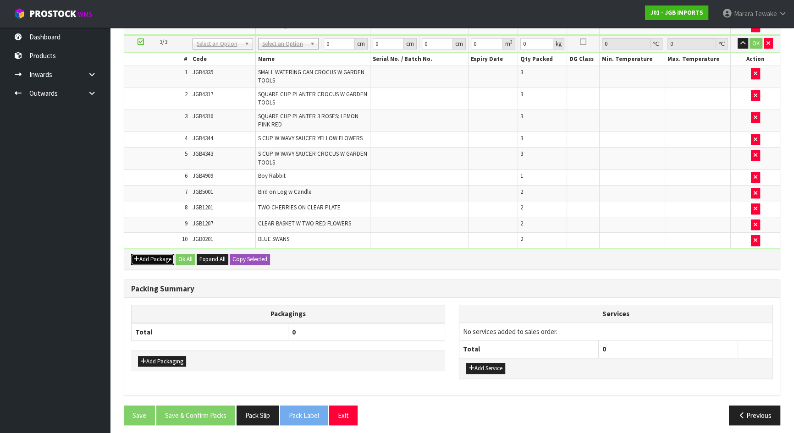
click at [150, 257] on button "Add Package" at bounding box center [152, 259] width 43 height 11
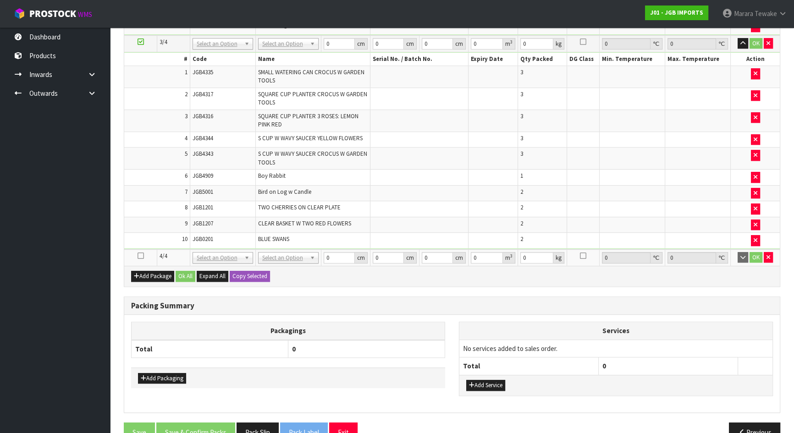
click at [139, 256] on icon at bounding box center [141, 256] width 6 height 0
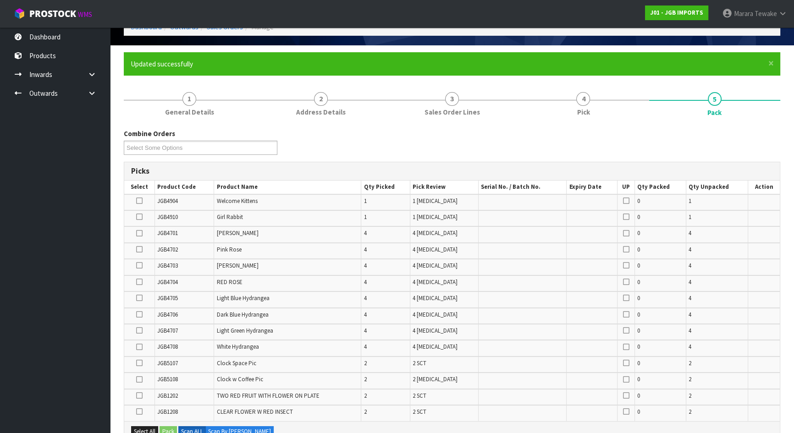
click at [139, 217] on icon at bounding box center [139, 217] width 6 height 0
click at [0, 0] on input "checkbox" at bounding box center [0, 0] width 0 height 0
click at [139, 298] on icon at bounding box center [139, 298] width 6 height 0
click at [0, 0] on input "checkbox" at bounding box center [0, 0] width 0 height 0
click at [142, 315] on icon at bounding box center [139, 315] width 6 height 0
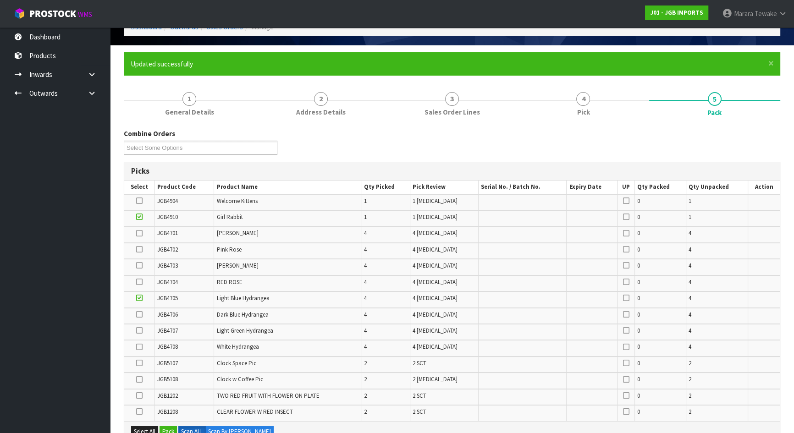
click at [0, 0] on input "checkbox" at bounding box center [0, 0] width 0 height 0
click at [141, 331] on icon at bounding box center [139, 331] width 6 height 0
click at [0, 0] on input "checkbox" at bounding box center [0, 0] width 0 height 0
click at [141, 347] on icon at bounding box center [139, 347] width 6 height 0
click at [0, 0] on input "checkbox" at bounding box center [0, 0] width 0 height 0
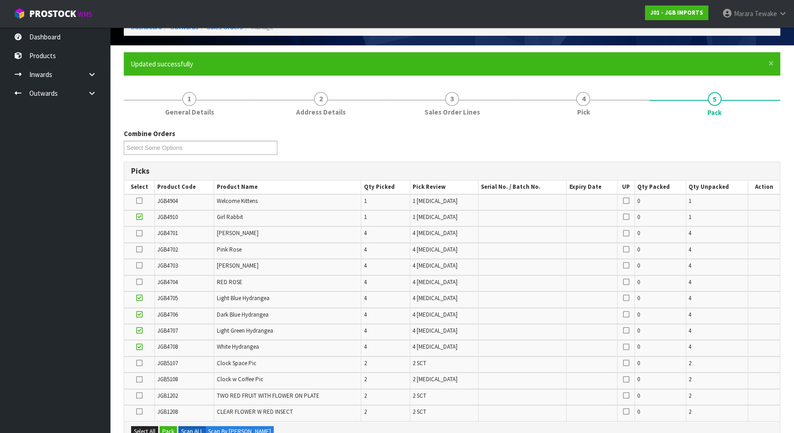
click at [139, 364] on icon at bounding box center [139, 363] width 6 height 0
click at [0, 0] on input "checkbox" at bounding box center [0, 0] width 0 height 0
click at [141, 380] on icon at bounding box center [139, 380] width 6 height 0
click at [0, 0] on input "checkbox" at bounding box center [0, 0] width 0 height 0
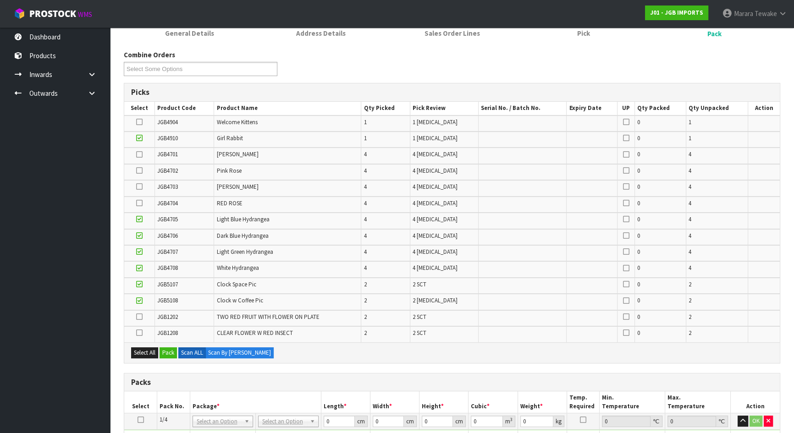
scroll to position [178, 0]
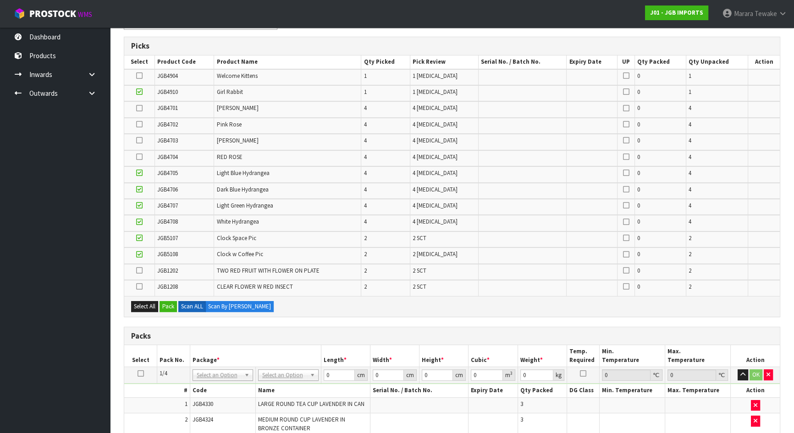
click at [141, 287] on icon at bounding box center [139, 287] width 6 height 0
click at [0, 0] on input "checkbox" at bounding box center [0, 0] width 0 height 0
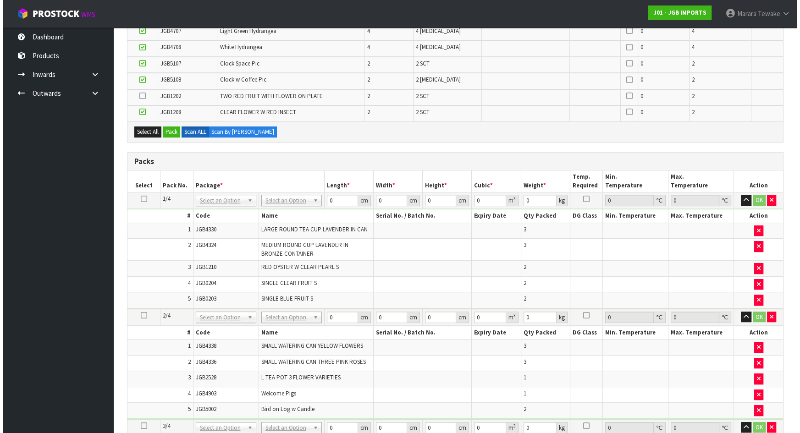
scroll to position [344, 0]
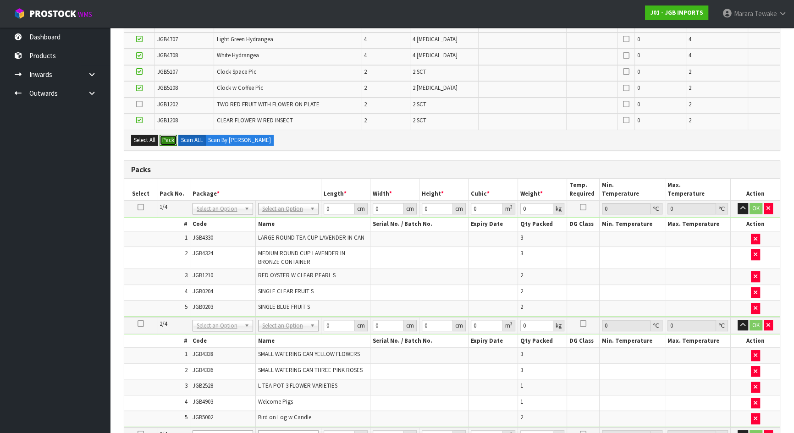
click at [171, 138] on button "Pack" at bounding box center [168, 140] width 17 height 11
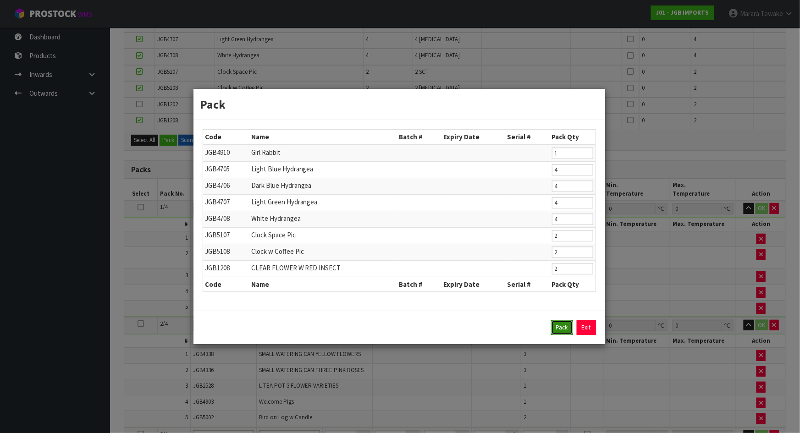
click at [562, 327] on button "Pack" at bounding box center [562, 328] width 22 height 15
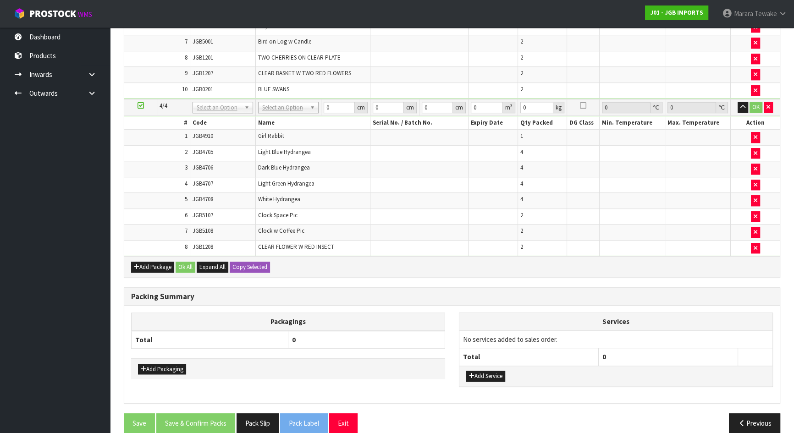
scroll to position [764, 0]
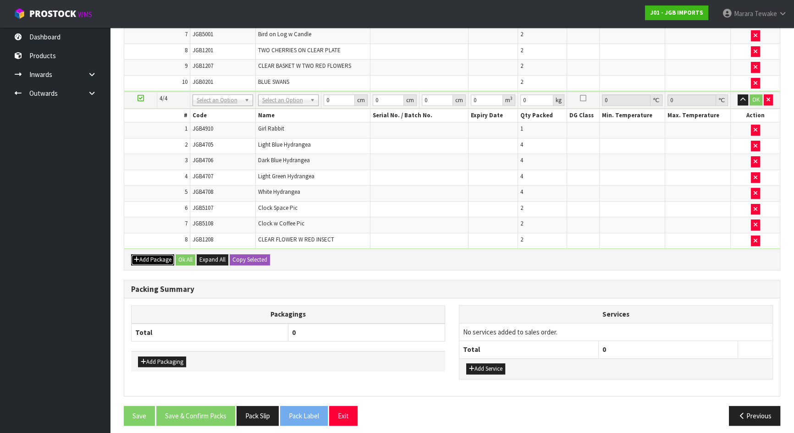
click at [151, 255] on button "Add Package" at bounding box center [152, 260] width 43 height 11
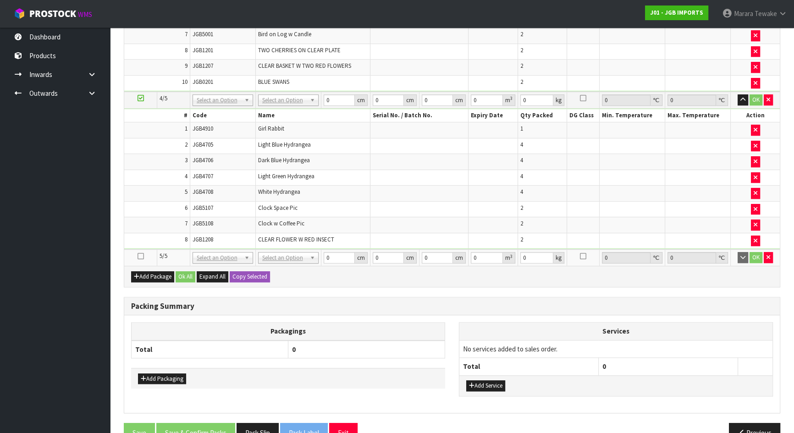
click at [140, 256] on icon at bounding box center [141, 256] width 6 height 0
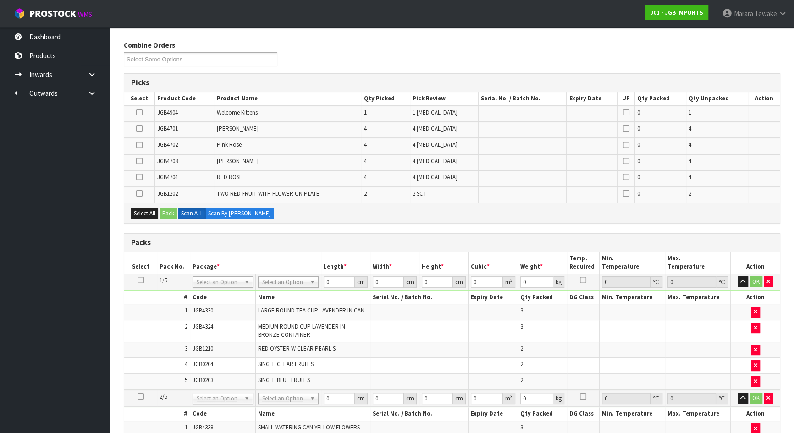
scroll to position [97, 0]
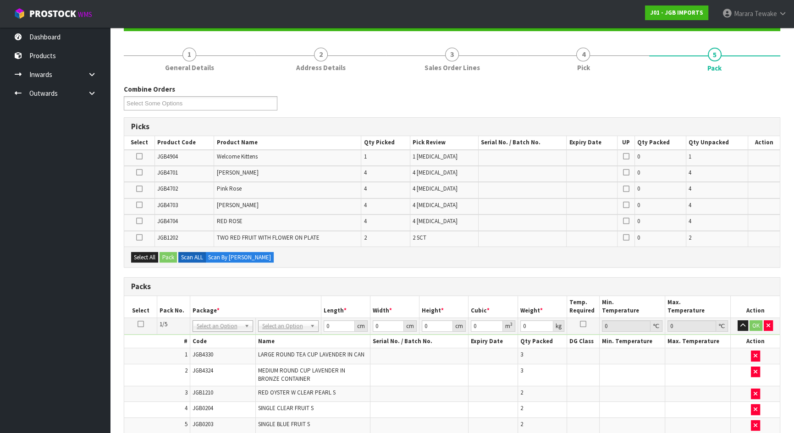
click at [141, 172] on icon at bounding box center [139, 172] width 6 height 0
click at [0, 0] on input "checkbox" at bounding box center [0, 0] width 0 height 0
click at [141, 189] on icon at bounding box center [139, 189] width 6 height 0
click at [0, 0] on input "checkbox" at bounding box center [0, 0] width 0 height 0
click at [138, 205] on icon at bounding box center [139, 205] width 6 height 0
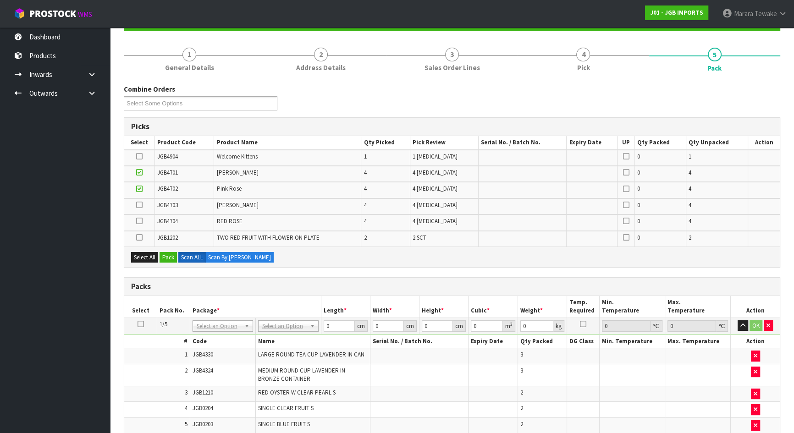
click at [0, 0] on input "checkbox" at bounding box center [0, 0] width 0 height 0
drag, startPoint x: 139, startPoint y: 217, endPoint x: 140, endPoint y: 233, distance: 15.7
click at [139, 221] on icon at bounding box center [139, 221] width 6 height 0
click at [0, 0] on input "checkbox" at bounding box center [0, 0] width 0 height 0
click at [140, 238] on icon at bounding box center [139, 238] width 6 height 0
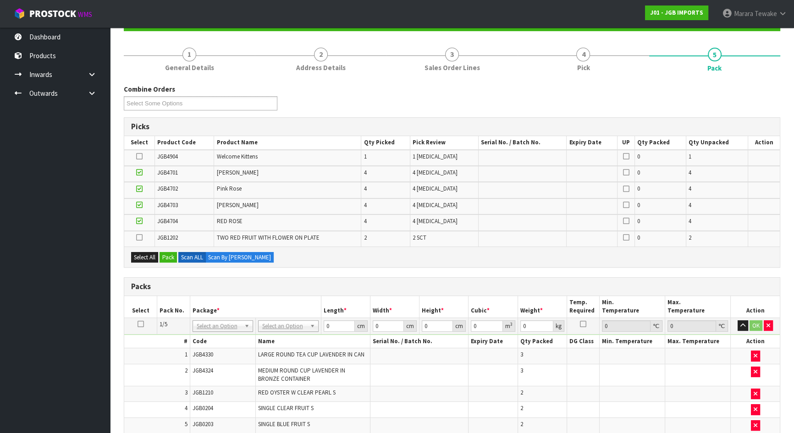
click at [0, 0] on input "checkbox" at bounding box center [0, 0] width 0 height 0
click at [169, 256] on button "Pack" at bounding box center [168, 257] width 17 height 11
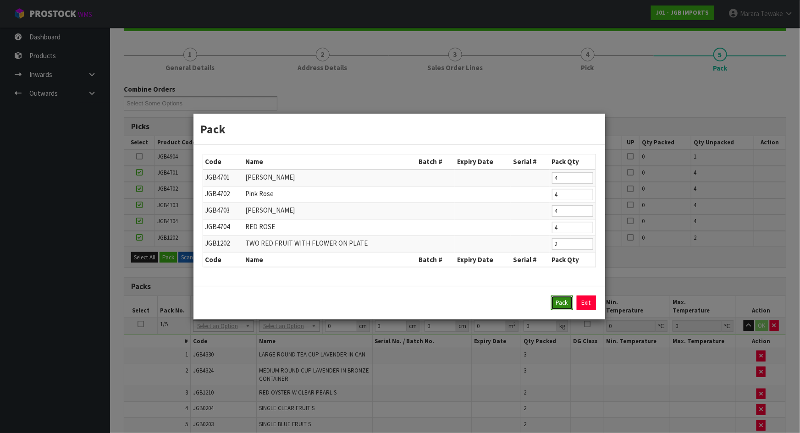
click at [558, 303] on button "Pack" at bounding box center [562, 303] width 22 height 15
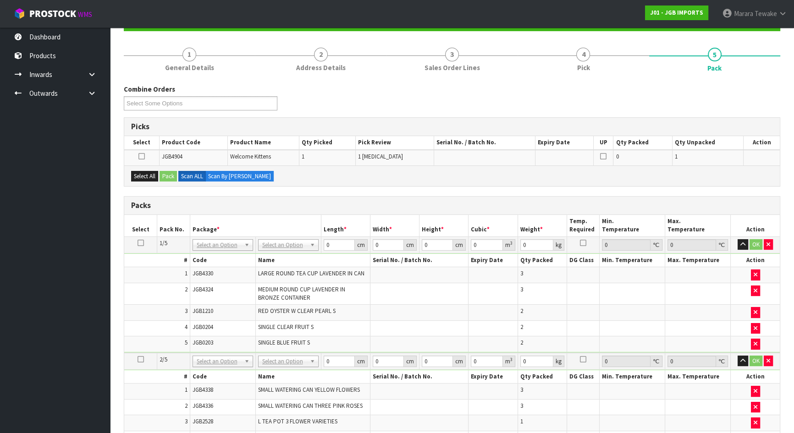
click at [138, 360] on icon at bounding box center [141, 360] width 6 height 0
drag, startPoint x: 151, startPoint y: 173, endPoint x: 164, endPoint y: 174, distance: 12.4
click at [152, 173] on button "Select All" at bounding box center [144, 176] width 27 height 11
click at [165, 174] on button "Pack" at bounding box center [168, 176] width 17 height 11
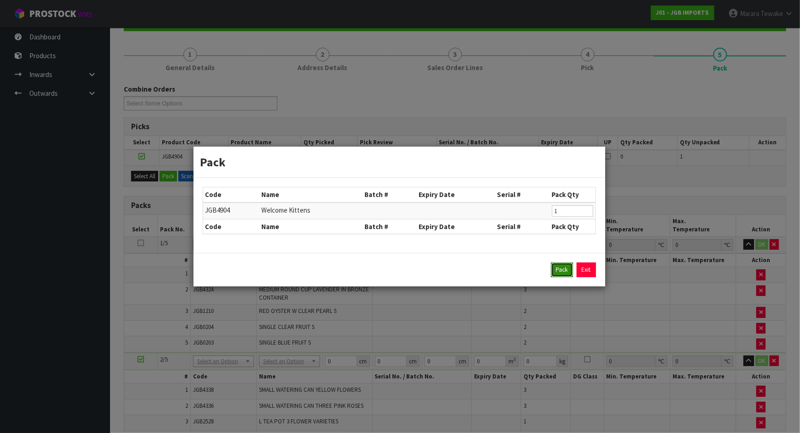
click at [564, 267] on button "Pack" at bounding box center [562, 270] width 22 height 15
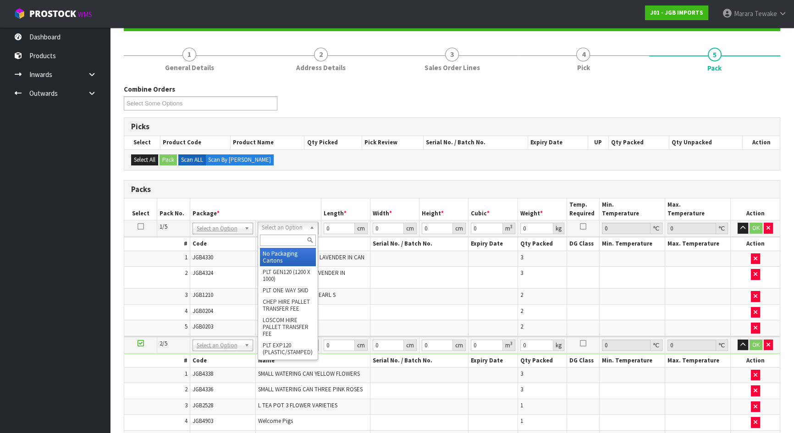
click at [275, 243] on input "text" at bounding box center [288, 240] width 56 height 11
type input "OC"
drag, startPoint x: 269, startPoint y: 257, endPoint x: 275, endPoint y: 256, distance: 6.5
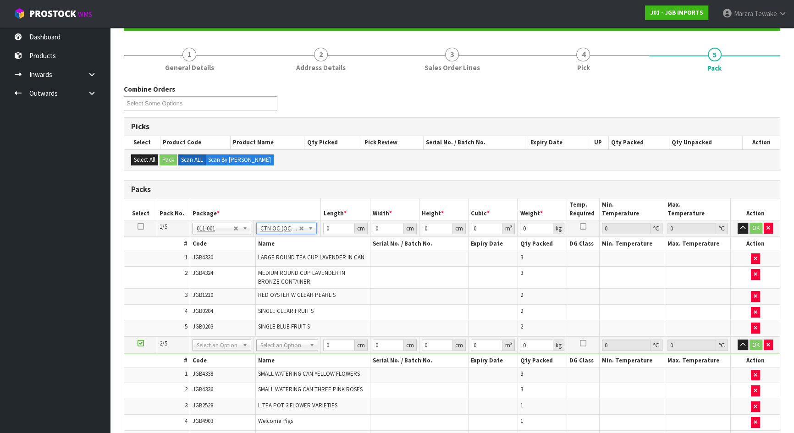
type input "11.07"
click at [138, 227] on icon at bounding box center [141, 227] width 6 height 0
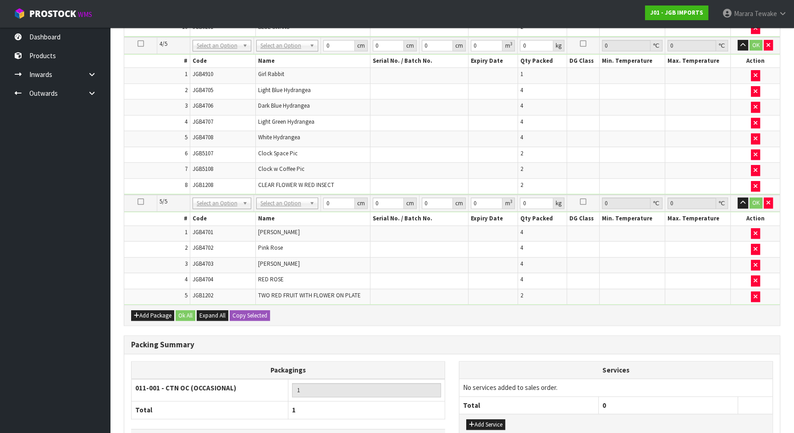
scroll to position [797, 0]
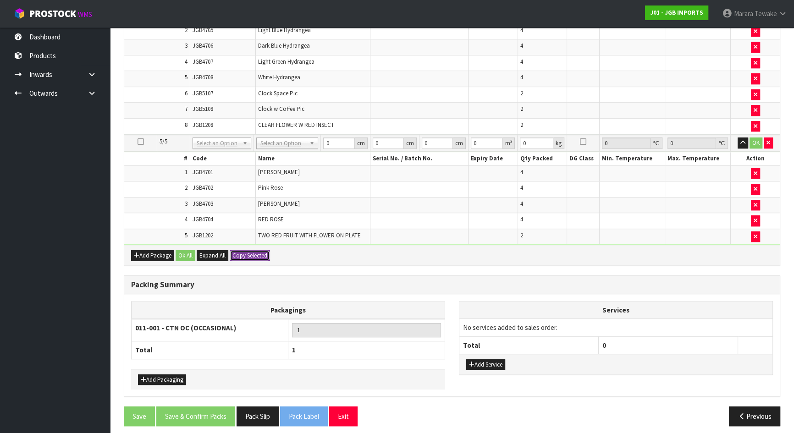
click at [244, 252] on button "Copy Selected" at bounding box center [250, 255] width 40 height 11
type input "11.07"
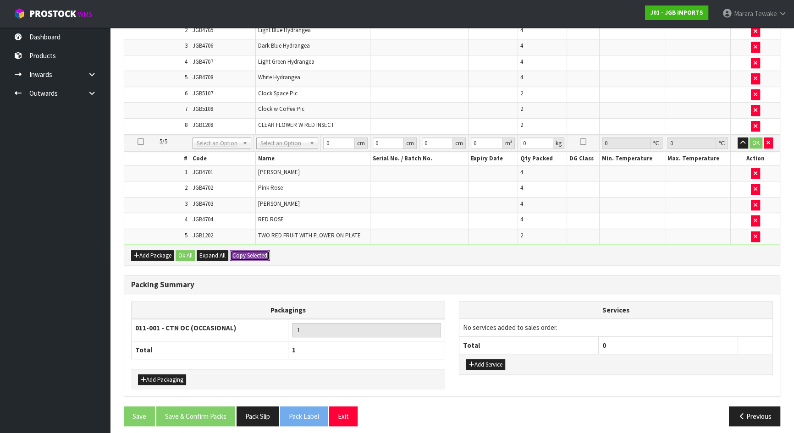
type input "5"
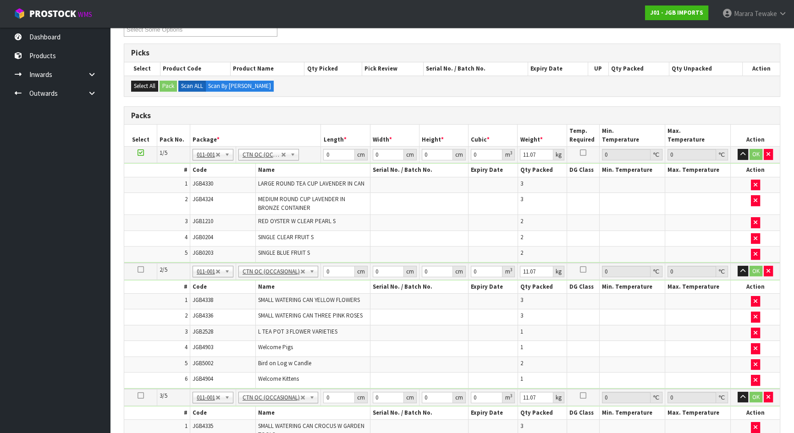
scroll to position [130, 0]
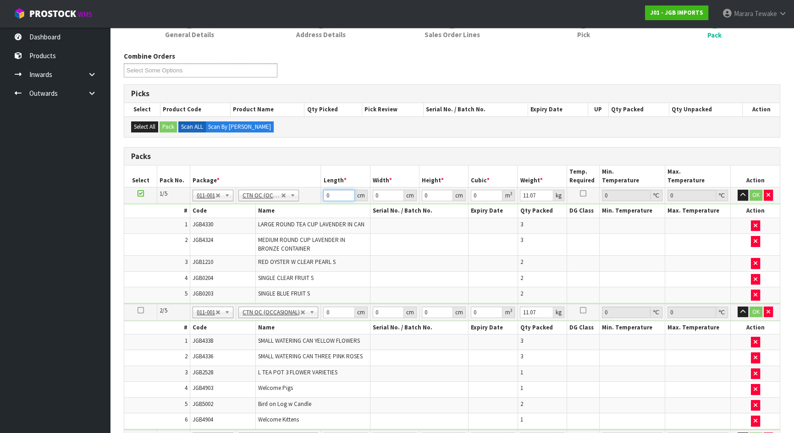
drag, startPoint x: 335, startPoint y: 194, endPoint x: 306, endPoint y: 181, distance: 32.0
click at [311, 190] on tr "1/5 NONE 007-001 007-002 007-004 007-009 007-013 007-014 007-015 007-017 007-01…" at bounding box center [452, 196] width 656 height 17
type input "54"
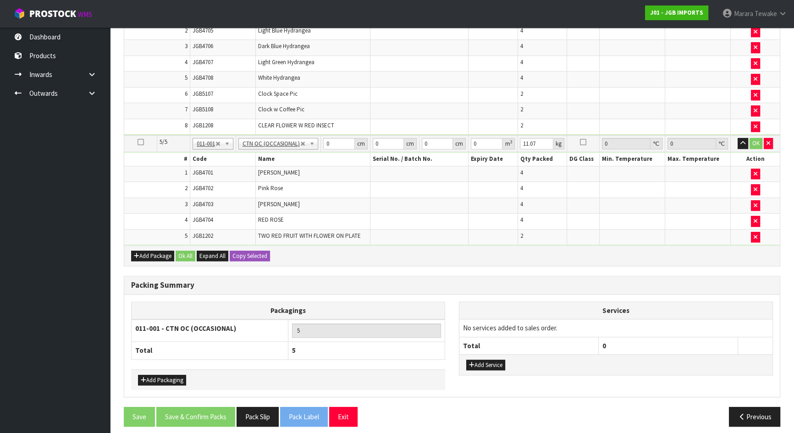
scroll to position [797, 0]
type input "49"
click at [257, 250] on button "Copy Selected" at bounding box center [250, 255] width 40 height 11
click at [257, 250] on button "Confirm Copy Selected" at bounding box center [260, 255] width 61 height 11
type input "54"
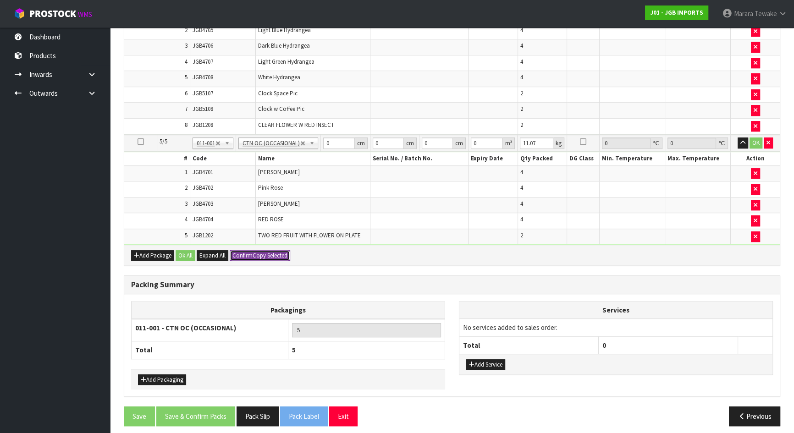
type input "49"
type input "54"
type input "49"
type input "54"
type input "49"
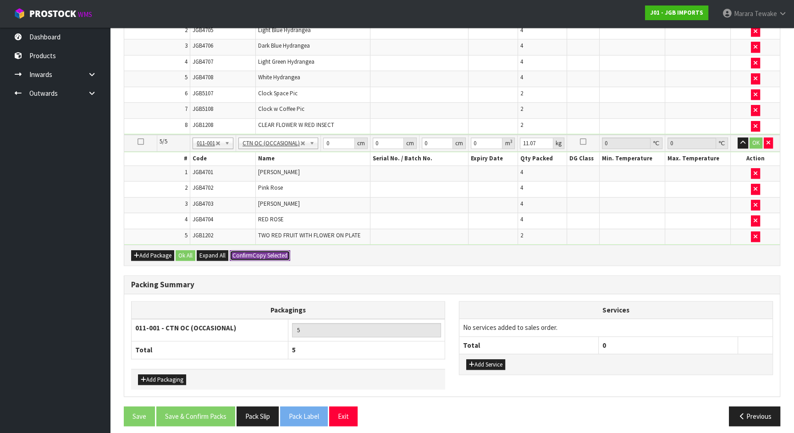
type input "54"
type input "49"
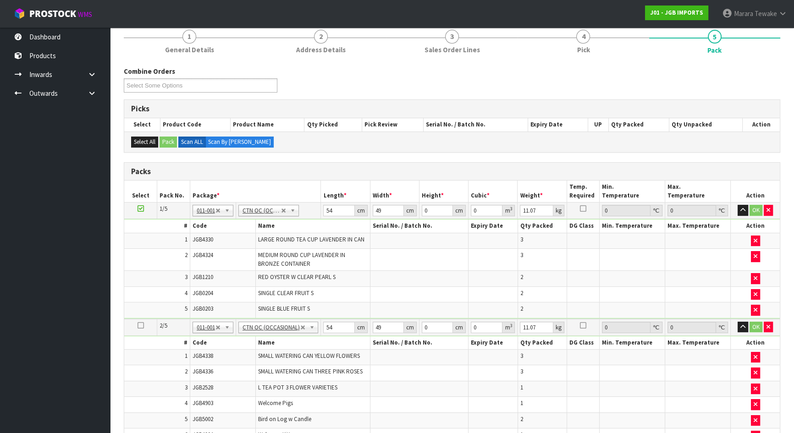
scroll to position [46, 0]
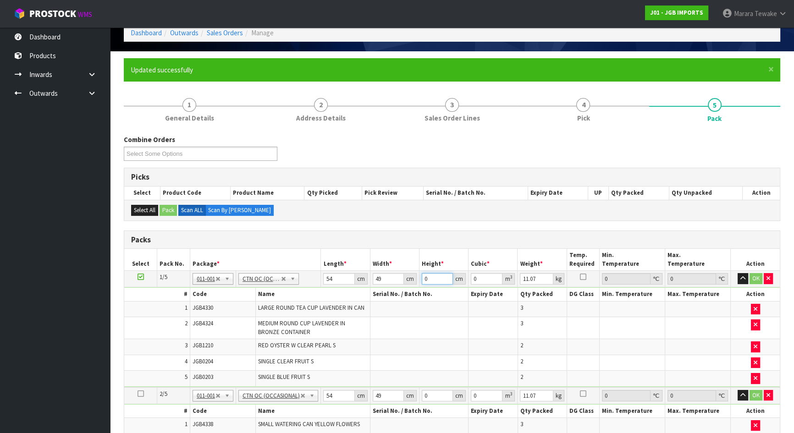
drag, startPoint x: 433, startPoint y: 279, endPoint x: 424, endPoint y: 271, distance: 11.4
click at [422, 274] on input "0" at bounding box center [437, 278] width 31 height 11
type input "2"
type input "0.005292"
type input "29"
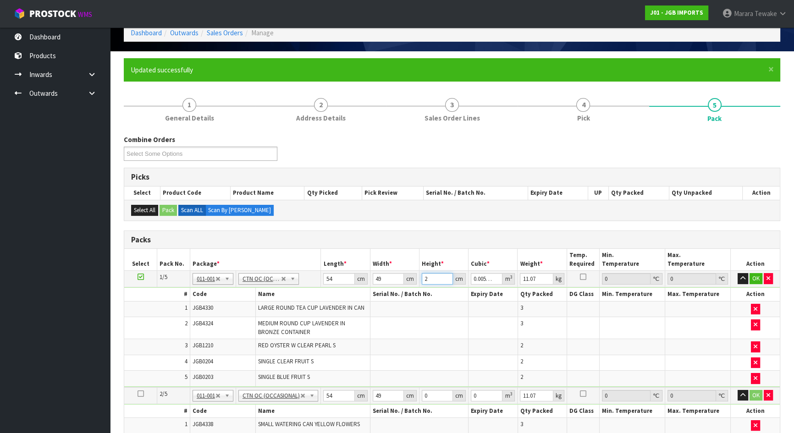
type input "0.076734"
type input "29"
type input "13"
click at [738, 273] on button "button" at bounding box center [743, 278] width 11 height 11
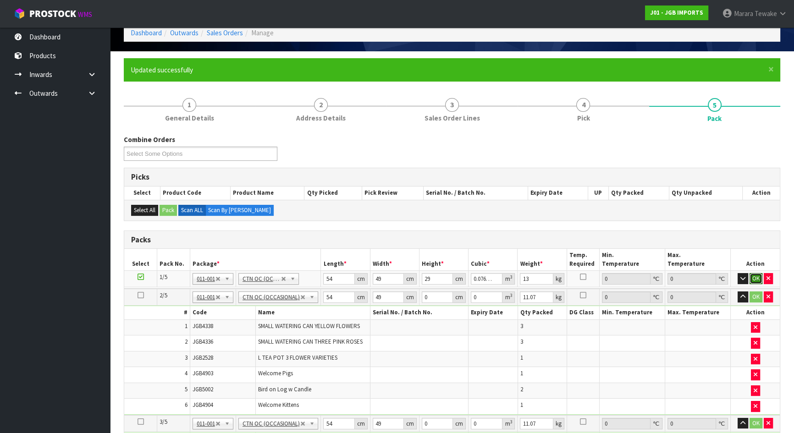
click button "OK" at bounding box center [756, 278] width 13 height 11
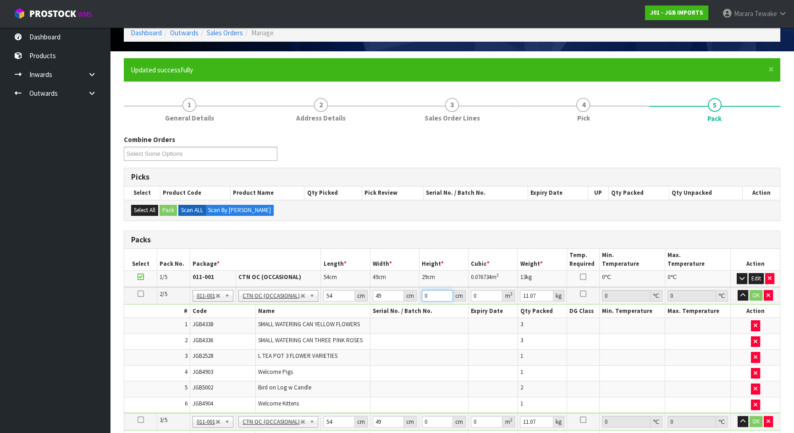
type input "4"
type input "0.010584"
type input "41"
type input "0.108486"
type input "41"
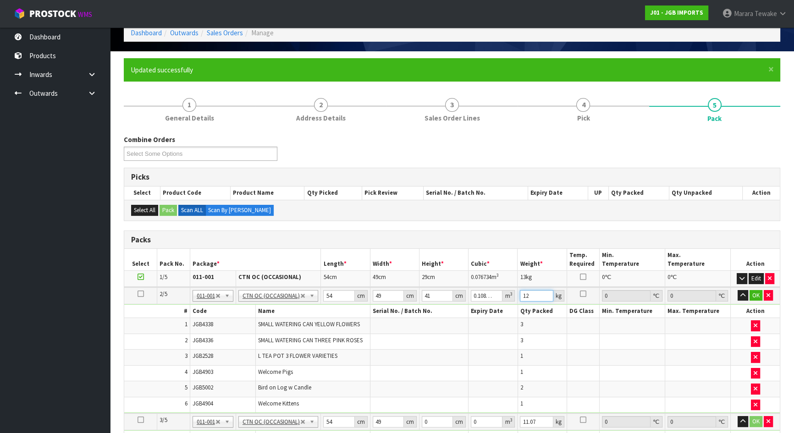
type input "12"
click at [738, 290] on button "button" at bounding box center [743, 295] width 11 height 11
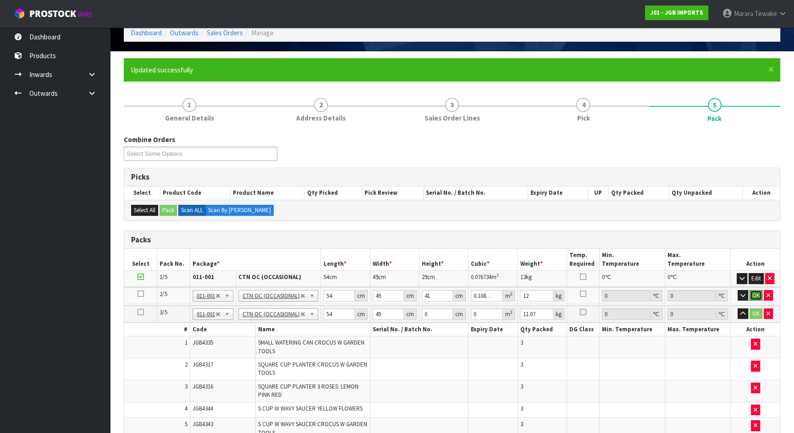
click button "OK" at bounding box center [756, 295] width 13 height 11
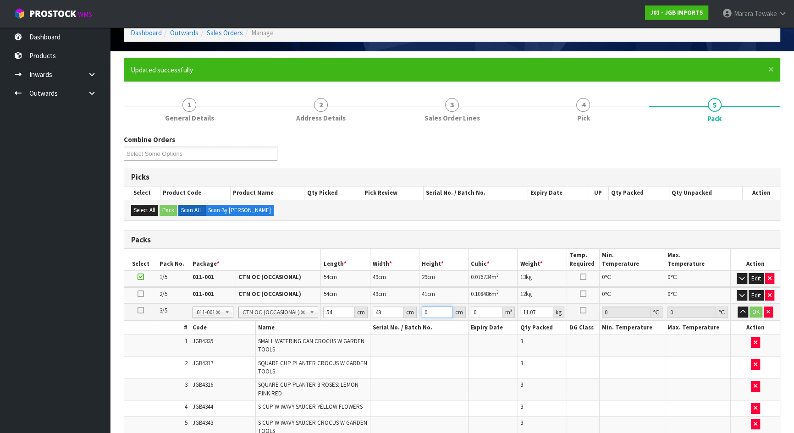
type input "1"
type input "0.002646"
type input "14"
type input "0.037044"
type input "4"
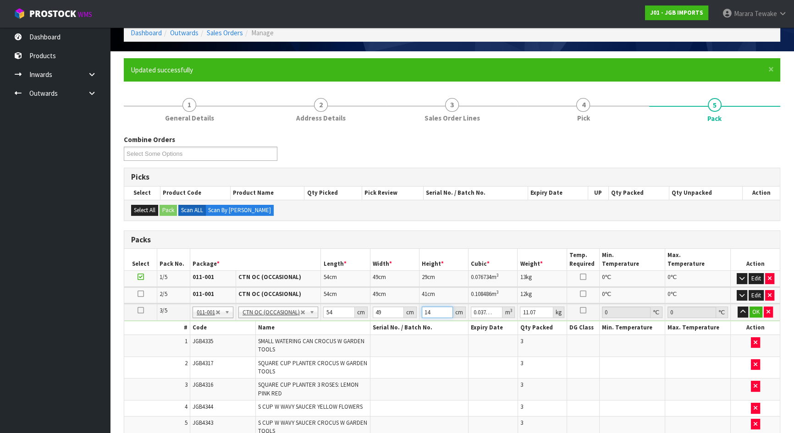
type input "0.010584"
type input "47"
type input "0.124362"
type input "47"
type input "18"
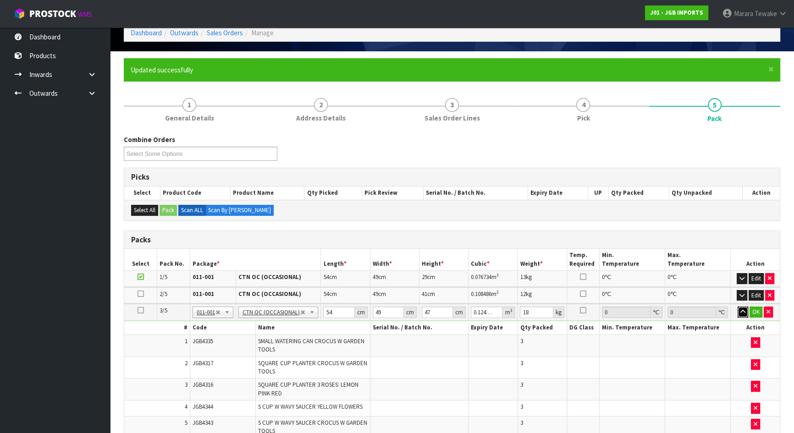
click at [738, 307] on button "button" at bounding box center [743, 312] width 11 height 11
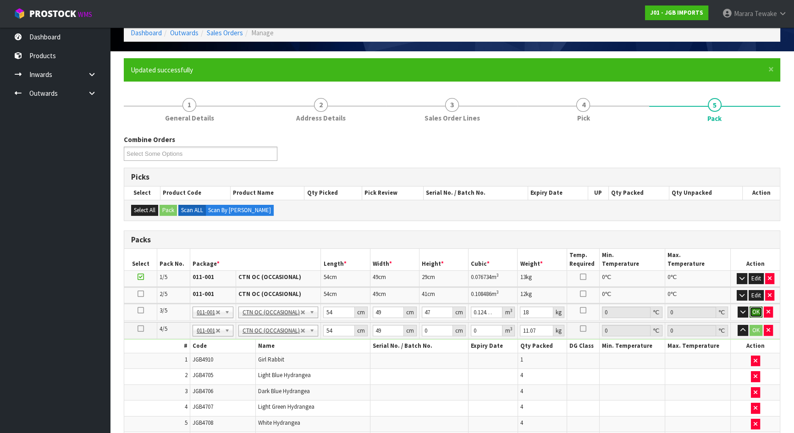
click button "OK" at bounding box center [756, 312] width 13 height 11
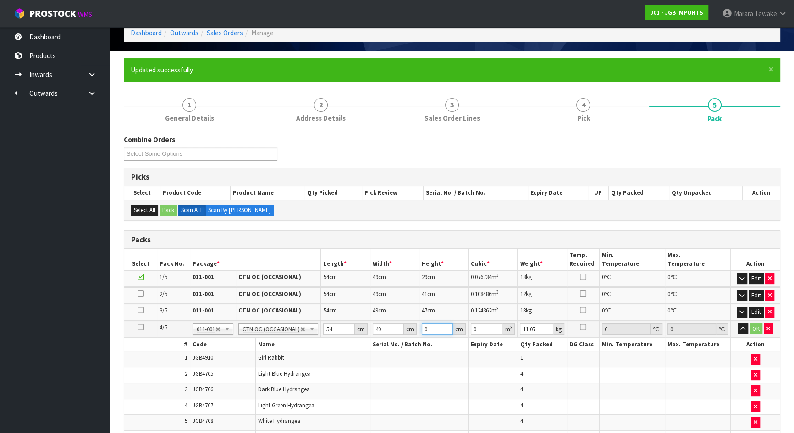
type input "4"
type input "0.010584"
type input "44"
type input "0.116424"
type input "44"
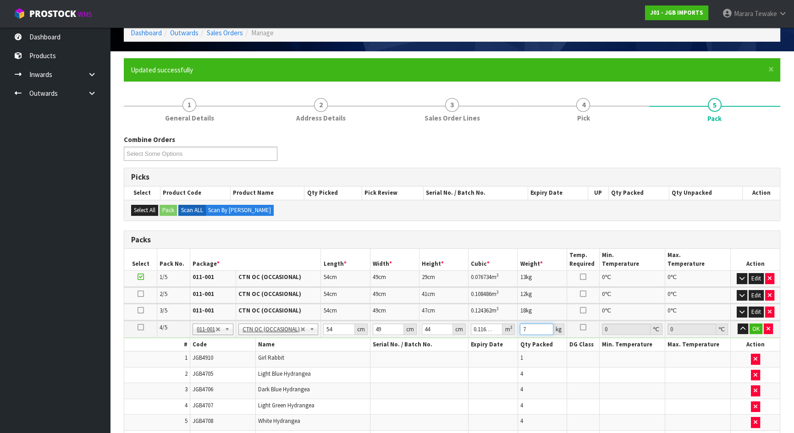
type input "7"
click at [738, 324] on button "button" at bounding box center [743, 329] width 11 height 11
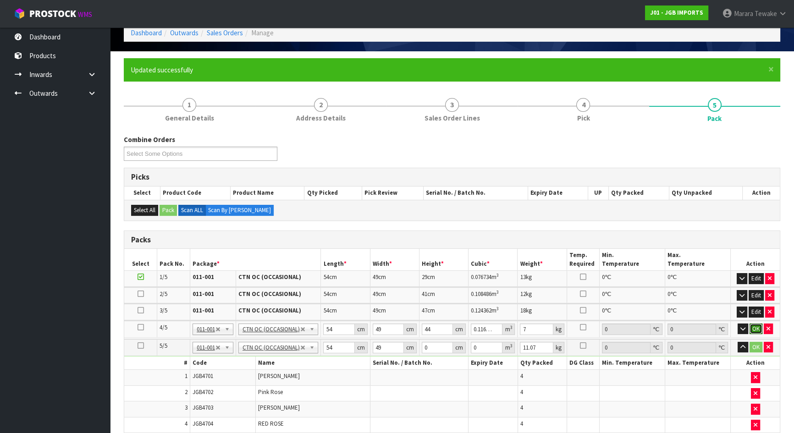
click button "OK" at bounding box center [756, 329] width 13 height 11
type input "1"
type input "0.002646"
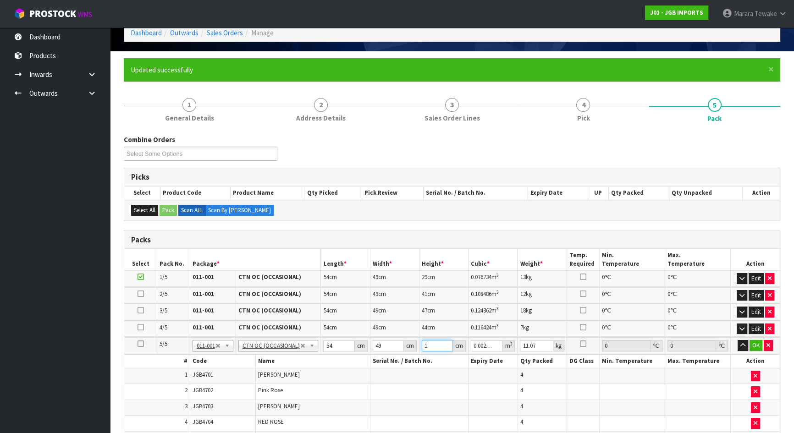
type input "15"
type input "0.03969"
type input "15"
type input "3"
click at [738, 340] on button "button" at bounding box center [743, 345] width 11 height 11
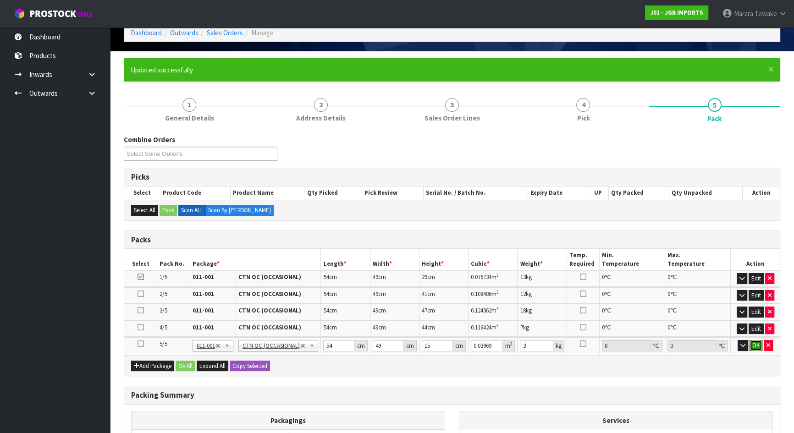
click button "OK" at bounding box center [756, 345] width 13 height 11
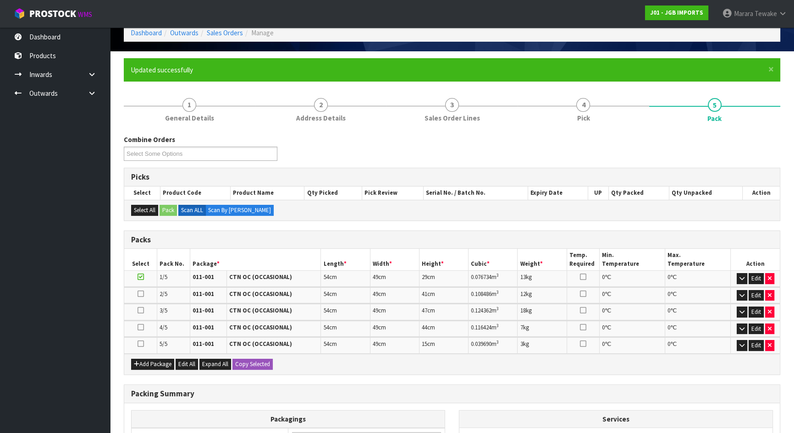
scroll to position [160, 0]
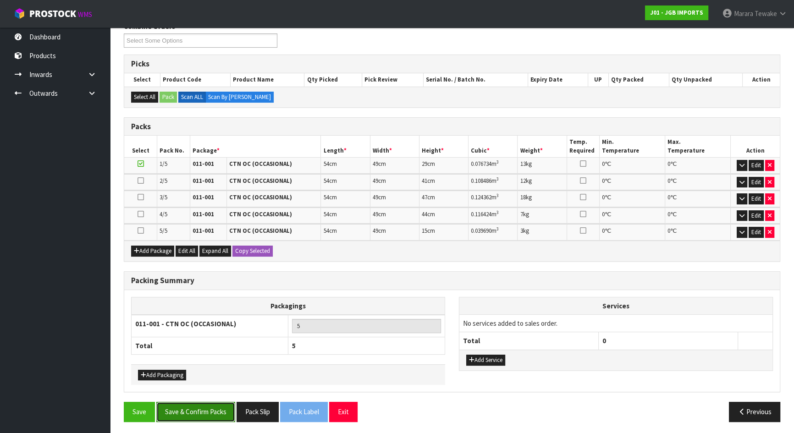
click at [217, 412] on button "Save & Confirm Packs" at bounding box center [195, 412] width 79 height 20
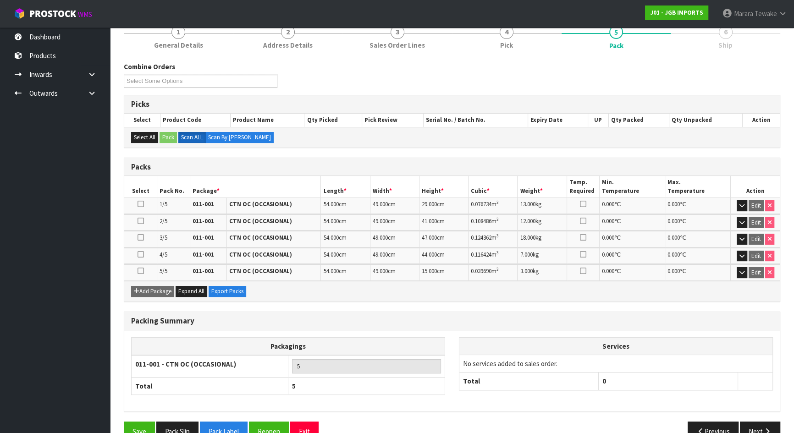
scroll to position [139, 0]
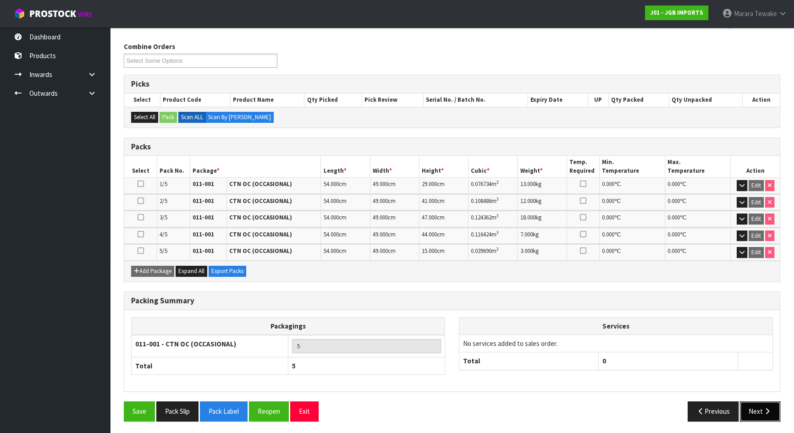
click at [766, 405] on button "Next" at bounding box center [760, 412] width 40 height 20
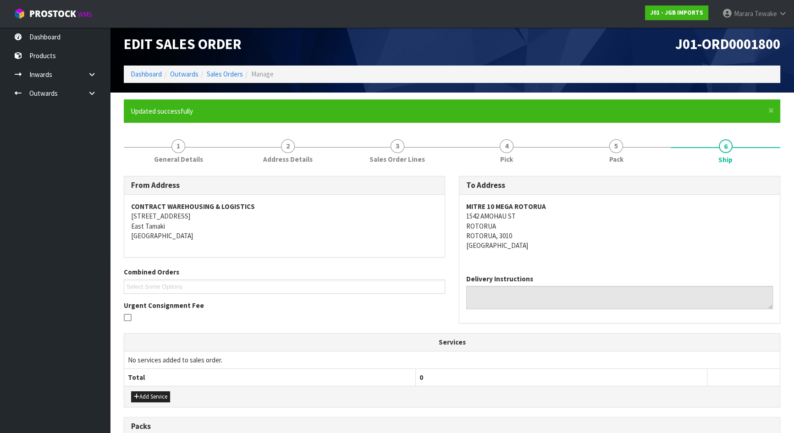
scroll to position [229, 0]
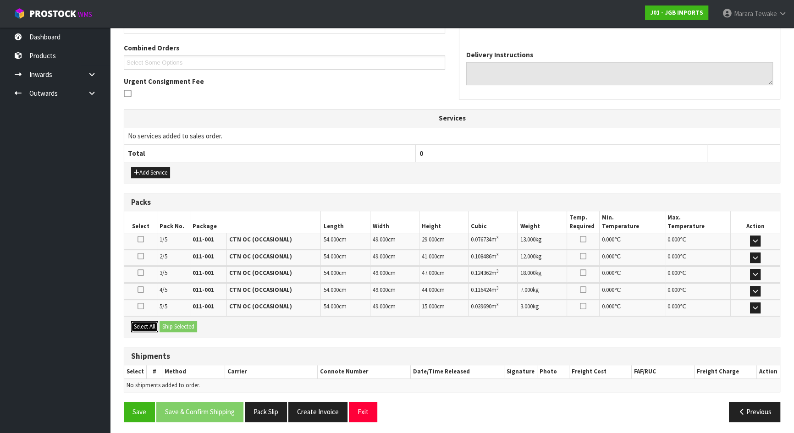
drag, startPoint x: 149, startPoint y: 322, endPoint x: 170, endPoint y: 328, distance: 21.7
click at [148, 323] on button "Select All" at bounding box center [144, 327] width 27 height 11
click at [171, 328] on button "Ship Selected" at bounding box center [179, 327] width 38 height 11
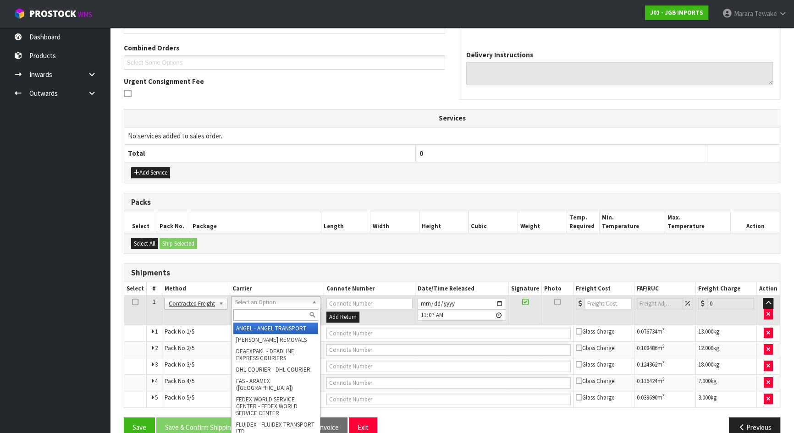
click at [272, 316] on input "text" at bounding box center [275, 315] width 85 height 11
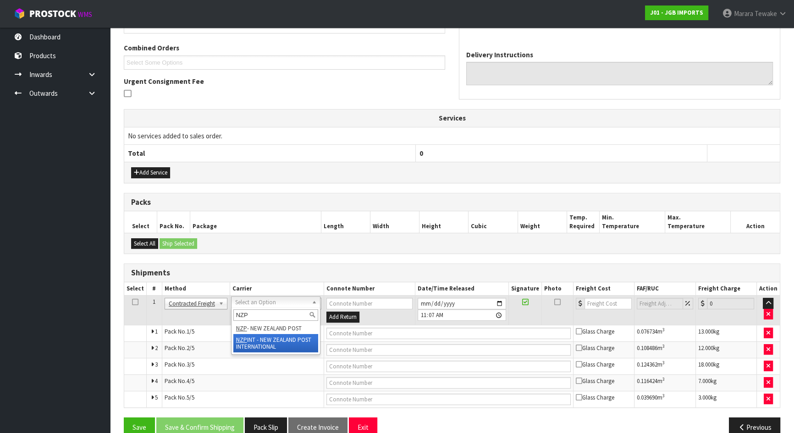
type input "NZP"
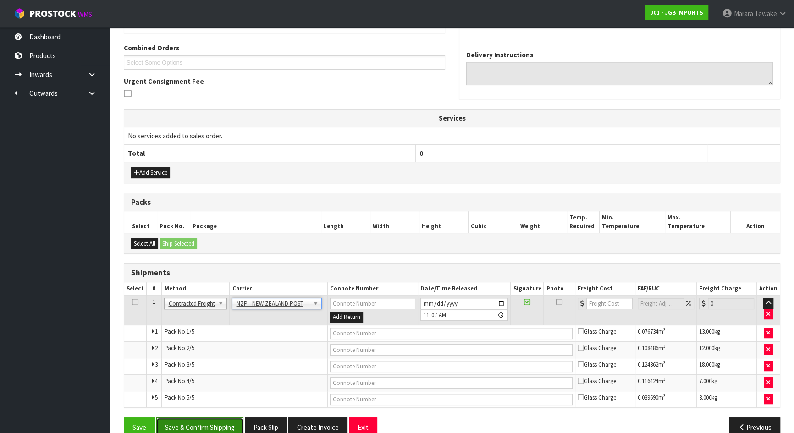
click at [216, 426] on button "Save & Confirm Shipping" at bounding box center [199, 428] width 87 height 20
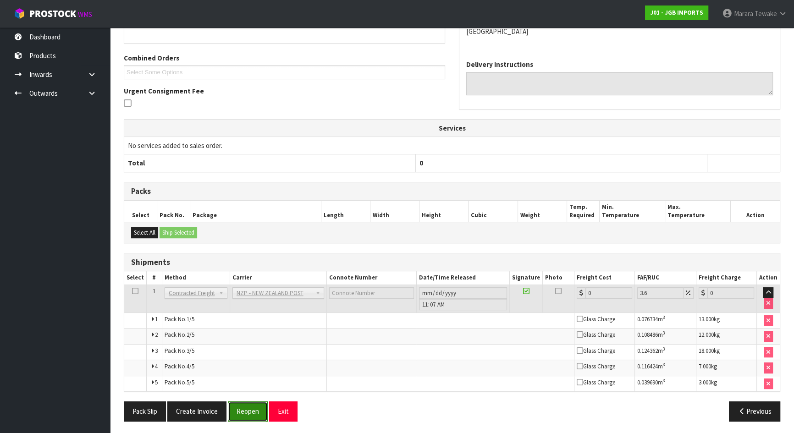
drag, startPoint x: 249, startPoint y: 407, endPoint x: 243, endPoint y: 407, distance: 5.5
click at [249, 407] on button "Reopen" at bounding box center [248, 412] width 40 height 20
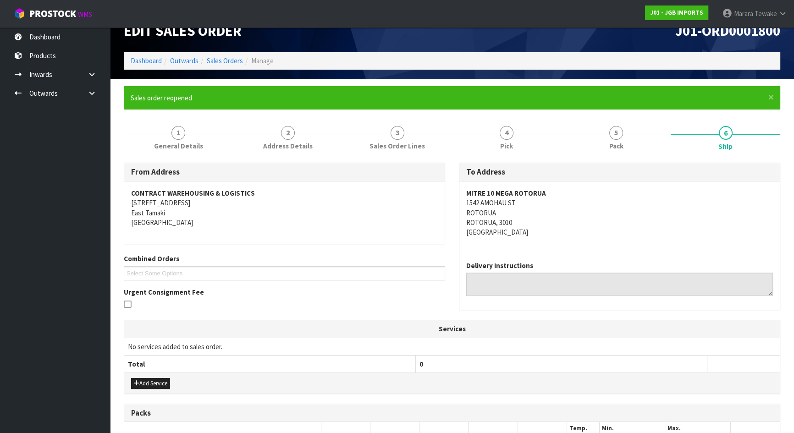
scroll to position [245, 0]
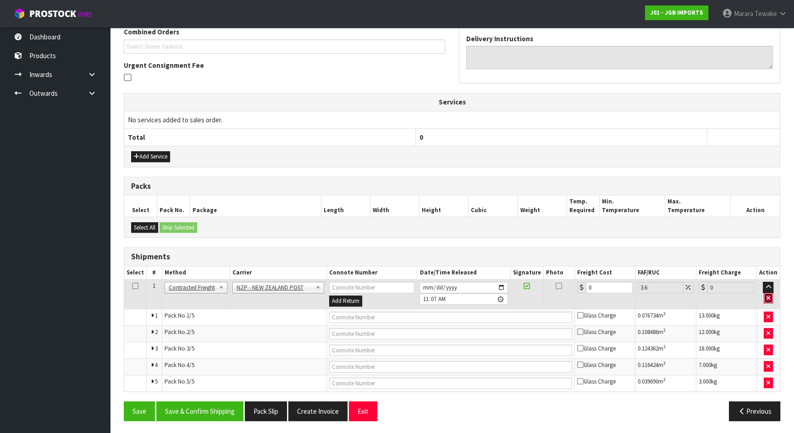
click at [773, 296] on button "button" at bounding box center [768, 298] width 9 height 11
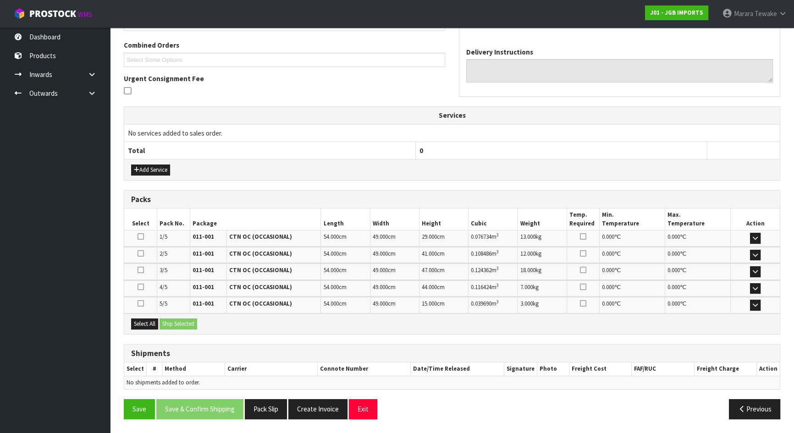
scroll to position [229, 0]
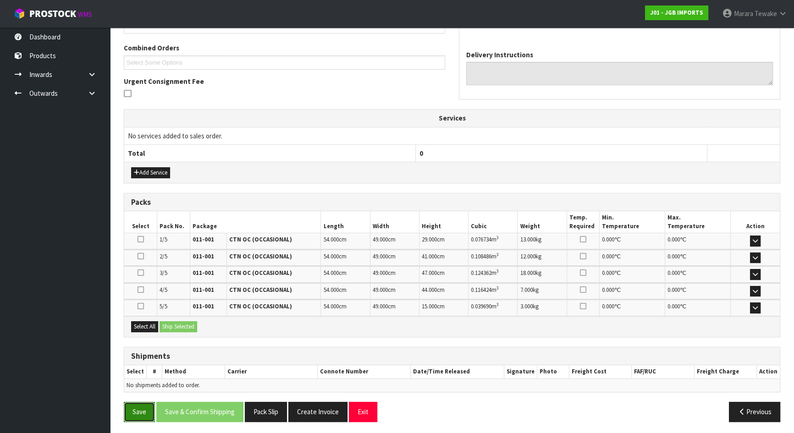
drag, startPoint x: 142, startPoint y: 407, endPoint x: 151, endPoint y: 403, distance: 9.9
click at [142, 407] on button "Save" at bounding box center [139, 412] width 31 height 20
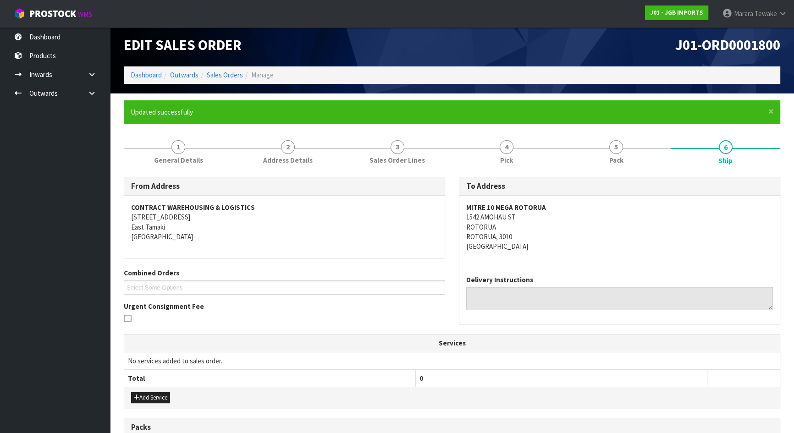
scroll to position [0, 0]
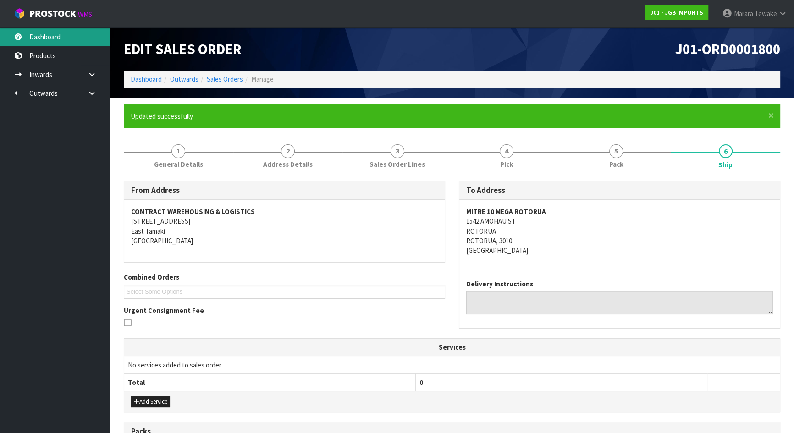
click at [61, 39] on link "Dashboard" at bounding box center [55, 37] width 110 height 19
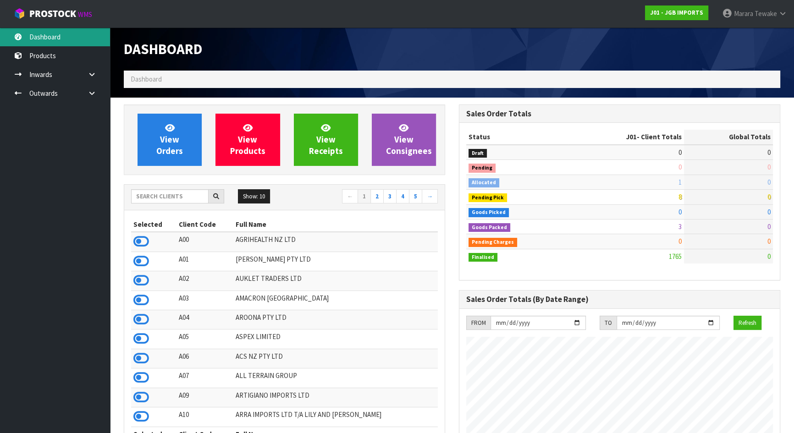
scroll to position [694, 335]
click at [156, 197] on input "text" at bounding box center [170, 196] width 78 height 14
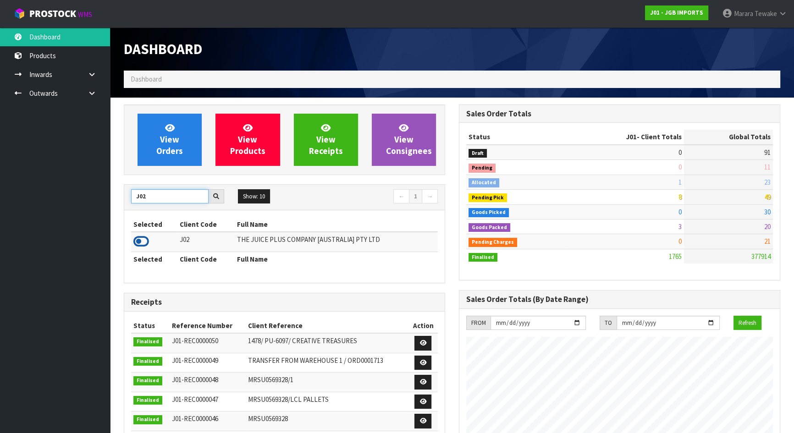
type input "J02"
click at [138, 237] on icon at bounding box center [141, 242] width 16 height 14
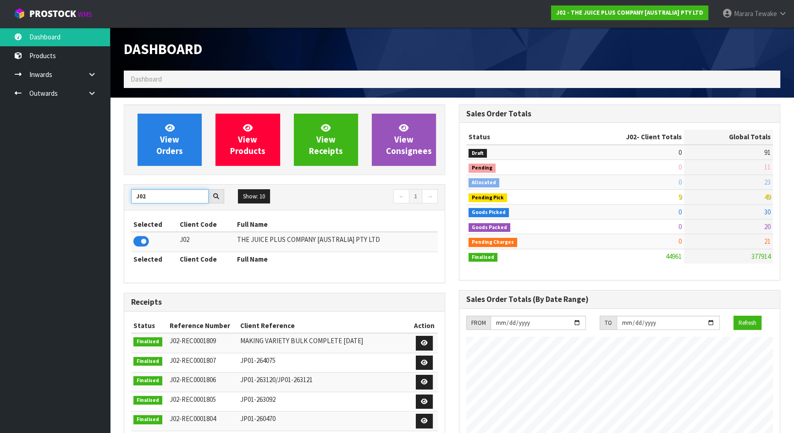
drag, startPoint x: 148, startPoint y: 194, endPoint x: 131, endPoint y: 188, distance: 18.7
click at [133, 189] on input "J02" at bounding box center [170, 196] width 78 height 14
